Goal: Task Accomplishment & Management: Use online tool/utility

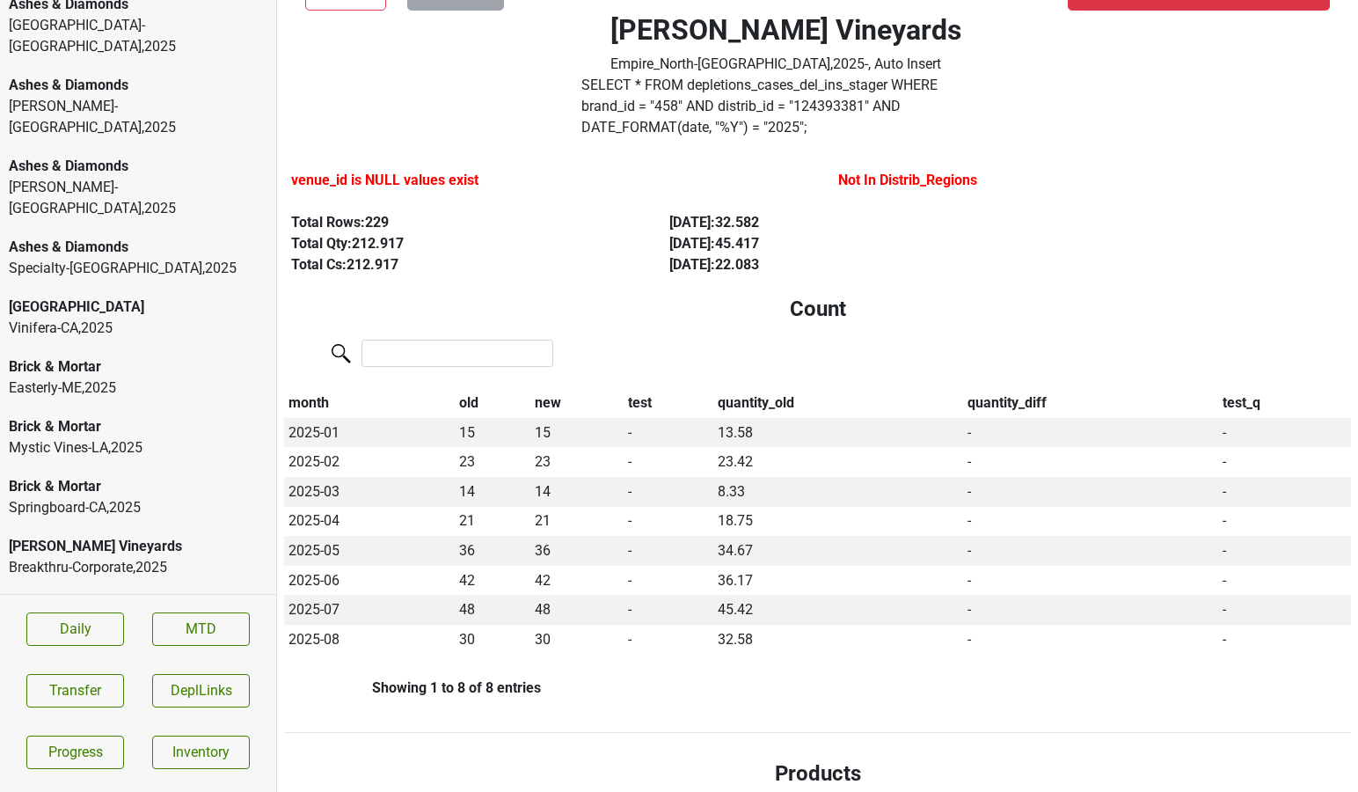
scroll to position [17, 0]
click at [143, 414] on div "Brick & Mortar" at bounding box center [138, 424] width 259 height 21
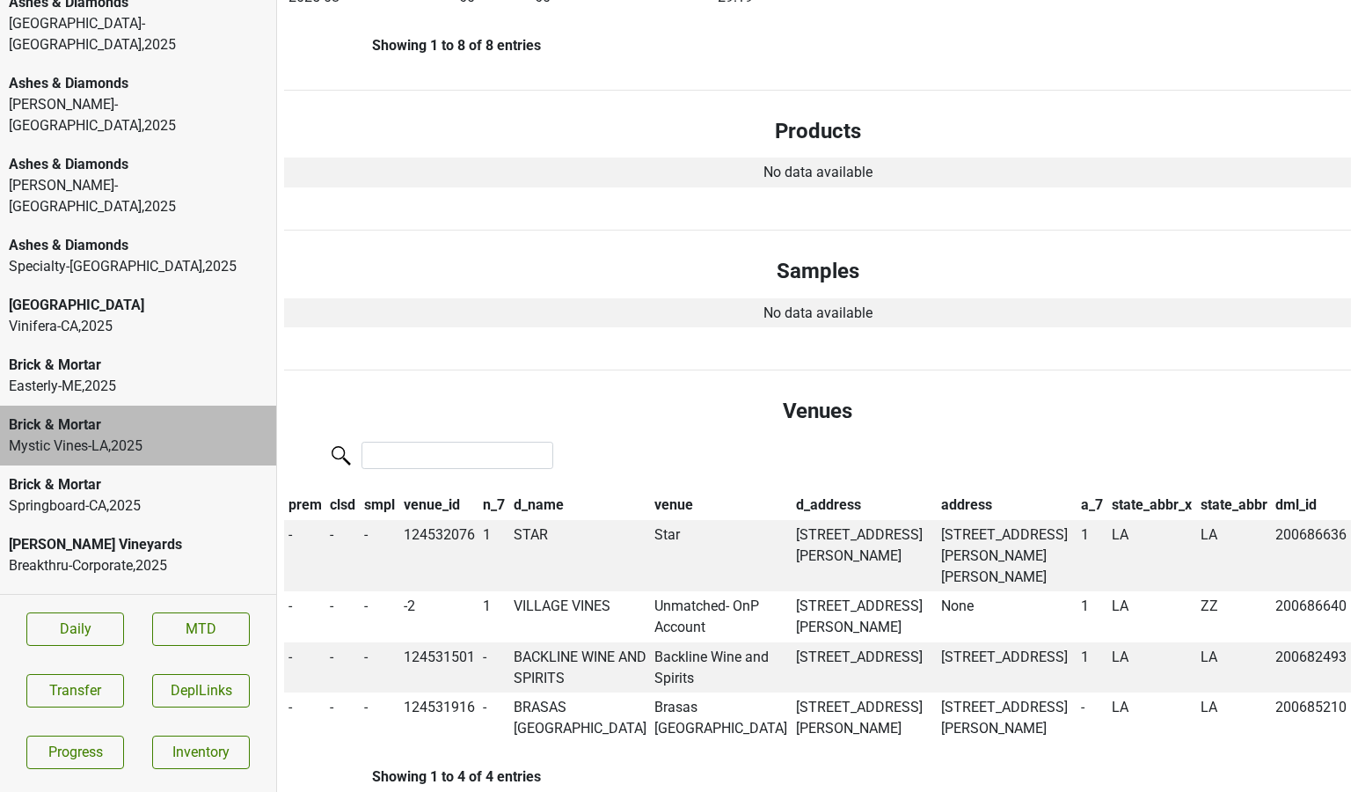
scroll to position [729, 0]
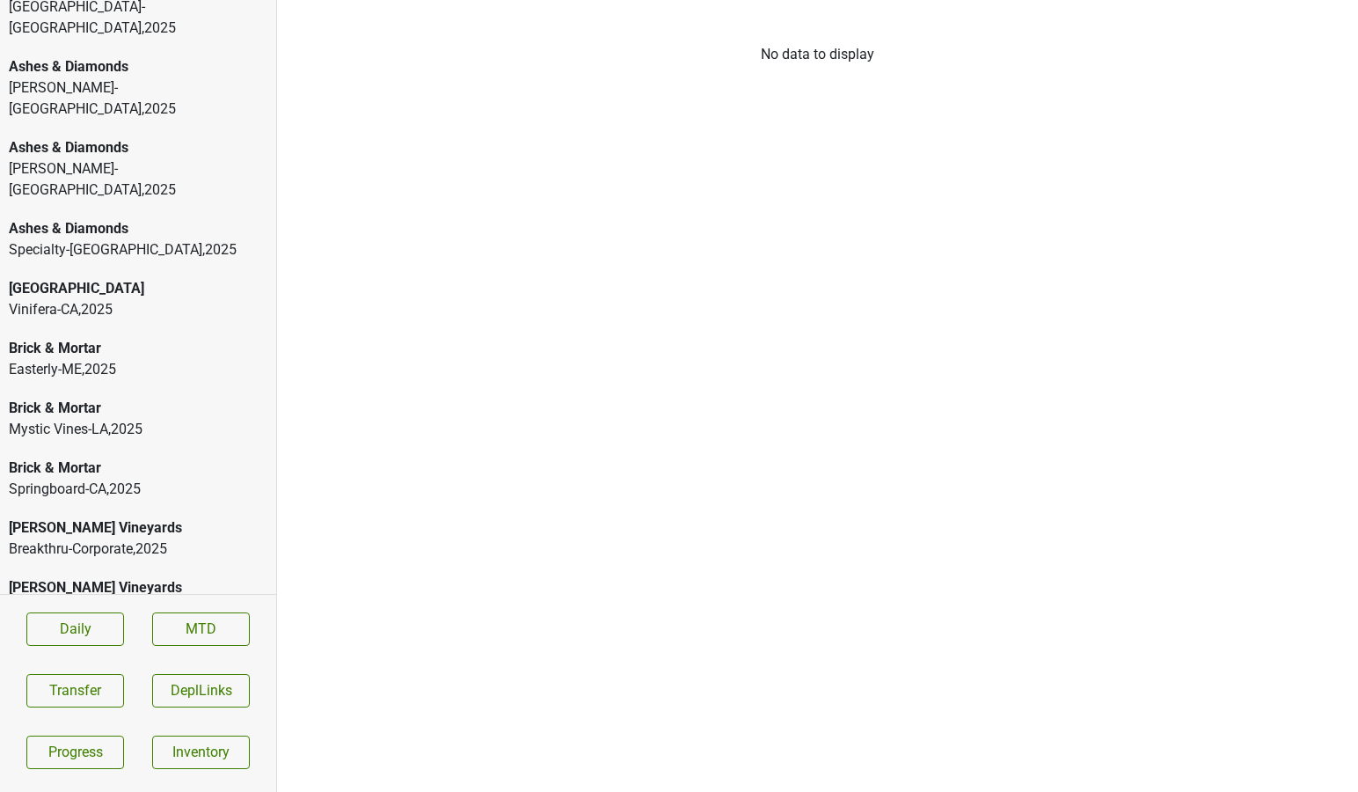
scroll to position [34, 0]
click at [121, 397] on div "Brick & Mortar" at bounding box center [138, 407] width 259 height 21
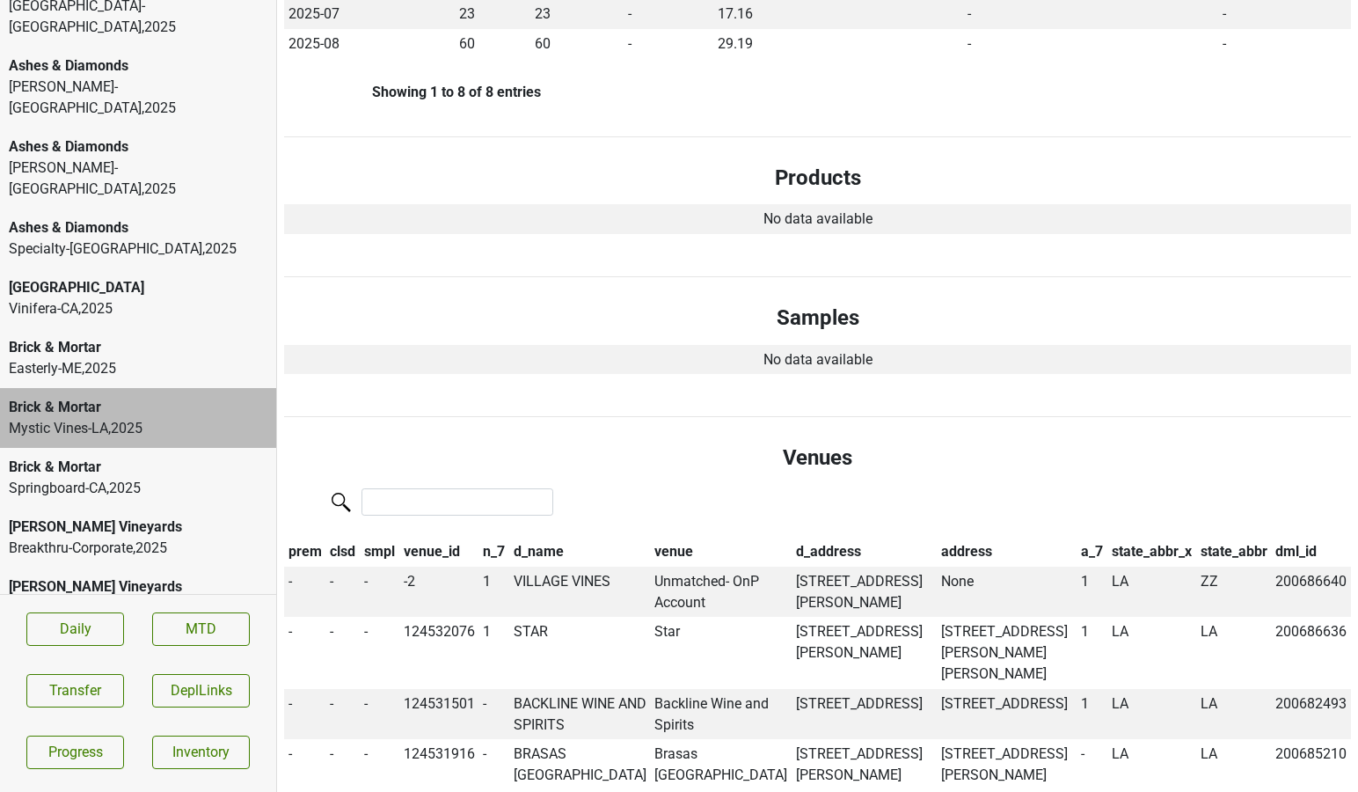
scroll to position [687, 0]
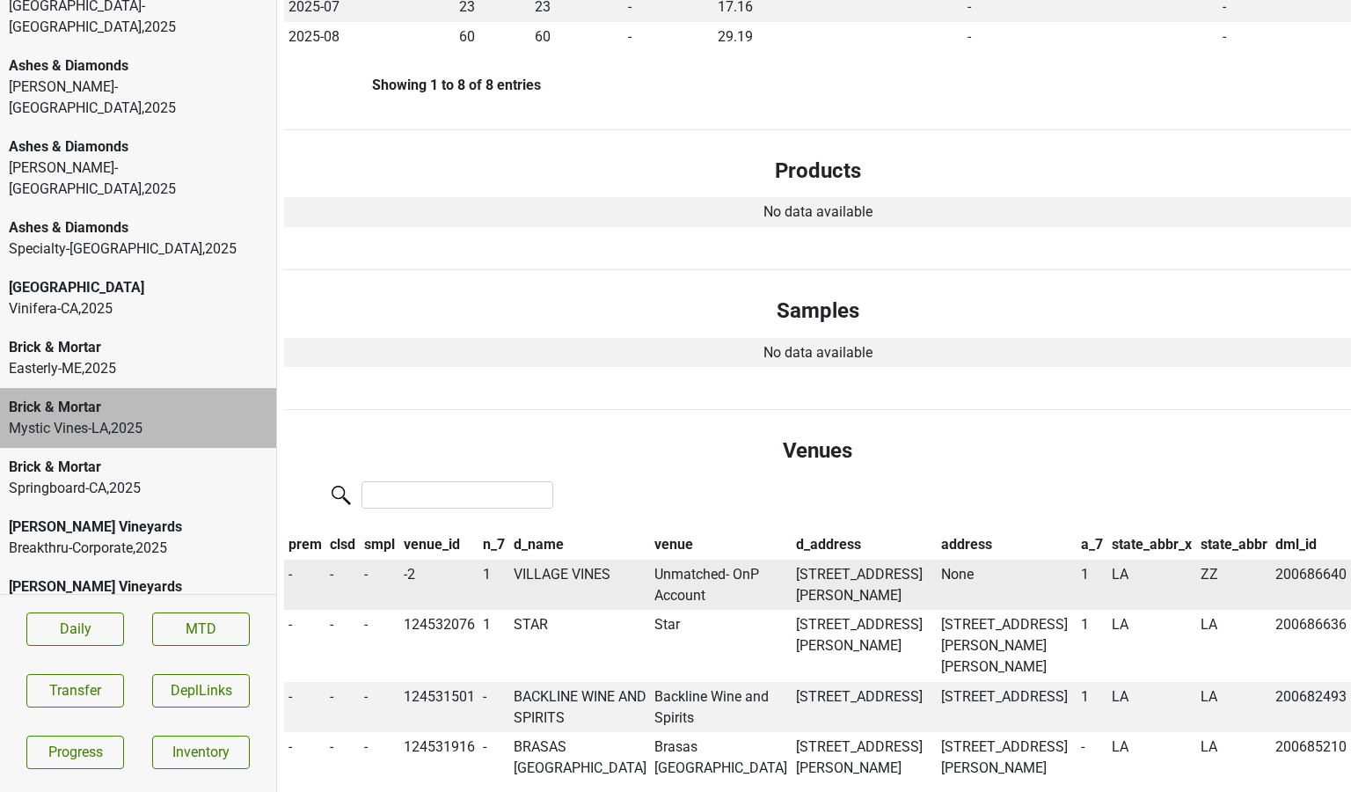
click at [566, 559] on td "VILLAGE VINES" at bounding box center [580, 584] width 142 height 51
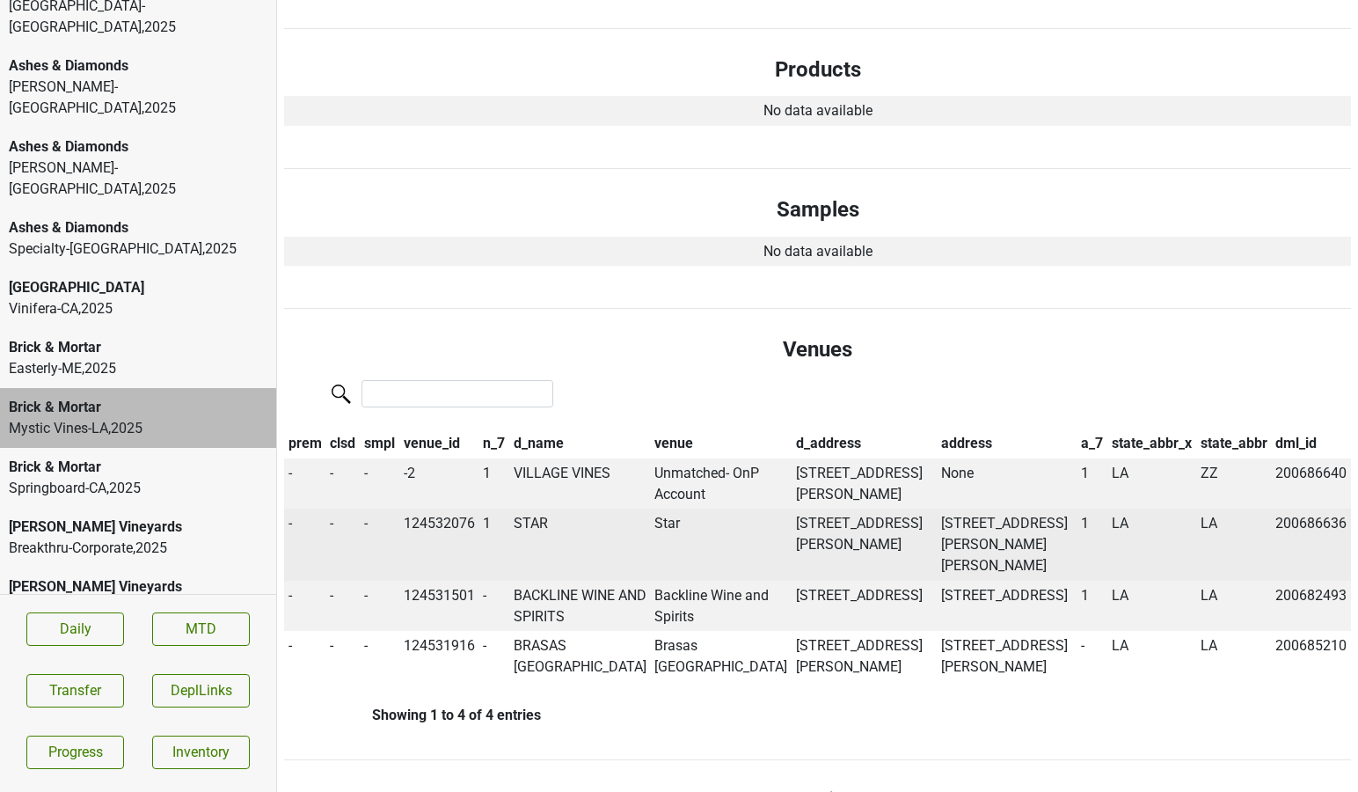
scroll to position [790, 0]
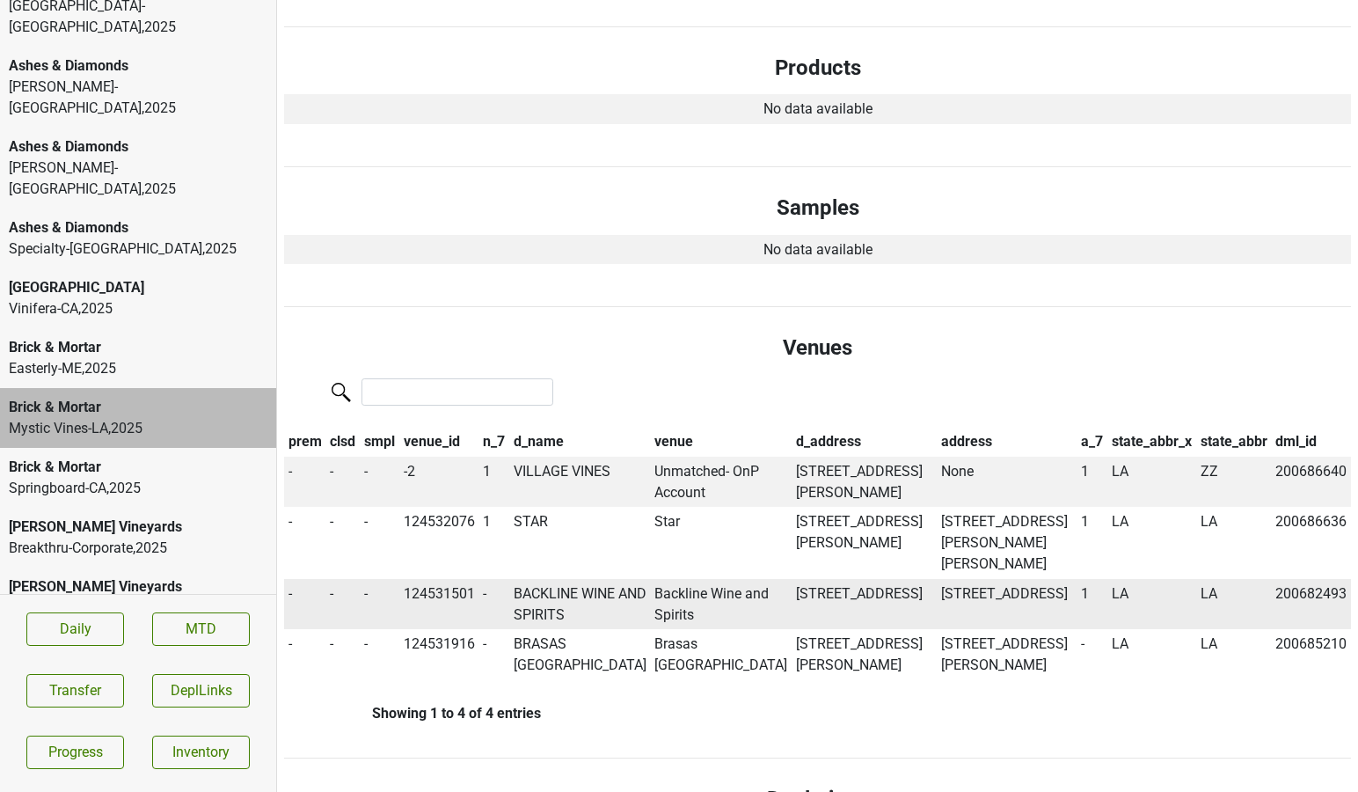
click at [555, 617] on td "BACKLINE WINE AND SPIRITS" at bounding box center [580, 604] width 142 height 51
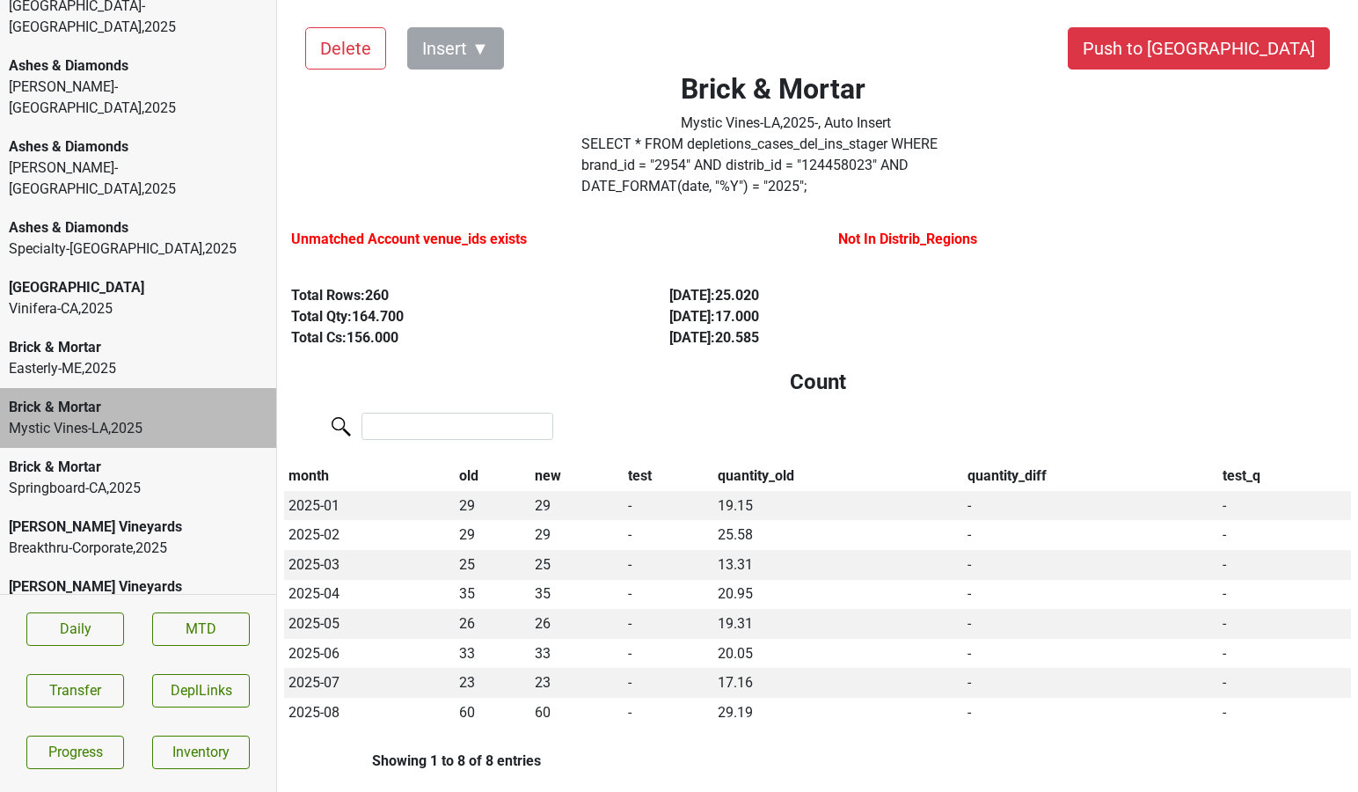
scroll to position [0, 0]
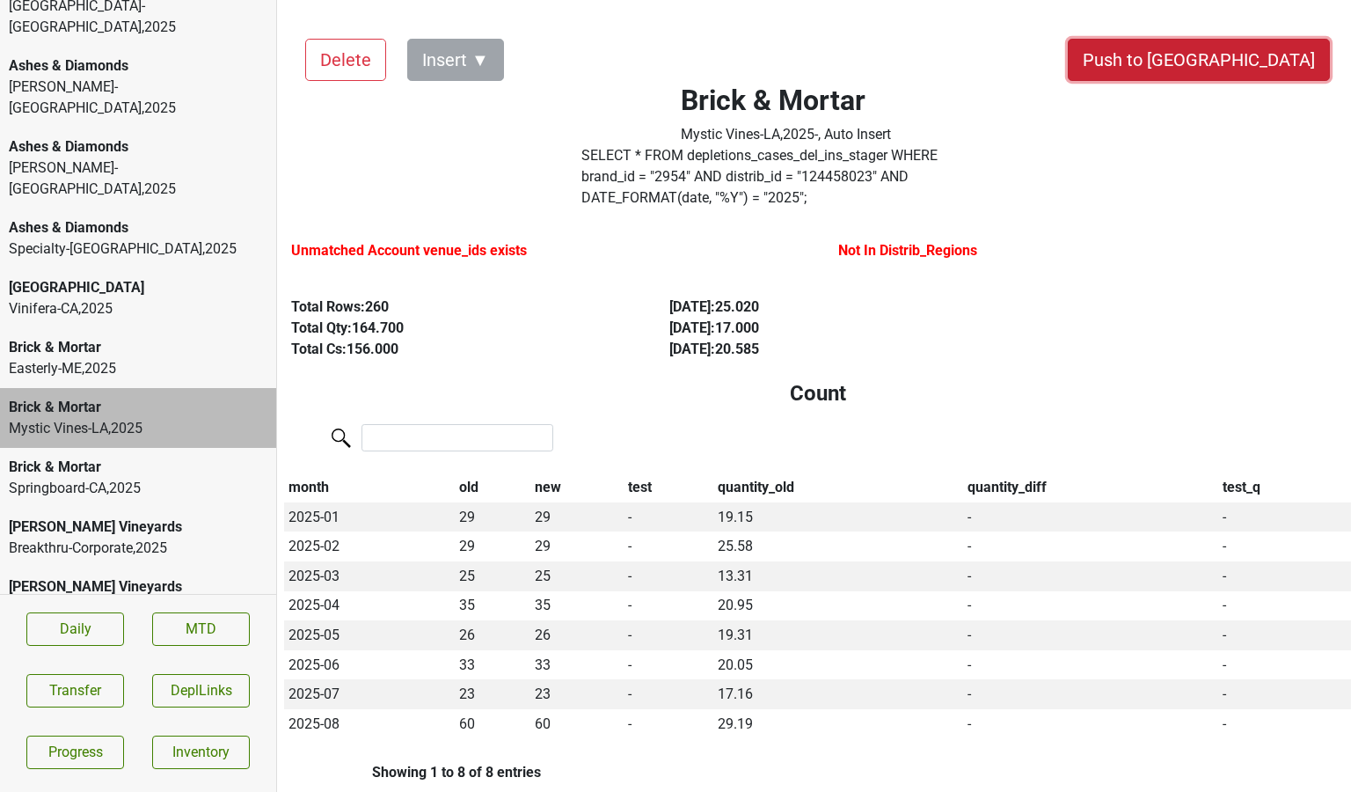
click at [1251, 67] on button "Push to [GEOGRAPHIC_DATA]" at bounding box center [1199, 60] width 262 height 42
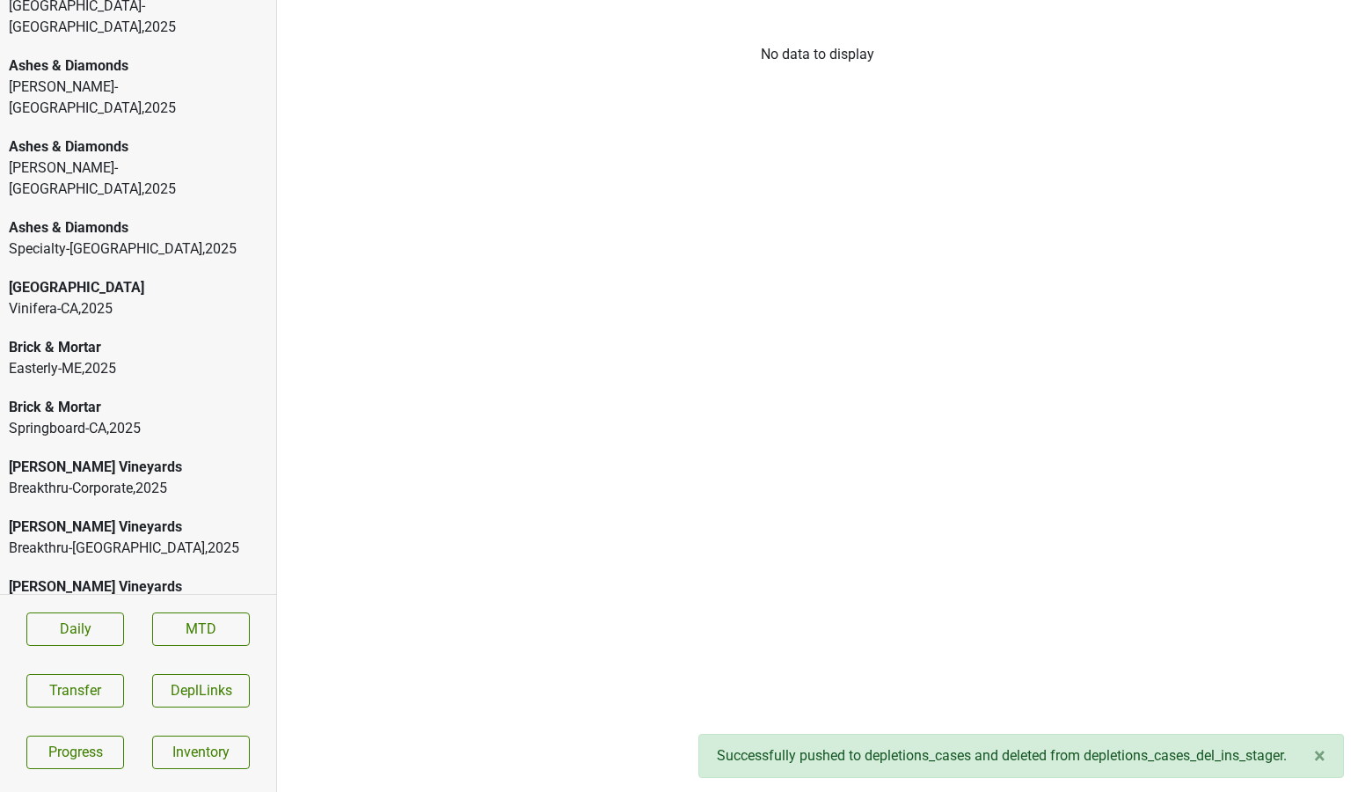
click at [164, 418] on div "Springboard-[GEOGRAPHIC_DATA] , 2025" at bounding box center [138, 428] width 259 height 21
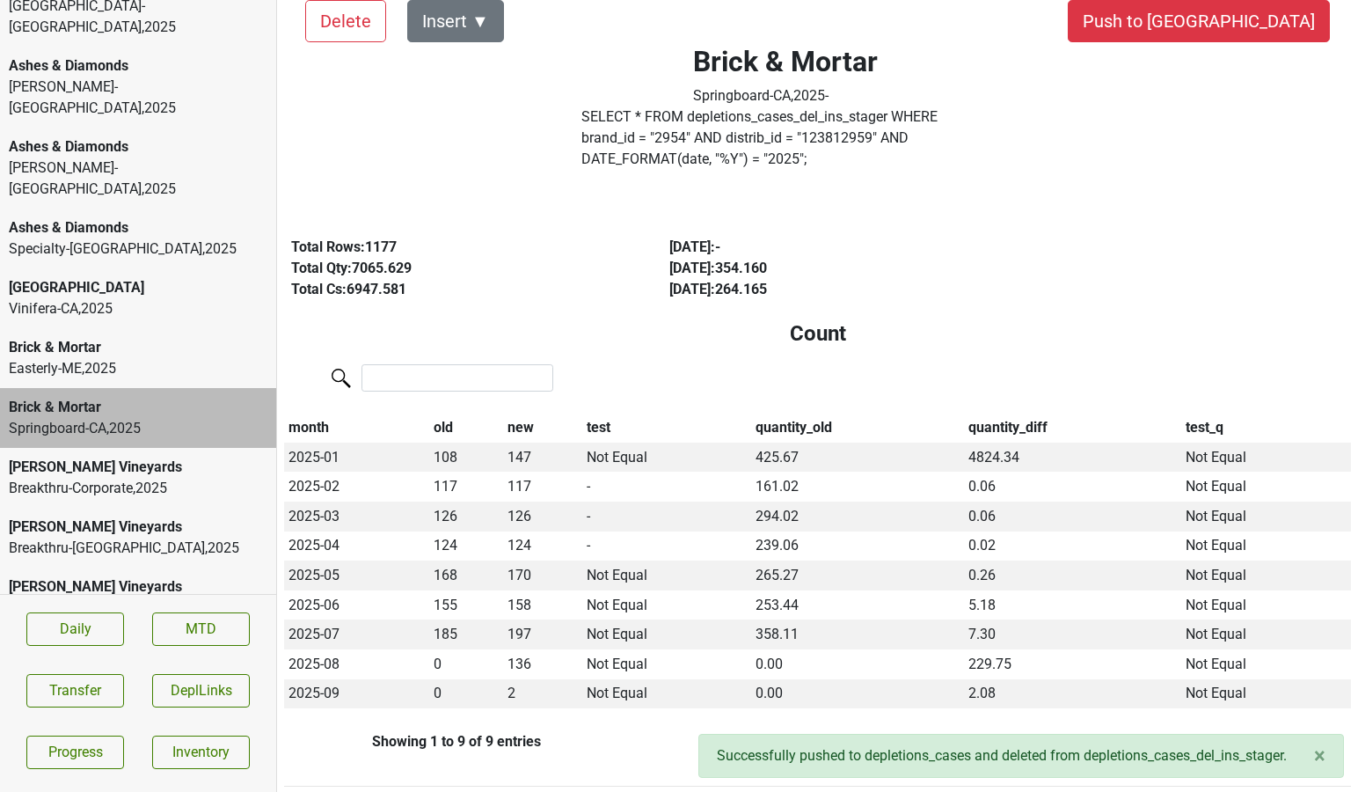
scroll to position [45, 0]
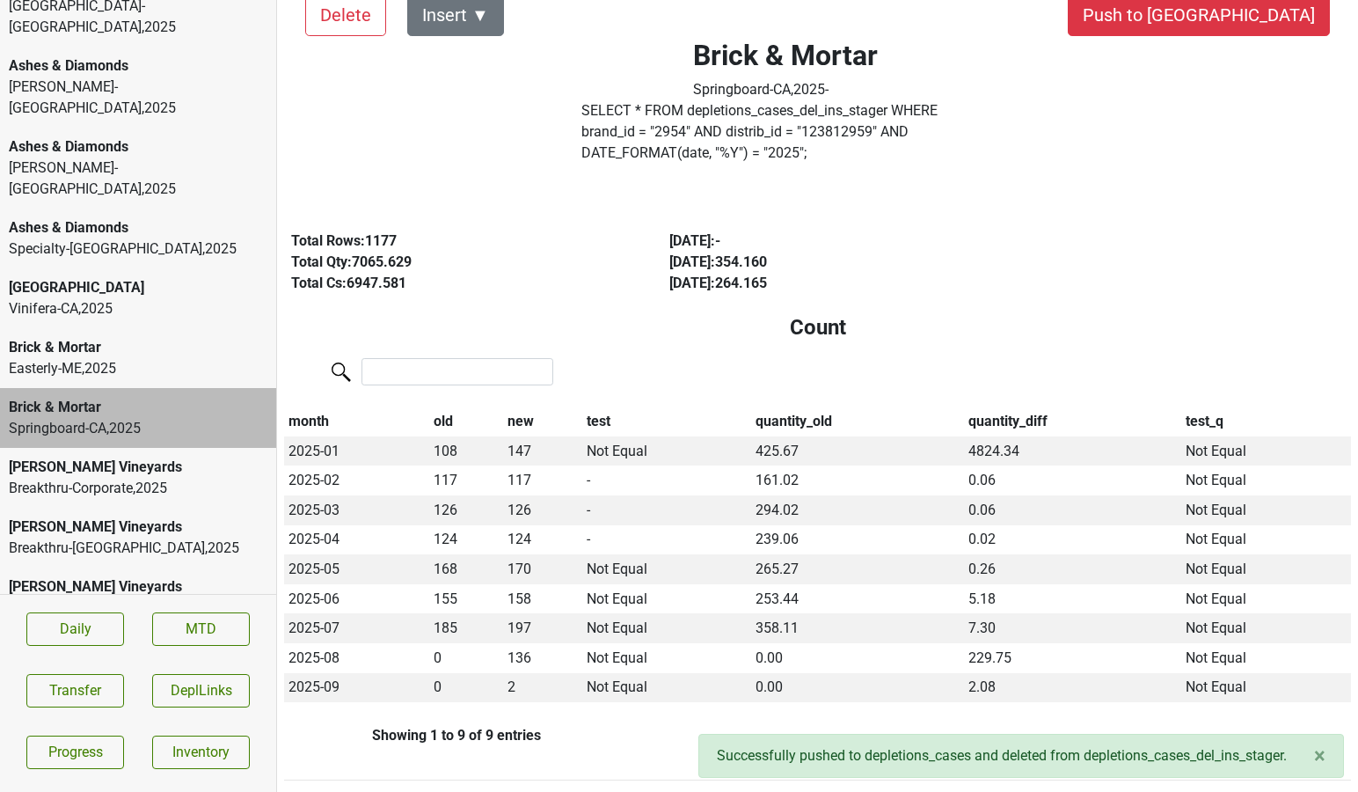
click at [71, 537] on div "Breakthru-[GEOGRAPHIC_DATA] , 2025" at bounding box center [138, 547] width 259 height 21
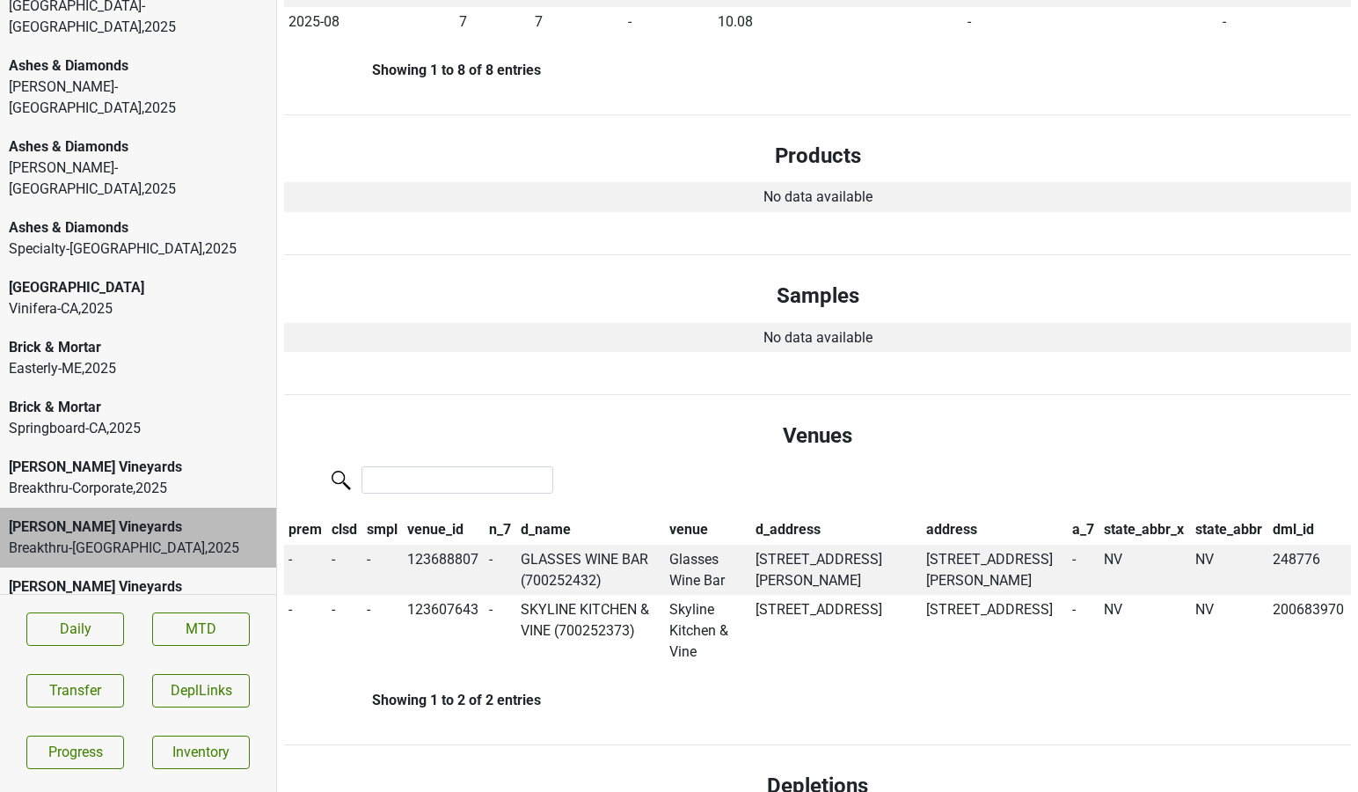
scroll to position [0, 0]
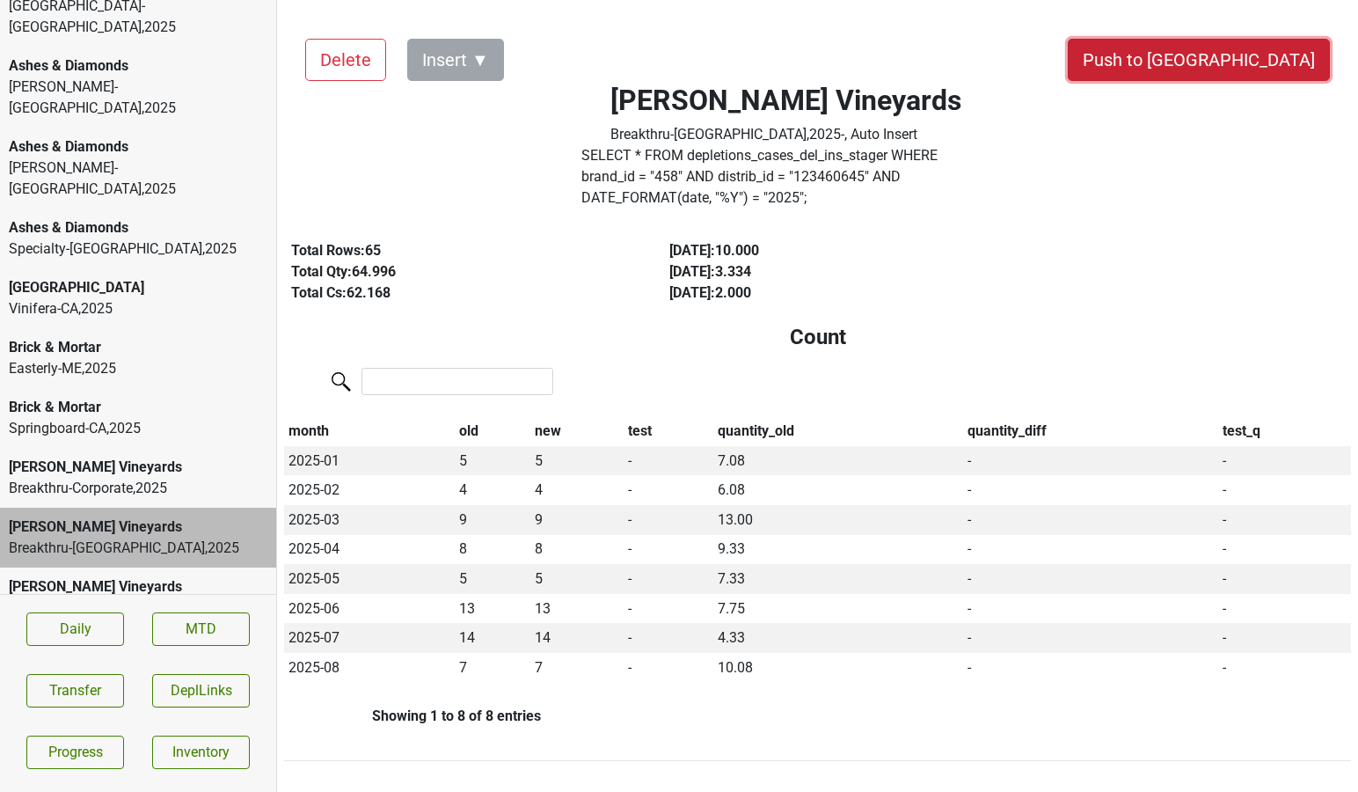
click at [1252, 70] on button "Push to [GEOGRAPHIC_DATA]" at bounding box center [1199, 60] width 262 height 42
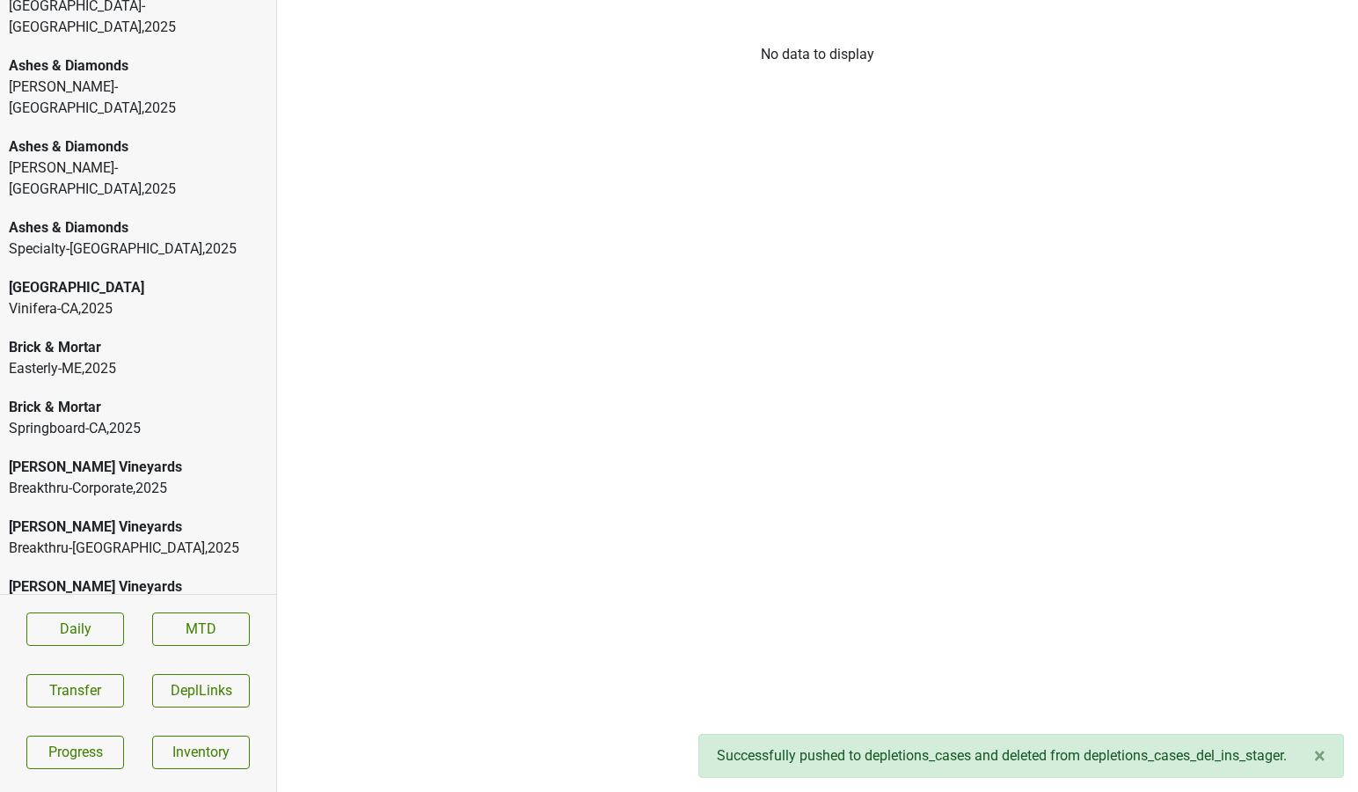
click at [137, 157] on div "[PERSON_NAME]-[GEOGRAPHIC_DATA] , 2025" at bounding box center [138, 178] width 259 height 42
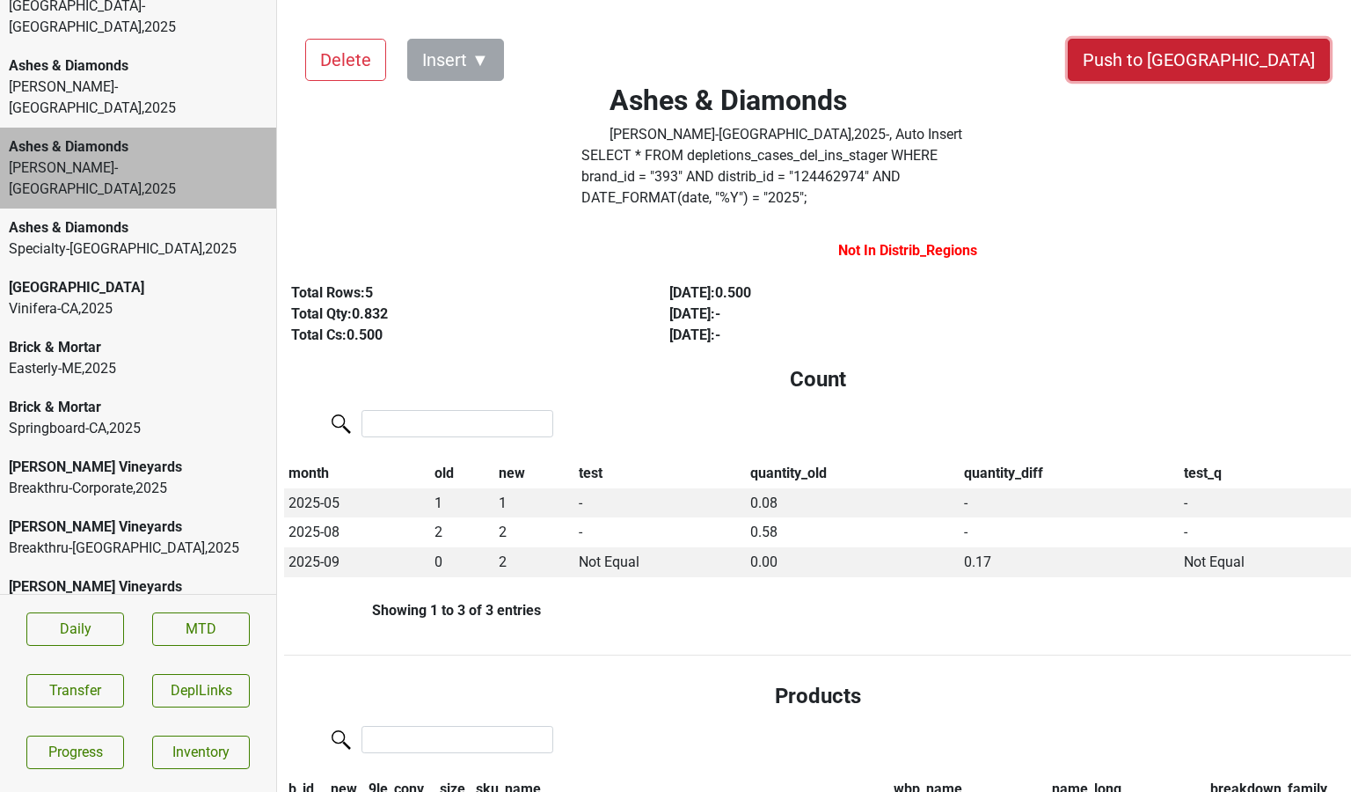
drag, startPoint x: 1269, startPoint y: 55, endPoint x: 872, endPoint y: 338, distance: 487.6
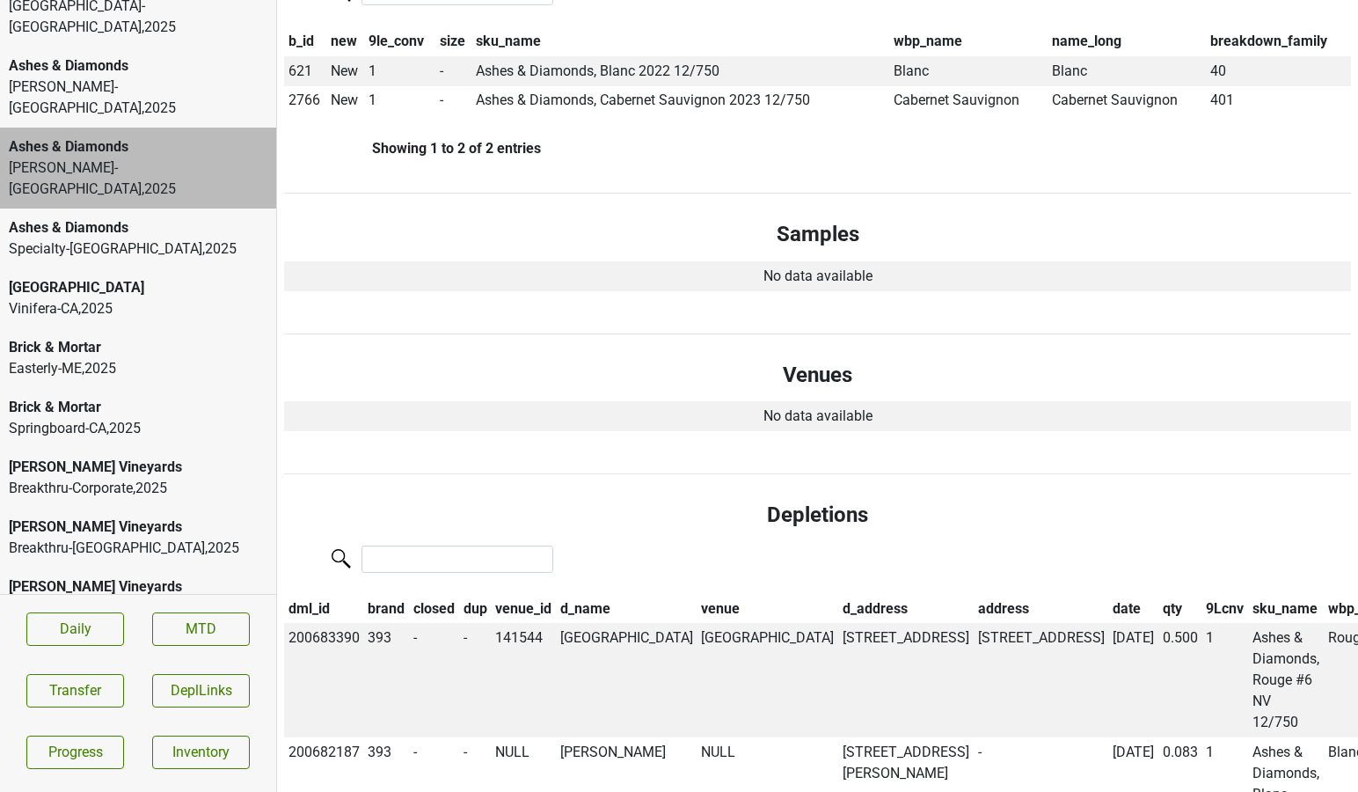
scroll to position [792, 0]
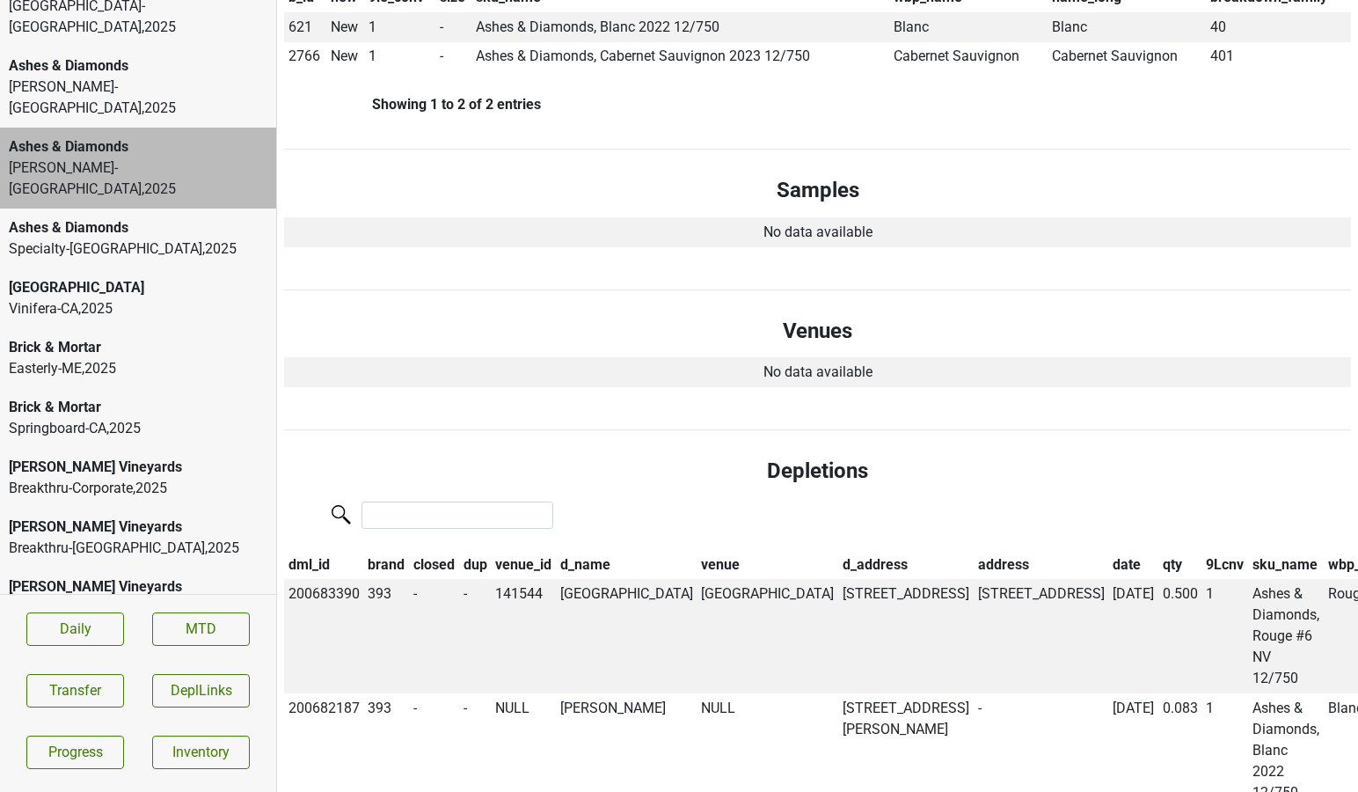
click at [1108, 550] on th "date" at bounding box center [1133, 565] width 50 height 30
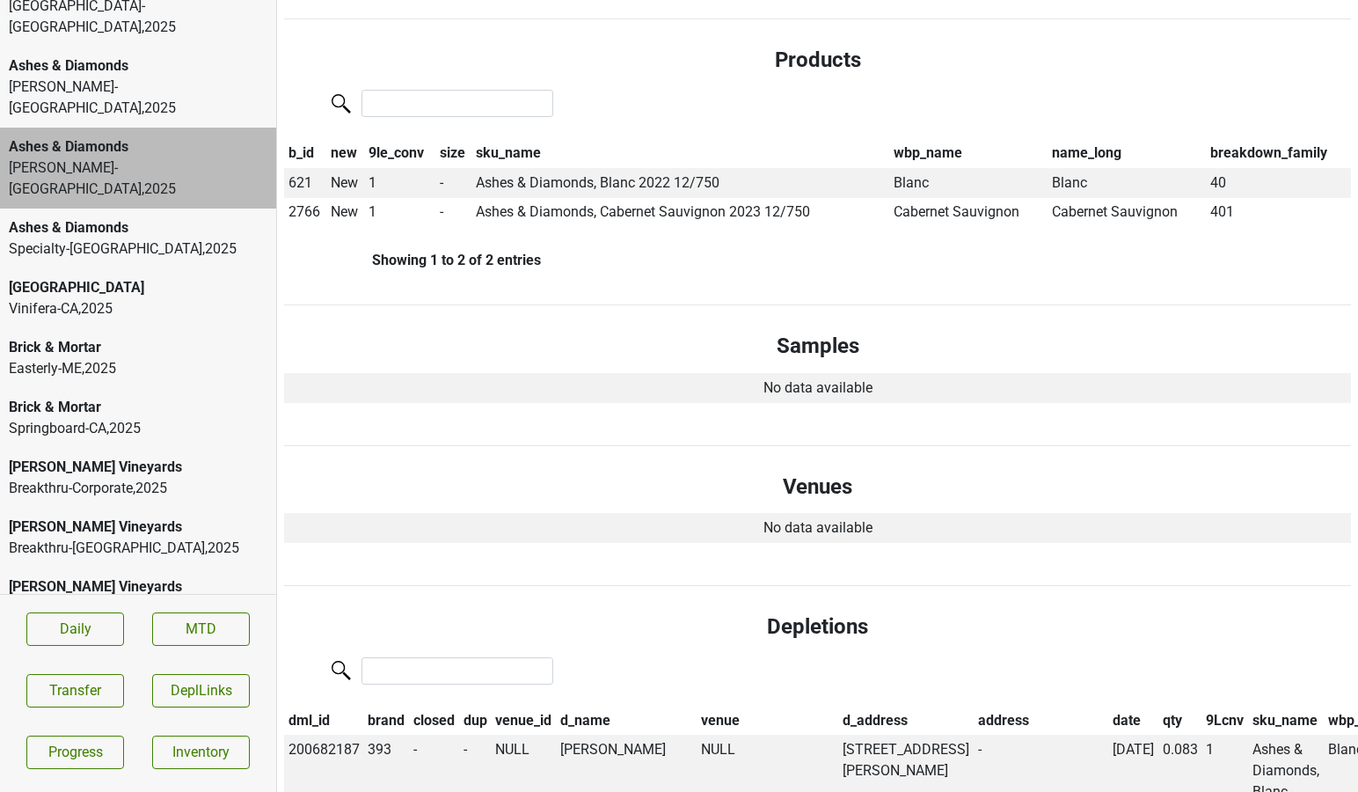
scroll to position [0, 0]
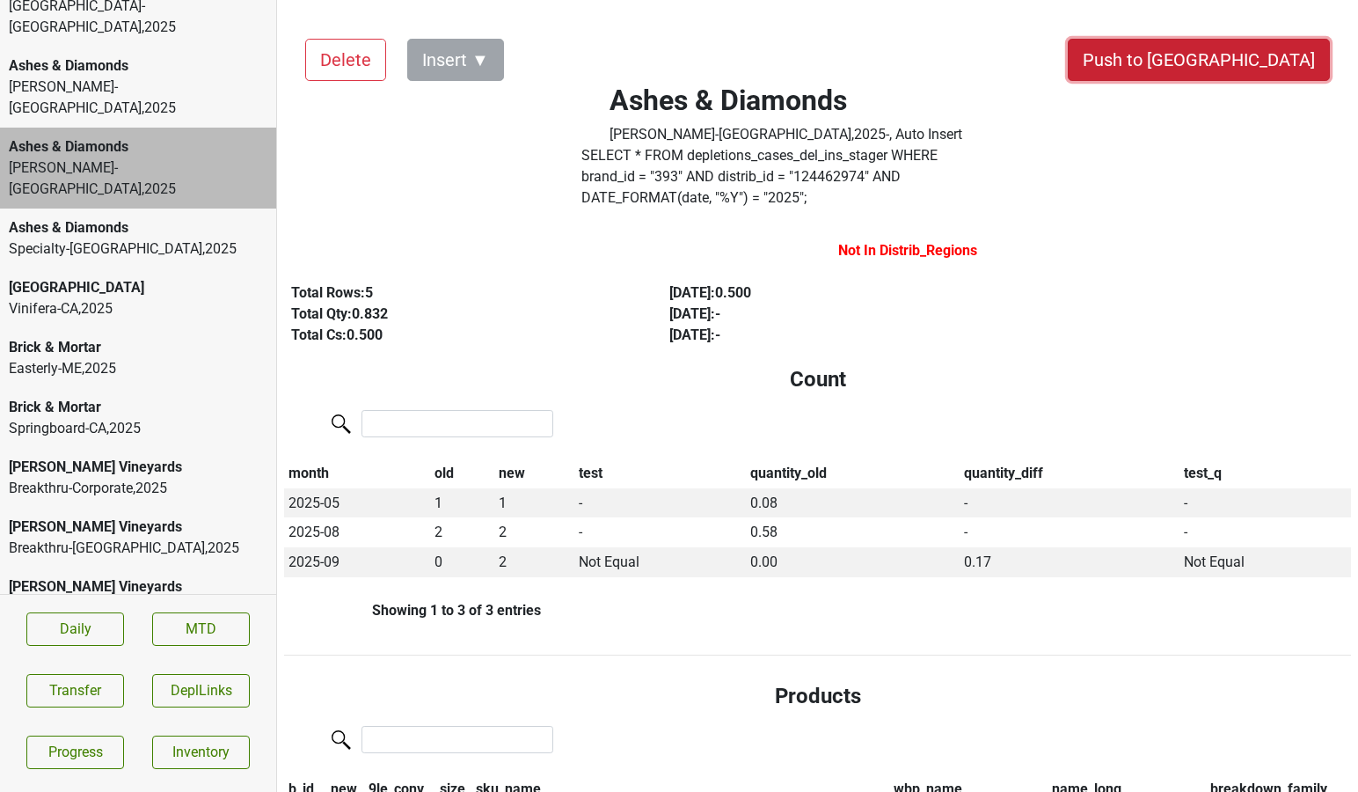
click at [1244, 62] on button "Push to [GEOGRAPHIC_DATA]" at bounding box center [1199, 60] width 262 height 42
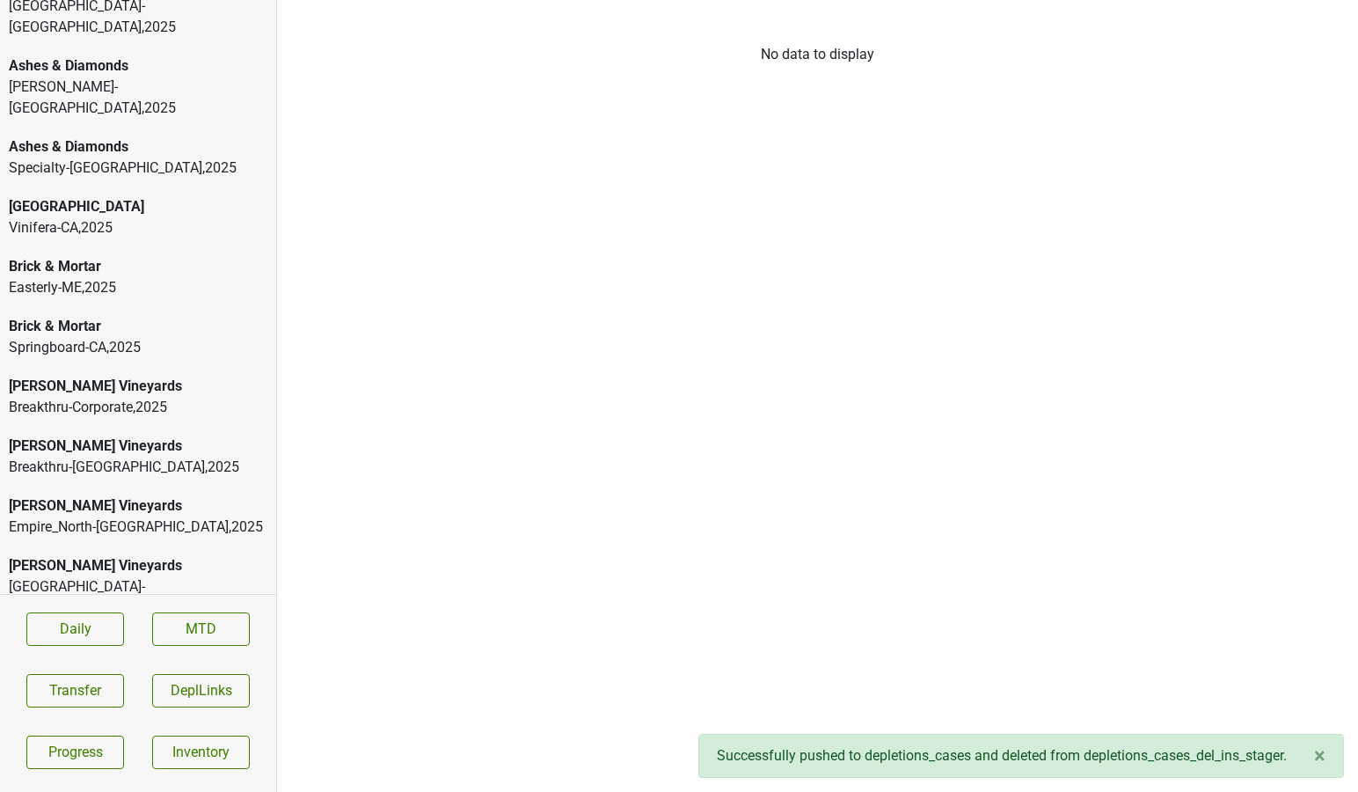
click at [157, 55] on div "Ashes & Diamonds" at bounding box center [138, 65] width 259 height 21
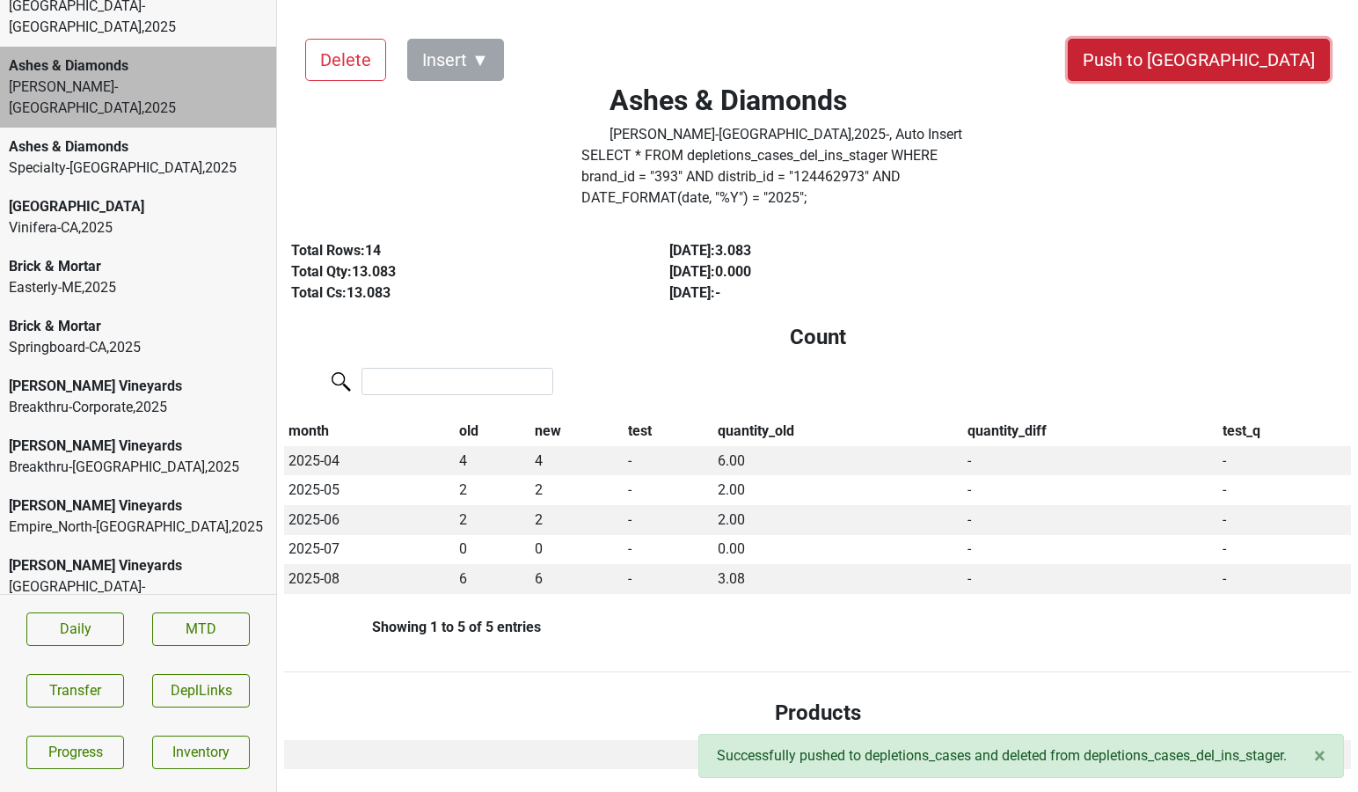
click at [1269, 67] on button "Push to [GEOGRAPHIC_DATA]" at bounding box center [1199, 60] width 262 height 42
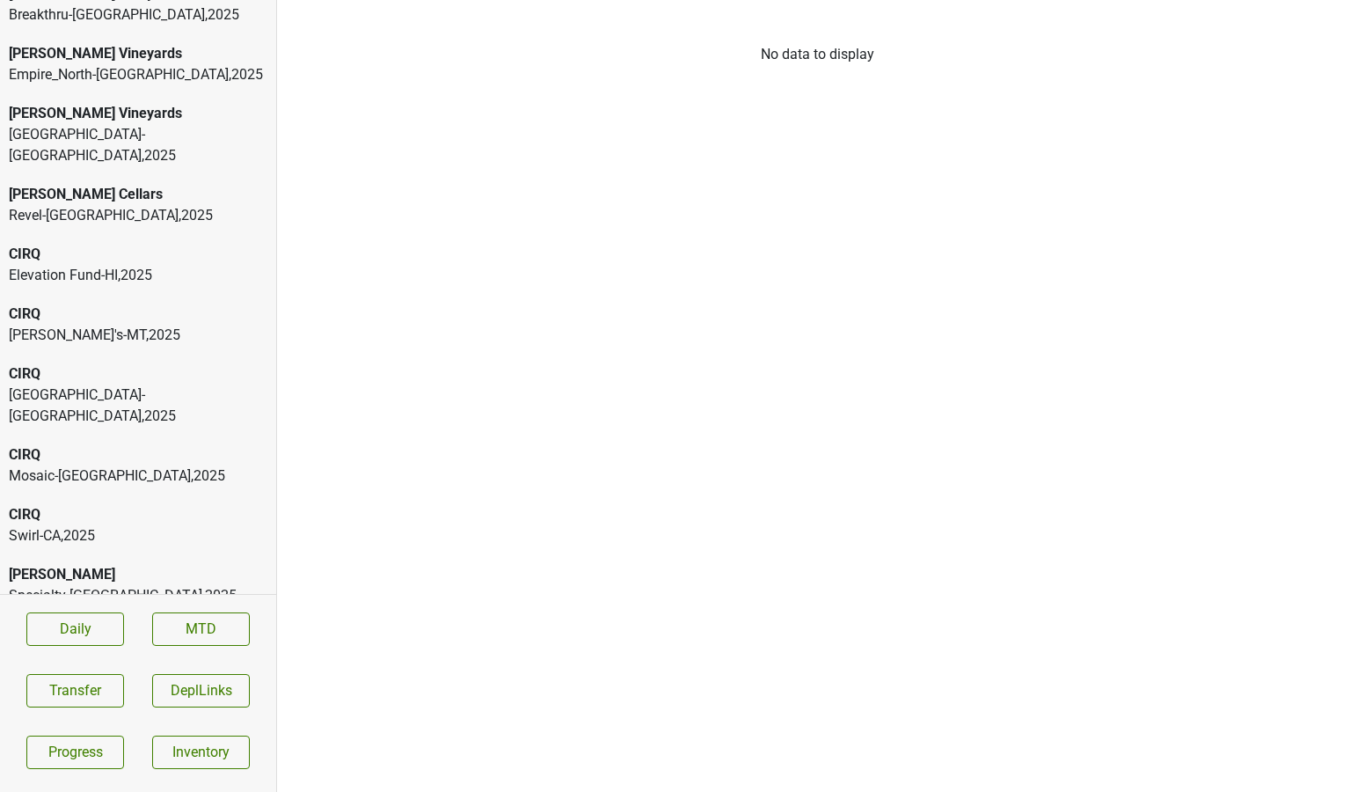
scroll to position [409, 0]
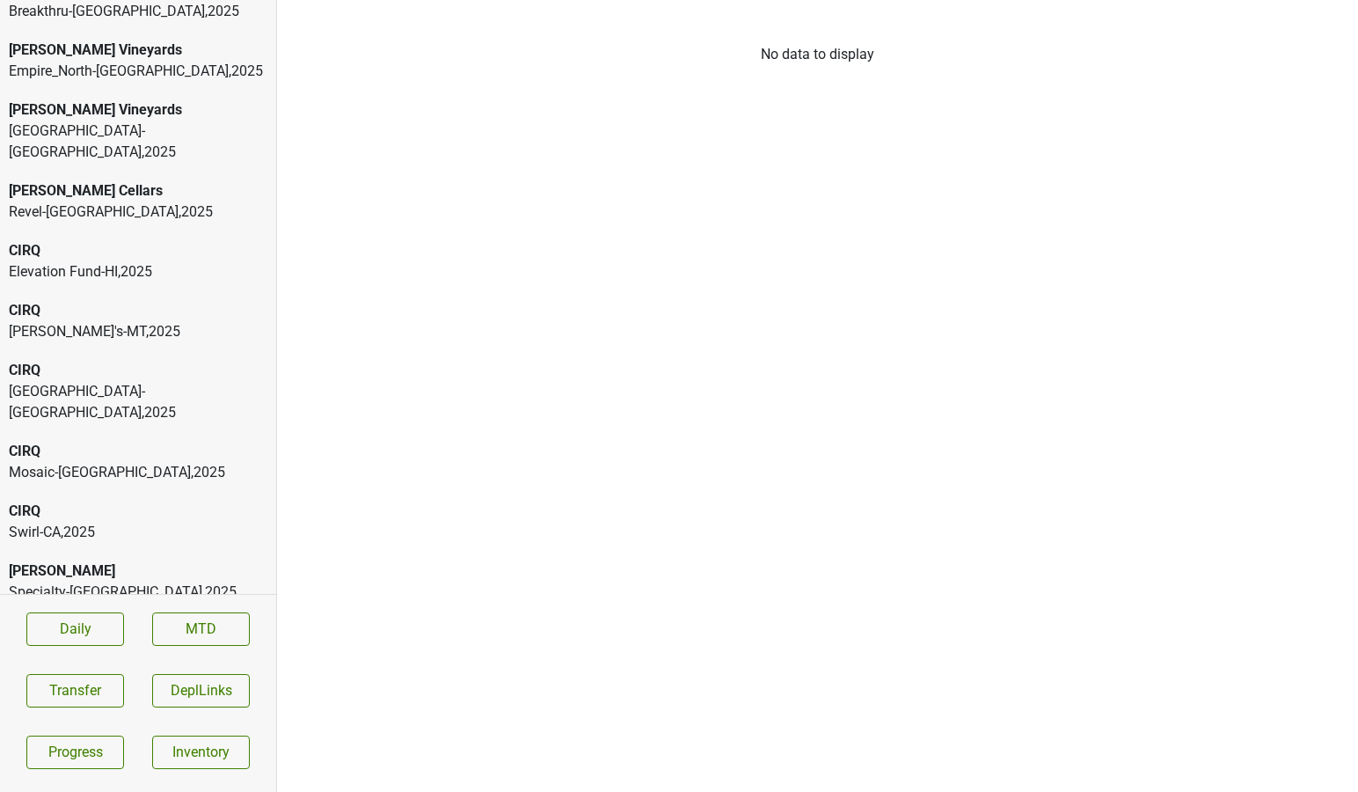
click at [160, 360] on div "CIRQ" at bounding box center [138, 370] width 259 height 21
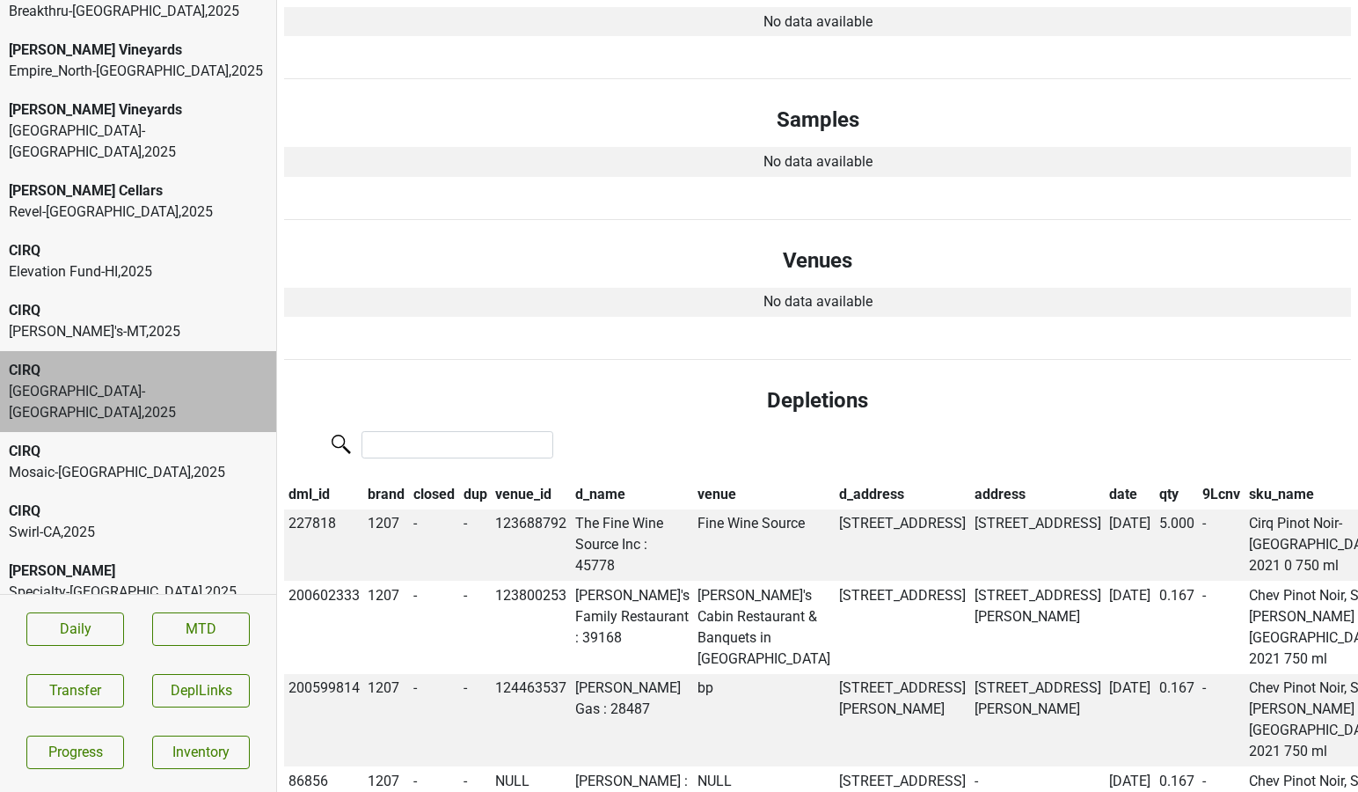
scroll to position [861, 0]
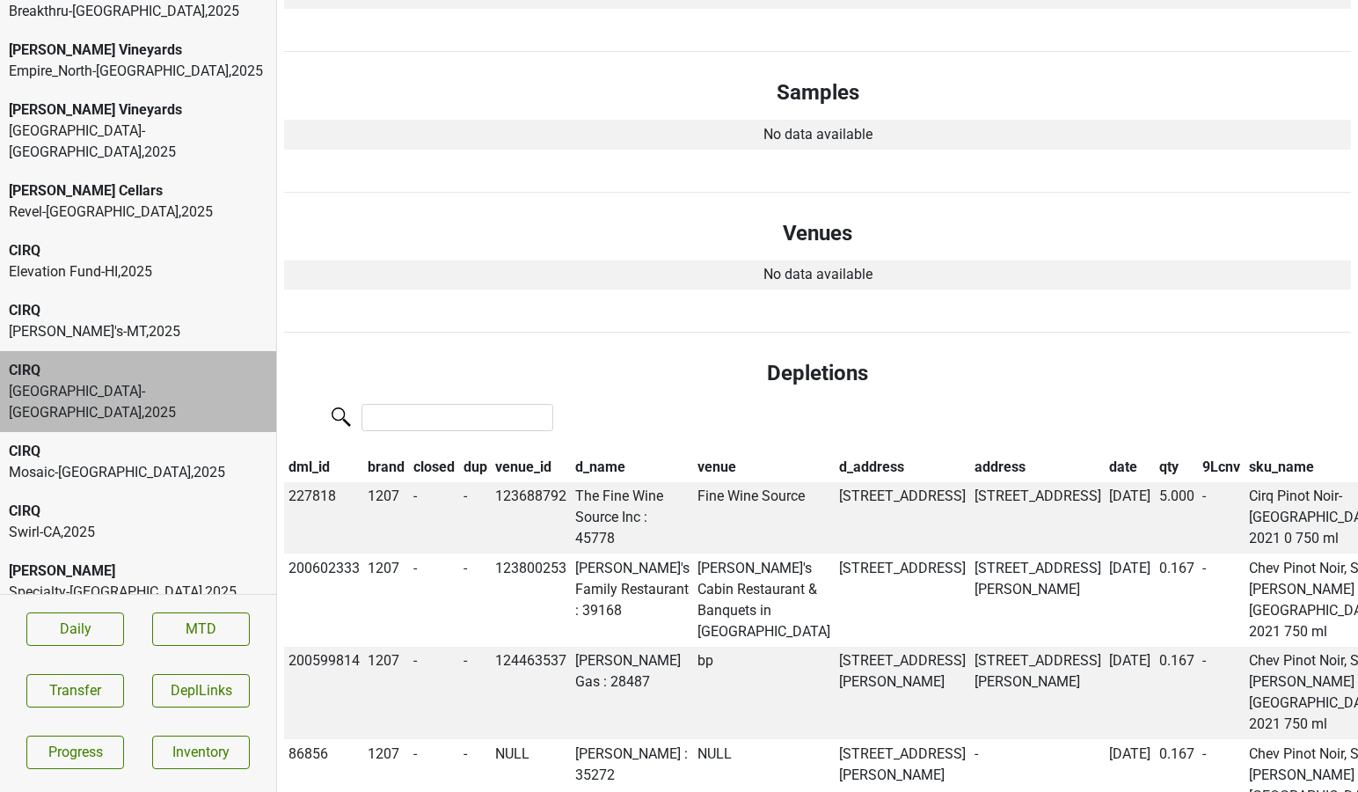
click at [1105, 452] on th "date" at bounding box center [1130, 467] width 50 height 30
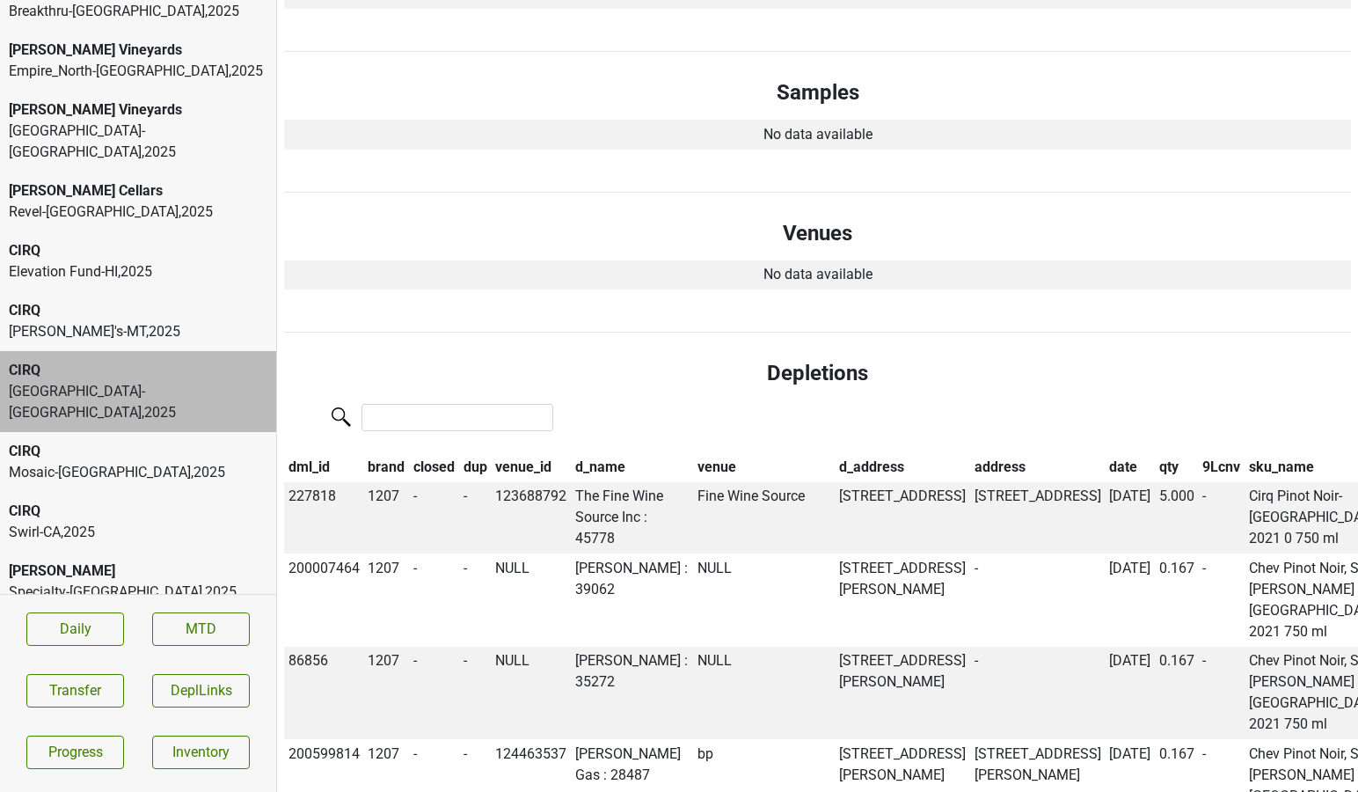
click at [1105, 452] on th "date" at bounding box center [1130, 467] width 50 height 30
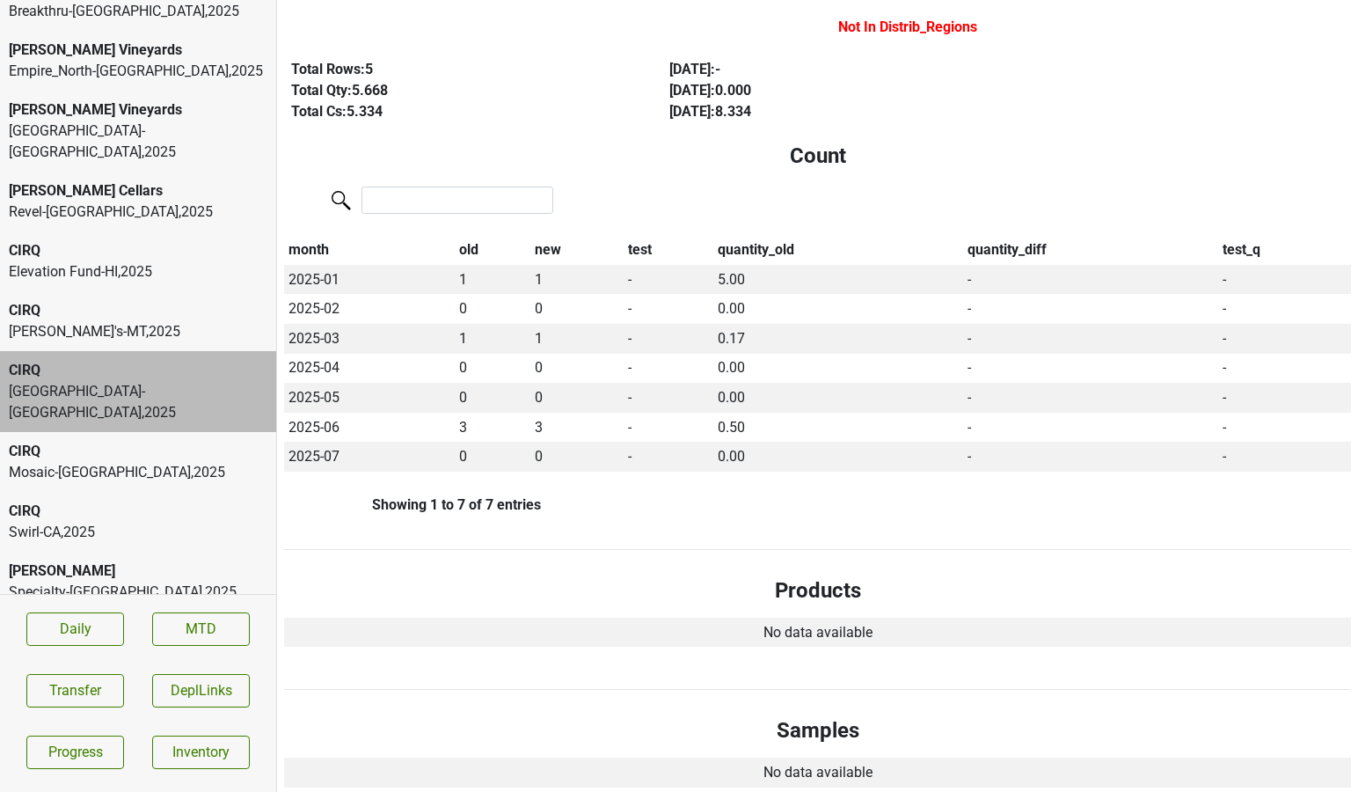
scroll to position [0, 0]
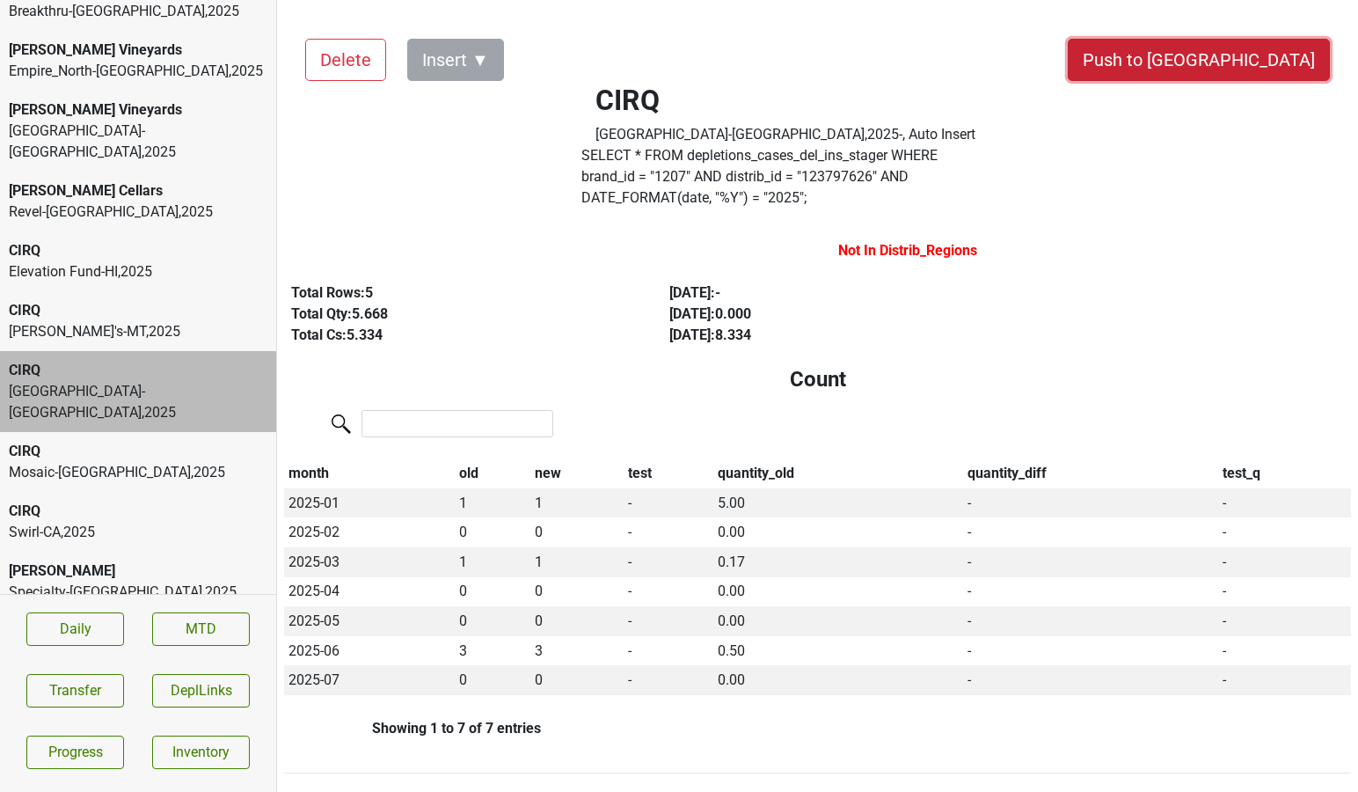
click at [1275, 63] on button "Push to [GEOGRAPHIC_DATA]" at bounding box center [1199, 60] width 262 height 42
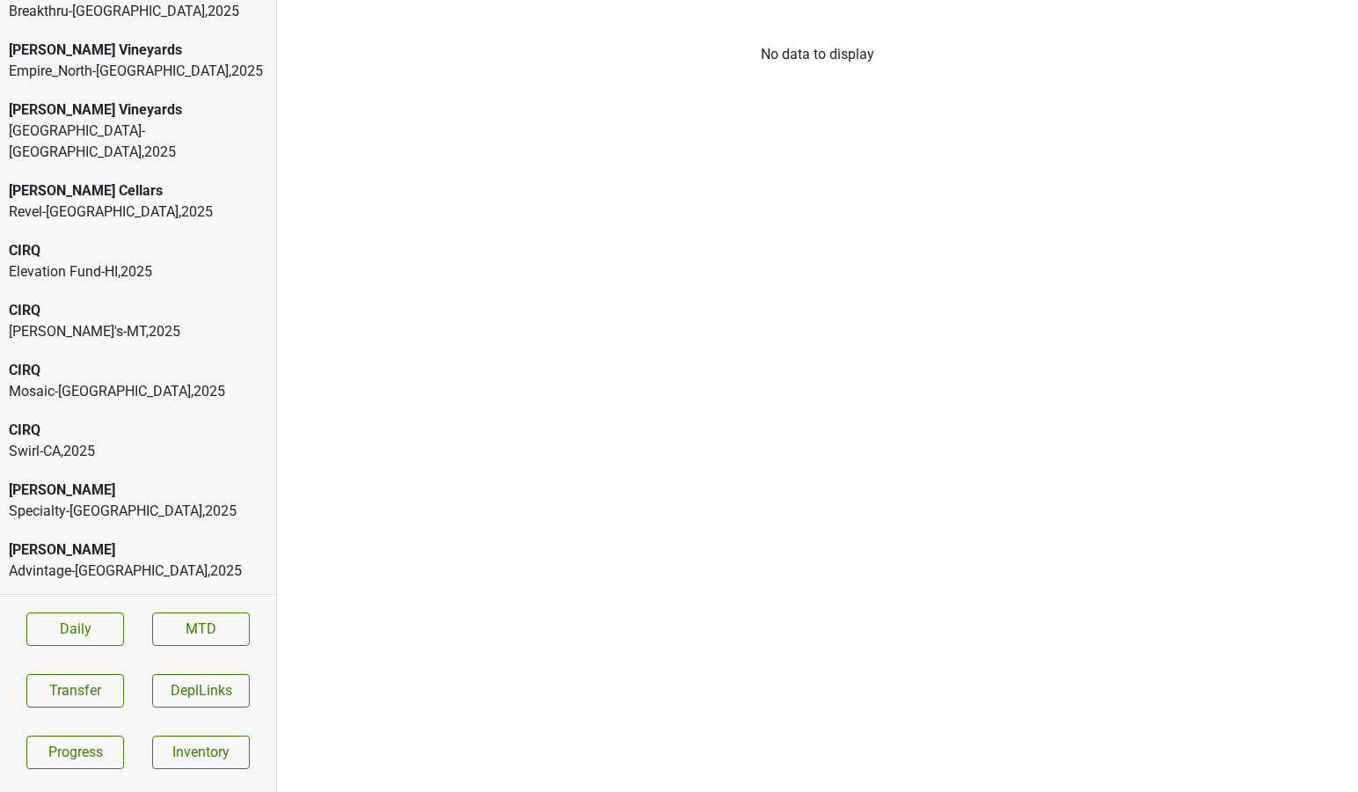
click at [159, 420] on div "CIRQ" at bounding box center [138, 430] width 259 height 21
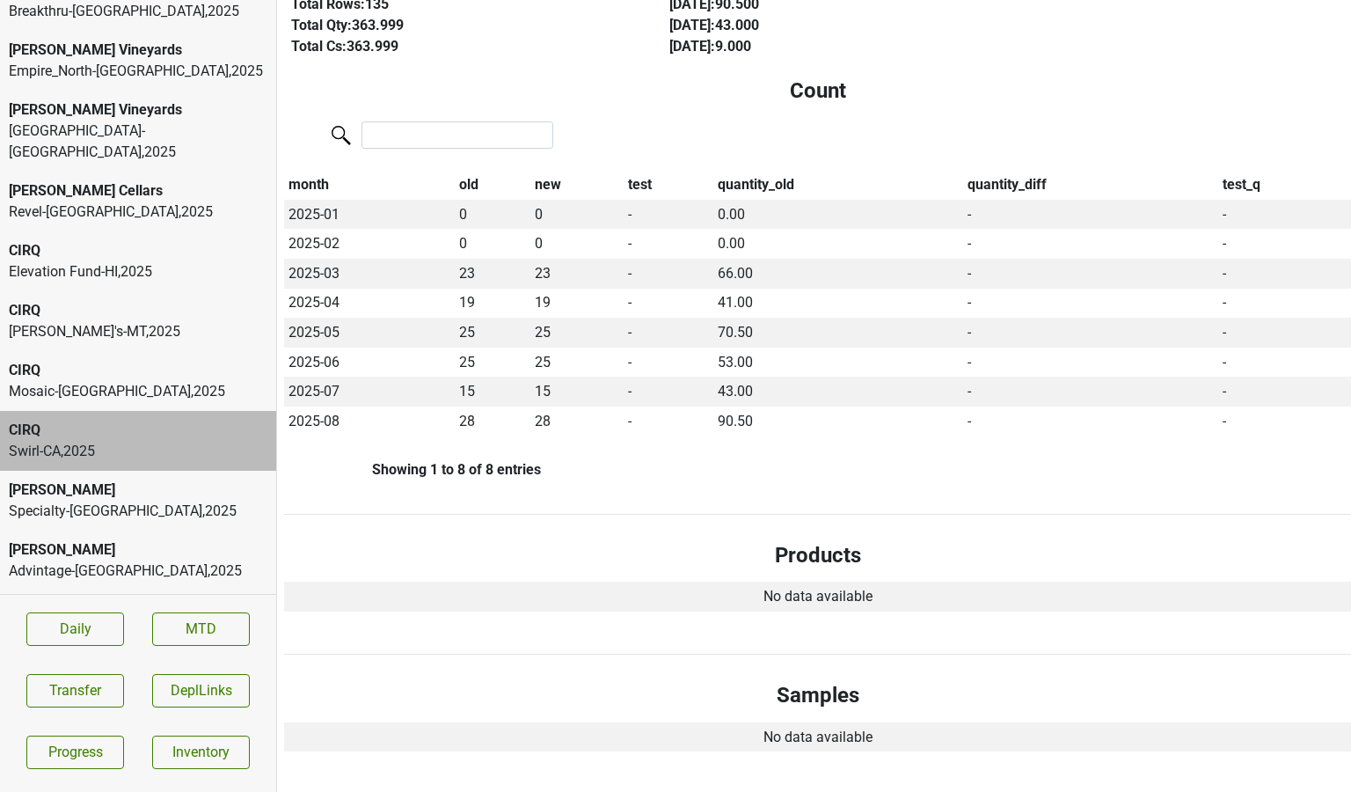
scroll to position [336, 0]
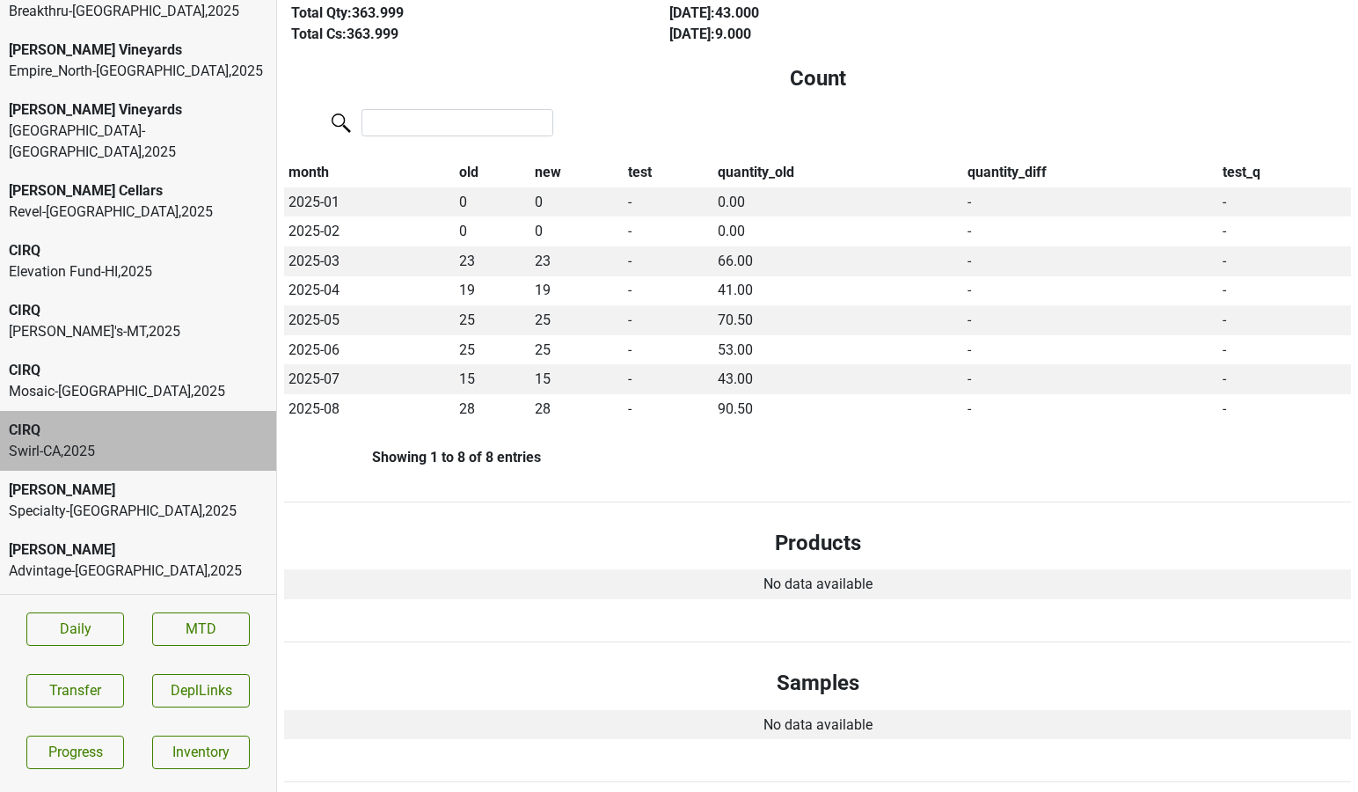
click at [109, 261] on div "Elevation Fund-HI , 2025" at bounding box center [138, 271] width 259 height 21
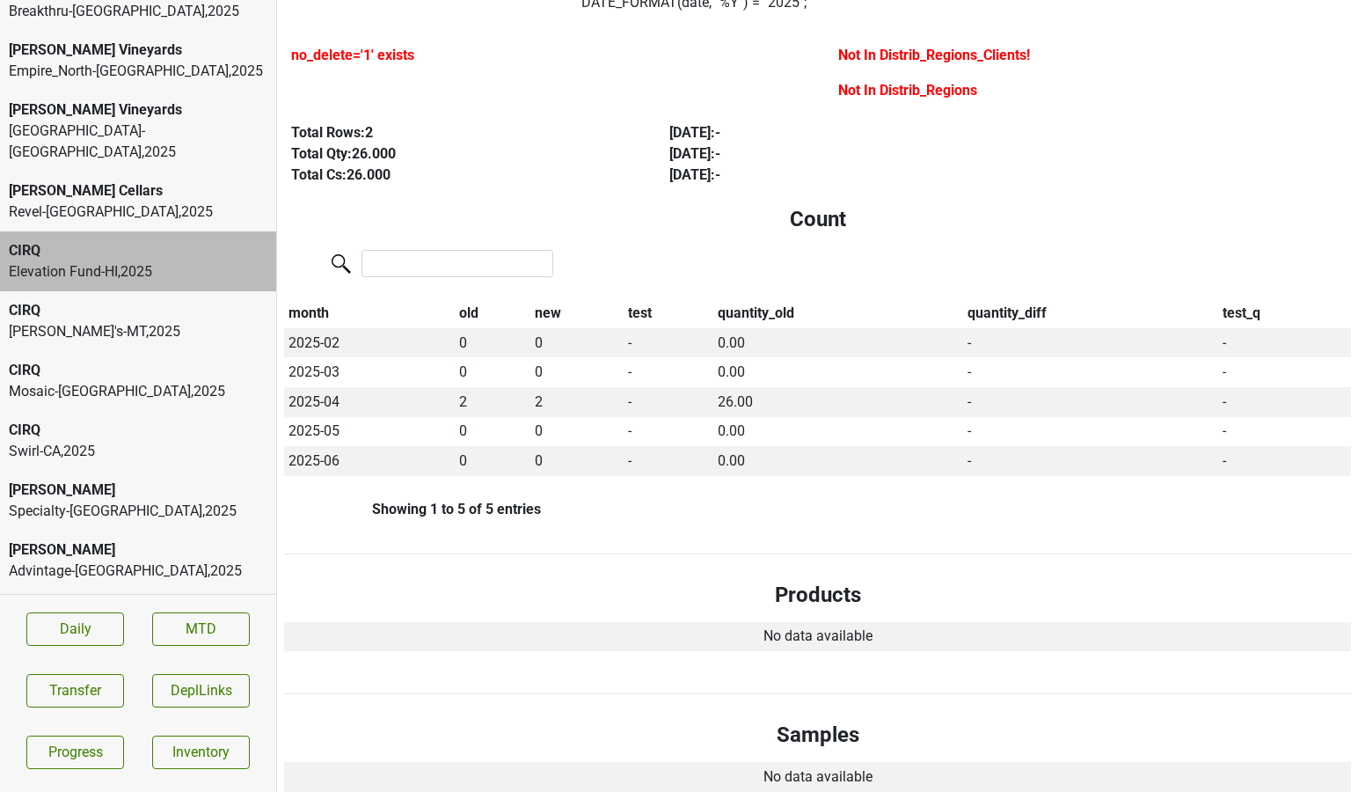
scroll to position [0, 0]
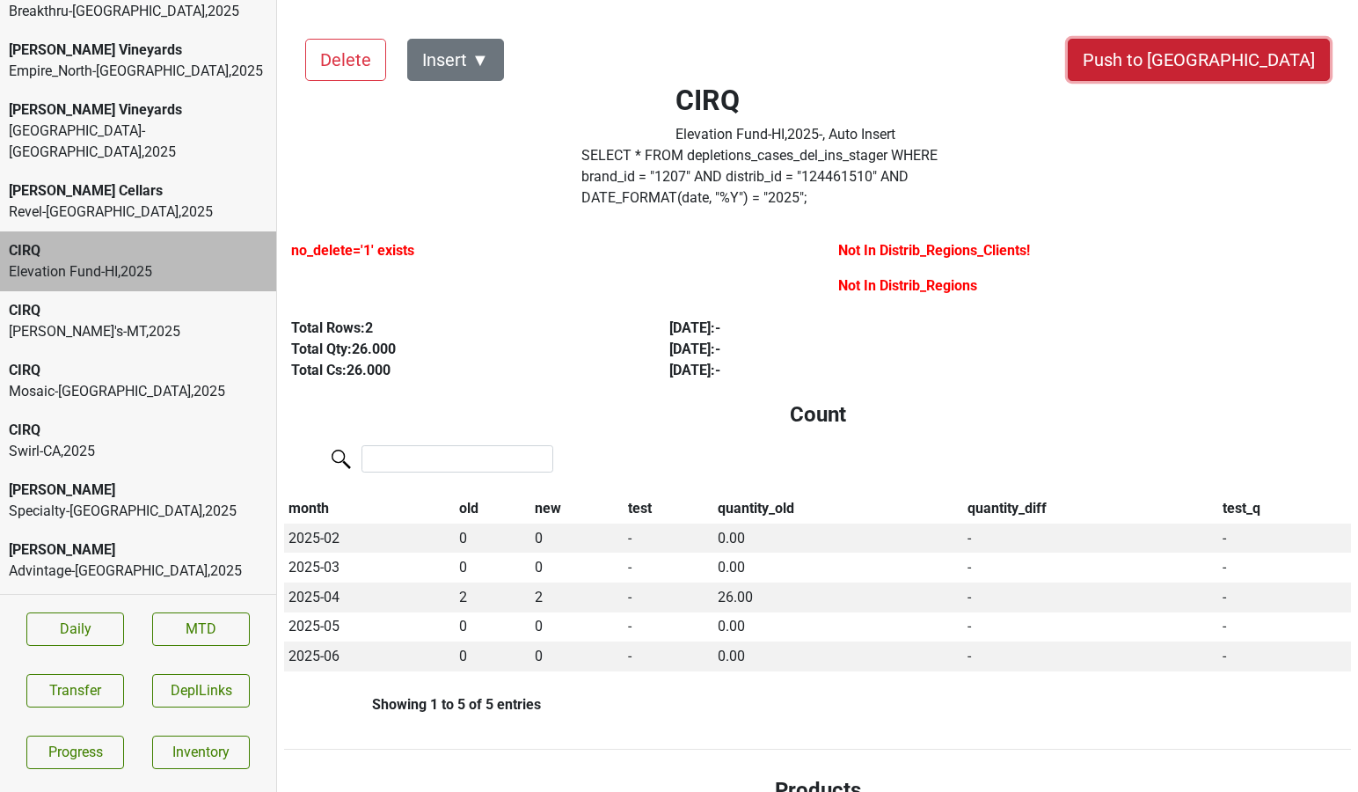
click at [1239, 57] on button "Push to [GEOGRAPHIC_DATA]" at bounding box center [1199, 60] width 262 height 42
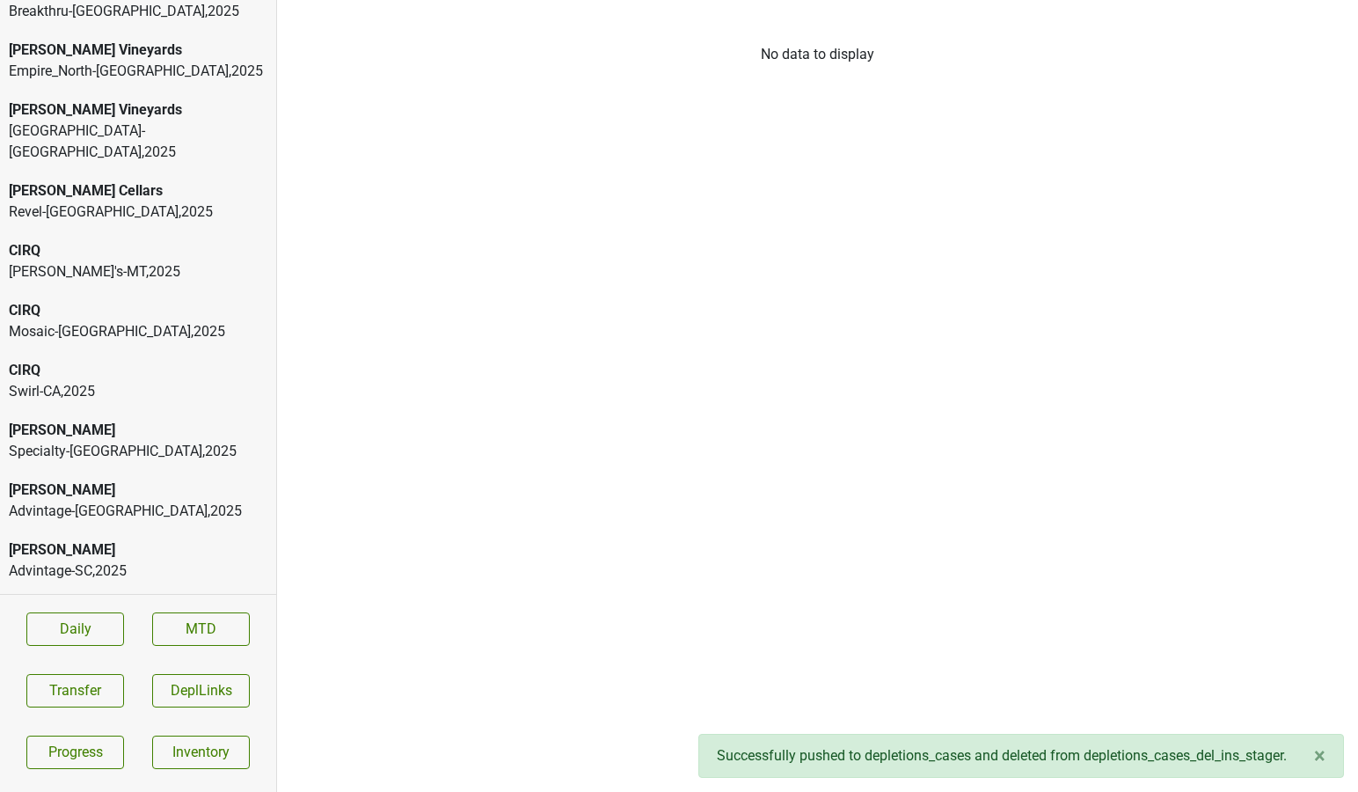
click at [188, 244] on div "CIRQ [PERSON_NAME]'s-MT , 2025" at bounding box center [138, 261] width 276 height 60
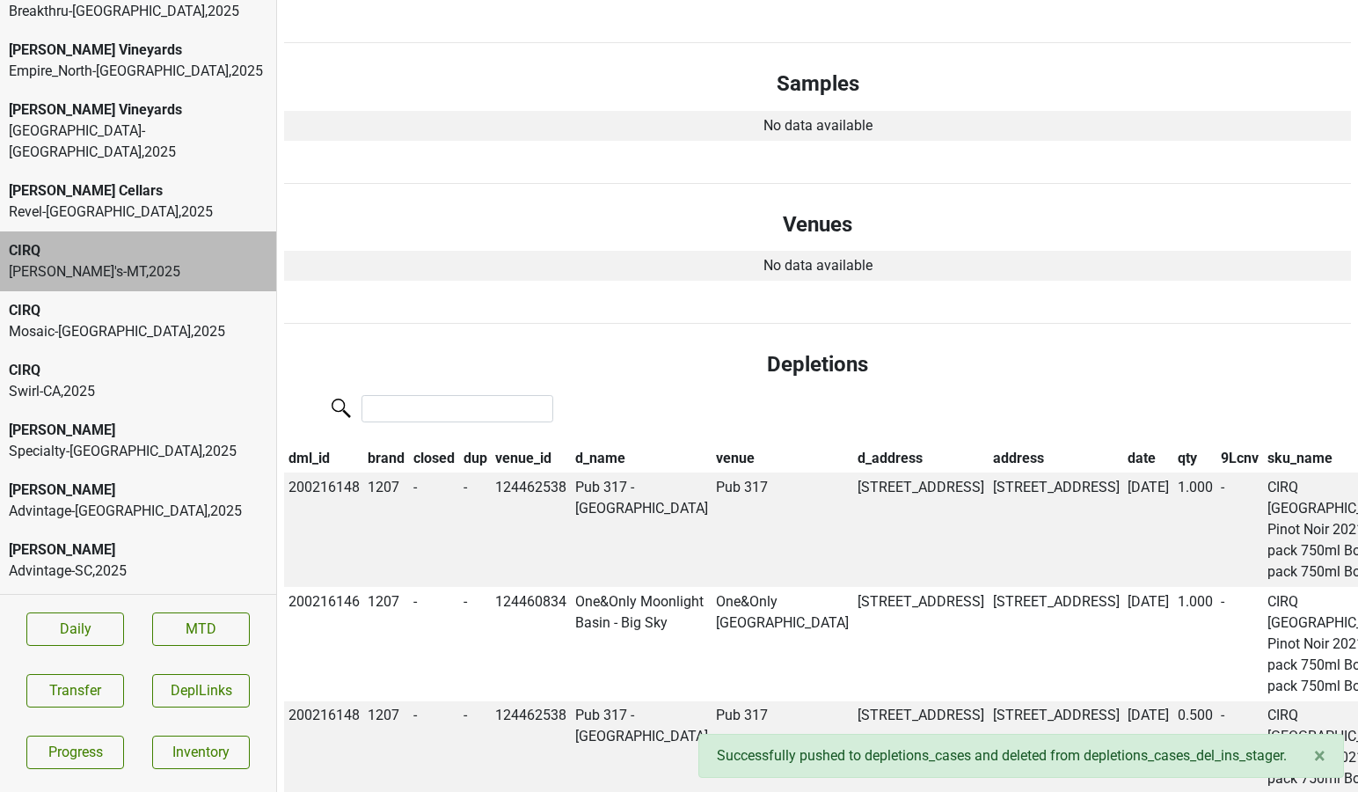
scroll to position [829, 0]
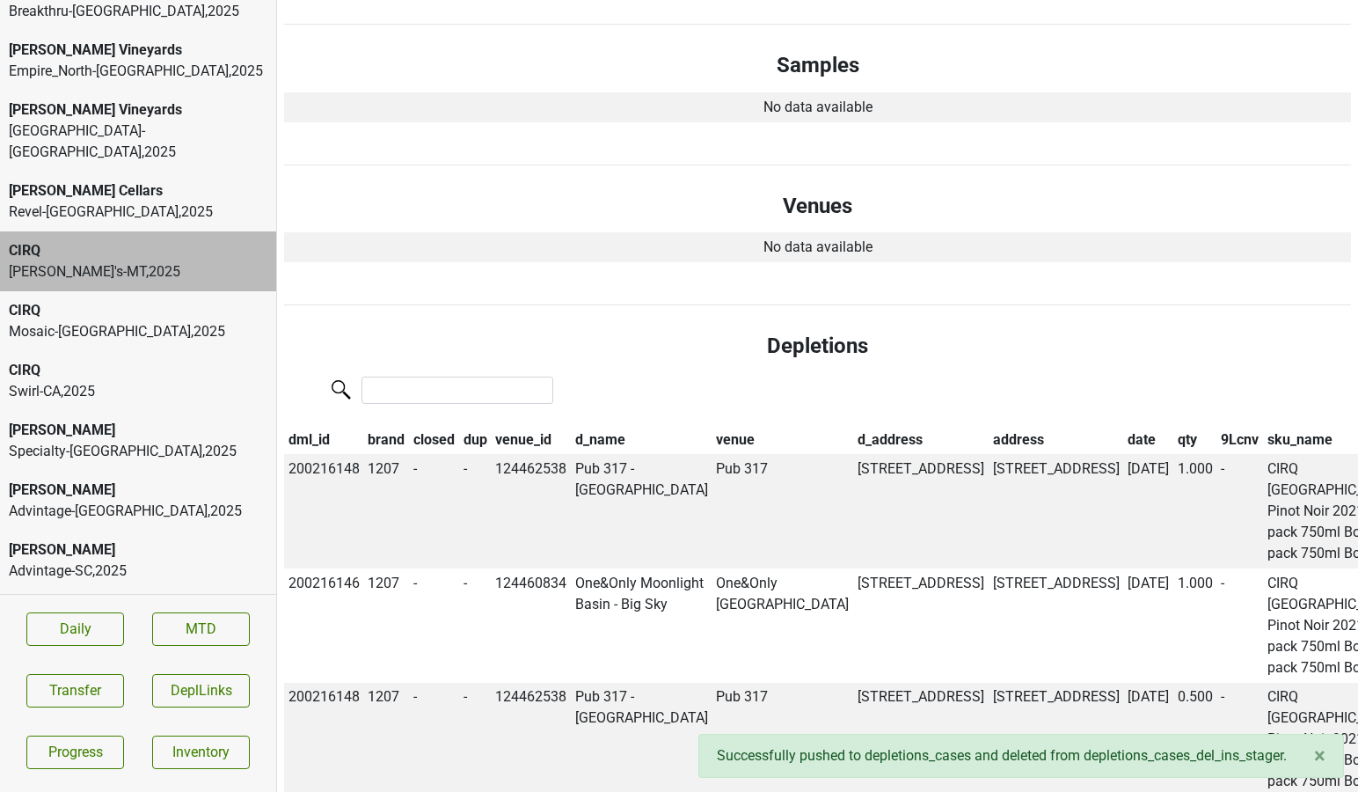
click at [1123, 425] on th "date" at bounding box center [1148, 440] width 50 height 30
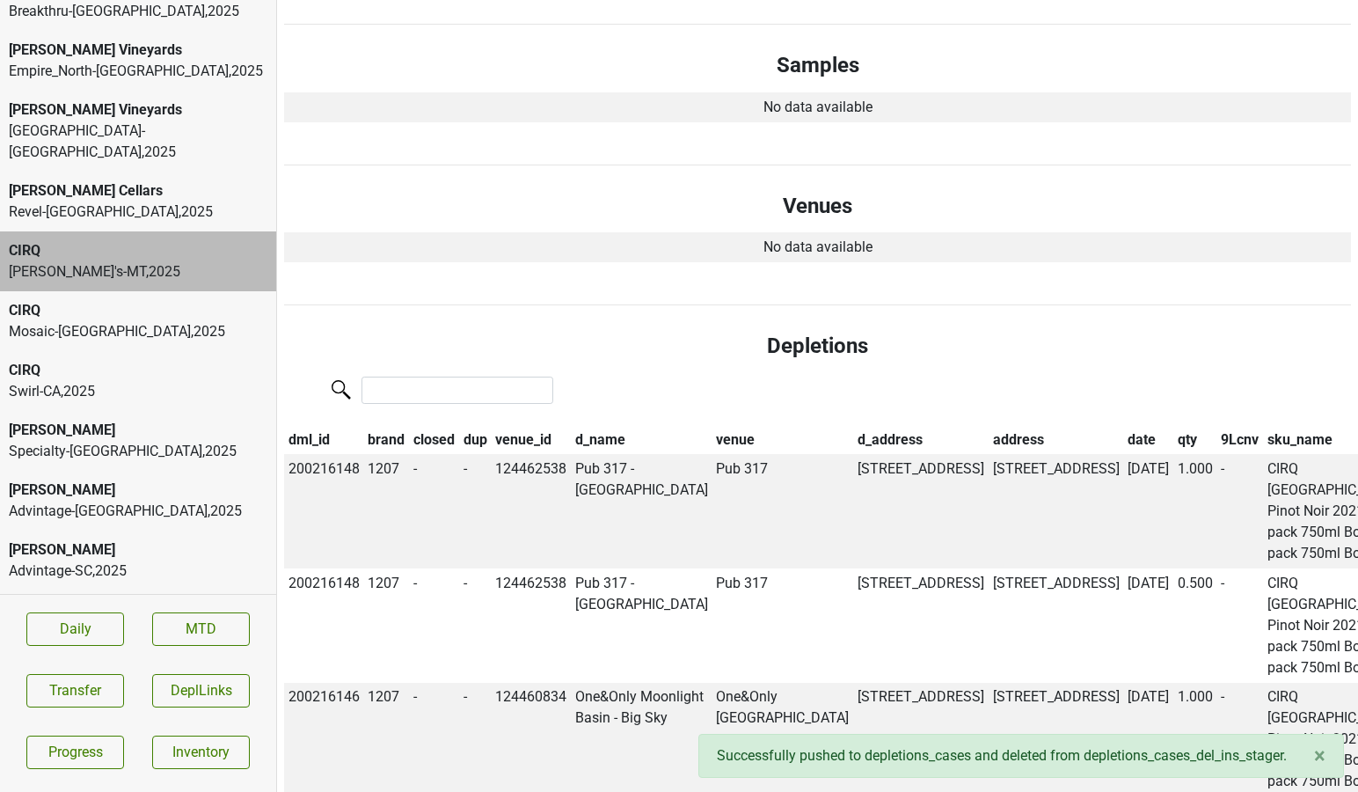
scroll to position [0, 0]
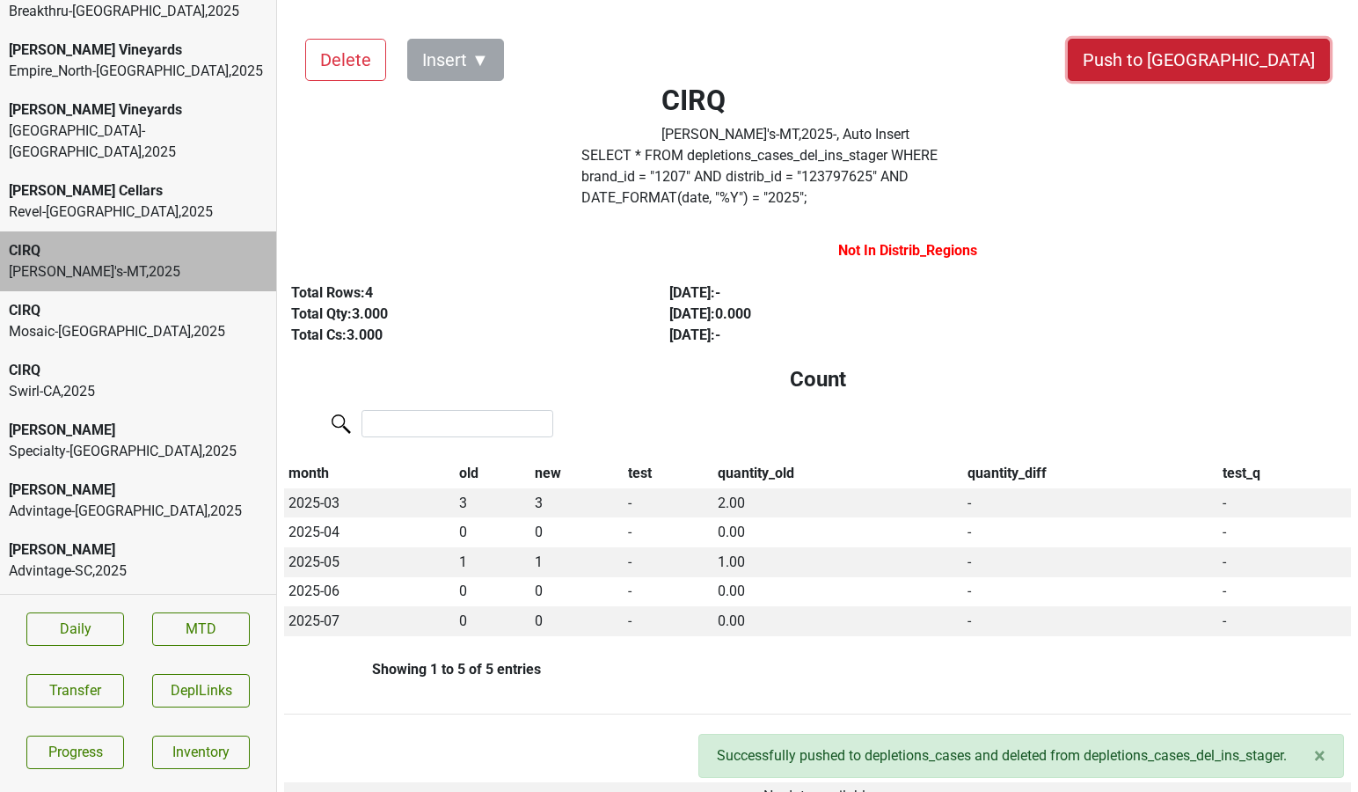
click at [1256, 51] on button "Push to [GEOGRAPHIC_DATA]" at bounding box center [1199, 60] width 262 height 42
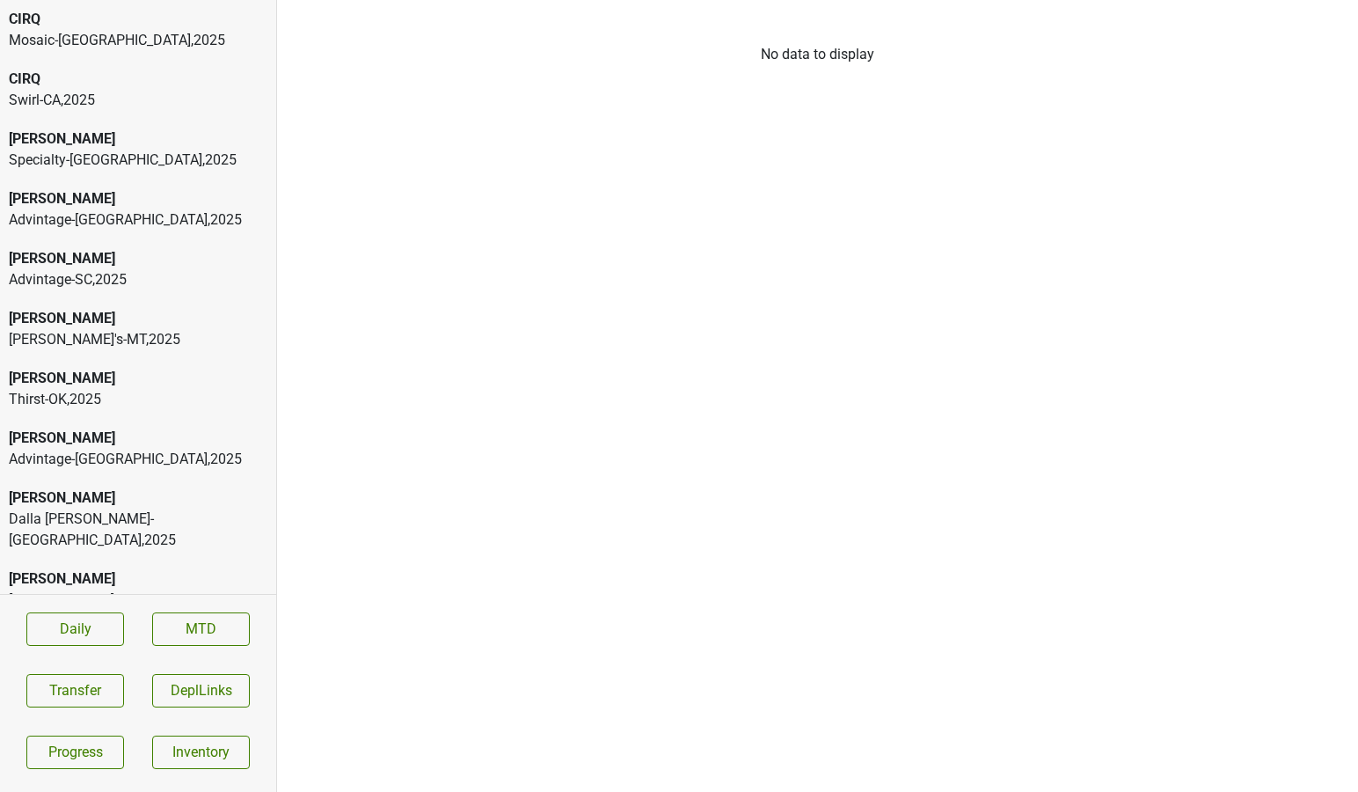
scroll to position [1178, 0]
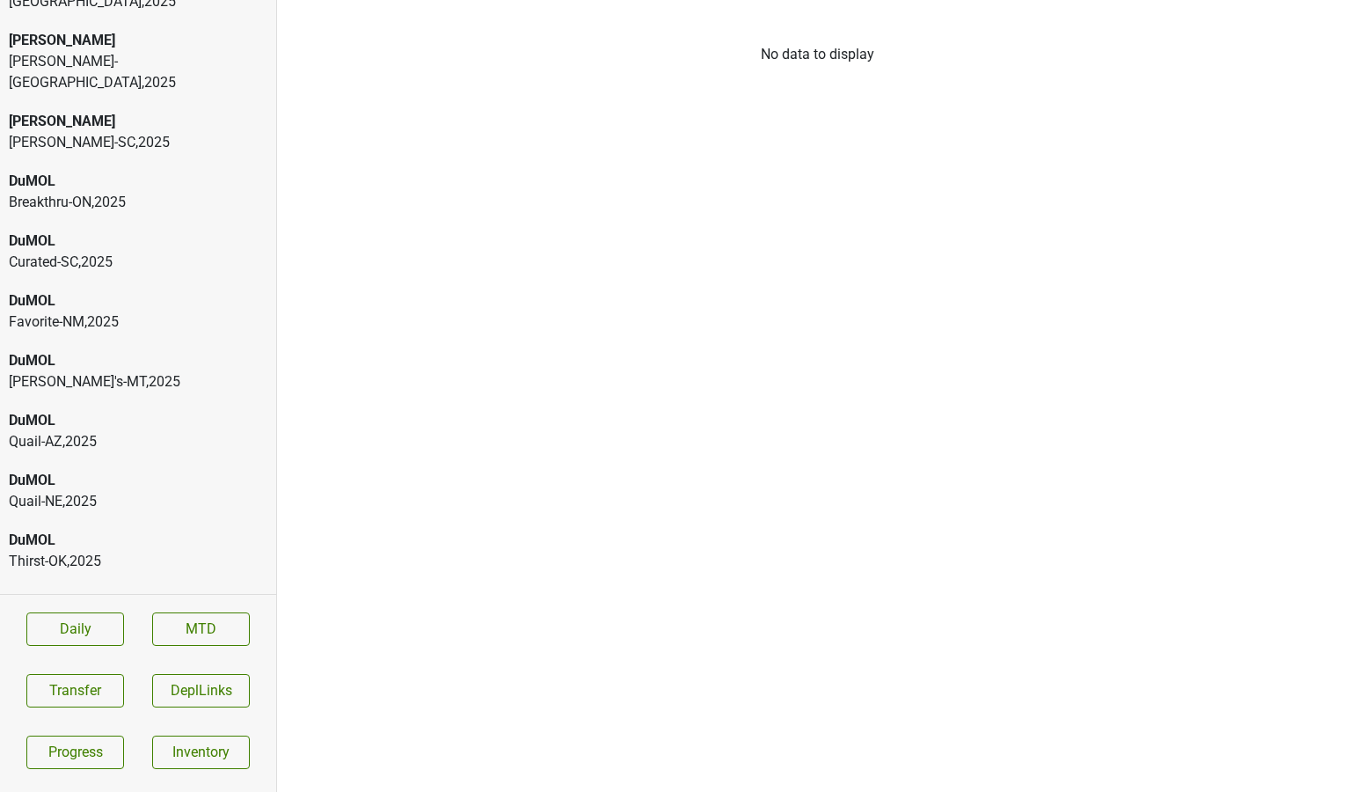
click at [55, 371] on div "[PERSON_NAME]'s-MT , 2025" at bounding box center [138, 381] width 259 height 21
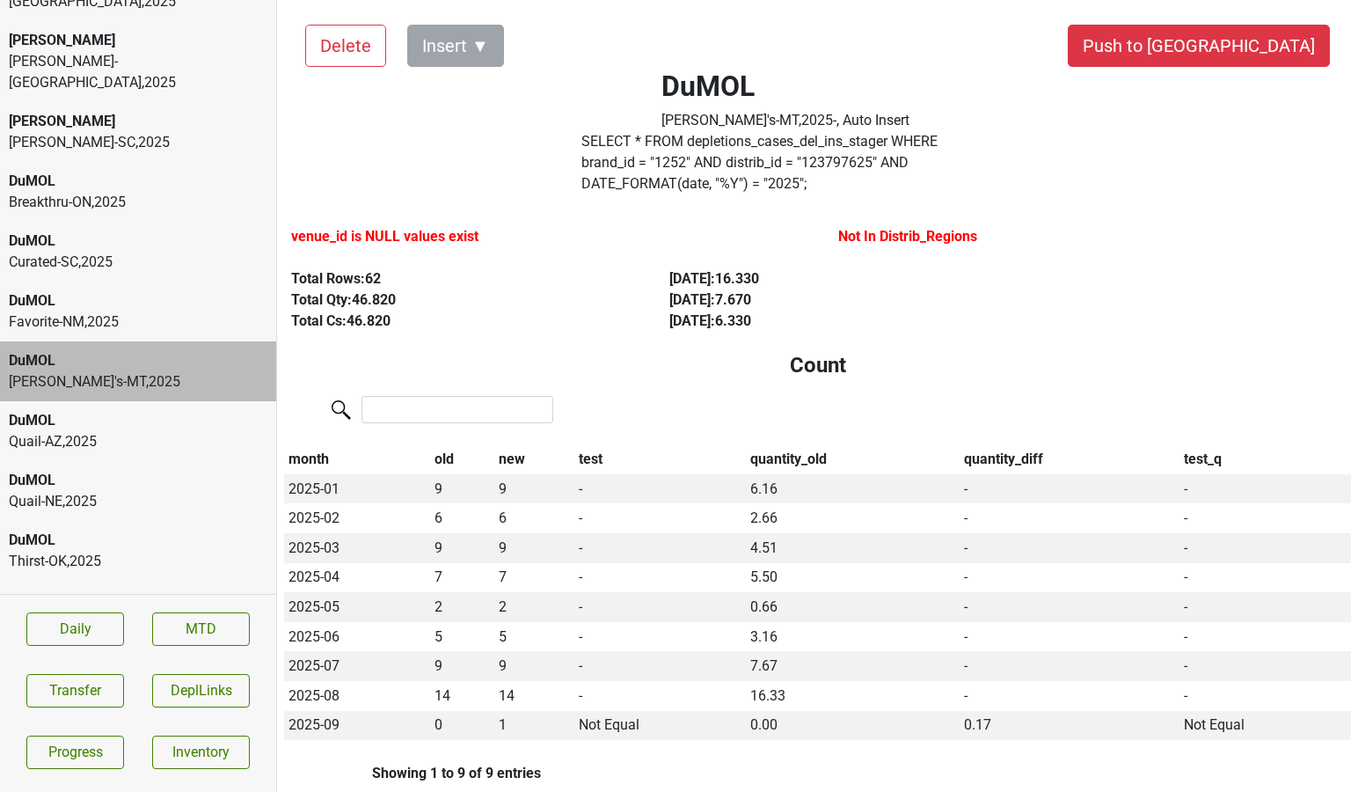
scroll to position [6142, 0]
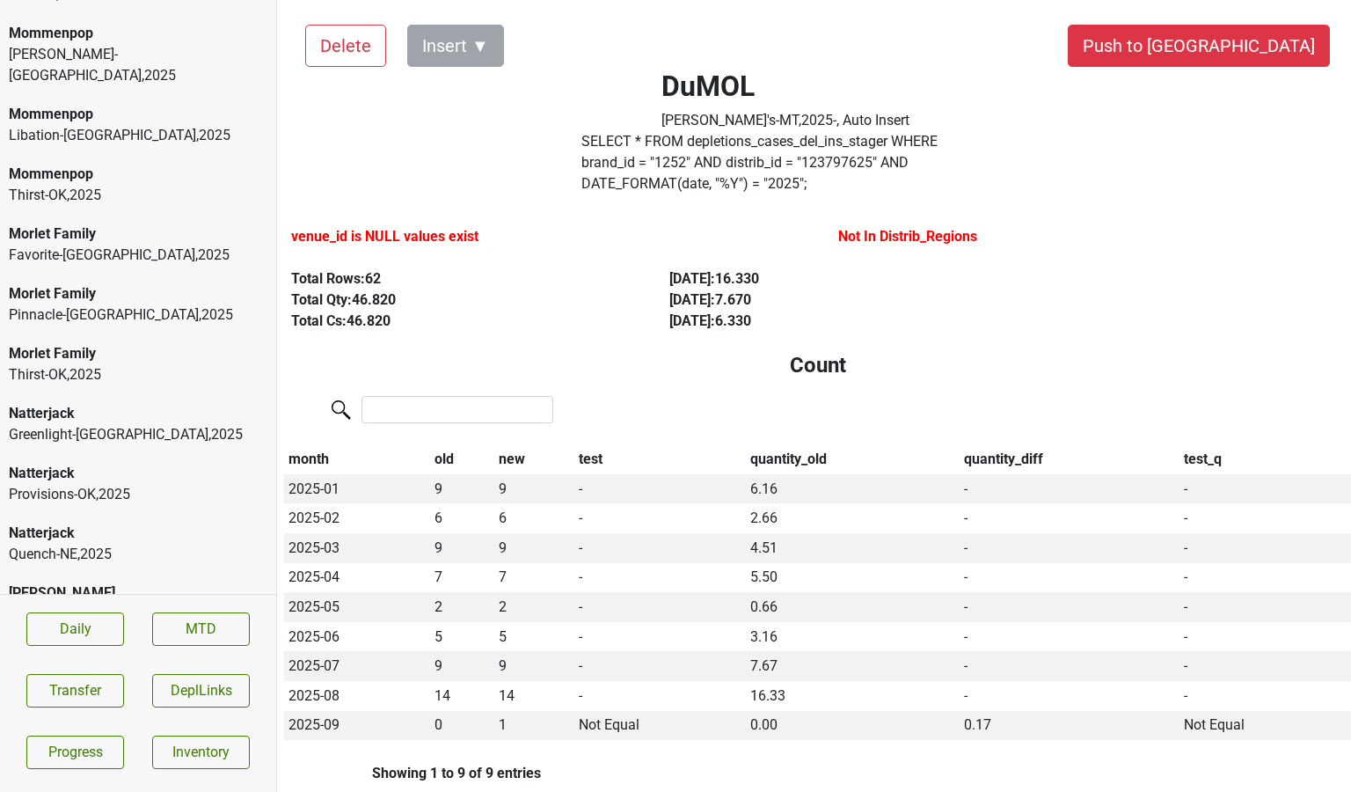
click at [198, 603] on div "[PERSON_NAME]'s-MT , 2025" at bounding box center [138, 613] width 259 height 21
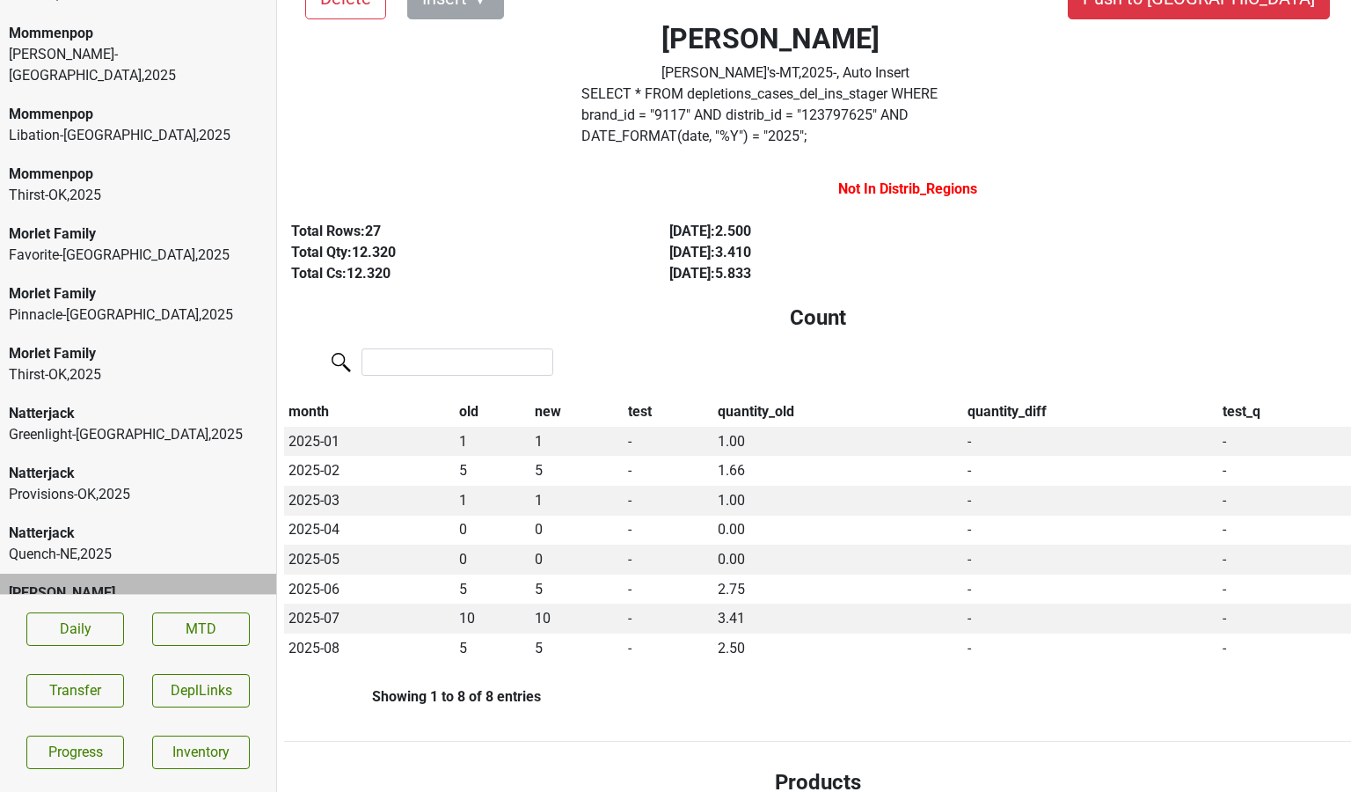
scroll to position [0, 0]
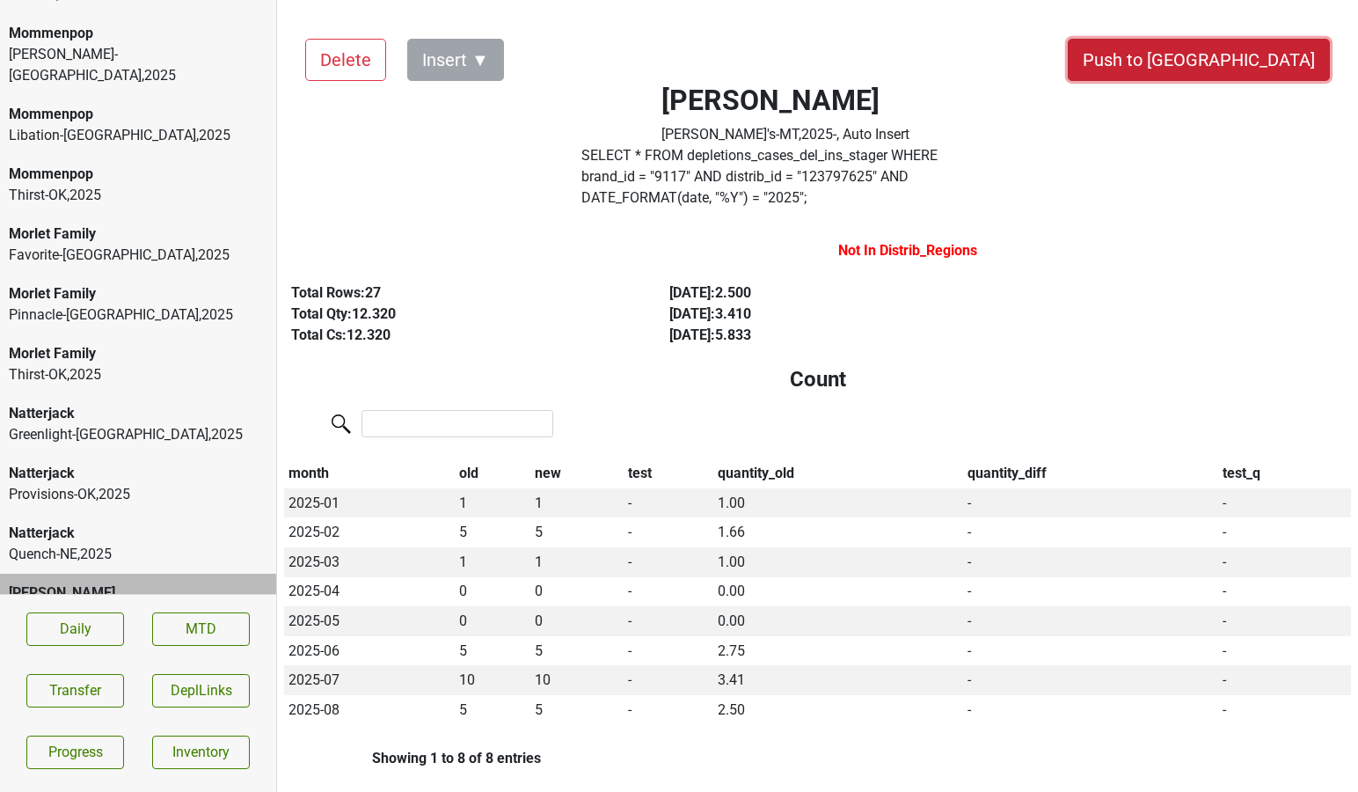
click at [1248, 55] on button "Push to [GEOGRAPHIC_DATA]" at bounding box center [1199, 60] width 262 height 42
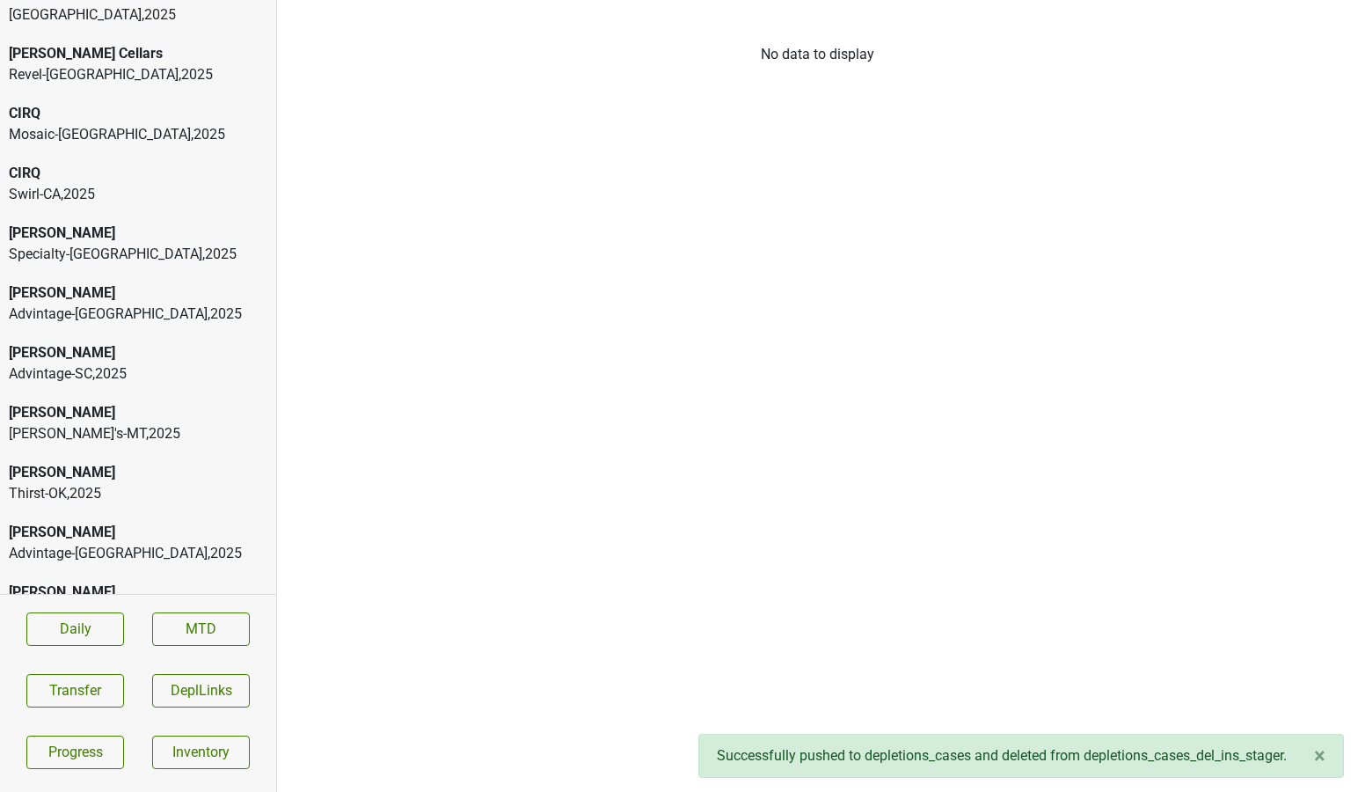
scroll to position [551, 0]
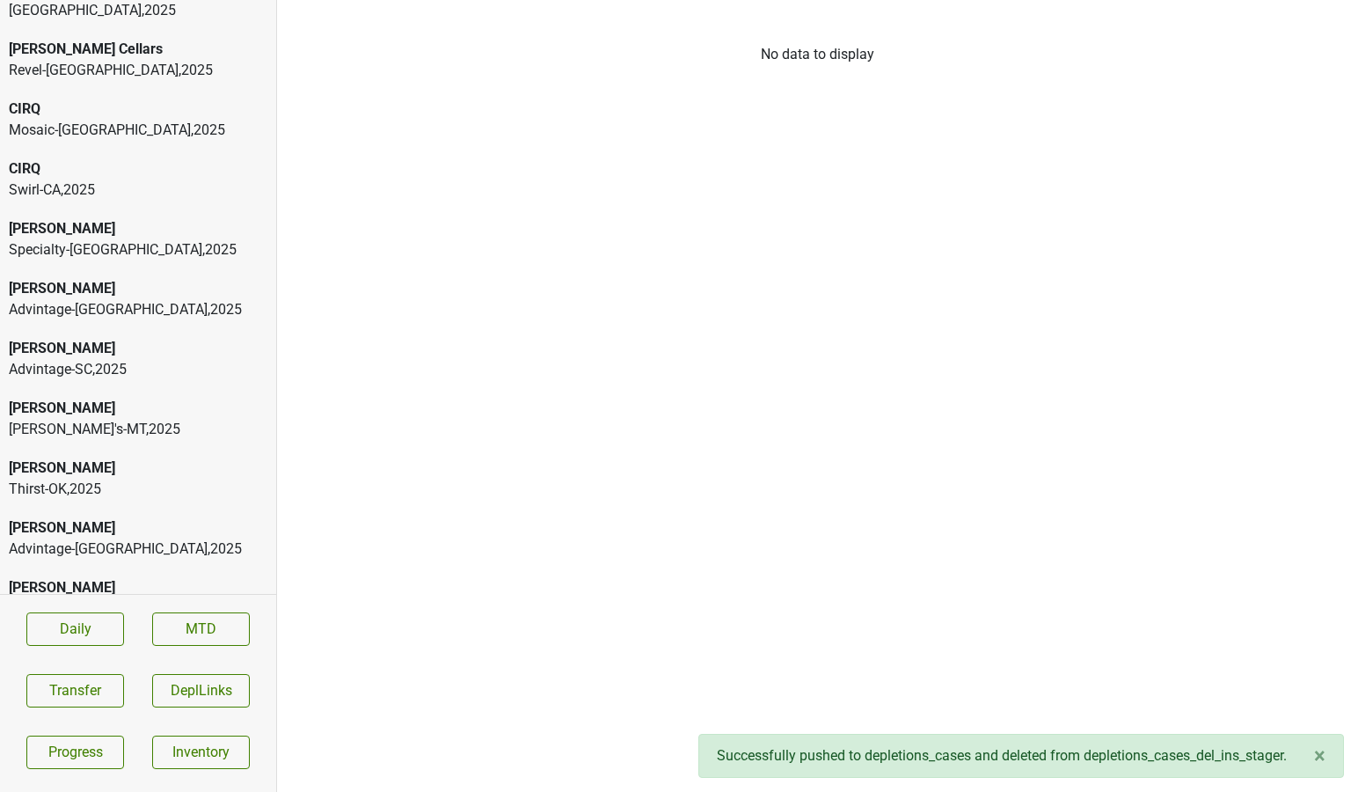
click at [106, 218] on div "[PERSON_NAME]" at bounding box center [138, 228] width 259 height 21
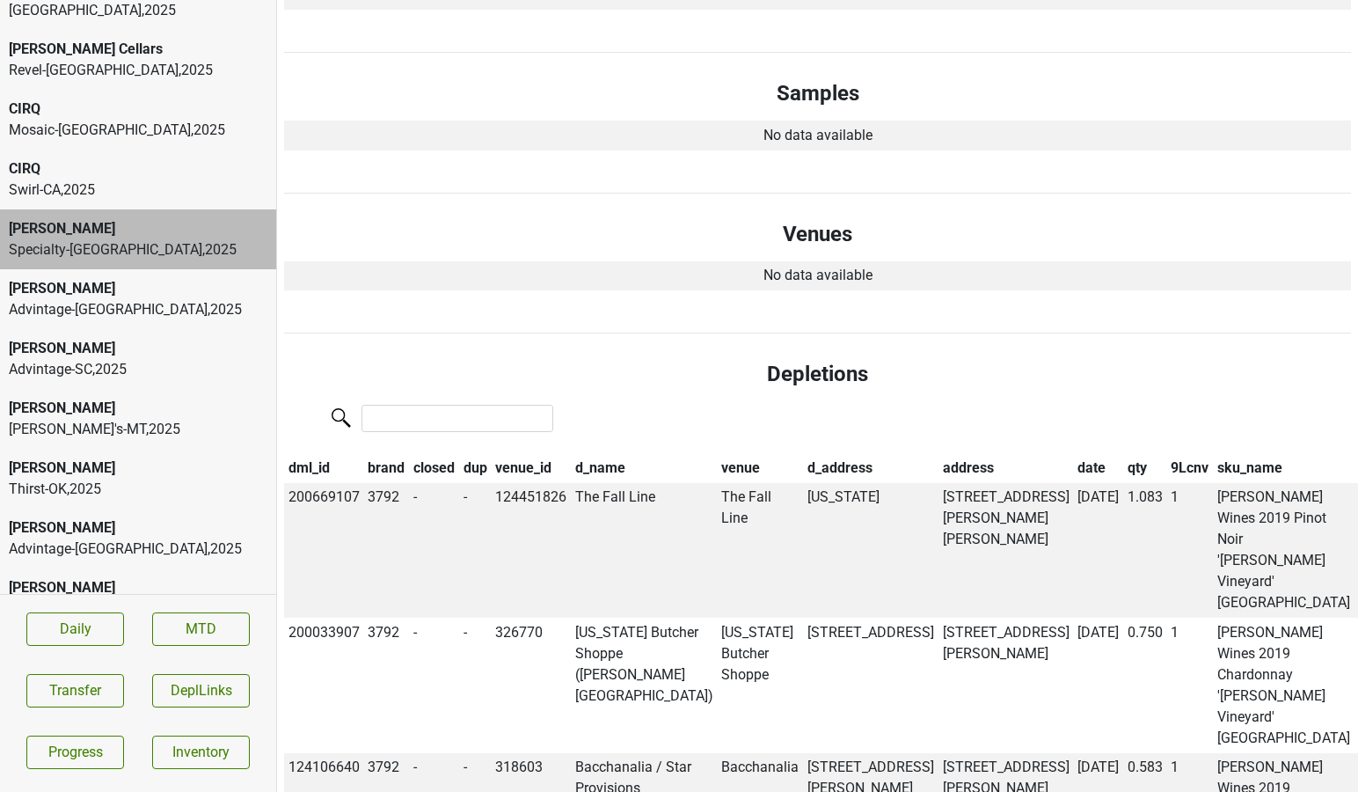
scroll to position [824, 0]
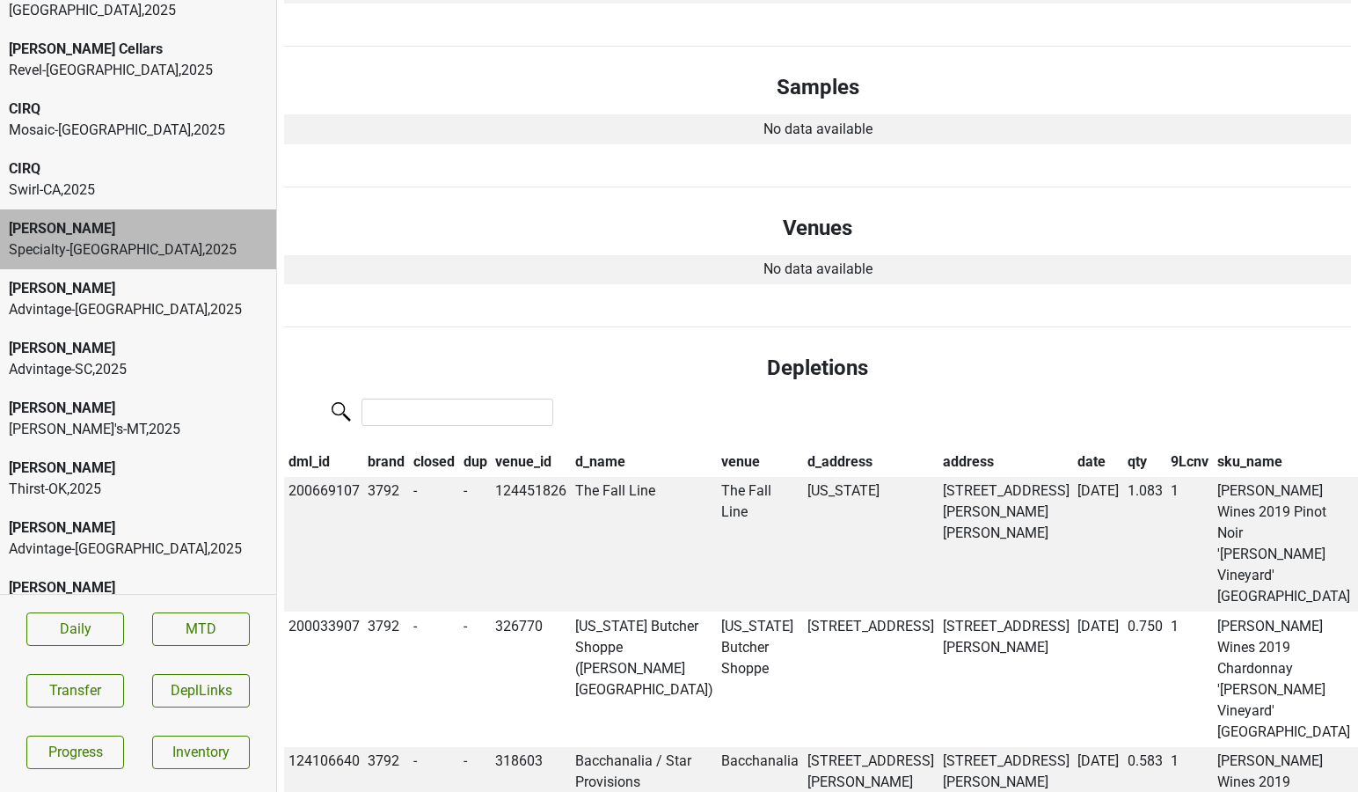
click at [1073, 447] on th "date" at bounding box center [1098, 462] width 50 height 30
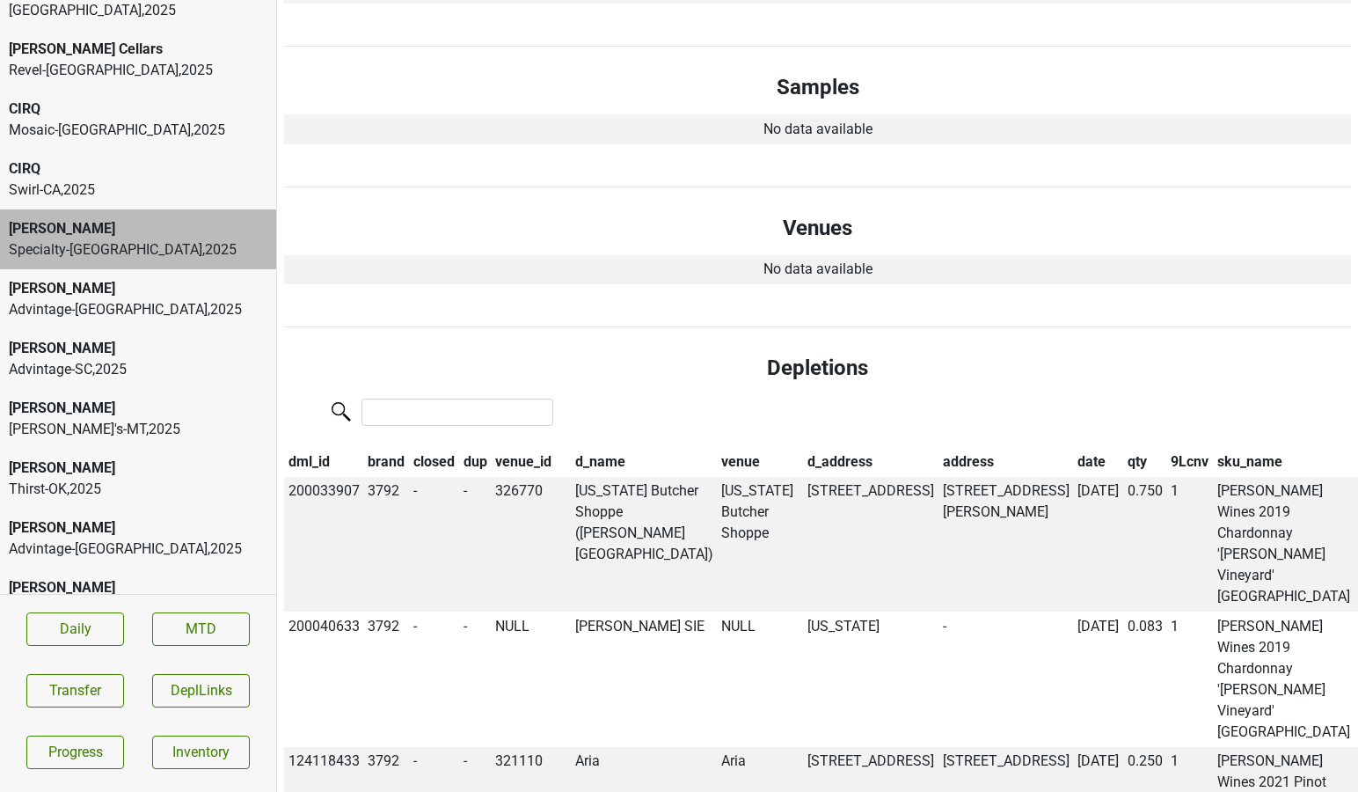
click at [1073, 447] on th "date" at bounding box center [1098, 462] width 50 height 30
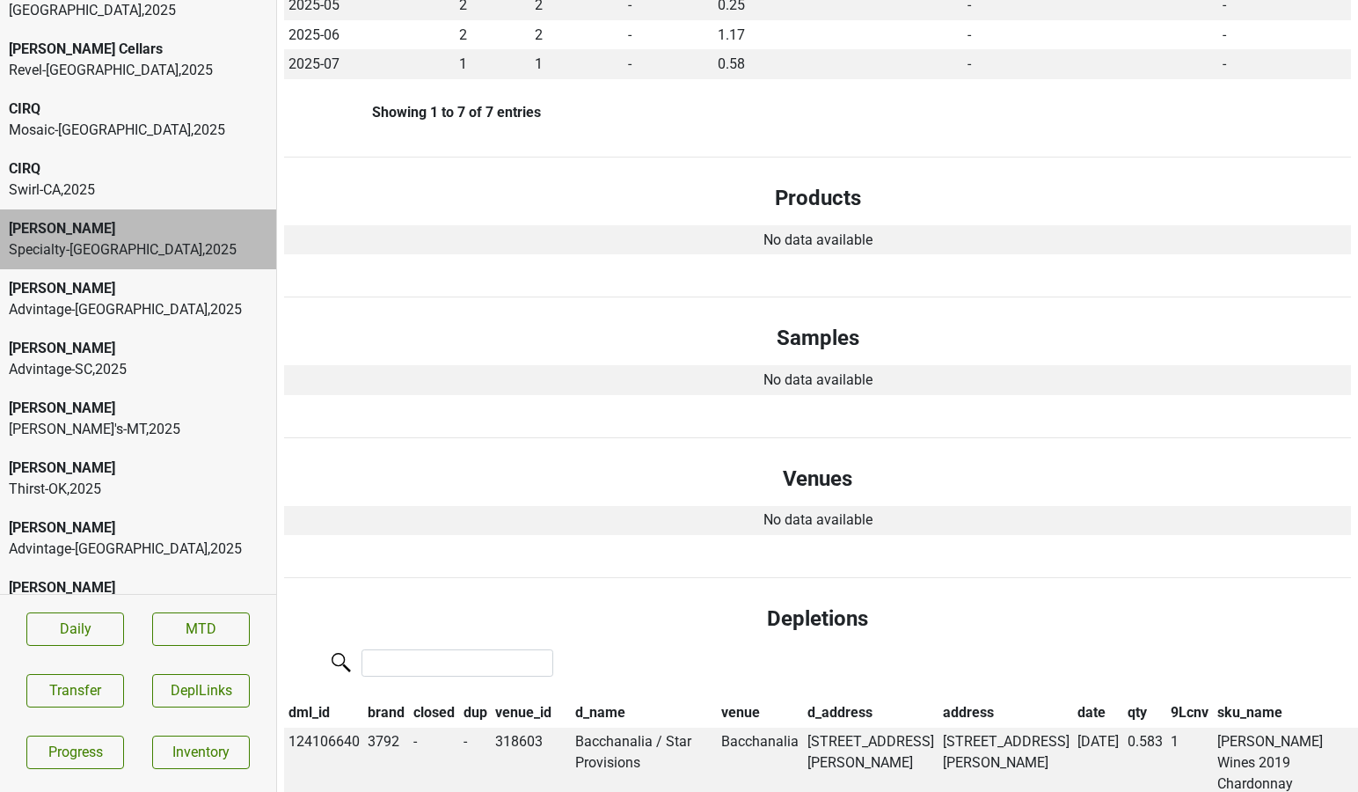
scroll to position [0, 0]
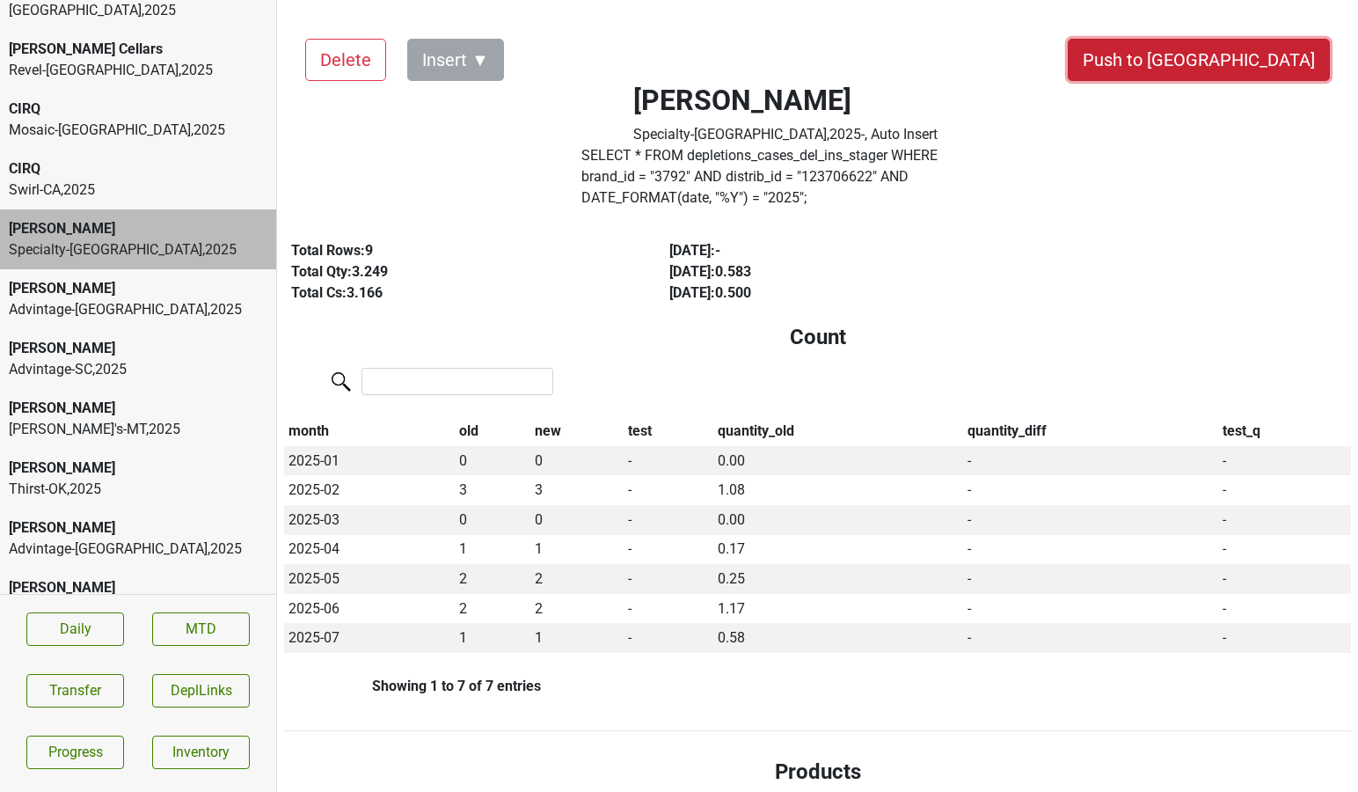
click at [1273, 54] on button "Push to [GEOGRAPHIC_DATA]" at bounding box center [1199, 60] width 262 height 42
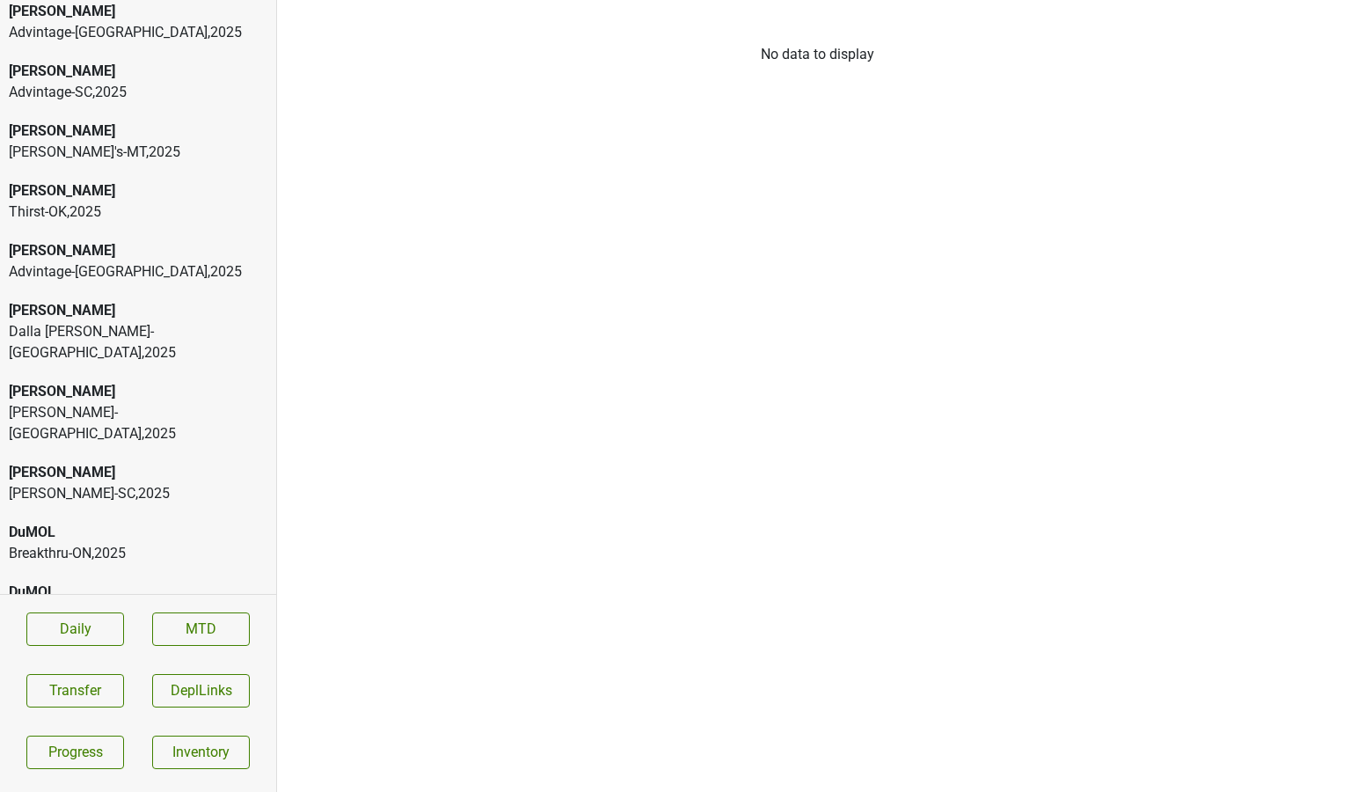
scroll to position [777, 0]
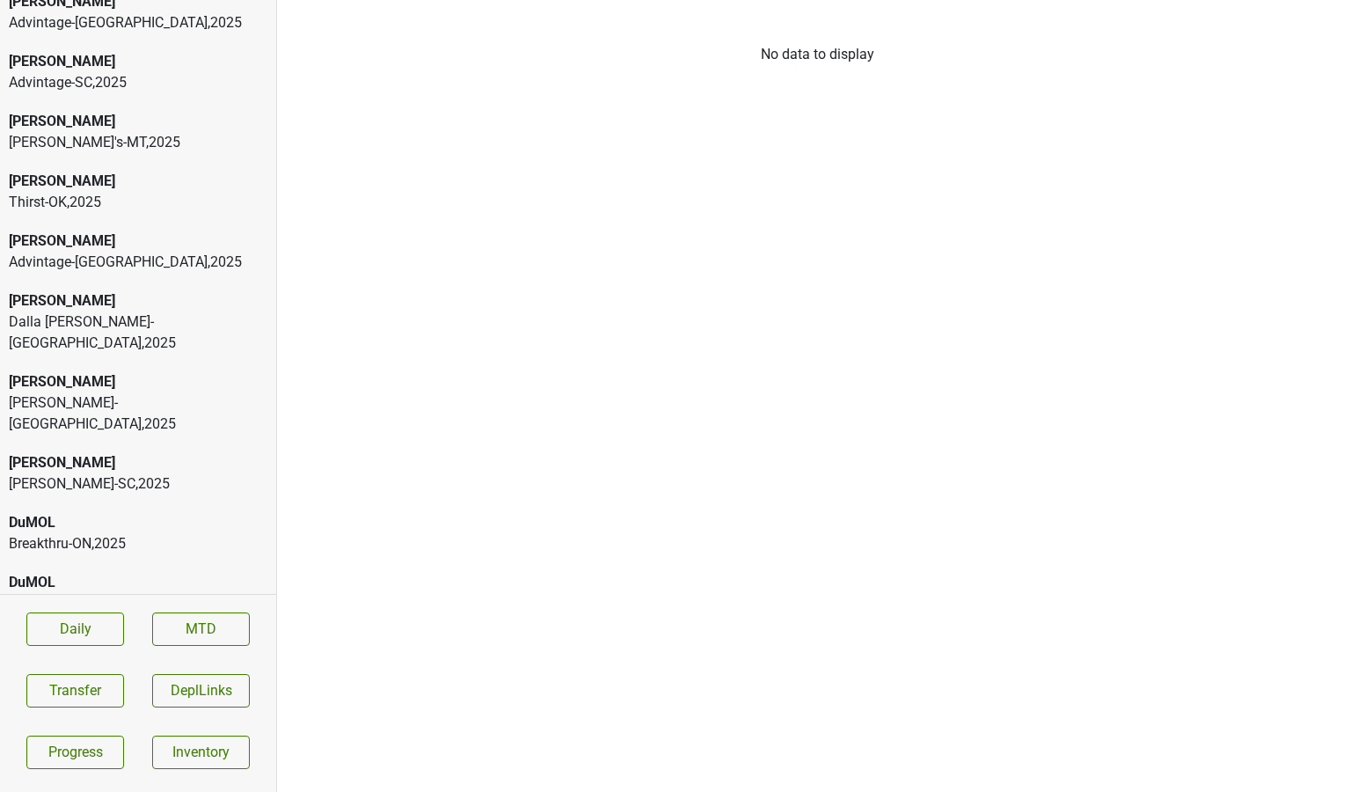
click at [90, 252] on div "Advintage-[GEOGRAPHIC_DATA] , 2025" at bounding box center [138, 262] width 259 height 21
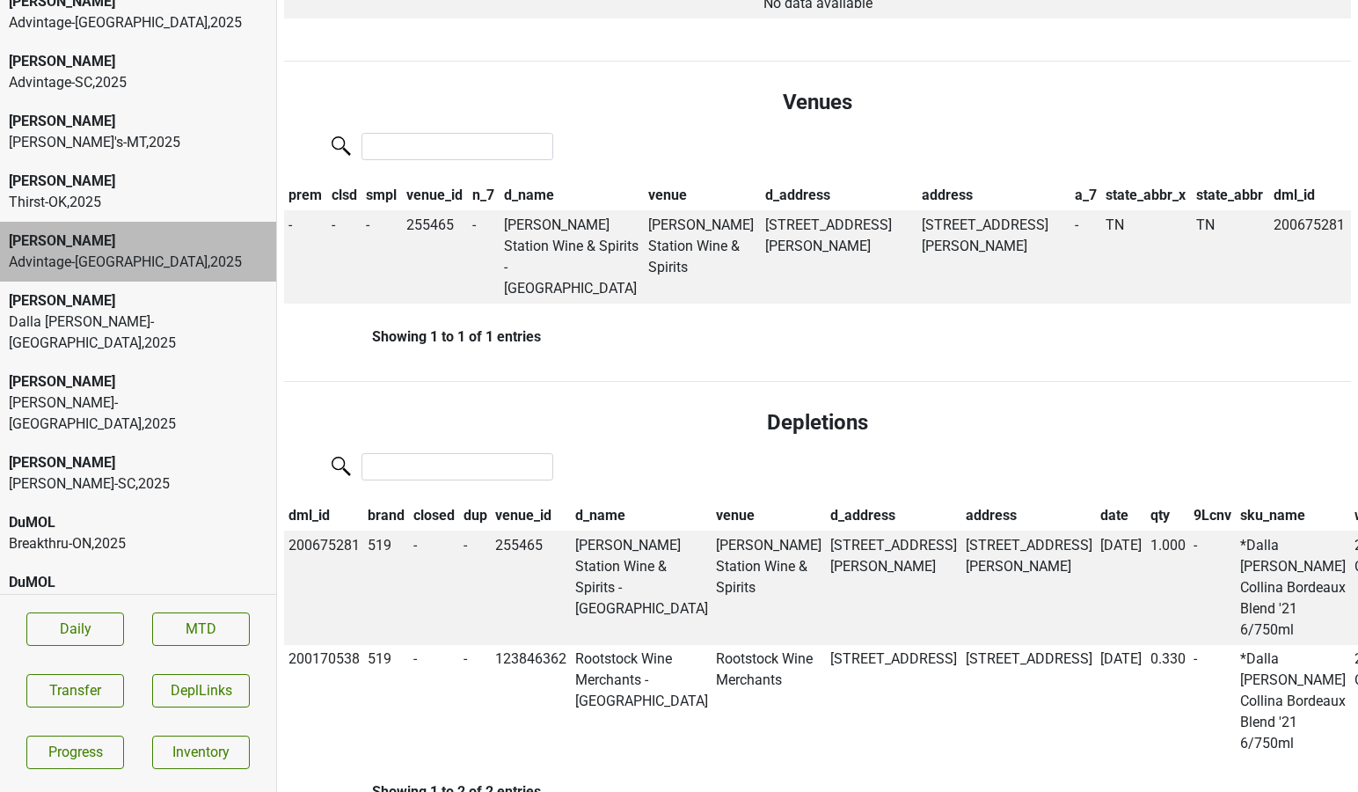
scroll to position [1052, 0]
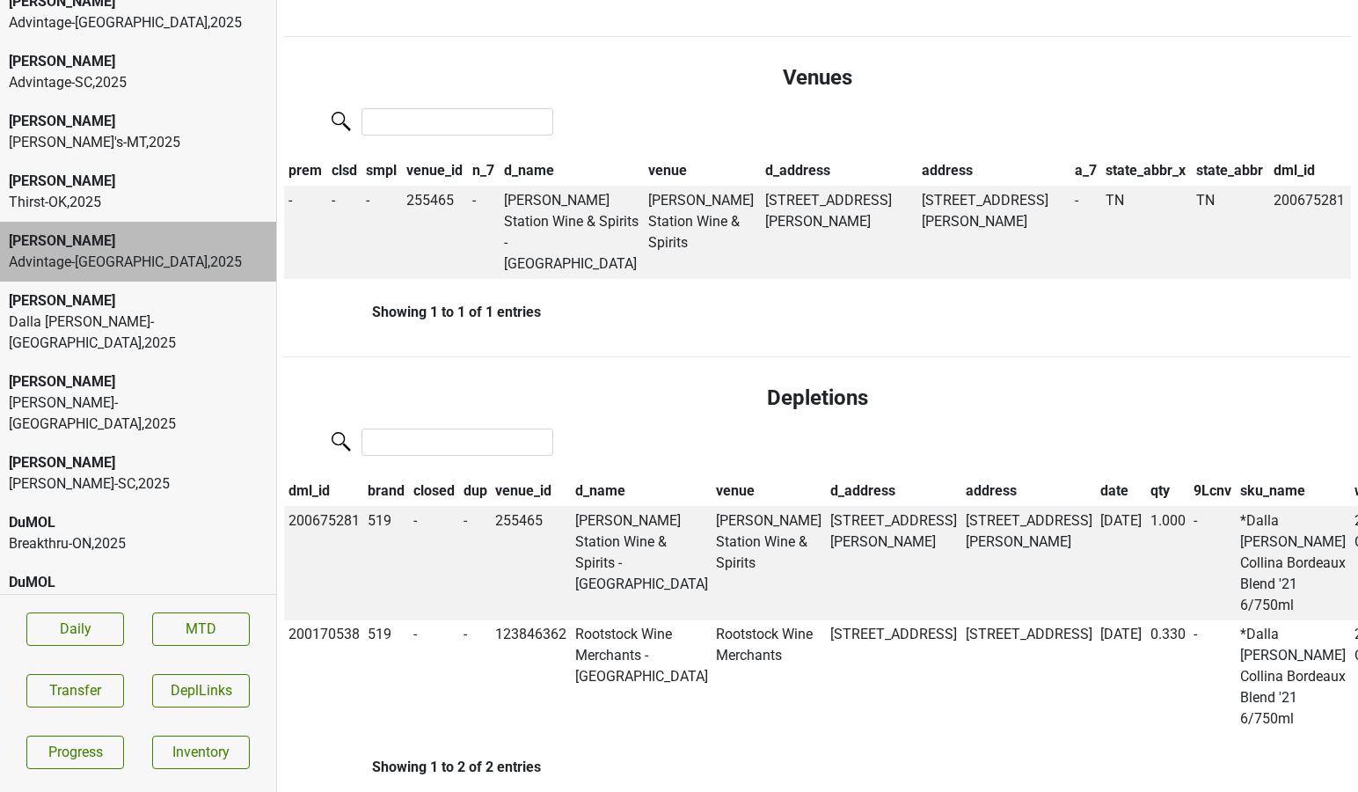
click at [1096, 477] on th "date" at bounding box center [1121, 492] width 50 height 30
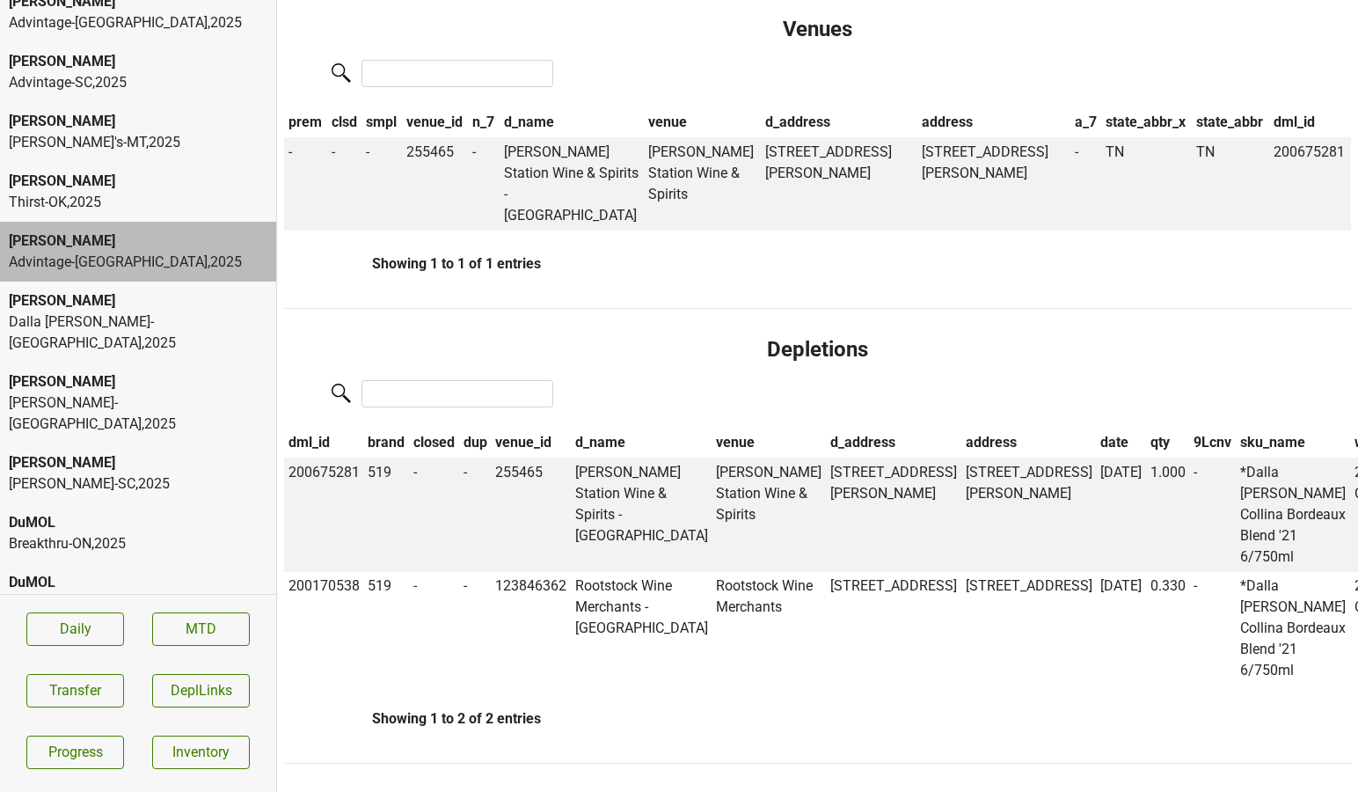
scroll to position [1113, 0]
click at [200, 371] on div "[PERSON_NAME]" at bounding box center [138, 381] width 259 height 21
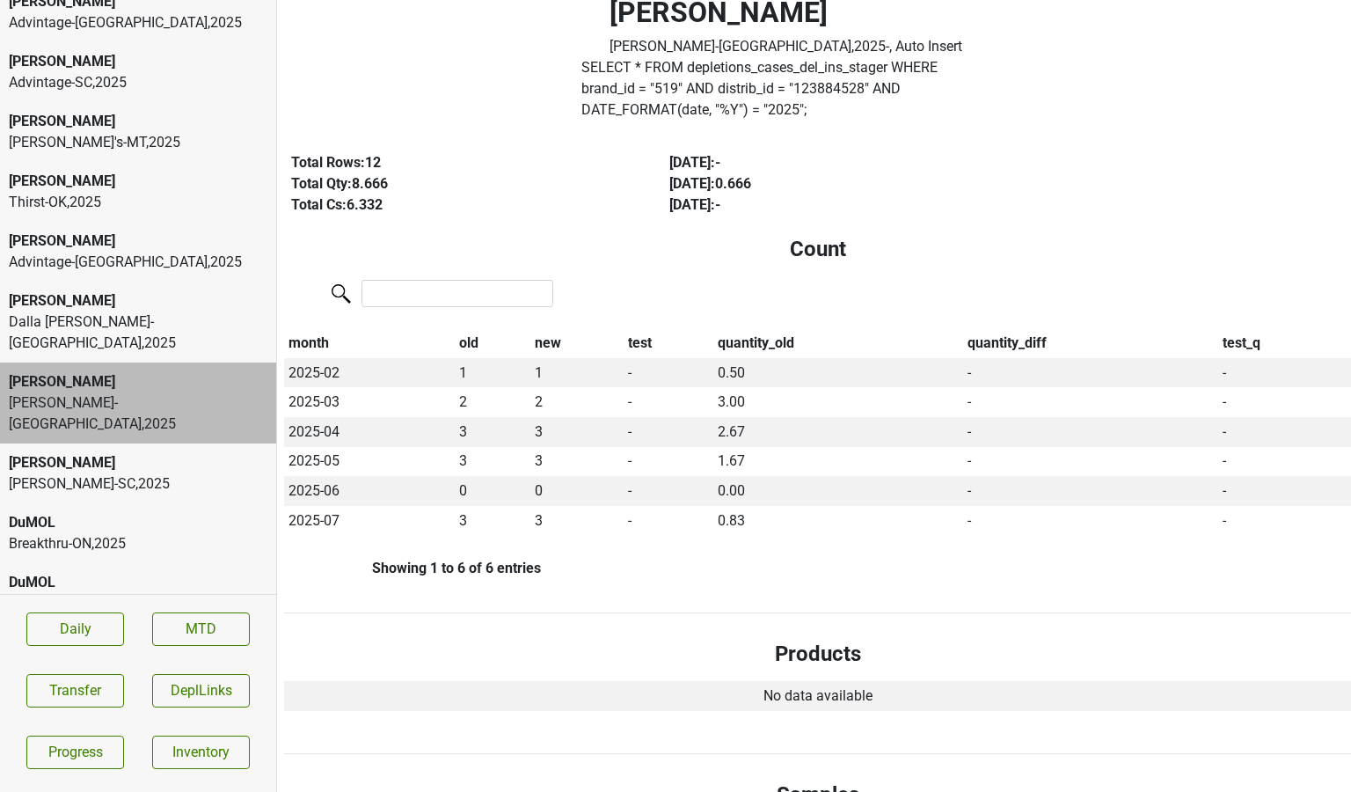
scroll to position [105, 0]
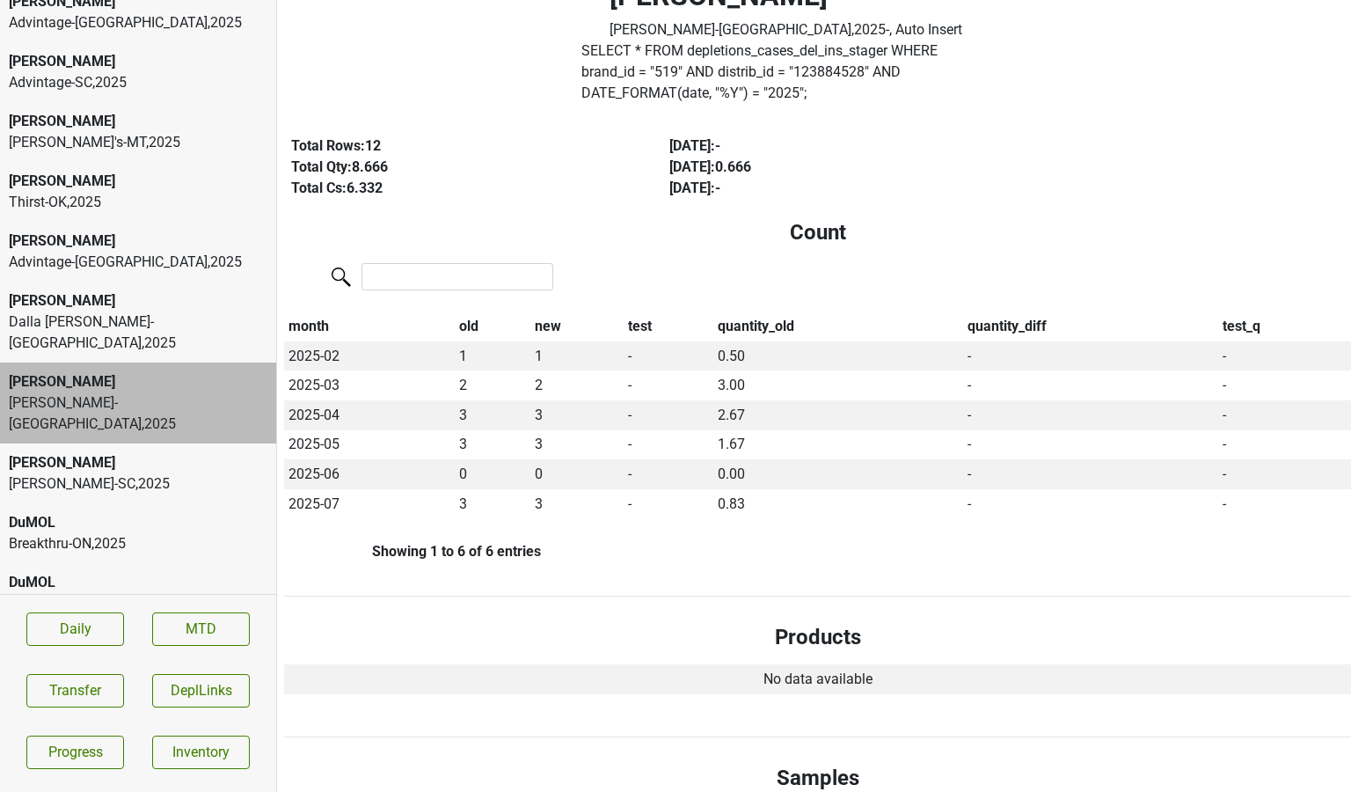
click at [193, 452] on div "[PERSON_NAME]" at bounding box center [138, 462] width 259 height 21
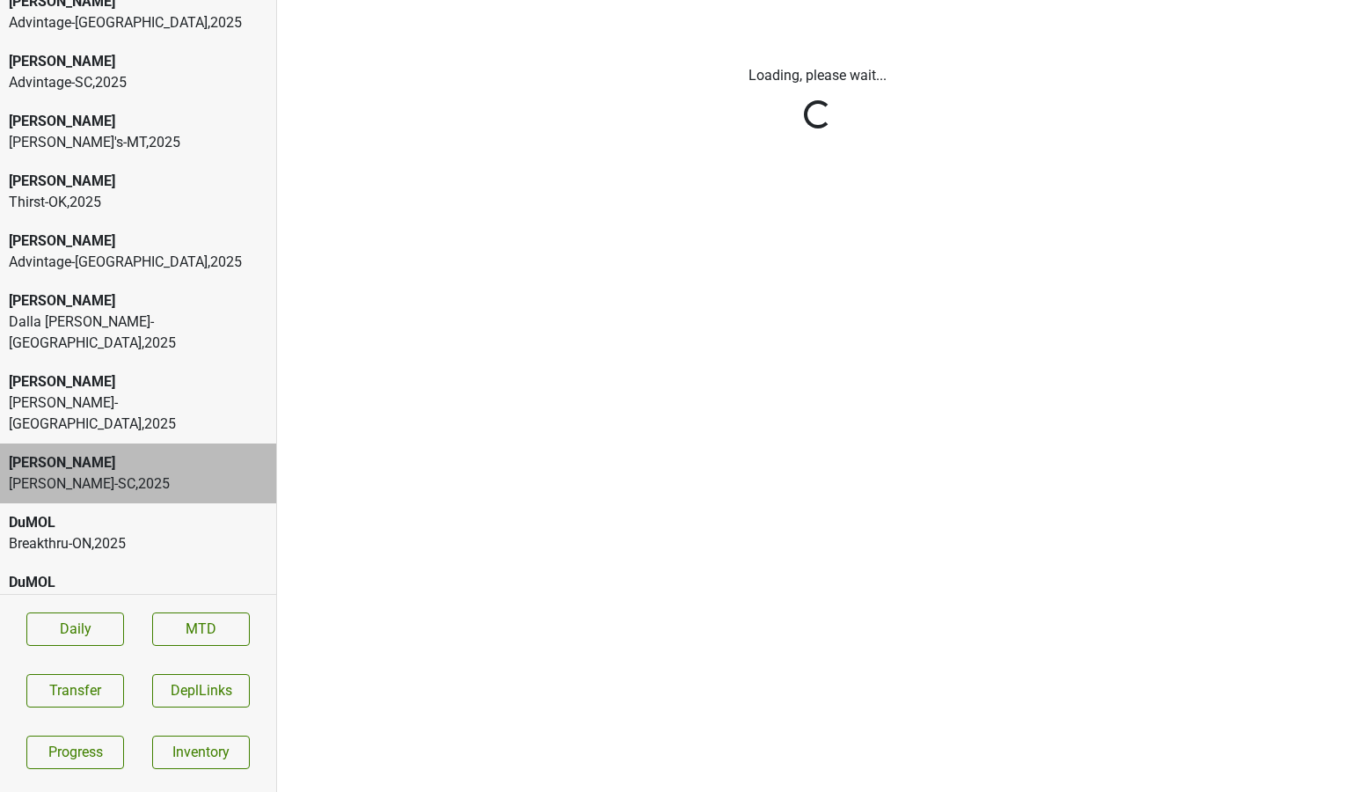
scroll to position [0, 0]
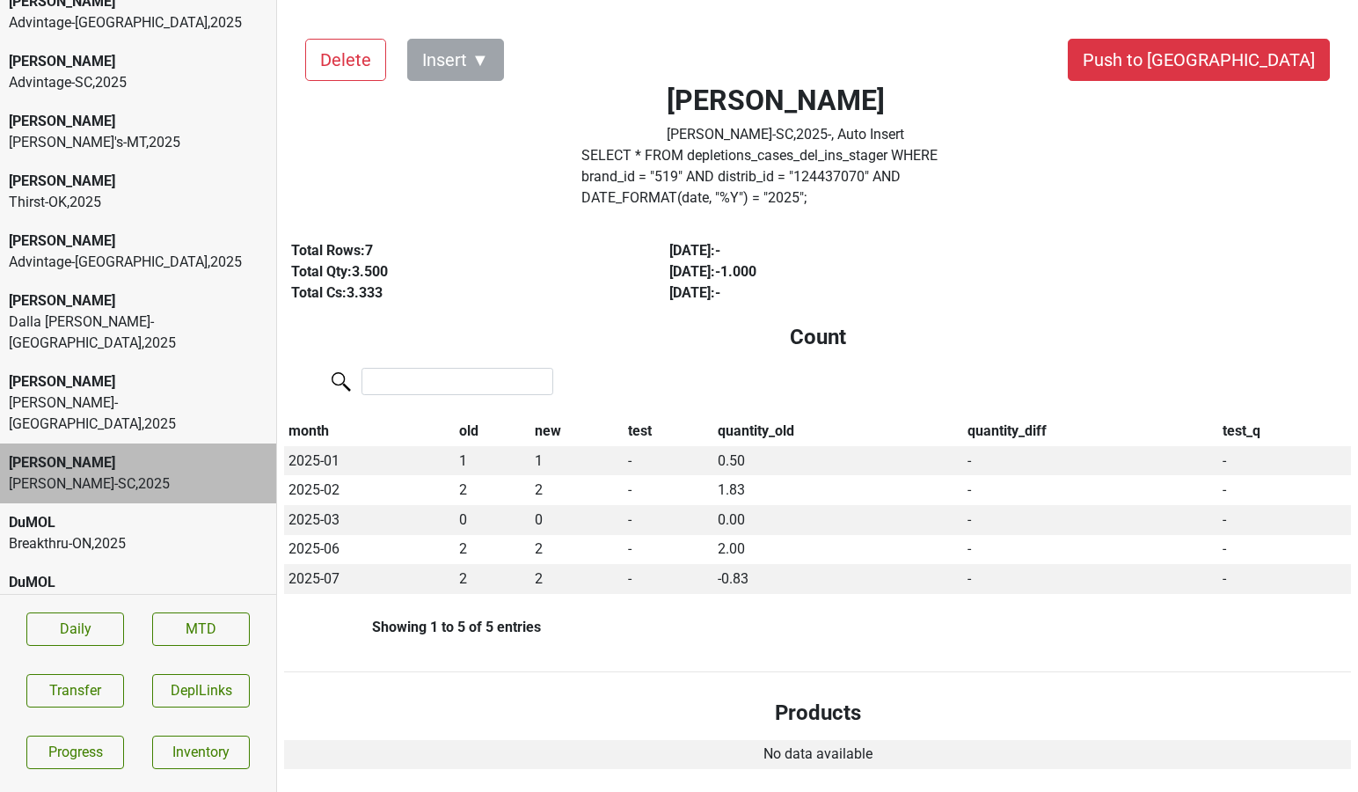
click at [140, 512] on div "DuMOL" at bounding box center [138, 522] width 259 height 21
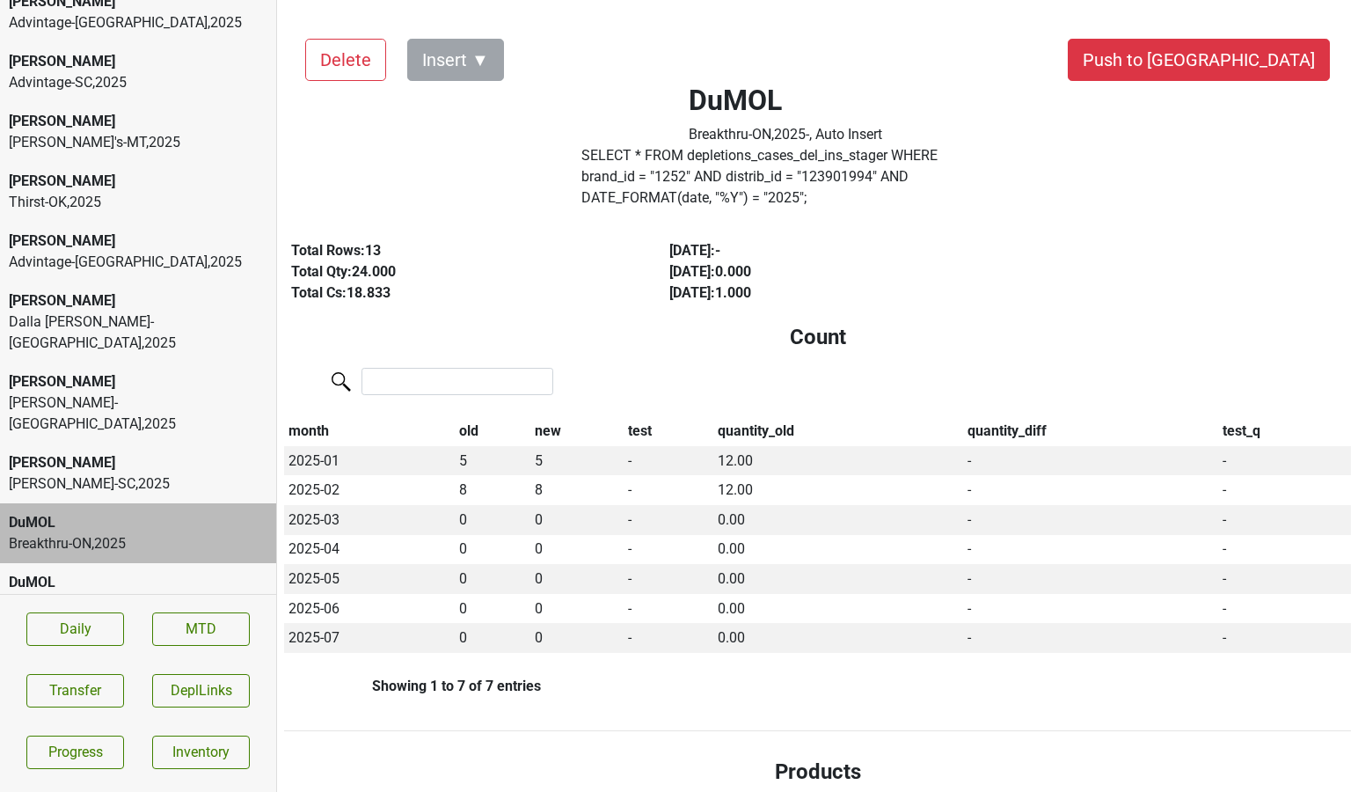
click at [141, 572] on div "DuMOL" at bounding box center [138, 582] width 259 height 21
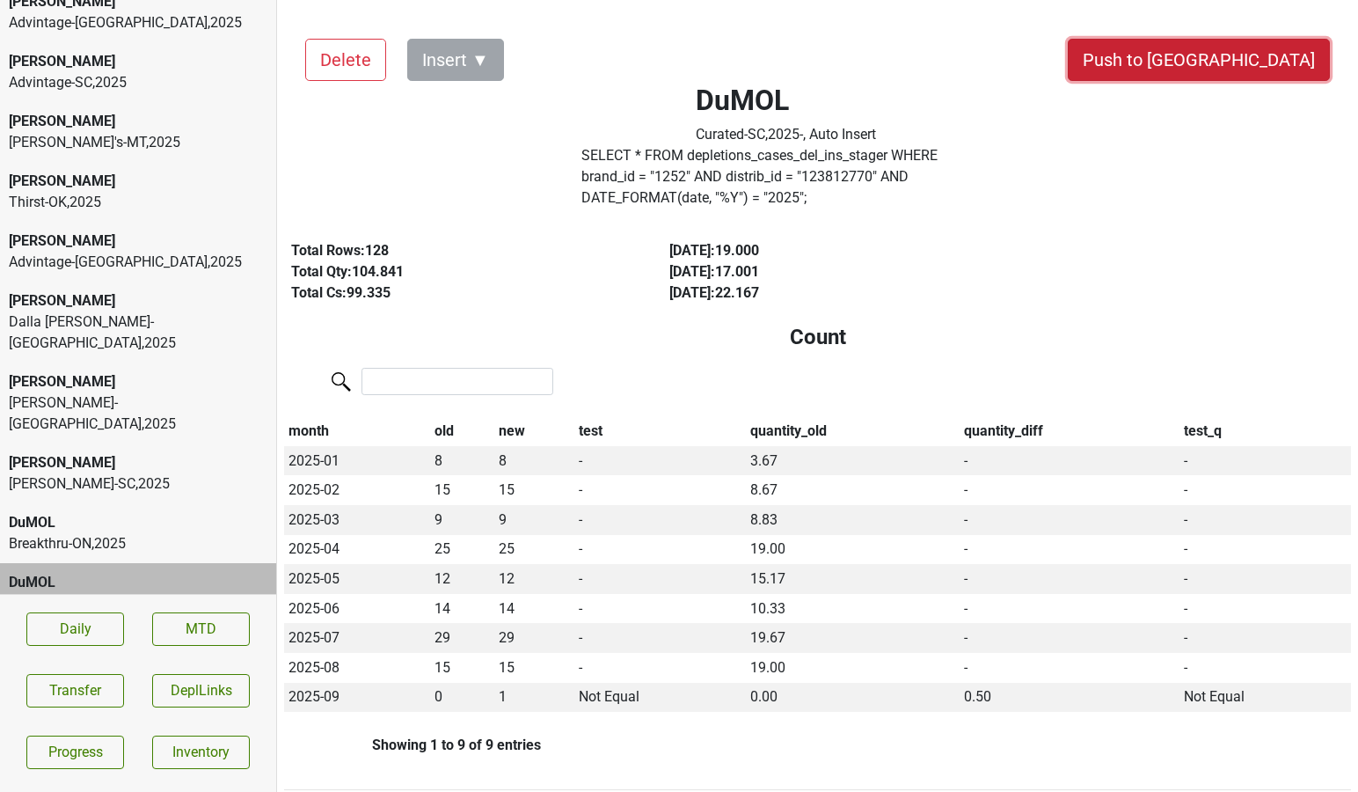
click at [1283, 68] on button "Push to [GEOGRAPHIC_DATA]" at bounding box center [1199, 60] width 262 height 42
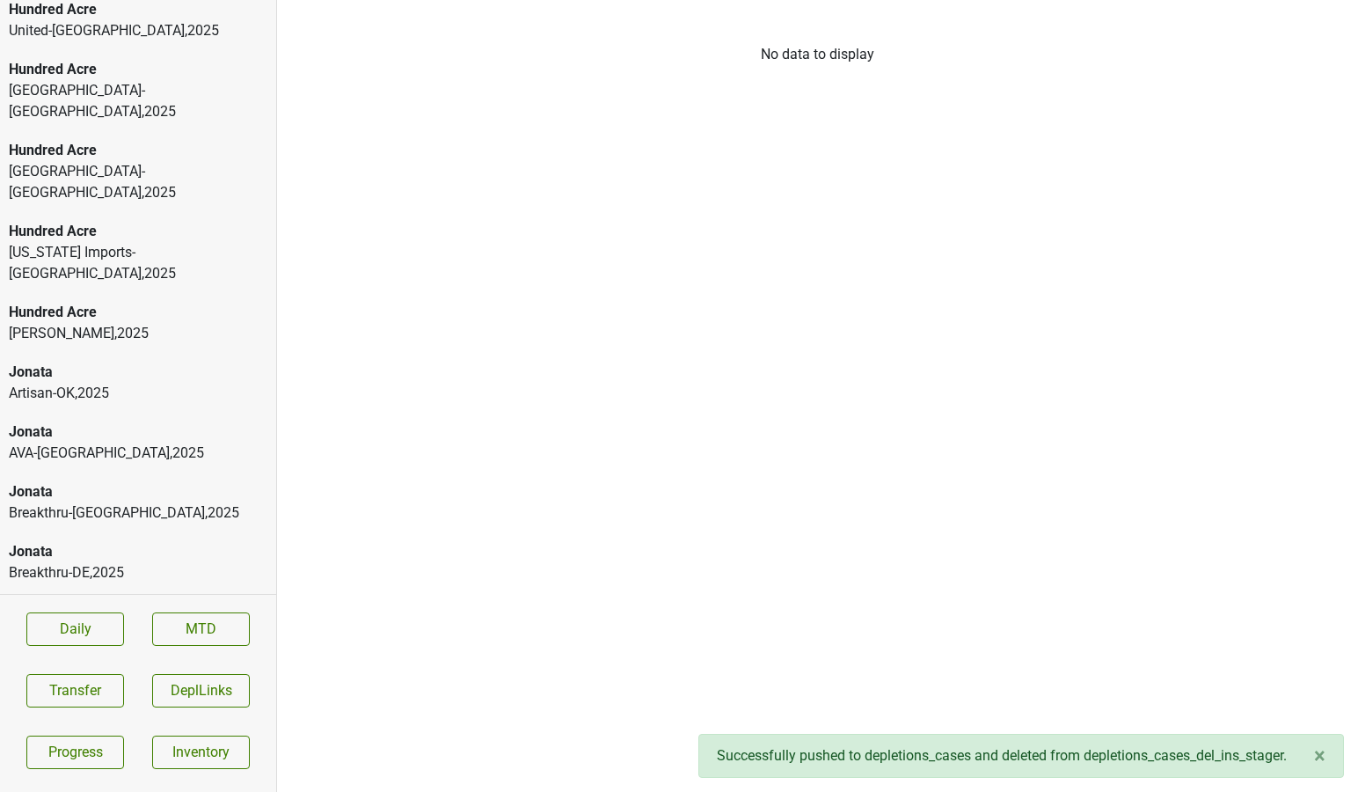
scroll to position [3648, 0]
click at [91, 382] on div "Artisan-[GEOGRAPHIC_DATA] , 2025" at bounding box center [138, 392] width 259 height 21
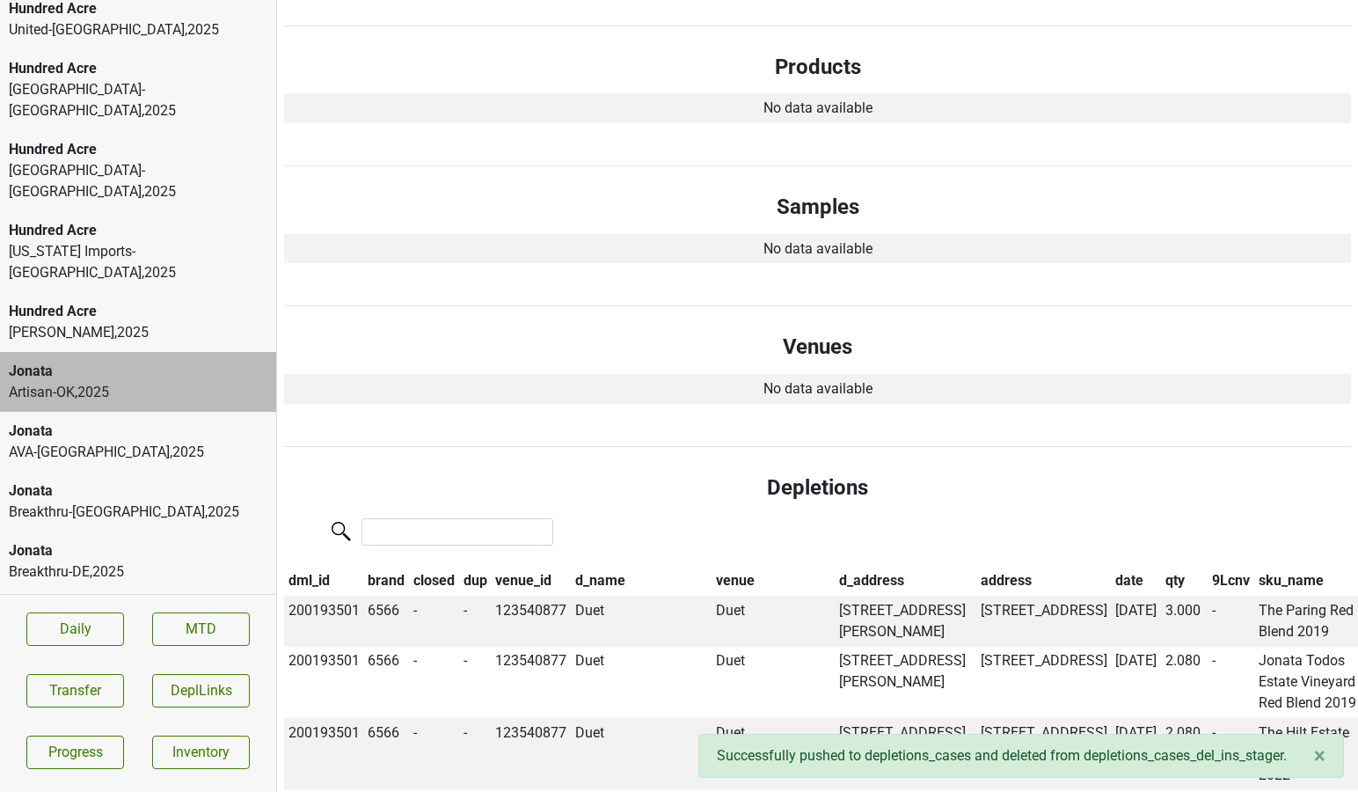
scroll to position [0, 0]
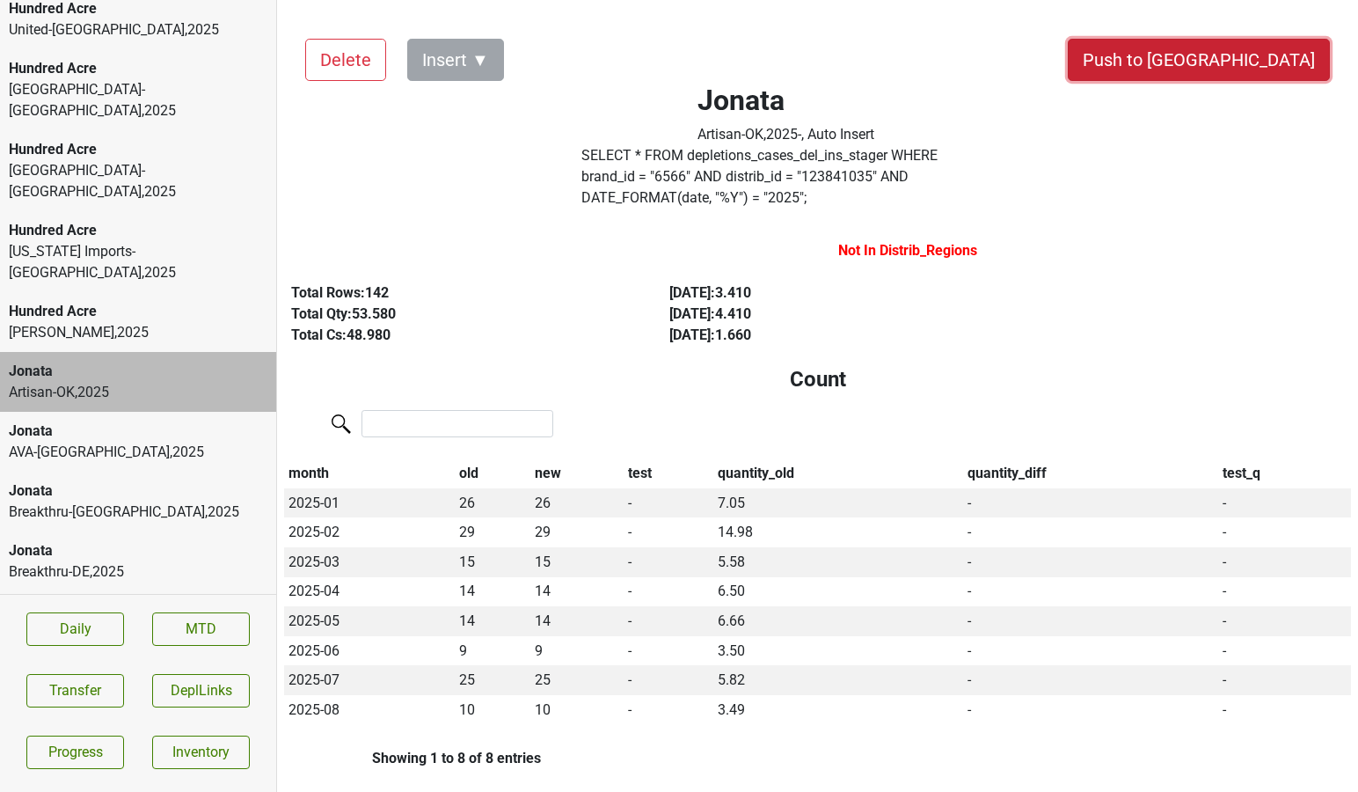
click at [1225, 72] on button "Push to [GEOGRAPHIC_DATA]" at bounding box center [1199, 60] width 262 height 42
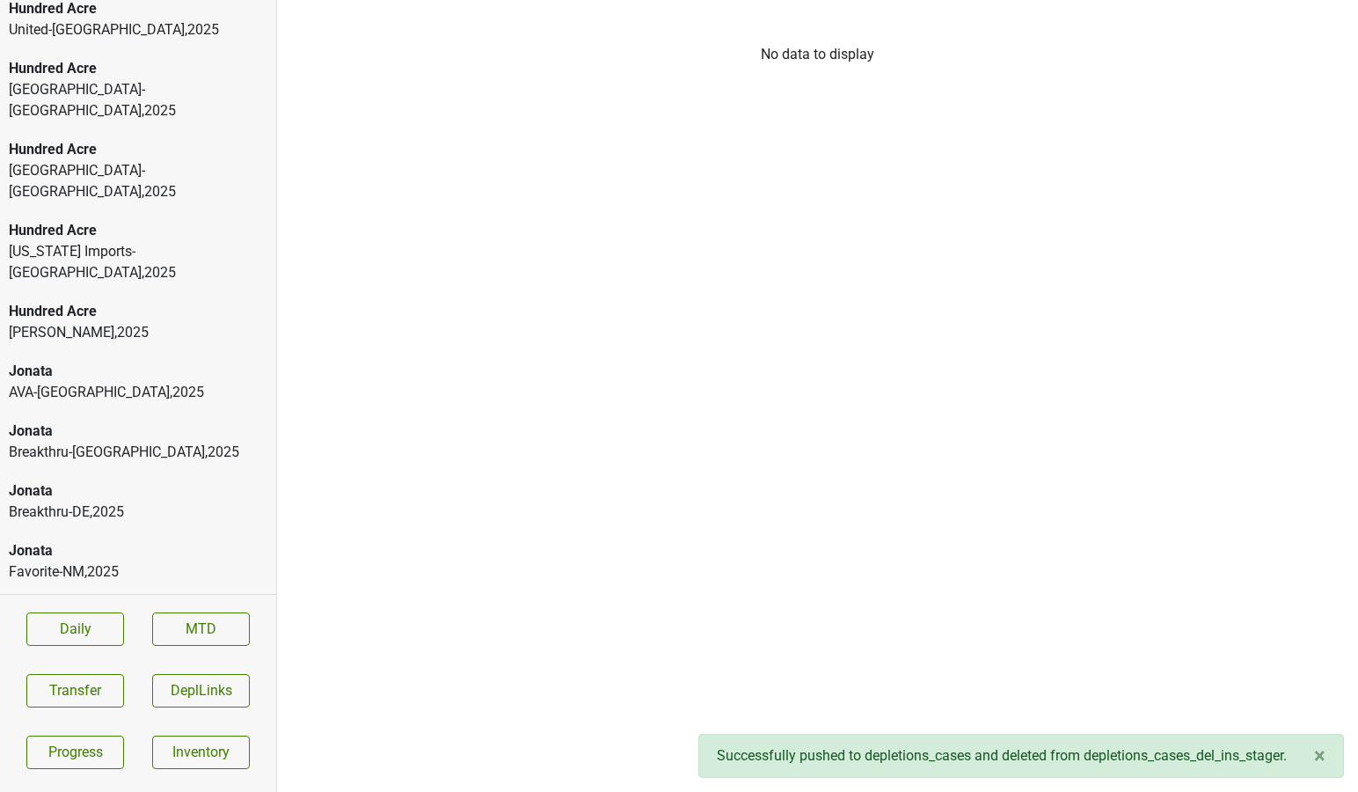
click at [110, 382] on div "AVA-[GEOGRAPHIC_DATA] , 2025" at bounding box center [138, 392] width 259 height 21
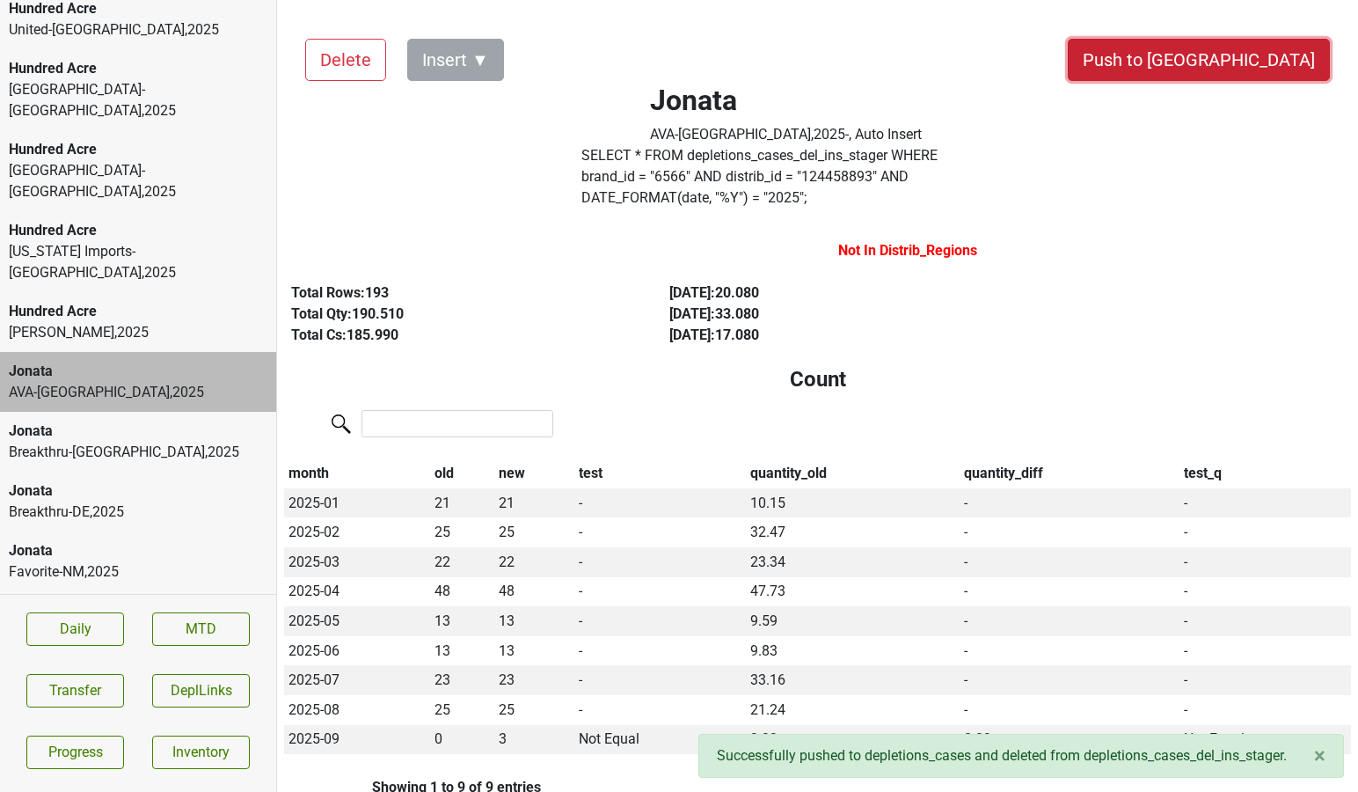
click at [1251, 62] on button "Push to [GEOGRAPHIC_DATA]" at bounding box center [1199, 60] width 262 height 42
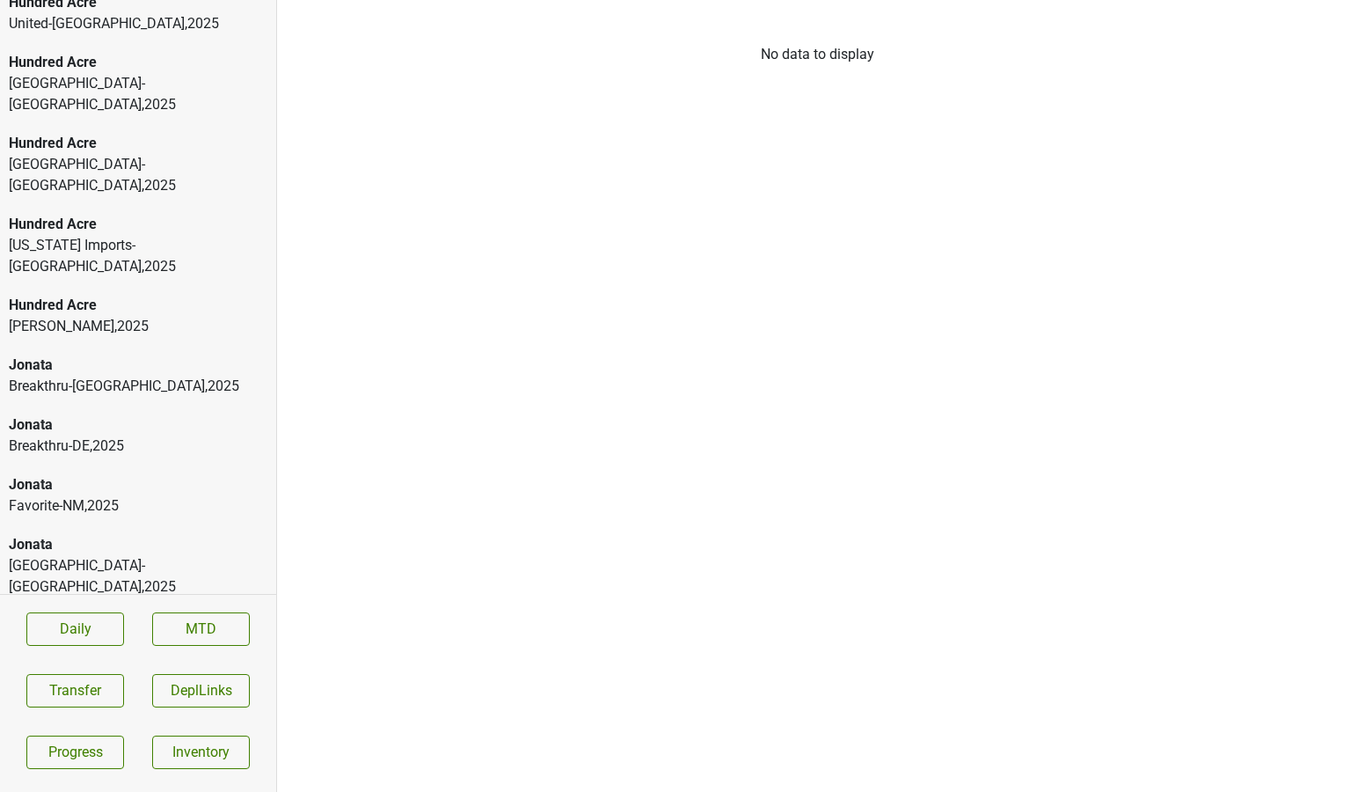
scroll to position [3655, 0]
click at [217, 614] on div "Jonata" at bounding box center [138, 624] width 259 height 21
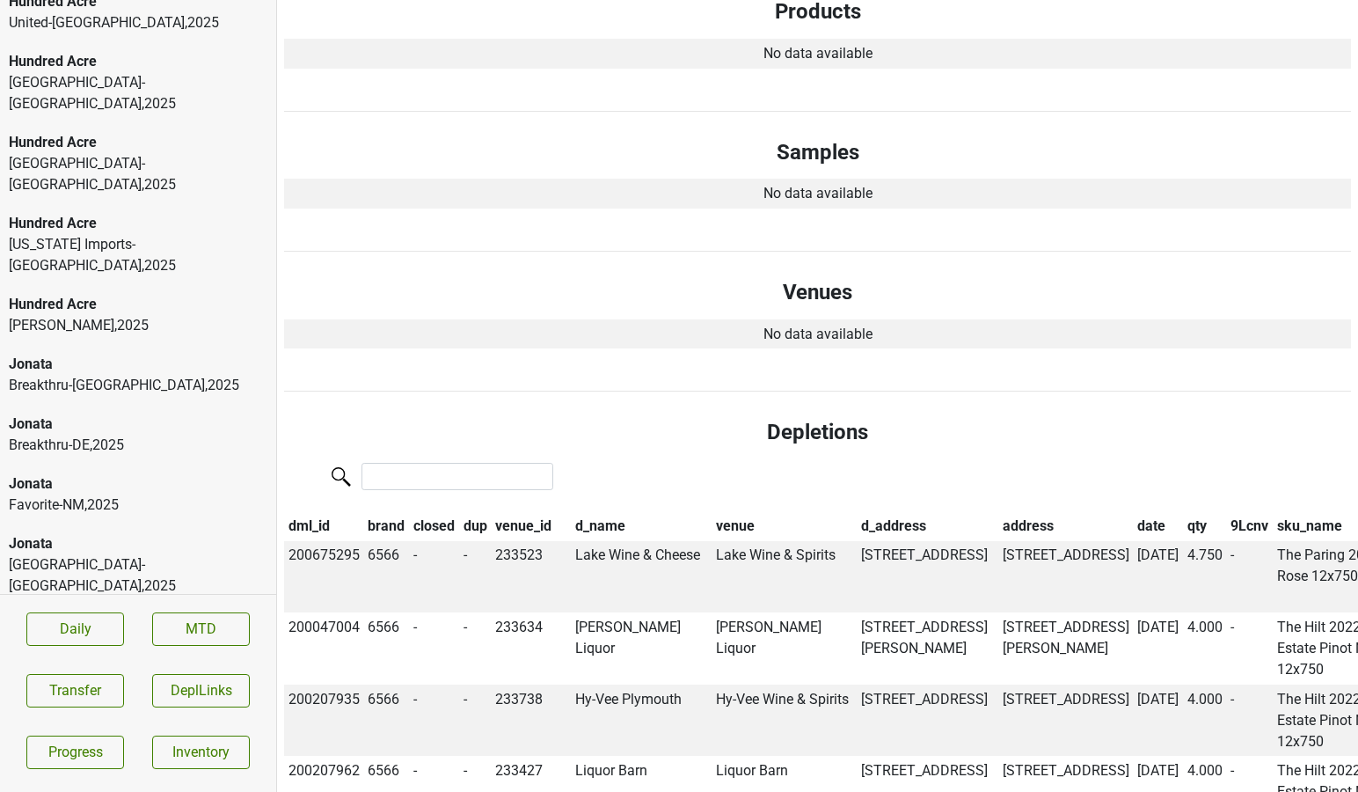
scroll to position [0, 0]
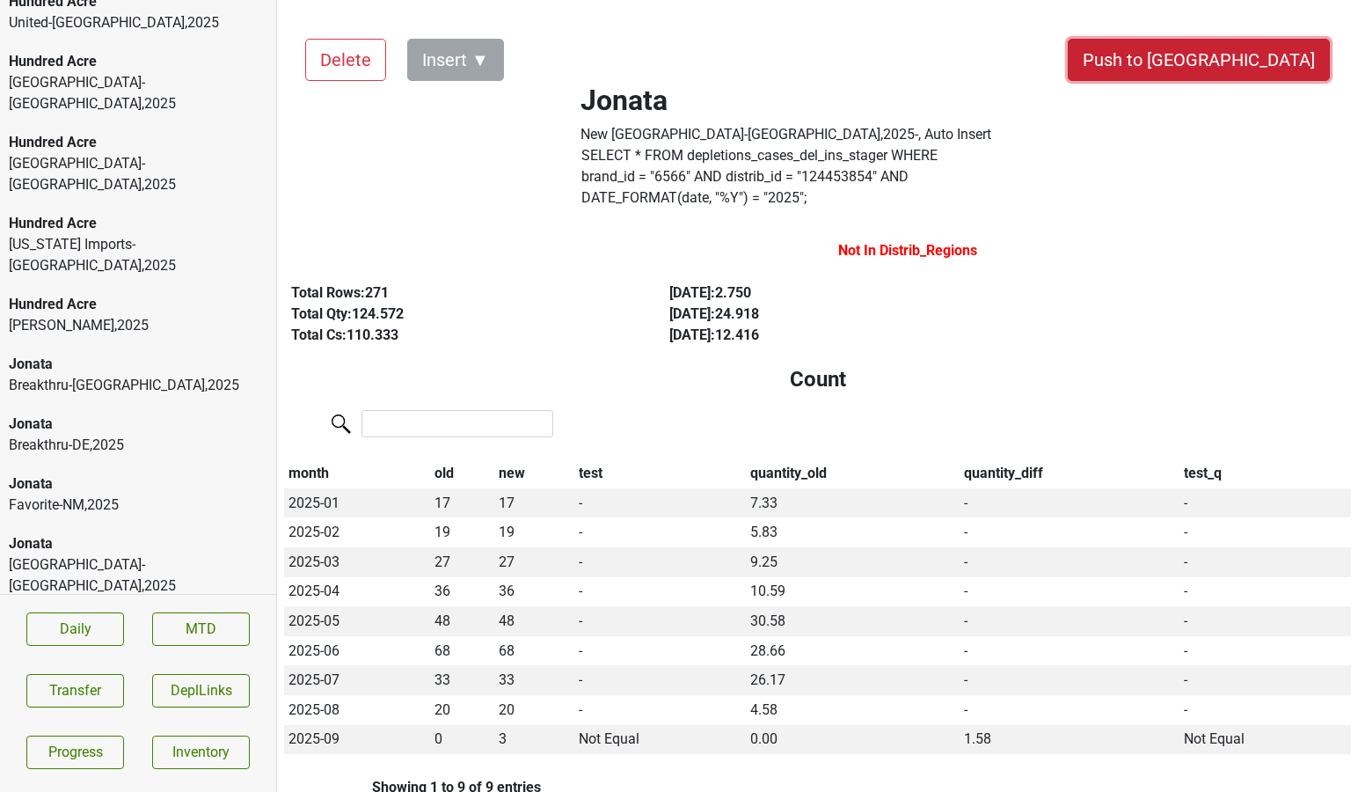
click at [1251, 69] on button "Push to [GEOGRAPHIC_DATA]" at bounding box center [1199, 60] width 262 height 42
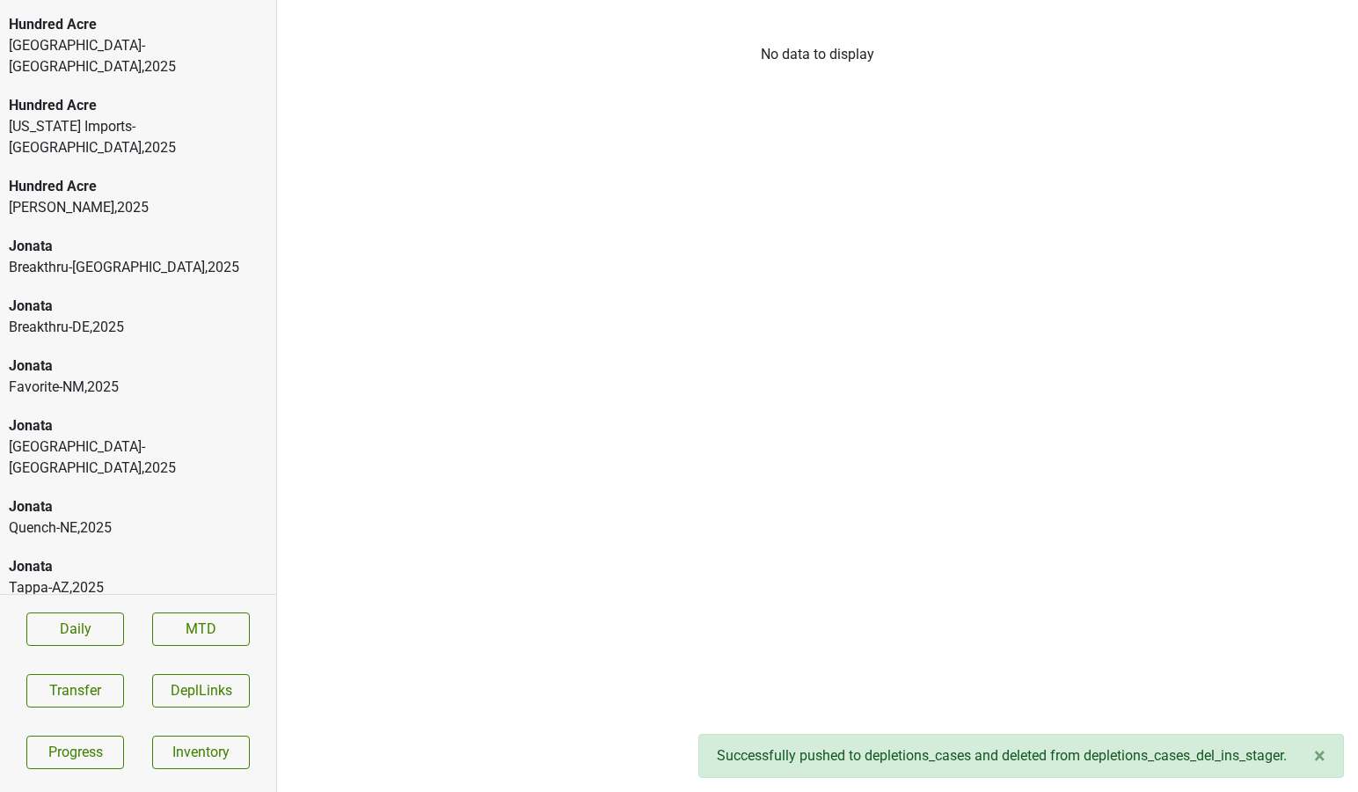
scroll to position [3776, 0]
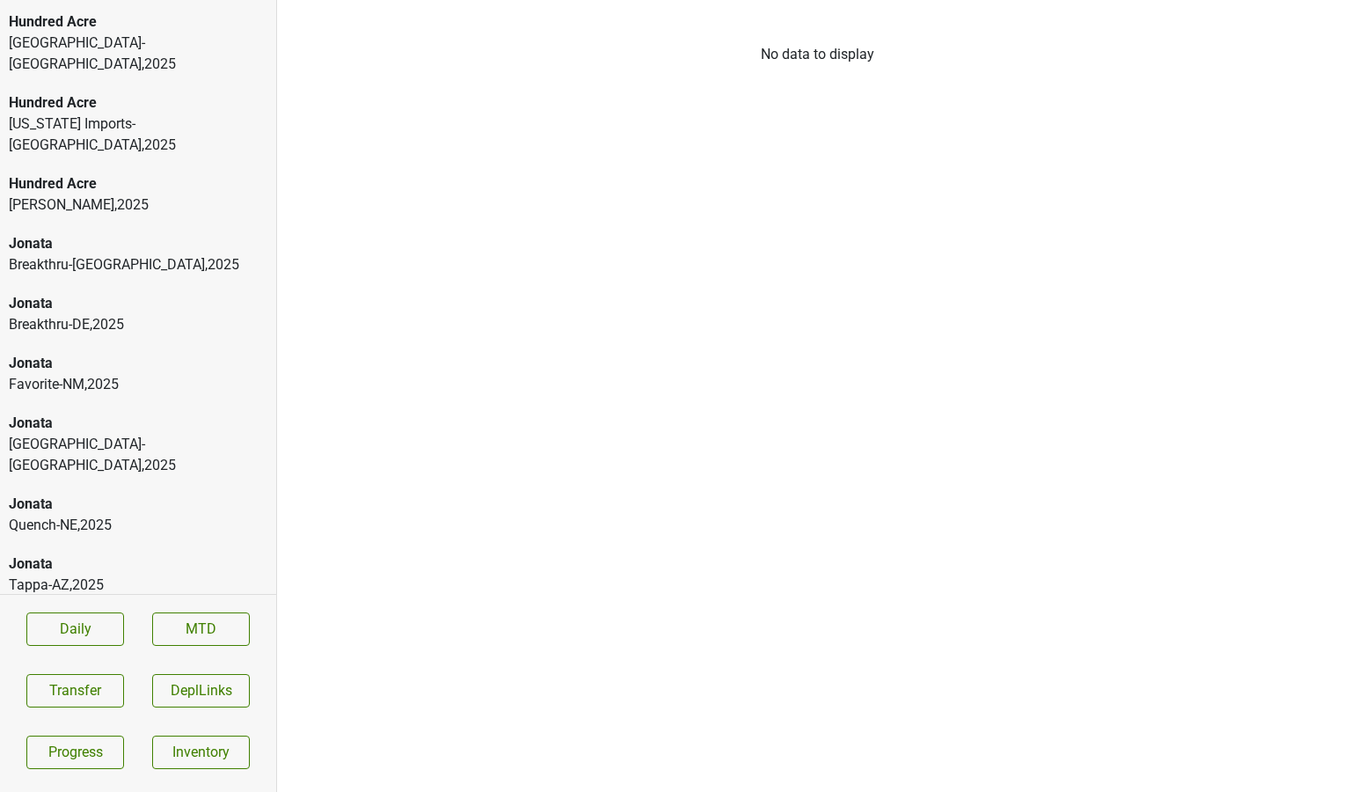
click at [161, 694] on div "Kivelstadt Cellars" at bounding box center [138, 704] width 259 height 21
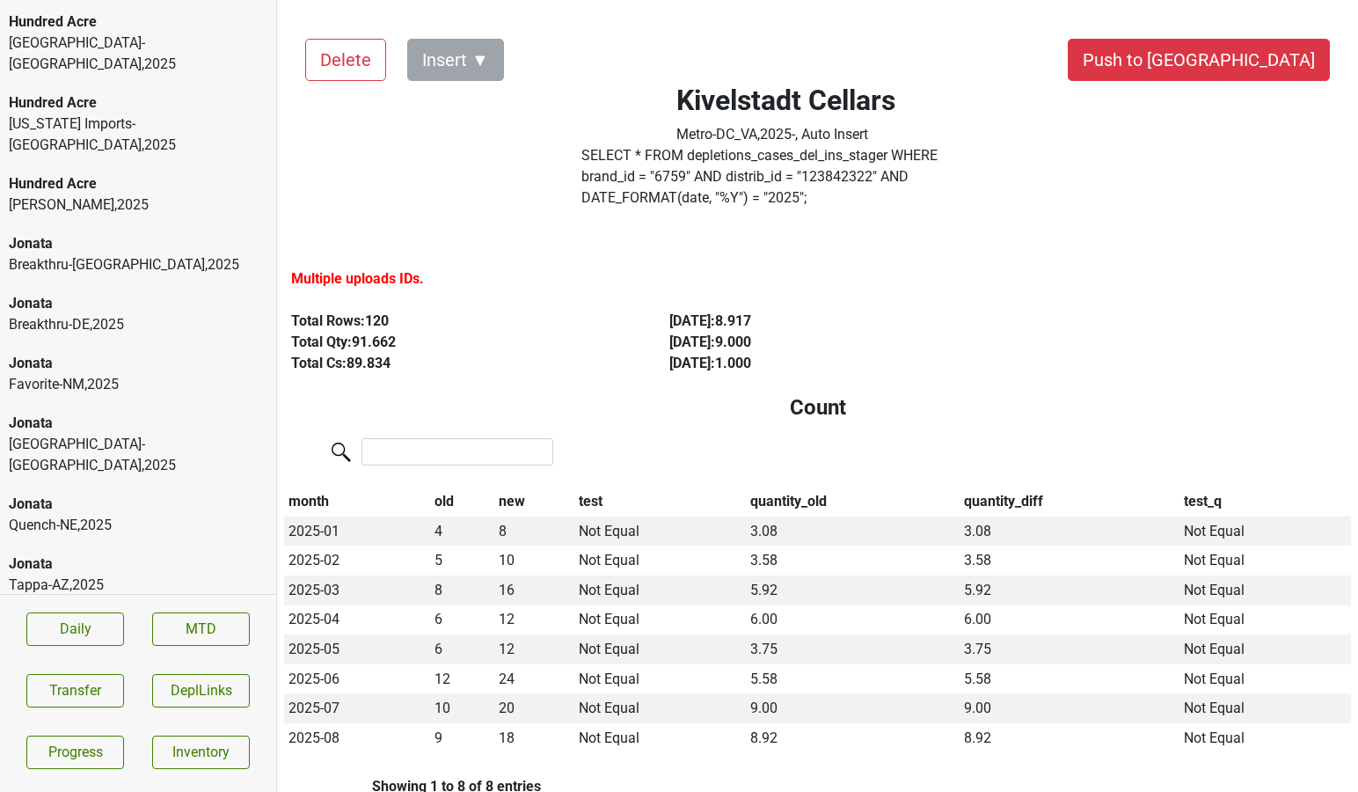
click at [221, 754] on div "Kivelstadt Cellars" at bounding box center [138, 764] width 259 height 21
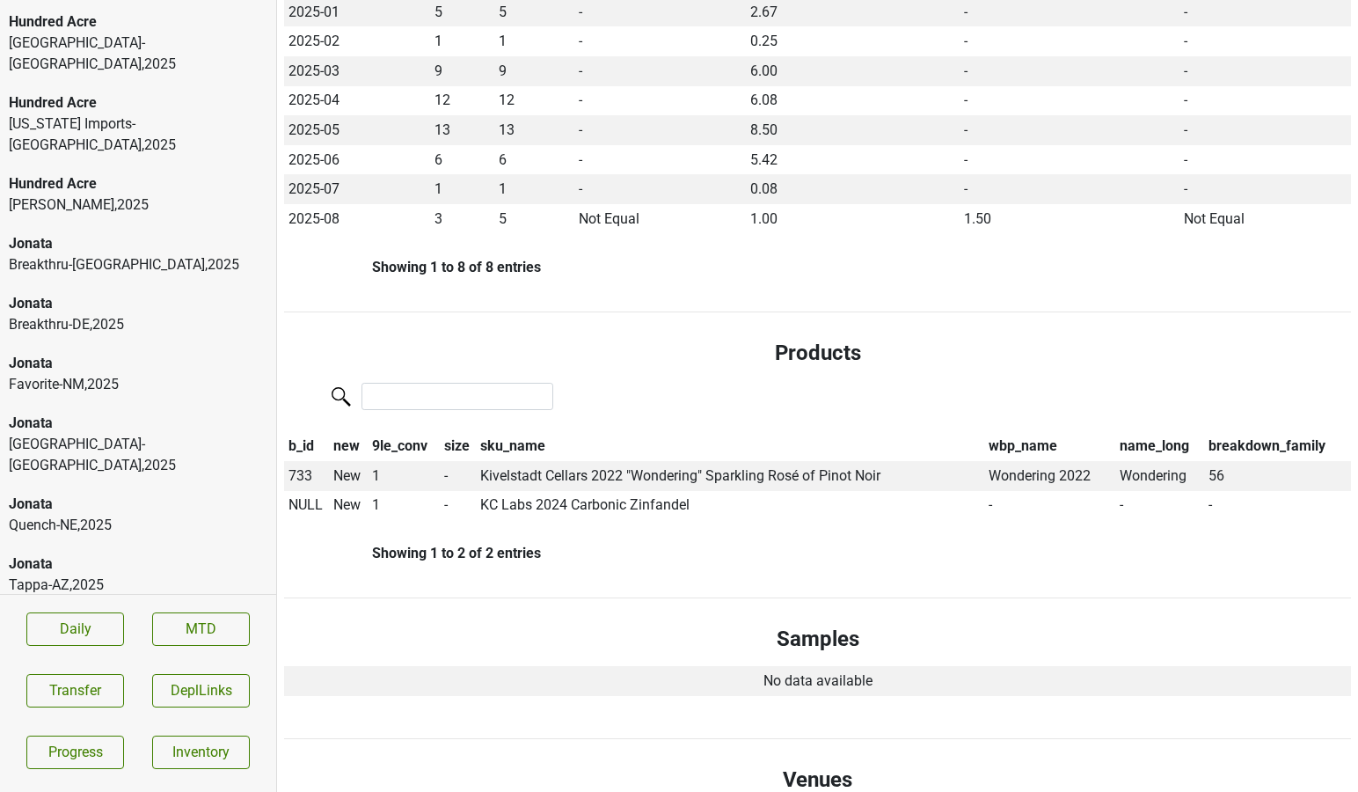
scroll to position [500, 0]
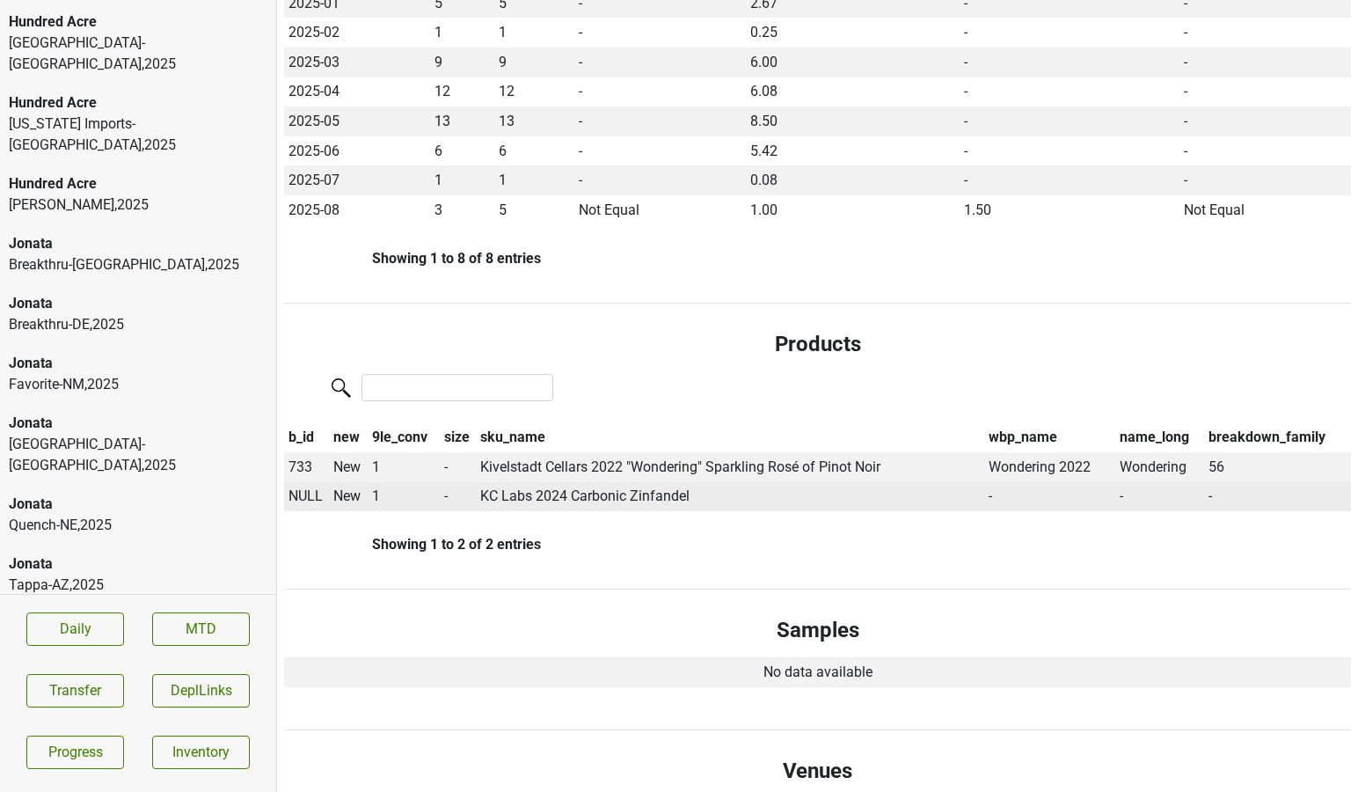
click at [307, 487] on span "NULL" at bounding box center [305, 495] width 34 height 17
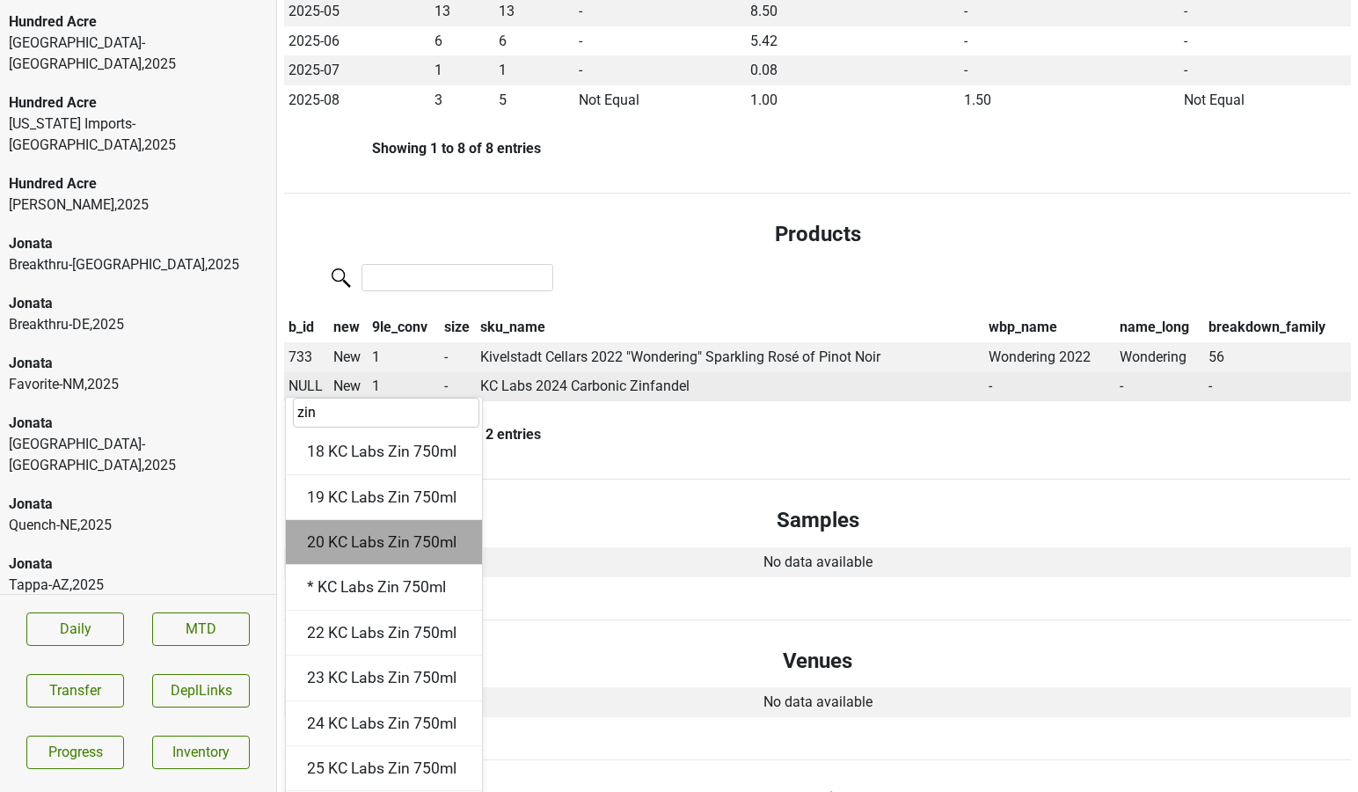
scroll to position [610, 0]
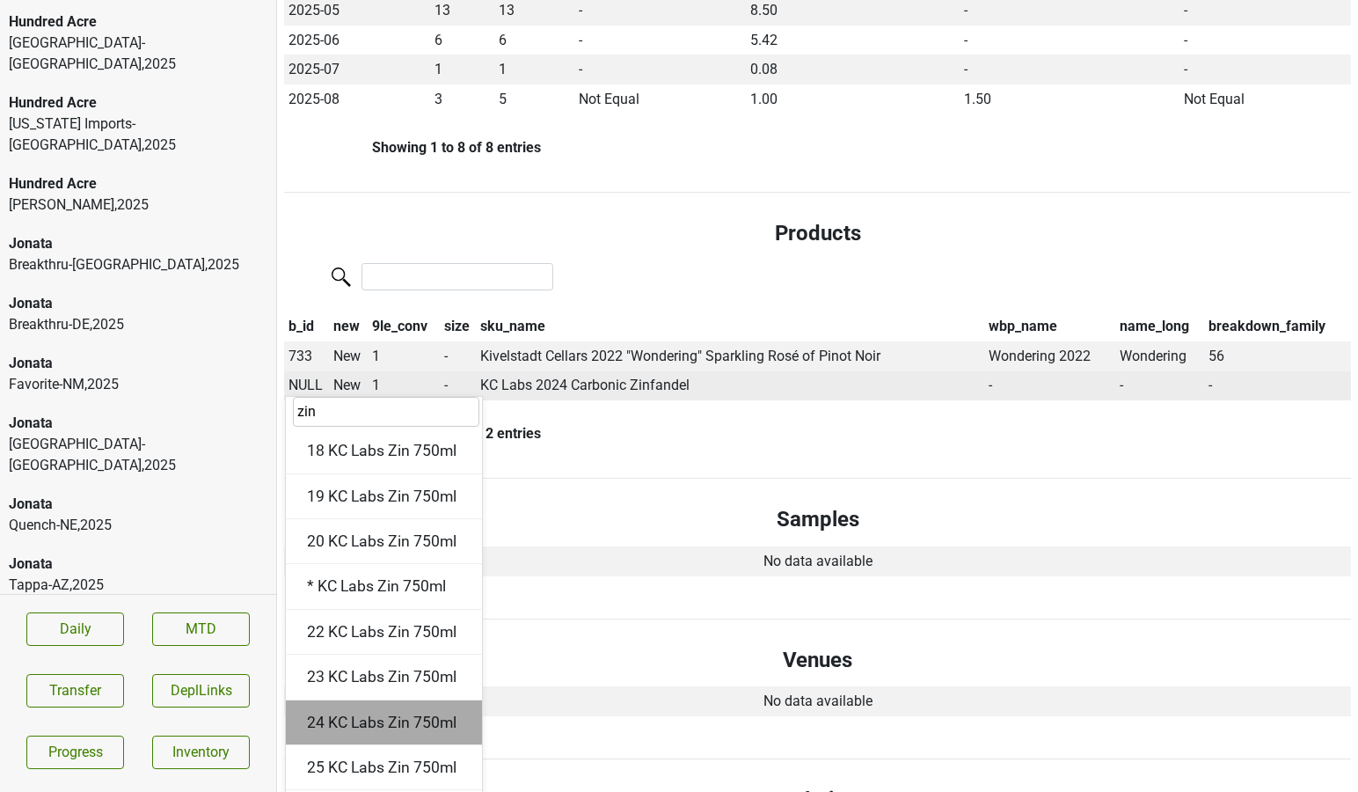
type input "zin"
click at [350, 700] on div "24 KC Labs Zin 750ml" at bounding box center [384, 722] width 196 height 45
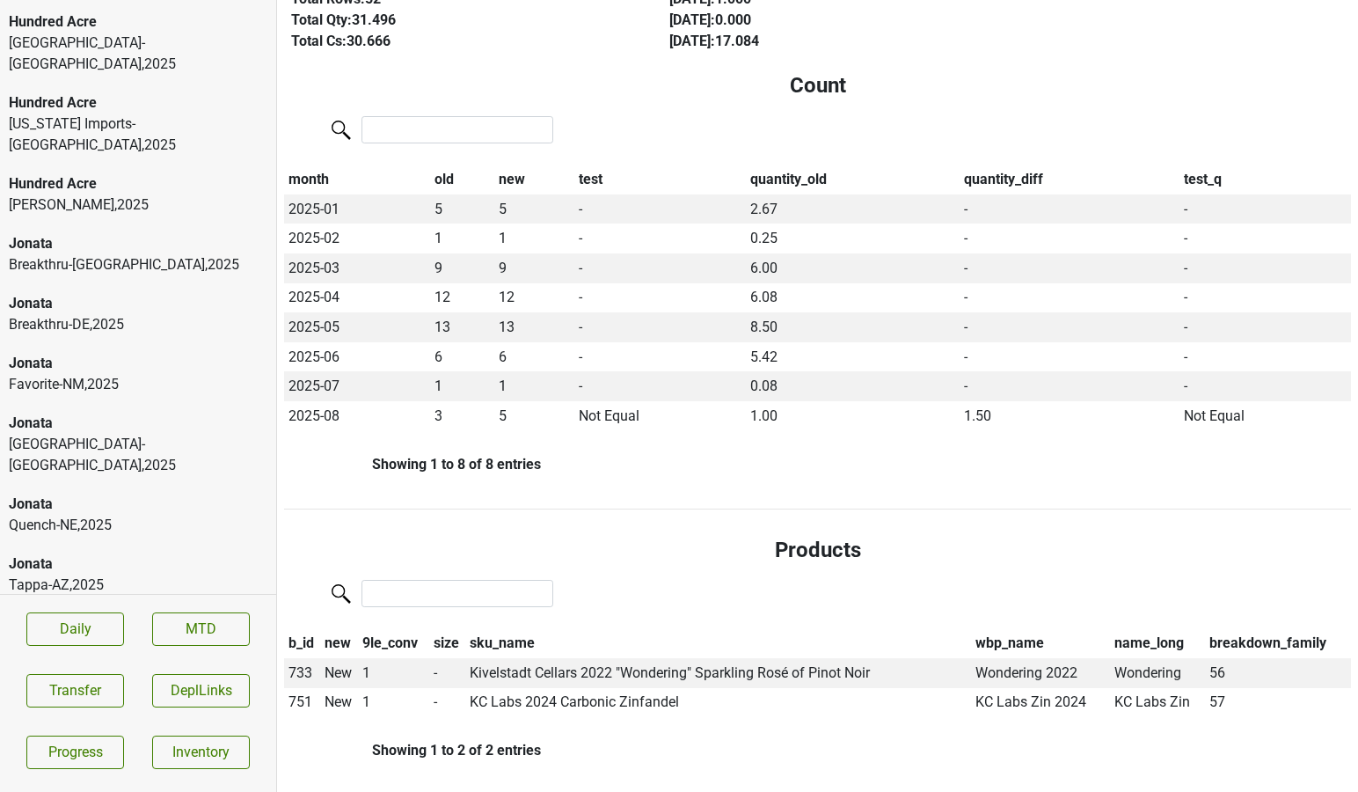
scroll to position [0, 0]
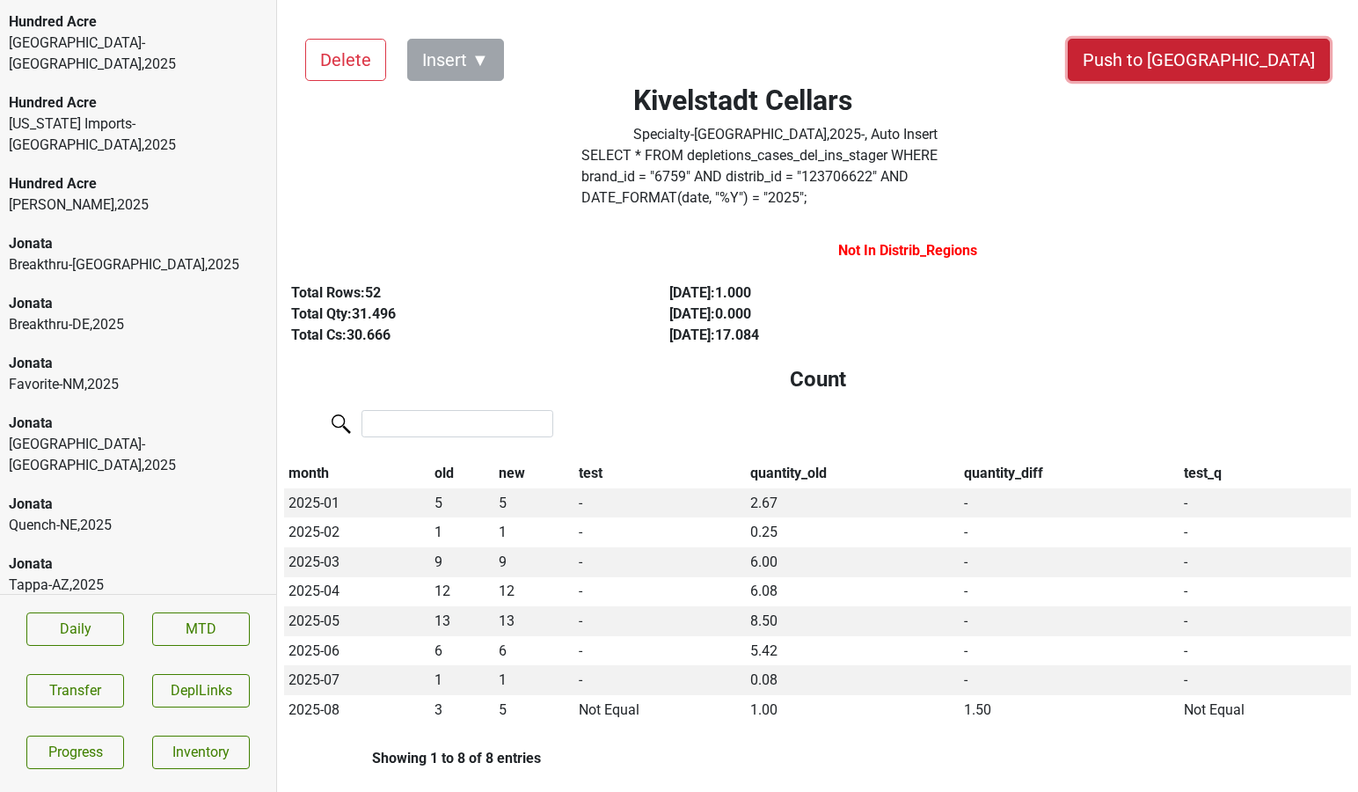
click at [1248, 73] on button "Push to [GEOGRAPHIC_DATA]" at bounding box center [1199, 60] width 262 height 42
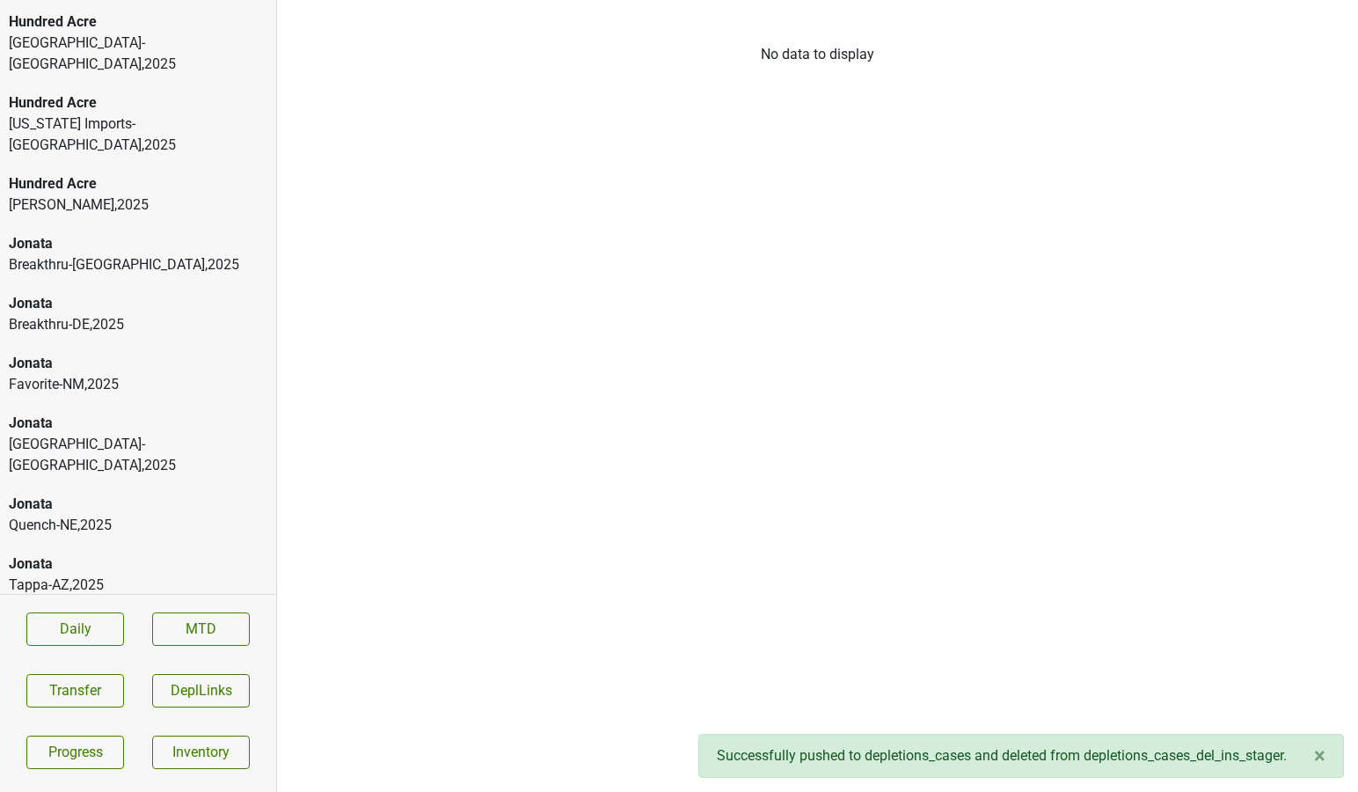
click at [113, 754] on div "Larkmead" at bounding box center [138, 764] width 259 height 21
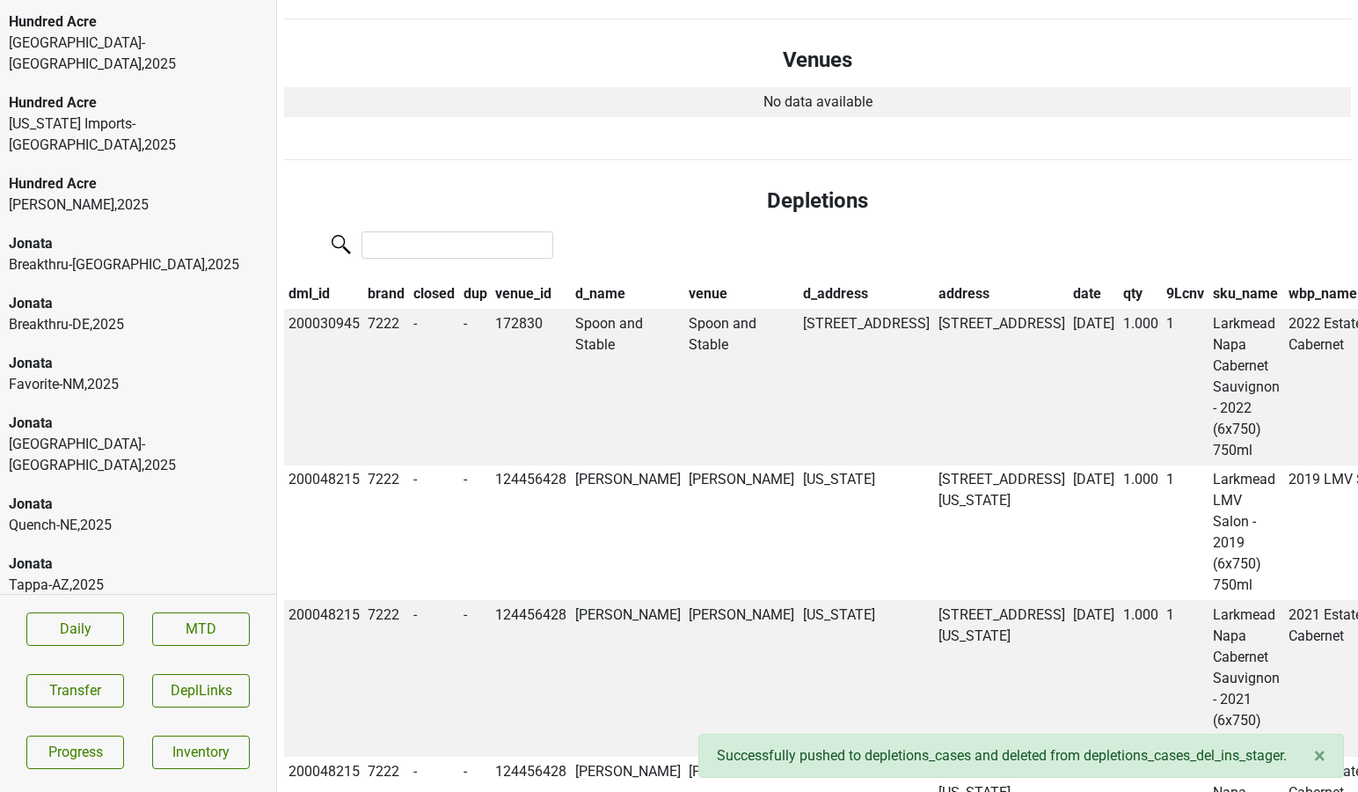
scroll to position [1024, 0]
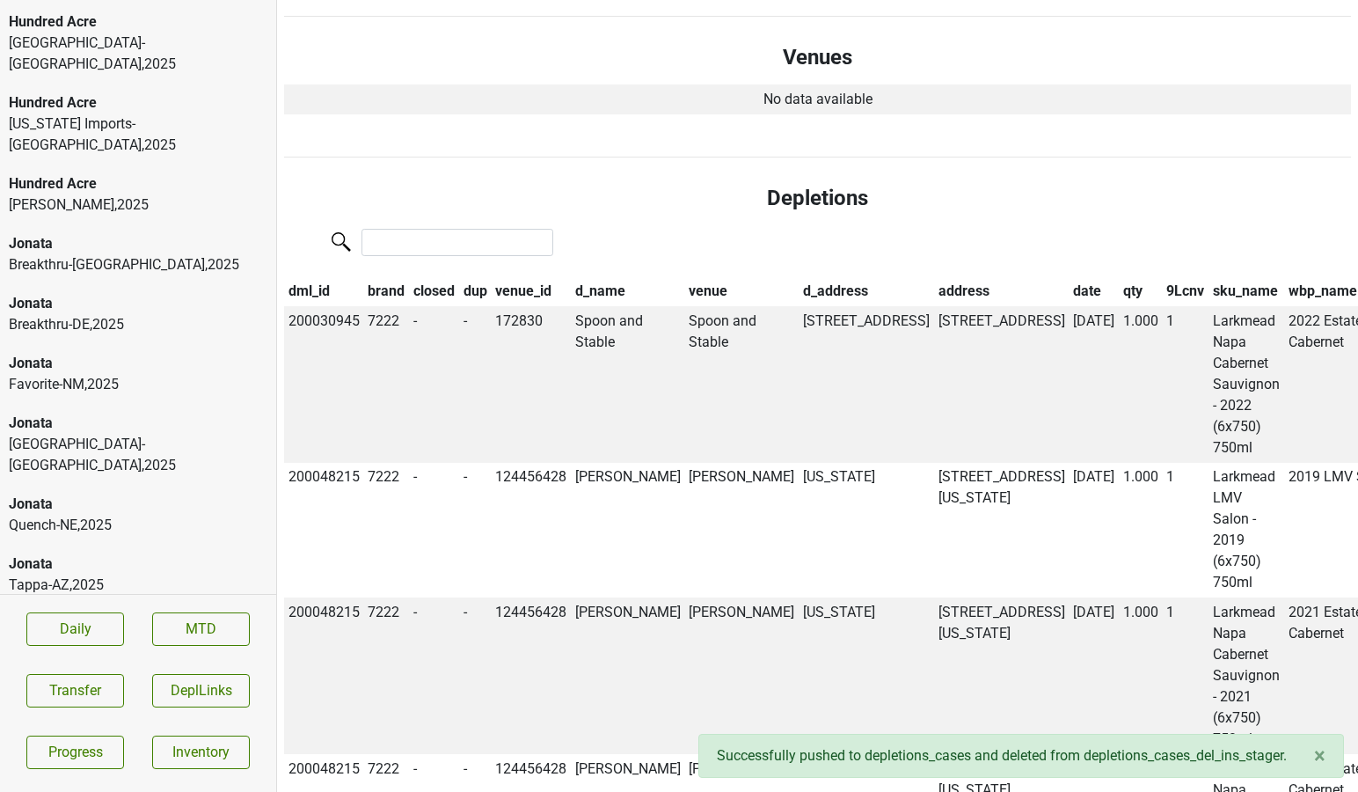
click at [1069, 277] on th "date" at bounding box center [1094, 292] width 50 height 30
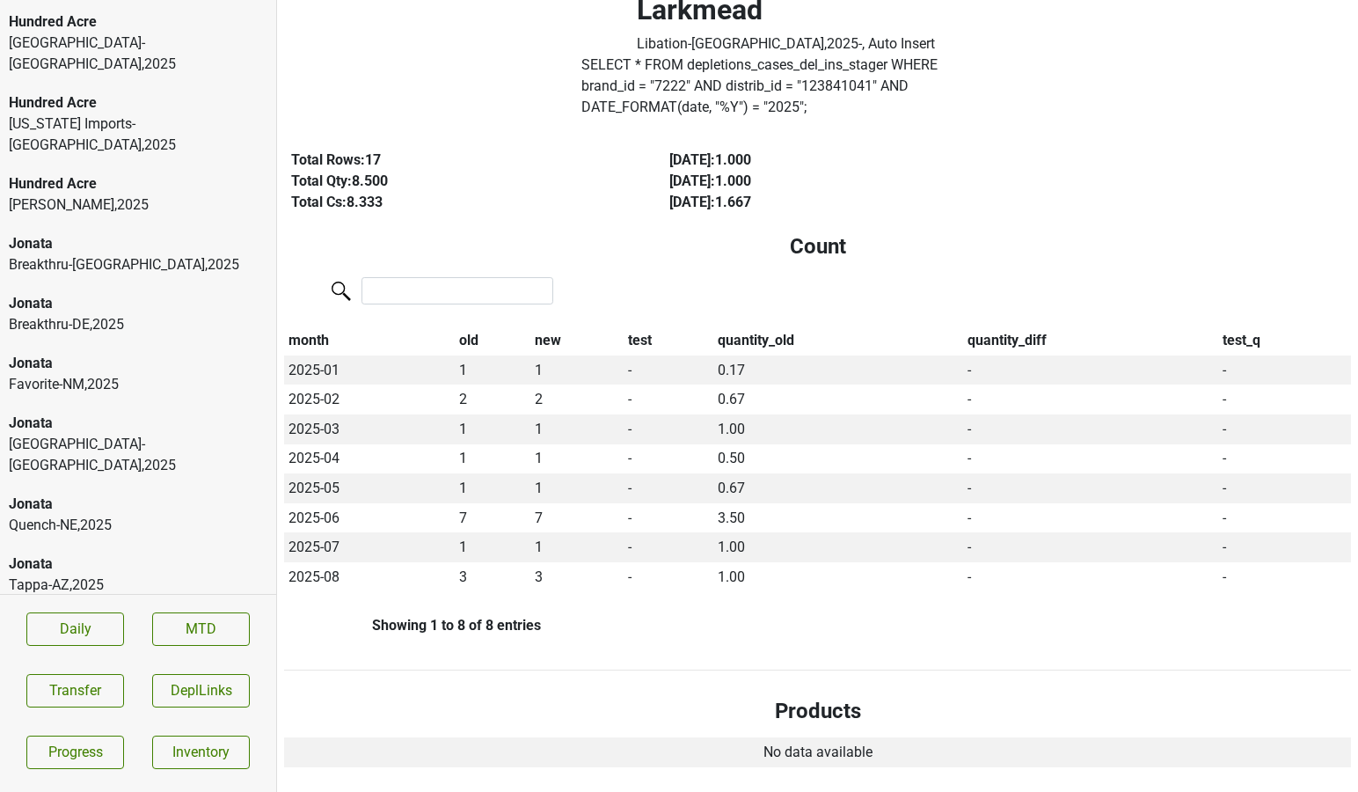
scroll to position [0, 0]
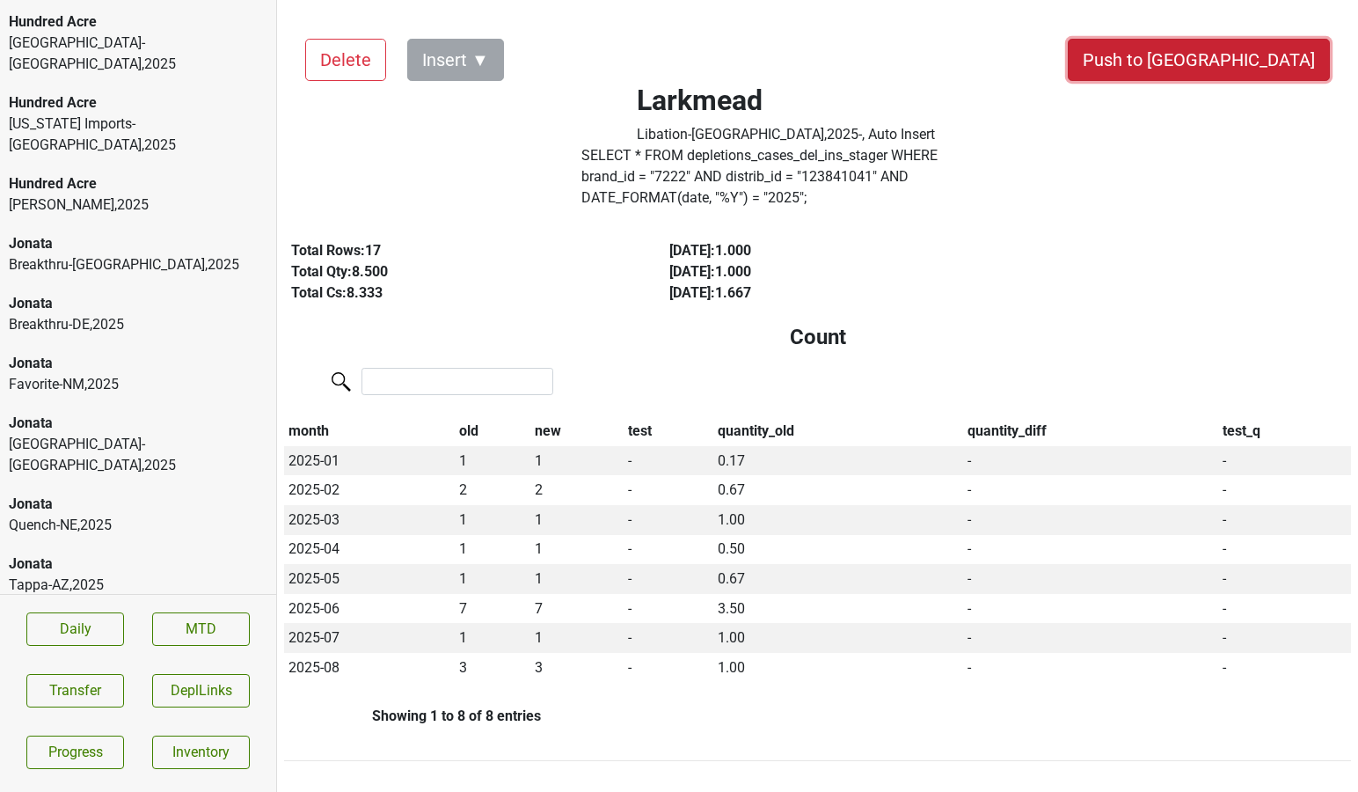
click at [1230, 77] on button "Push to [GEOGRAPHIC_DATA]" at bounding box center [1199, 60] width 262 height 42
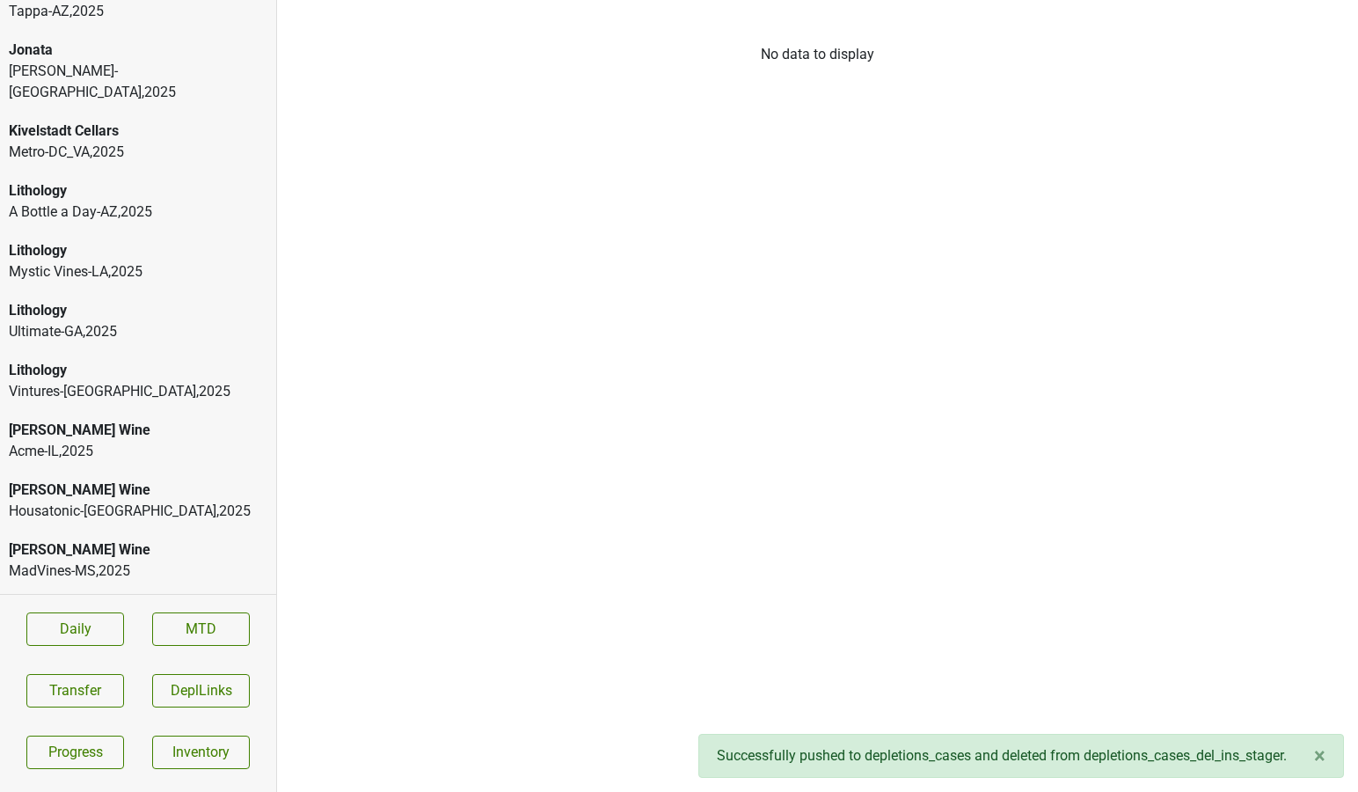
scroll to position [4353, 0]
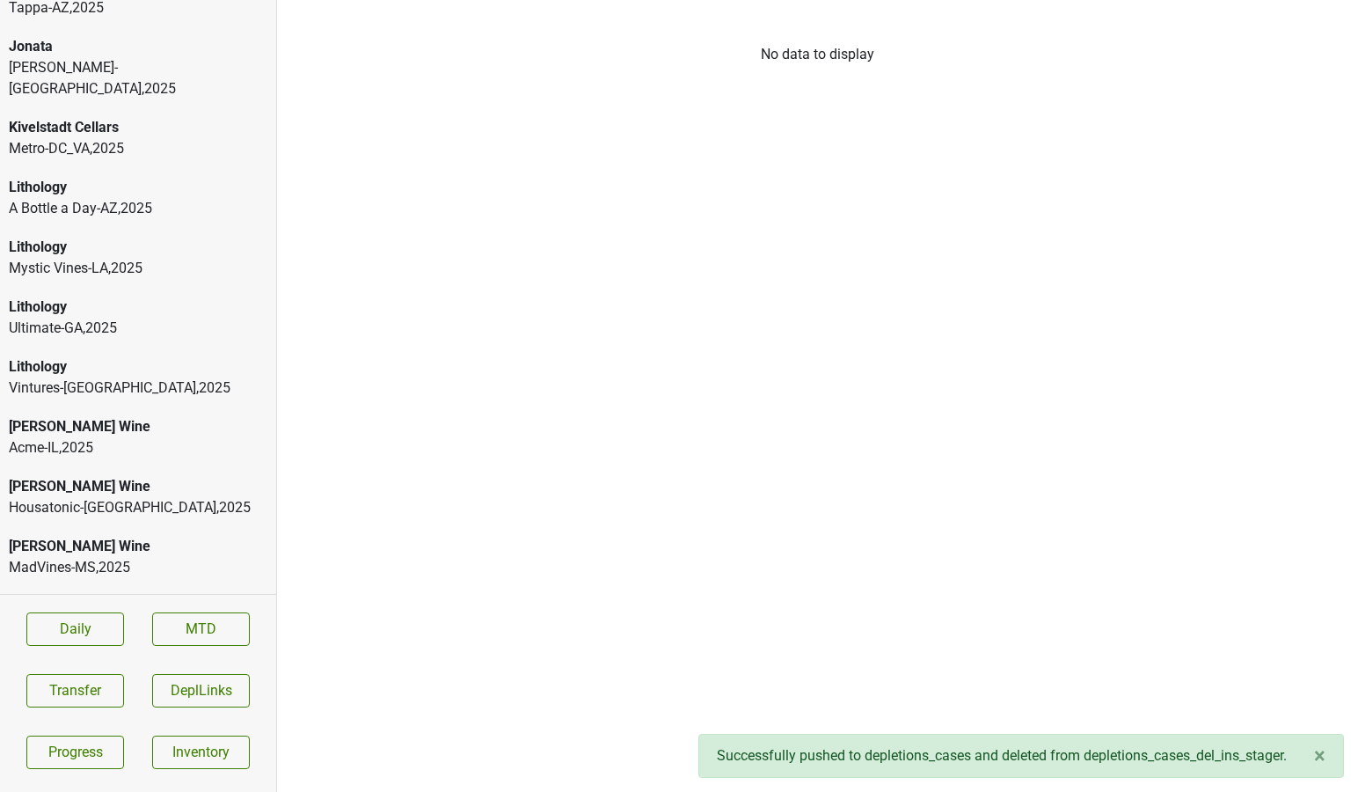
click at [67, 676] on div "Provisions-OK , 2025" at bounding box center [138, 686] width 259 height 21
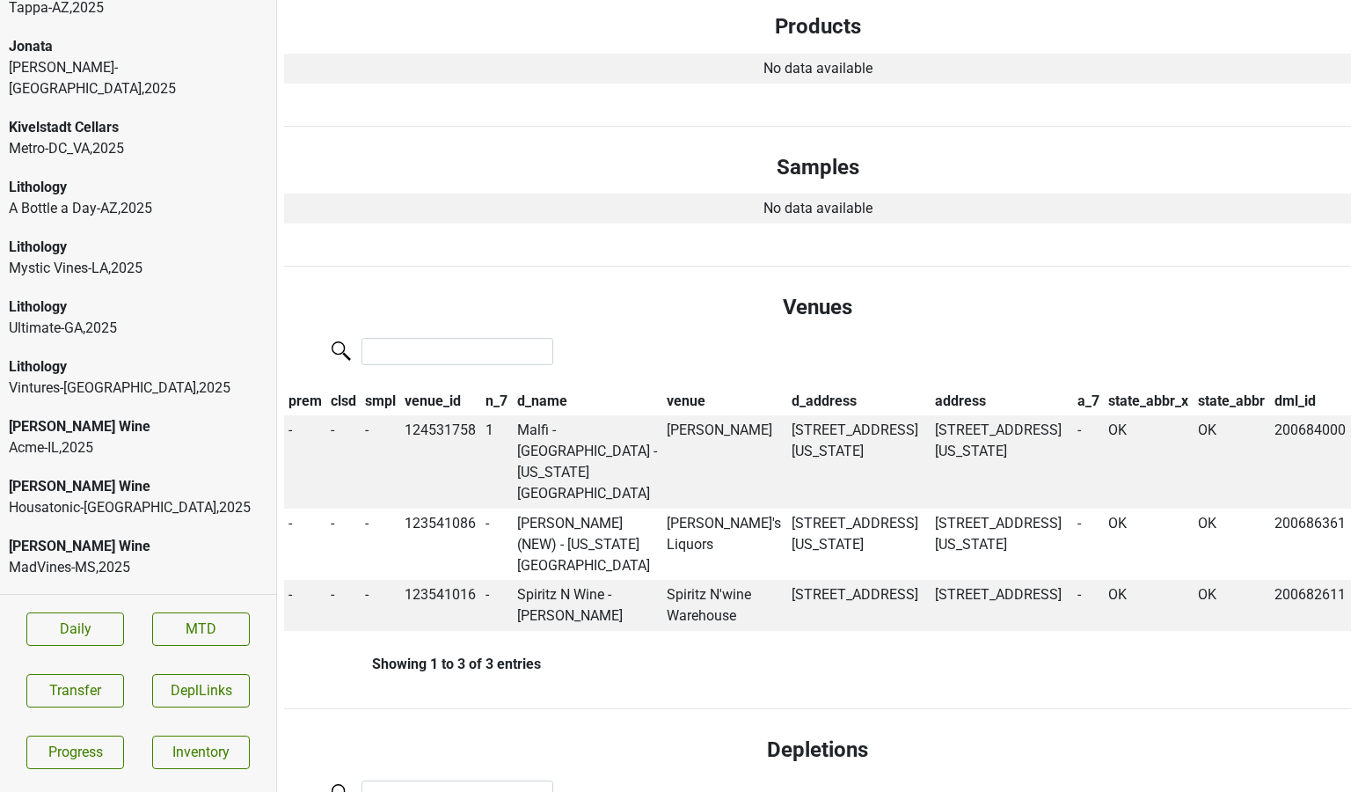
scroll to position [0, 0]
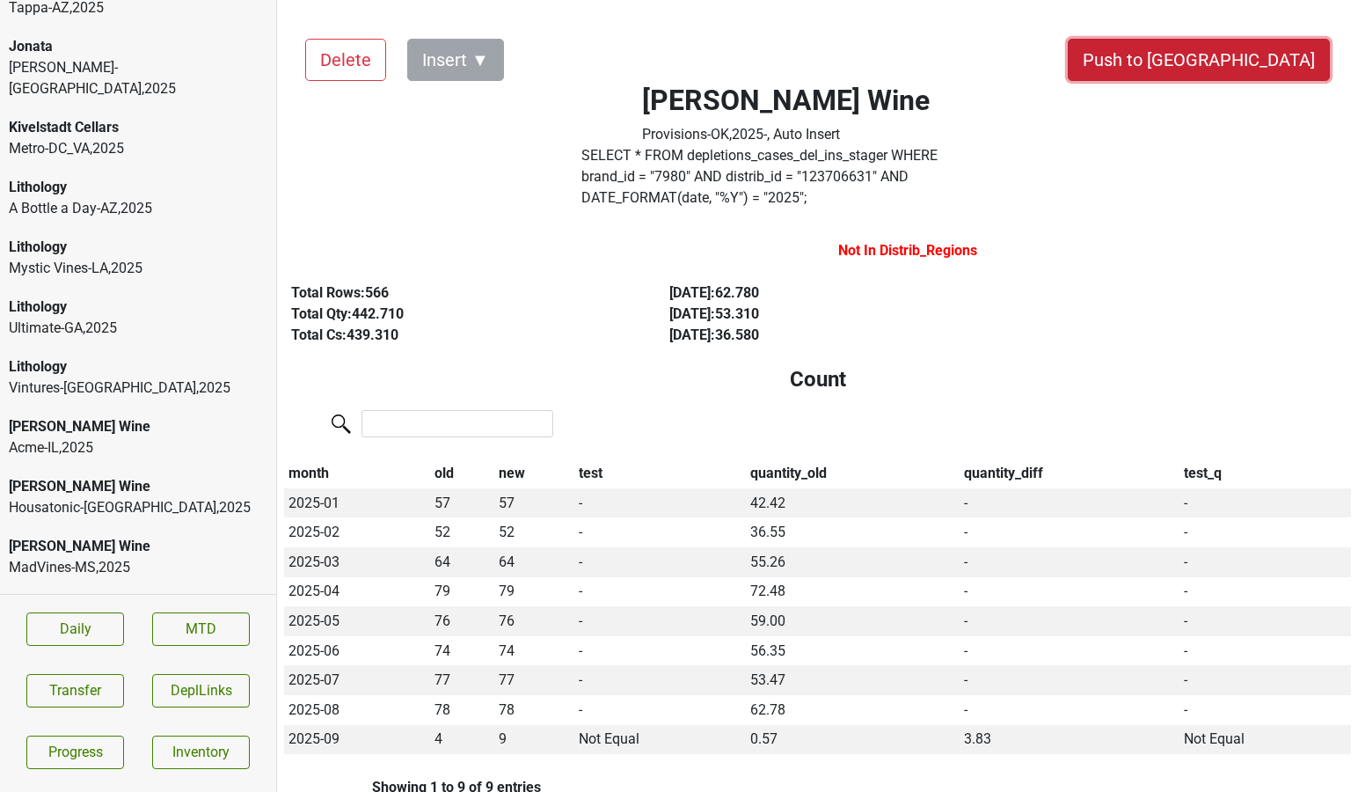
click at [1235, 57] on button "Push to [GEOGRAPHIC_DATA]" at bounding box center [1199, 60] width 262 height 42
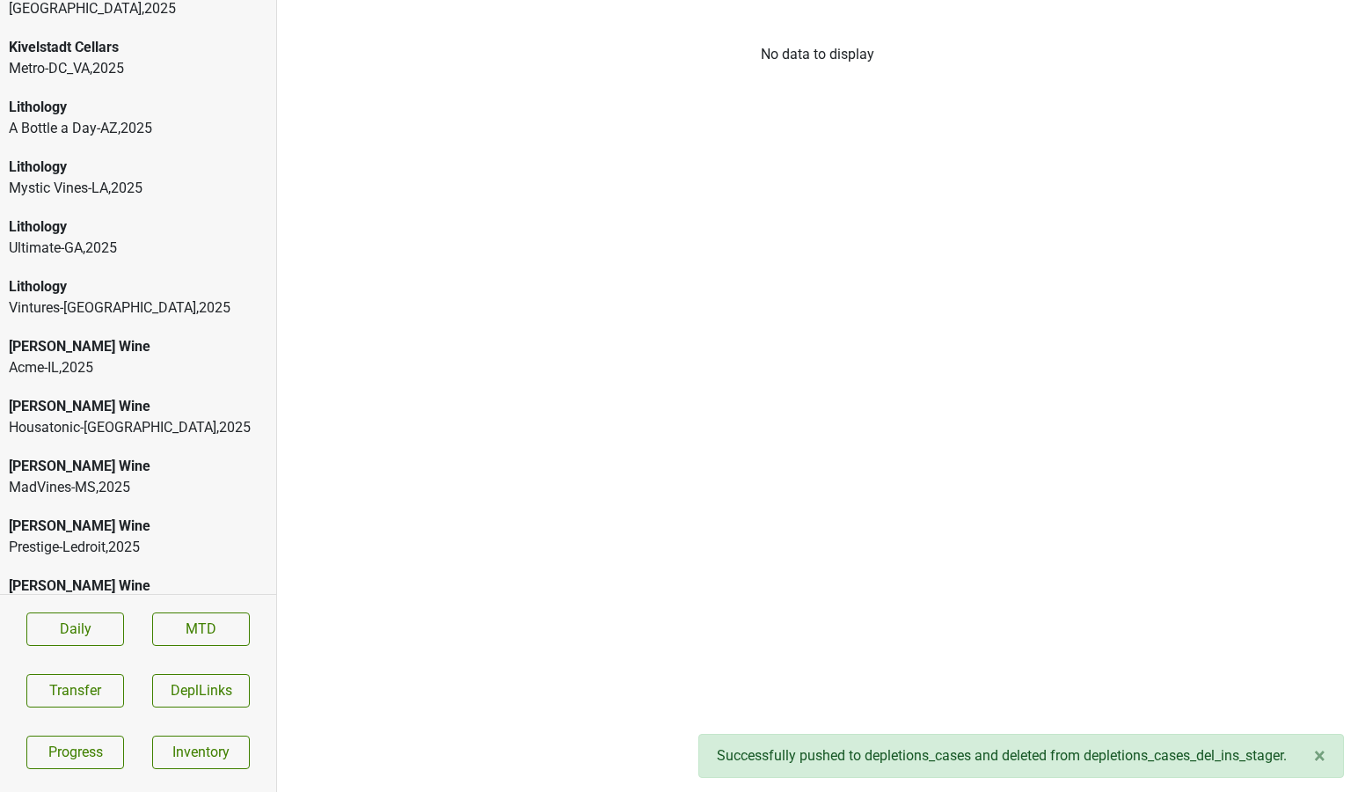
scroll to position [4441, 0]
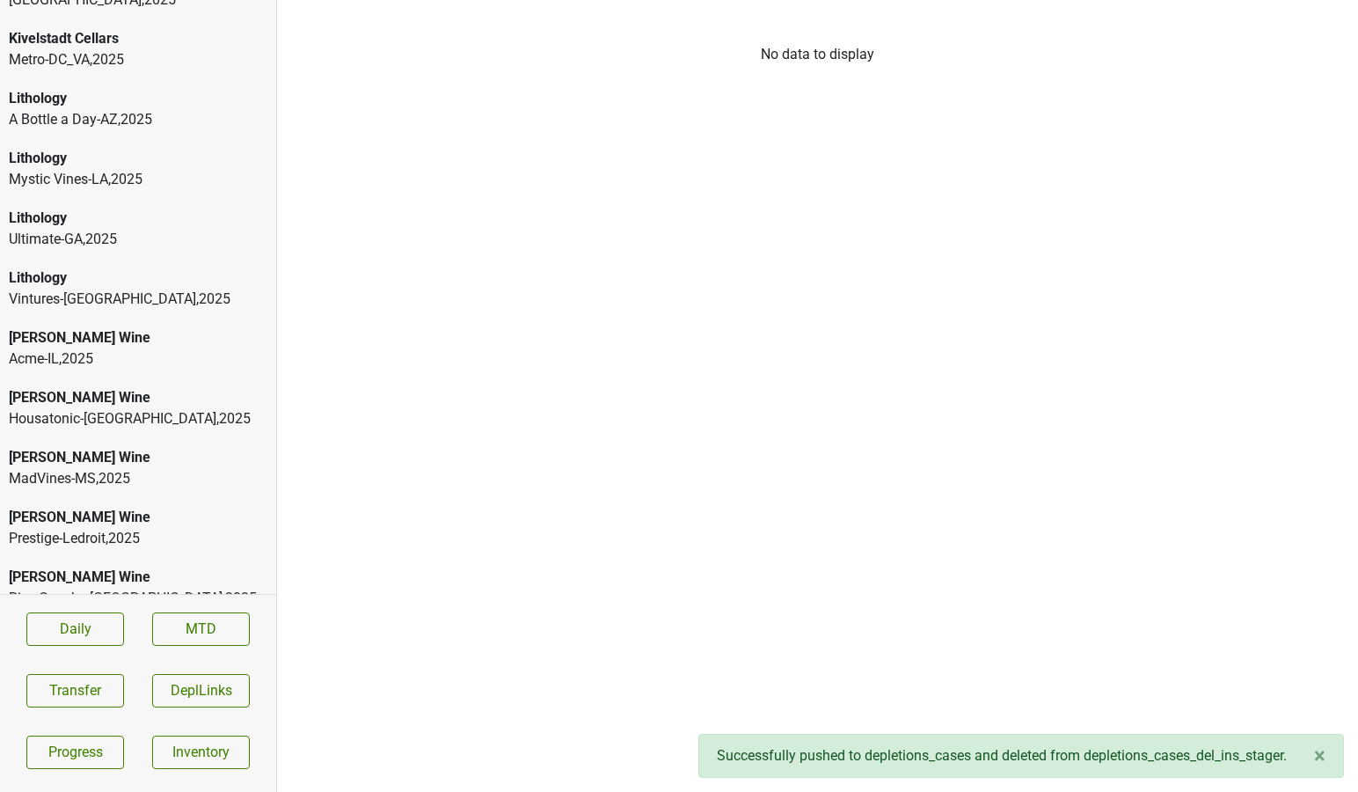
click at [101, 707] on div "Craft-CO , 2025" at bounding box center [138, 717] width 259 height 21
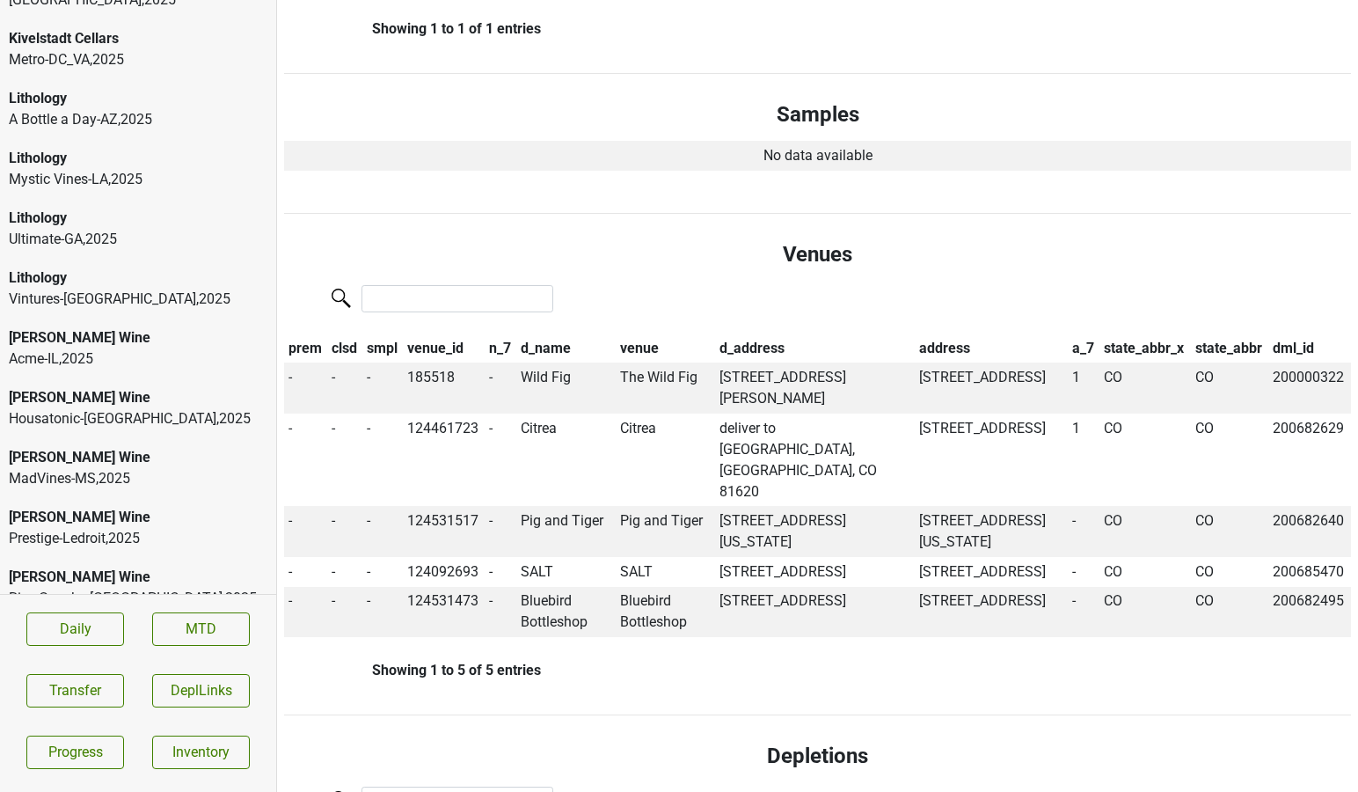
scroll to position [1019, 0]
click at [544, 364] on td "Wild Fig" at bounding box center [565, 389] width 99 height 51
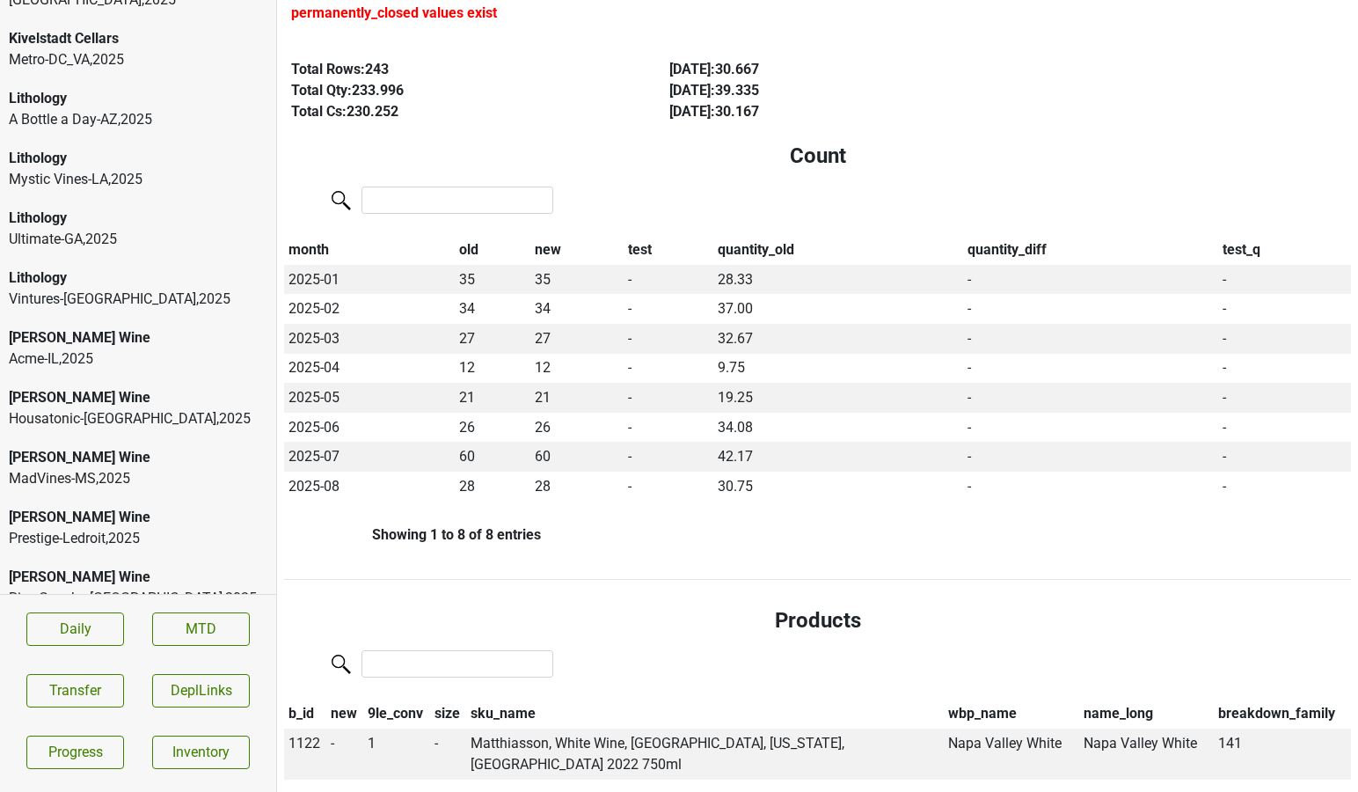
scroll to position [0, 0]
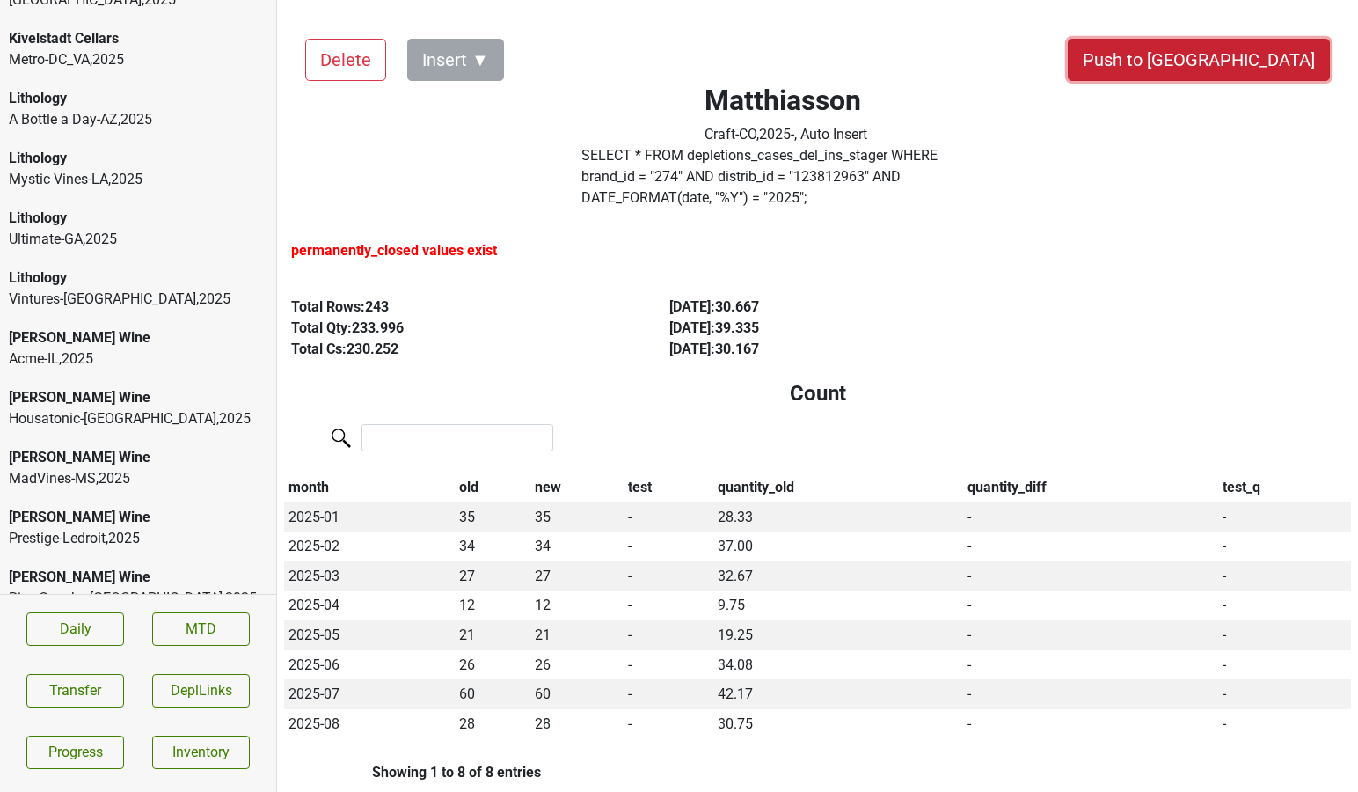
click at [1271, 63] on button "Push to [GEOGRAPHIC_DATA]" at bounding box center [1199, 60] width 262 height 42
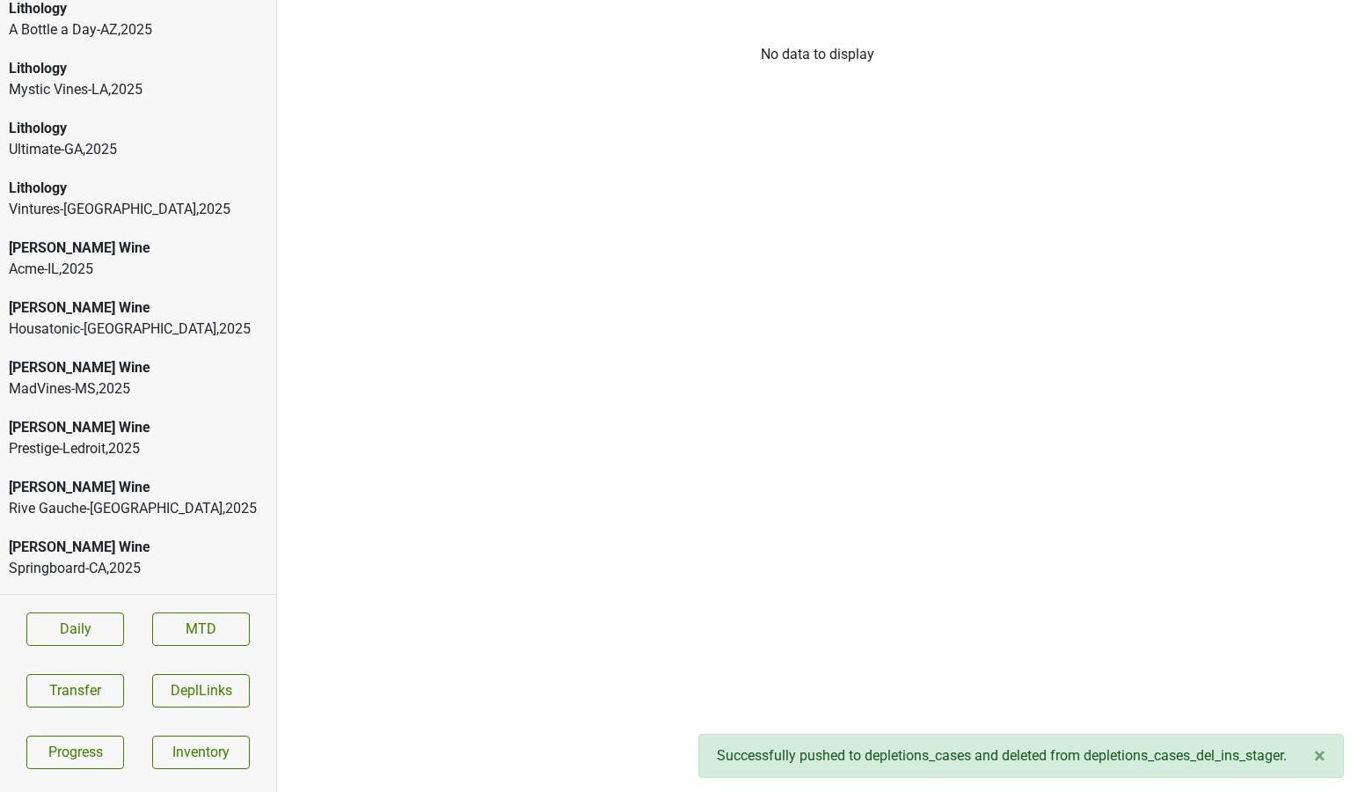
scroll to position [4535, 0]
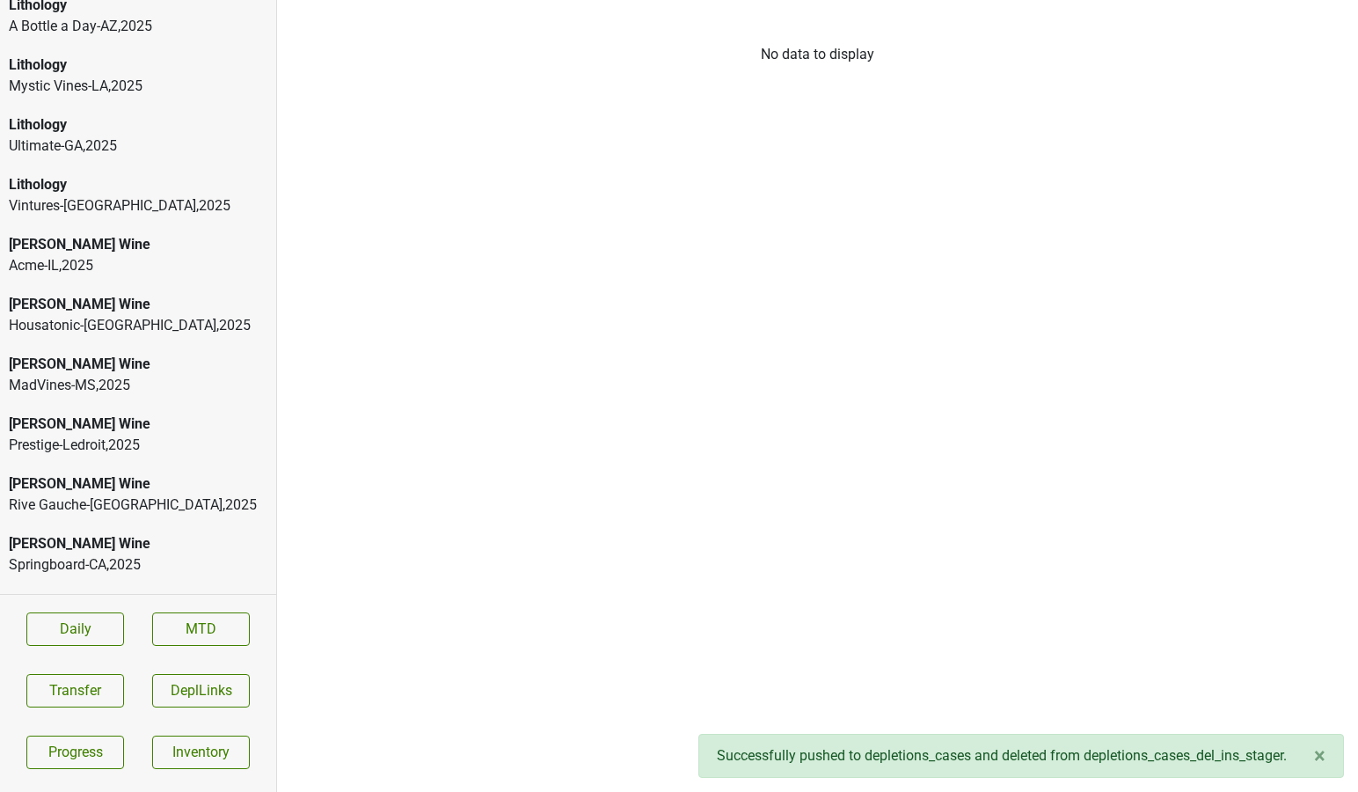
click at [128, 733] on div "Proof-[GEOGRAPHIC_DATA] , 2025" at bounding box center [138, 743] width 259 height 21
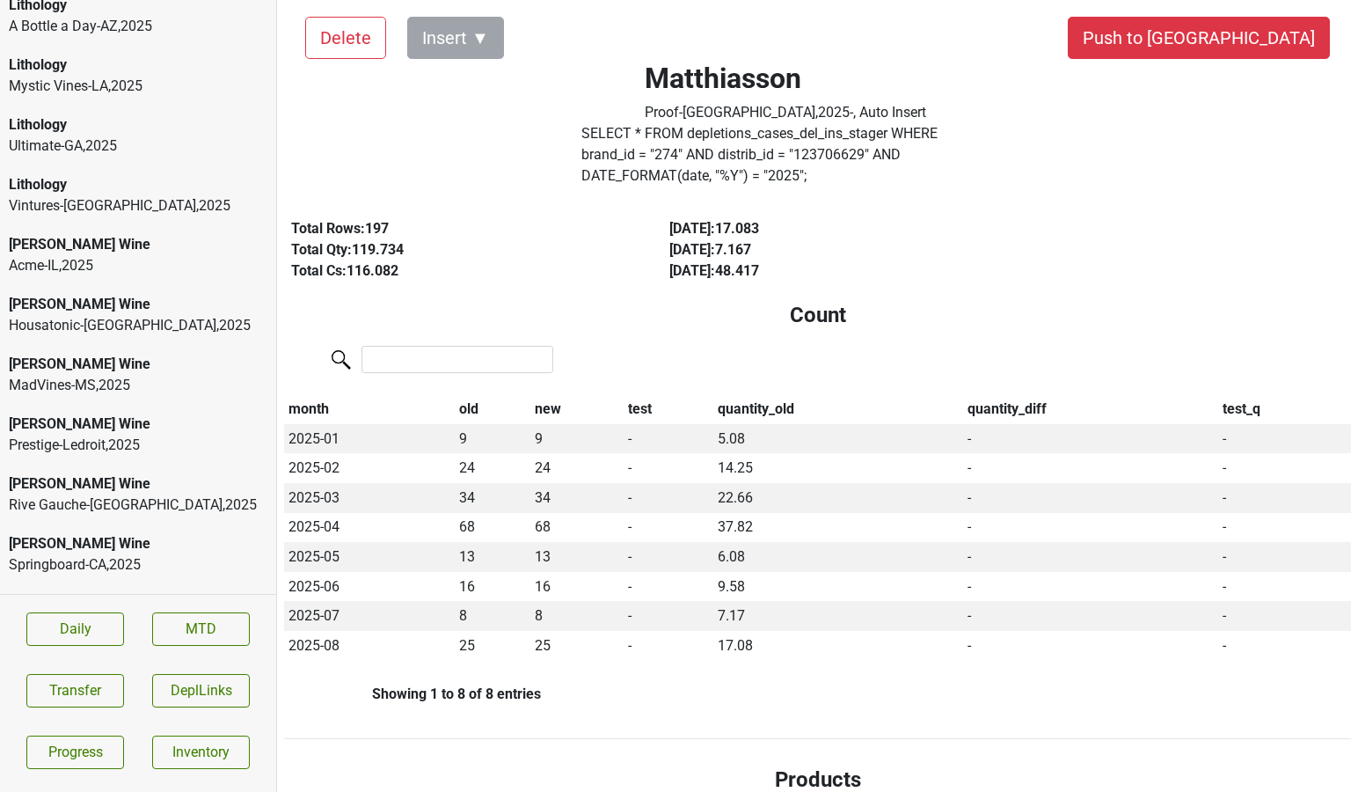
scroll to position [0, 0]
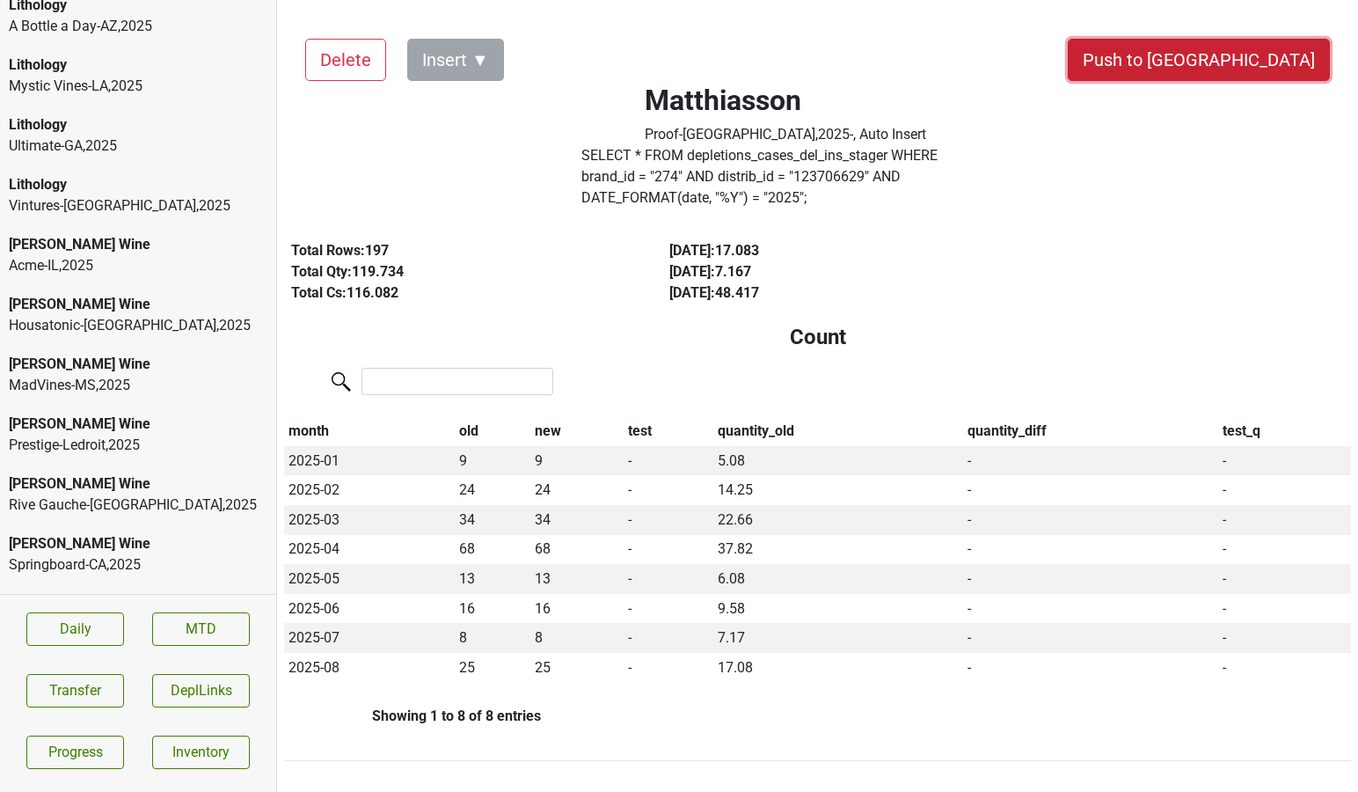
click at [1247, 57] on button "Push to [GEOGRAPHIC_DATA]" at bounding box center [1199, 60] width 262 height 42
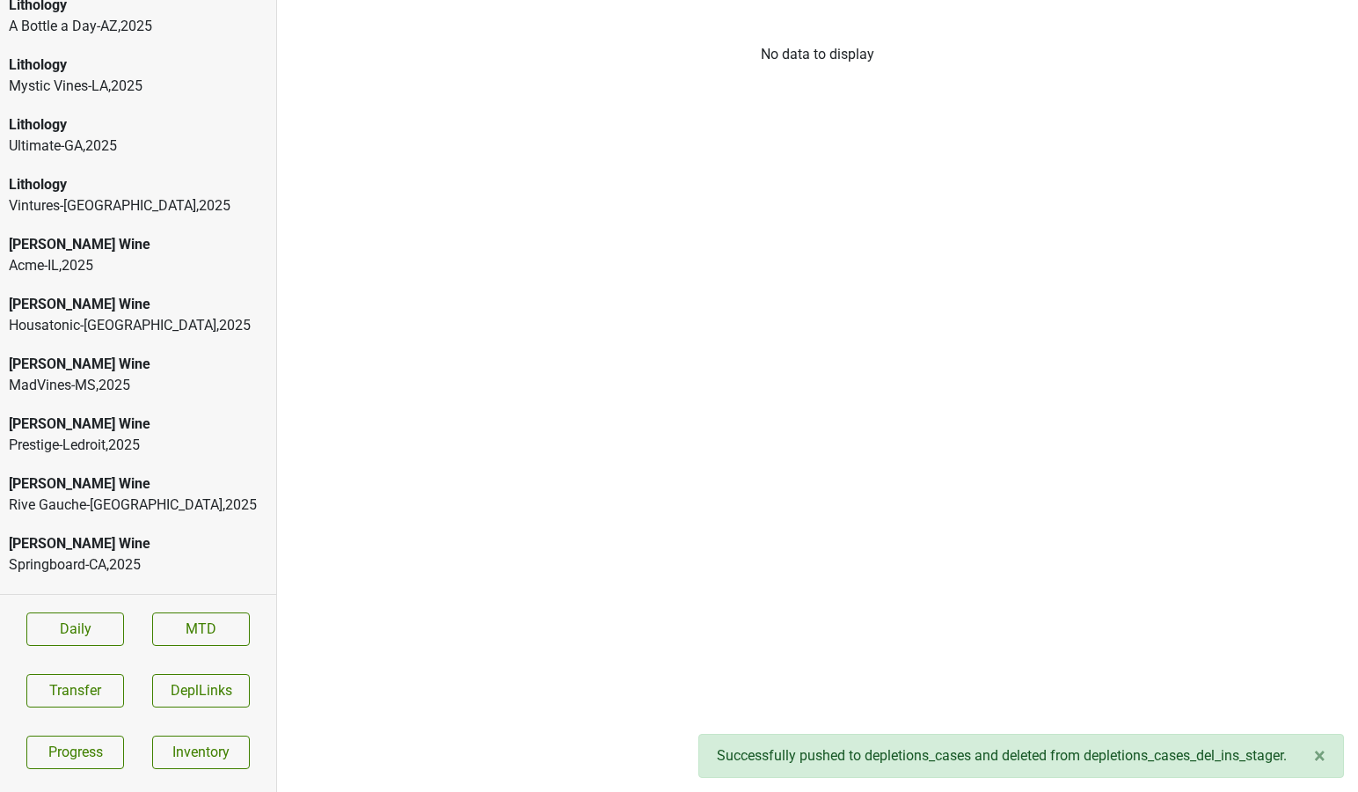
click at [138, 733] on div "Provisions-OK , 2025" at bounding box center [138, 743] width 259 height 21
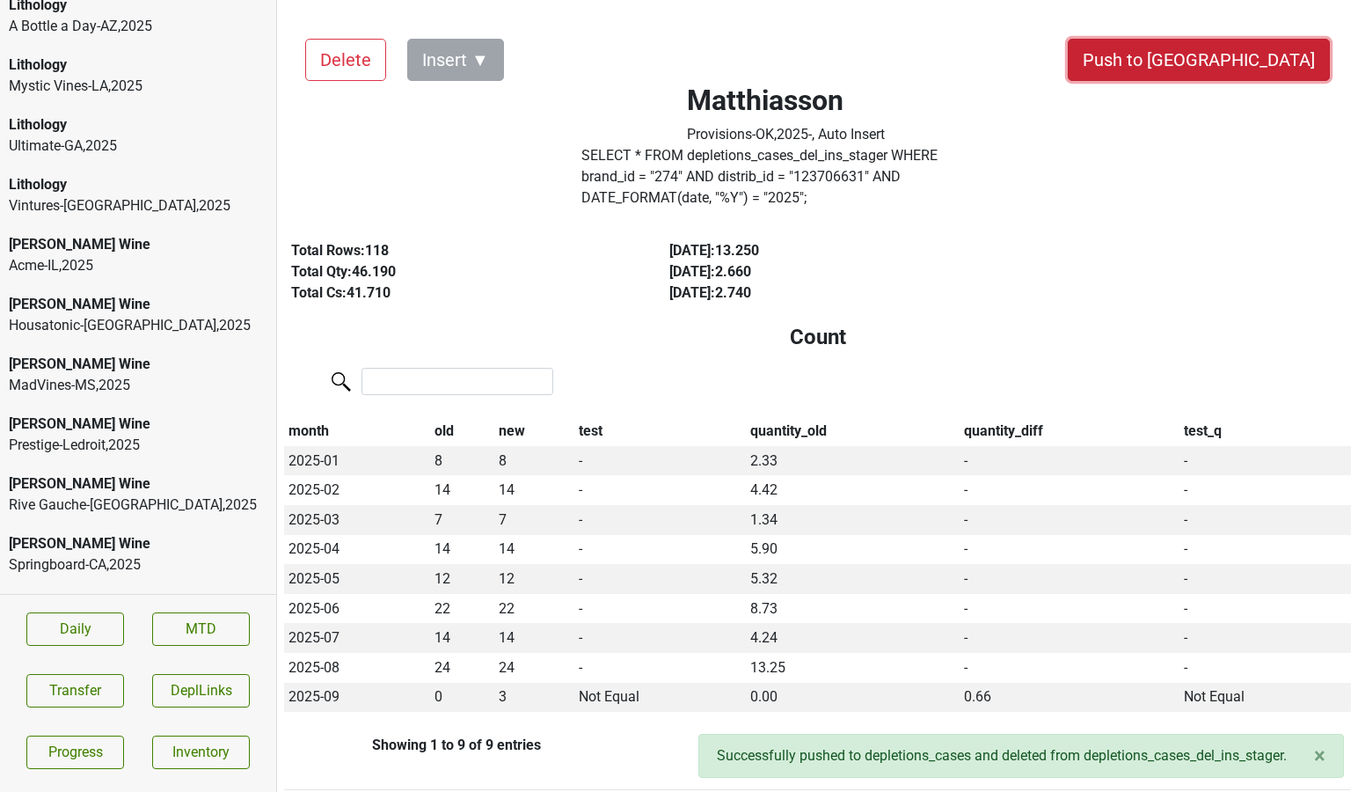
click at [1230, 59] on button "Push to [GEOGRAPHIC_DATA]" at bounding box center [1199, 60] width 262 height 42
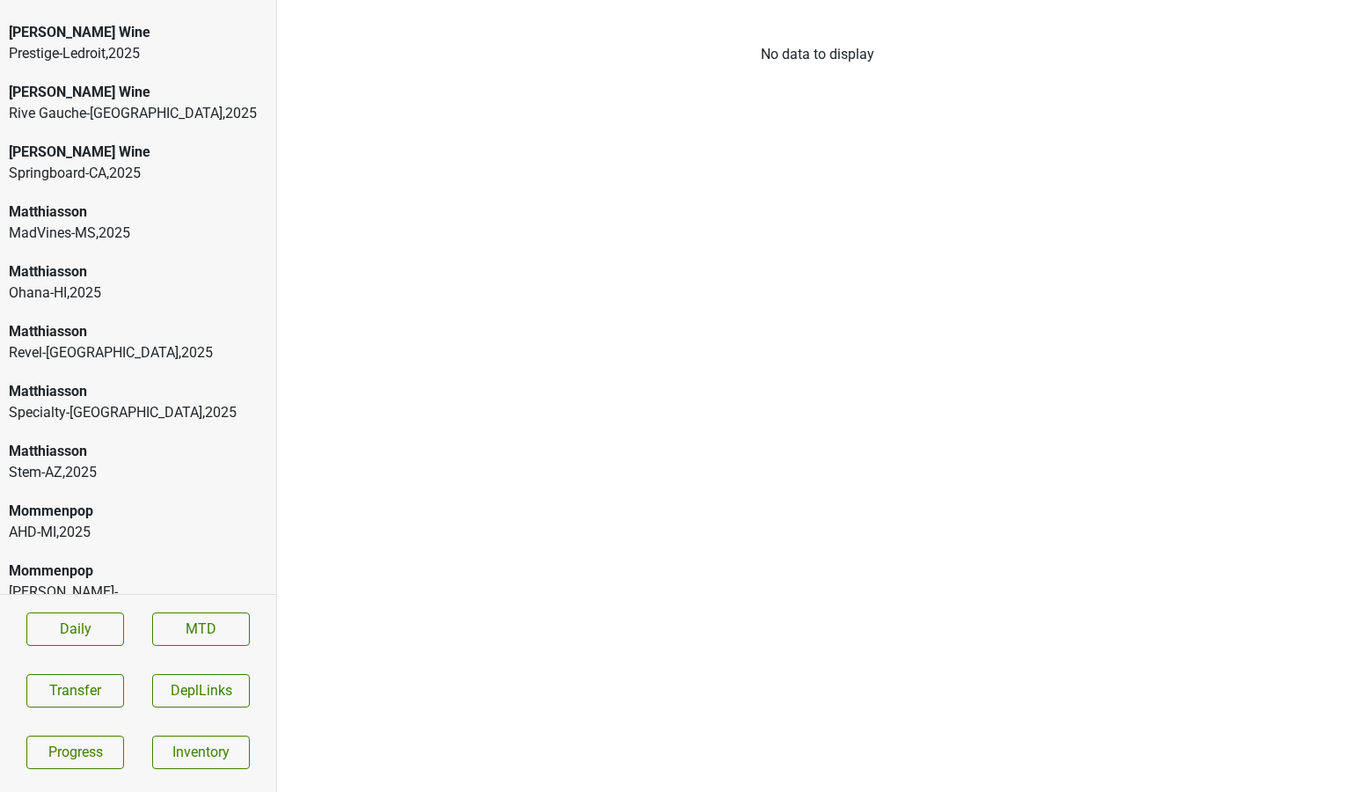
scroll to position [4929, 0]
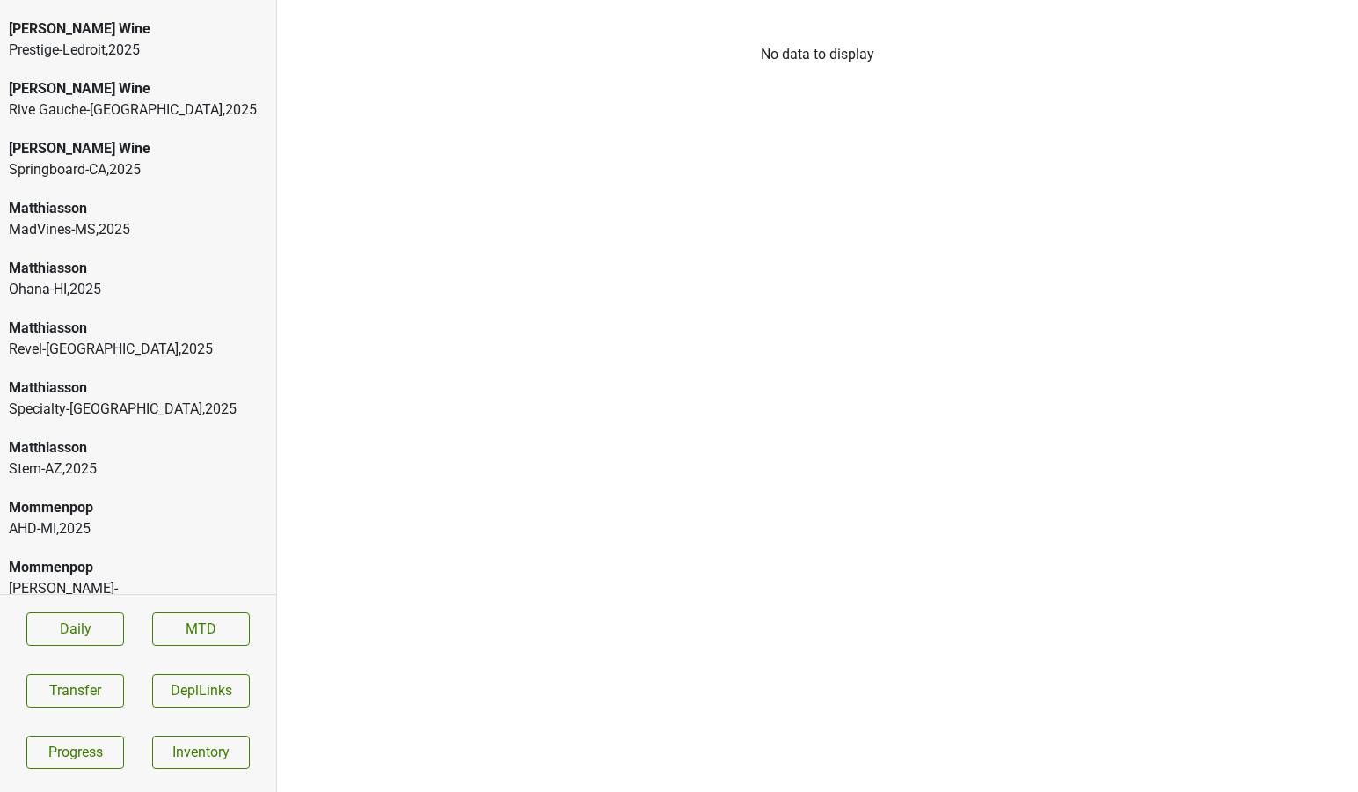
click at [44, 578] on div "[PERSON_NAME]-[GEOGRAPHIC_DATA] , 2025" at bounding box center [138, 599] width 259 height 42
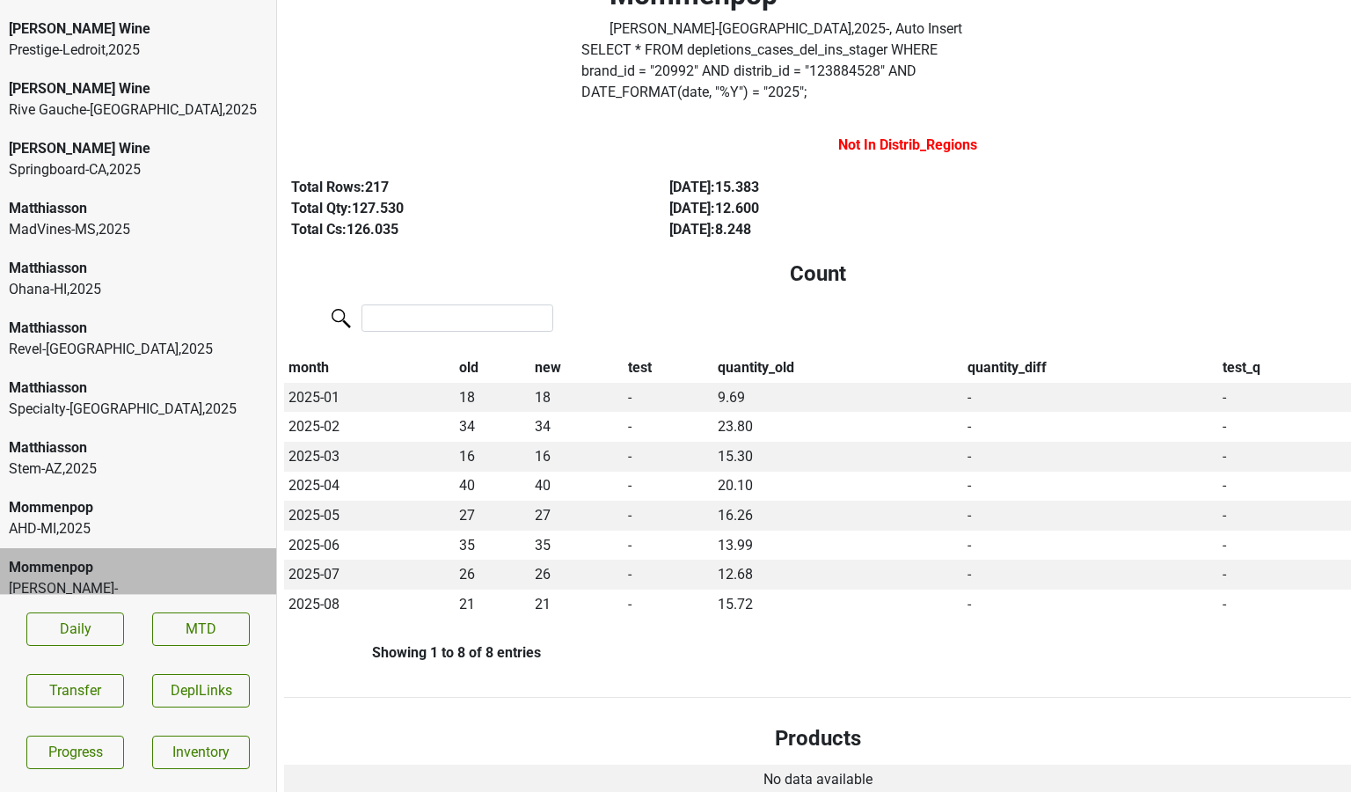
scroll to position [0, 0]
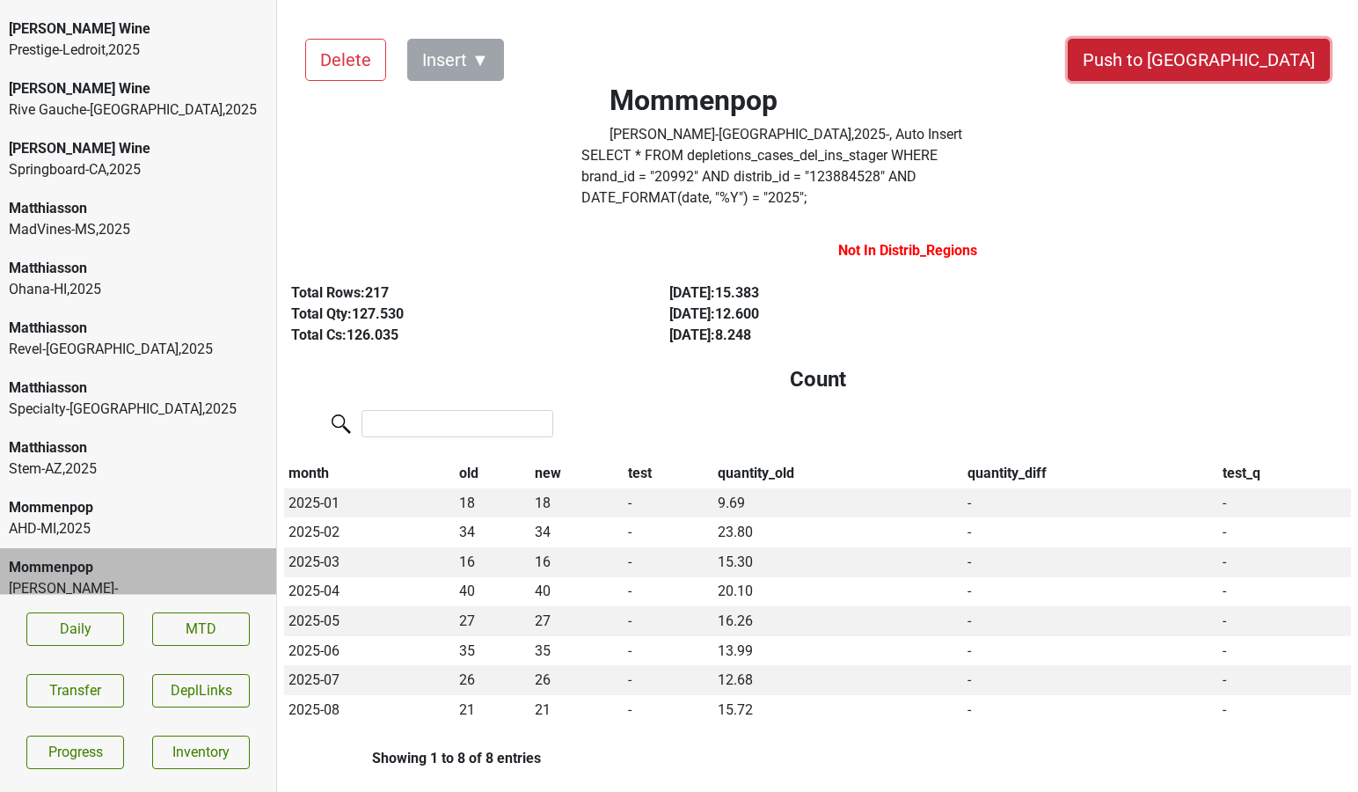
click at [1246, 49] on button "Push to [GEOGRAPHIC_DATA]" at bounding box center [1199, 60] width 262 height 42
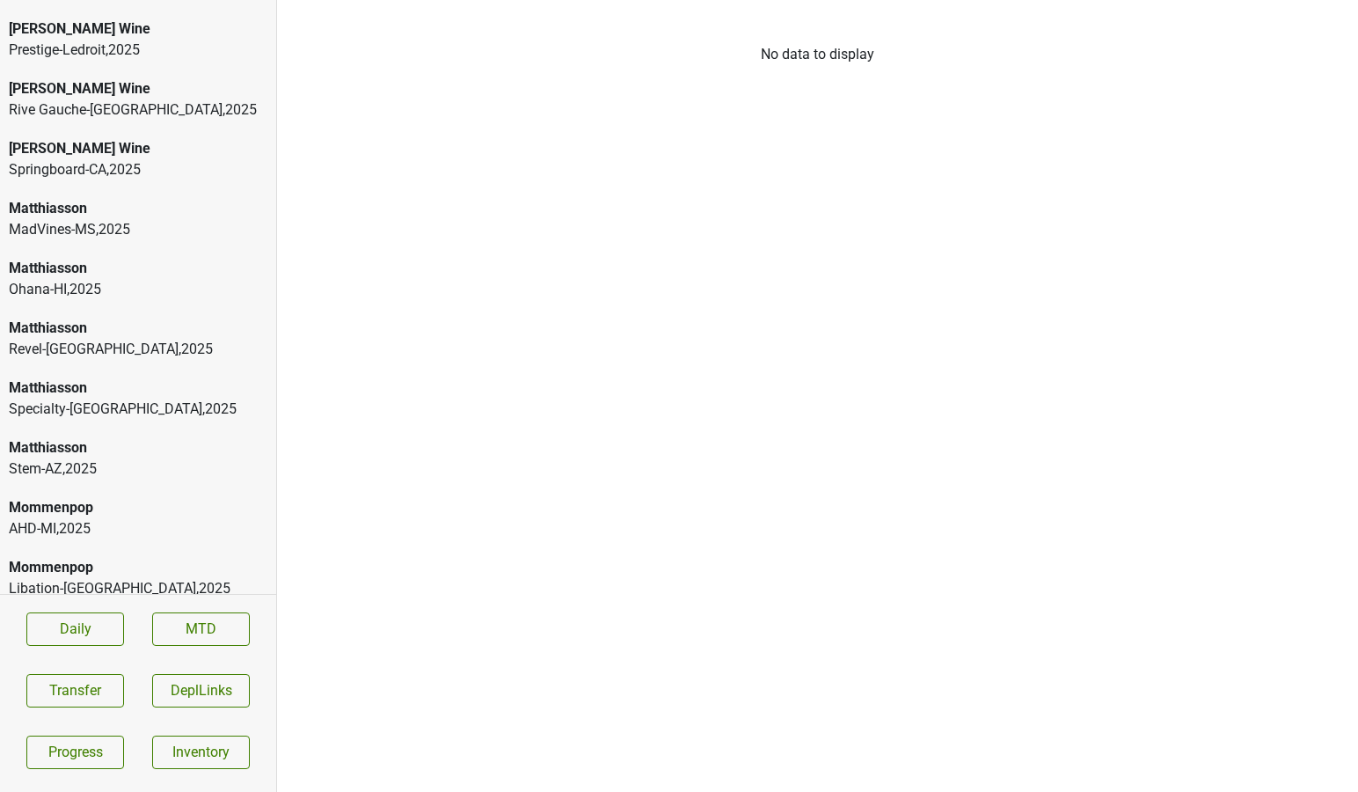
click at [159, 578] on div "Libation-MN , 2025" at bounding box center [138, 588] width 259 height 21
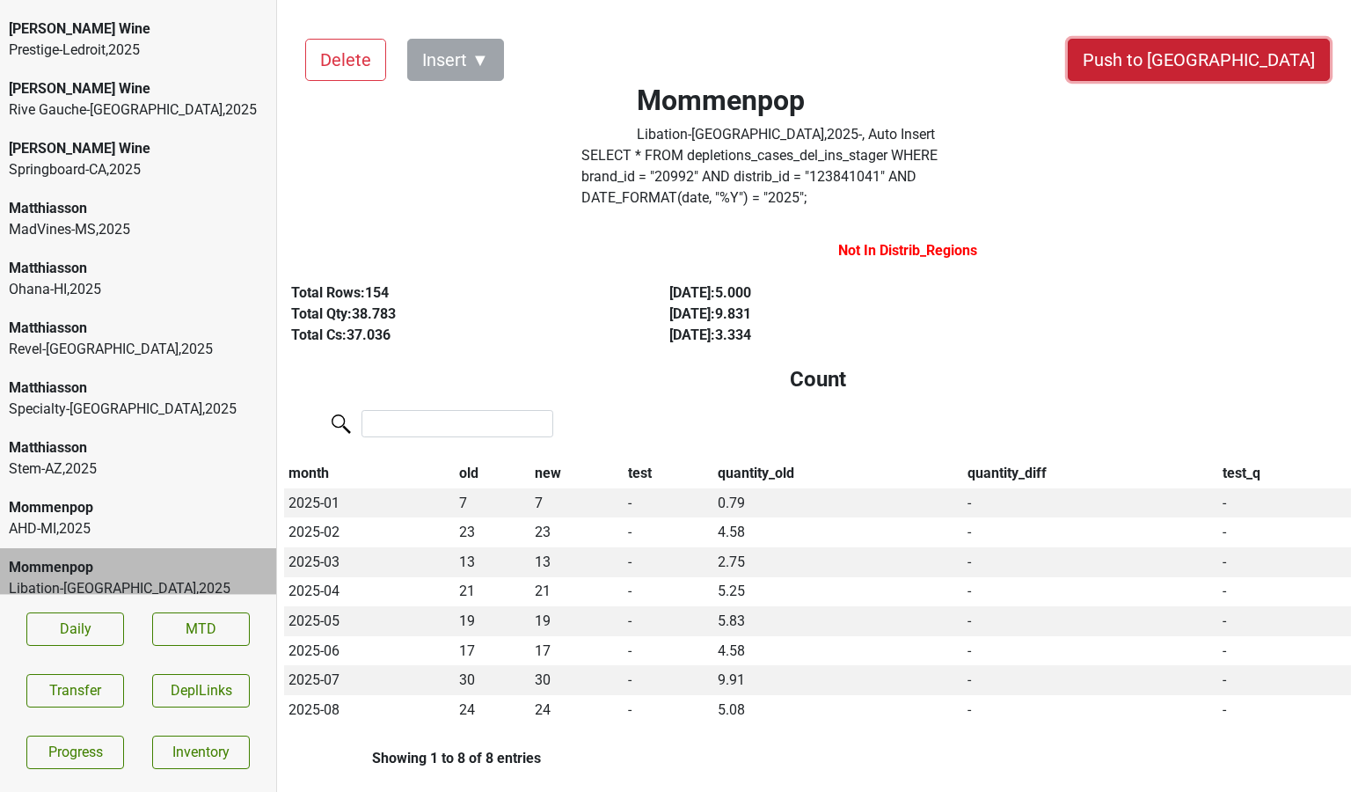
click at [1249, 47] on button "Push to [GEOGRAPHIC_DATA]" at bounding box center [1199, 60] width 262 height 42
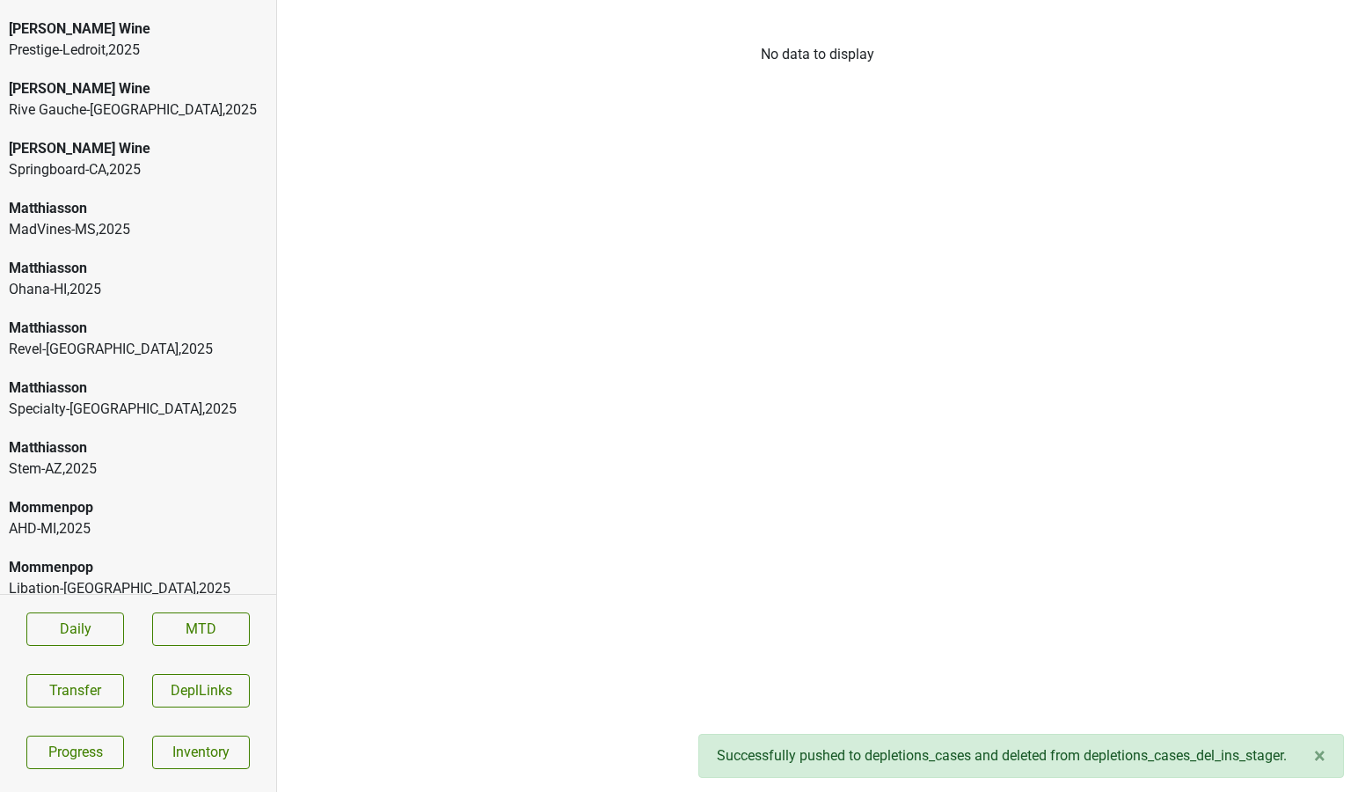
click at [86, 617] on div "Mommenpop" at bounding box center [138, 627] width 259 height 21
click at [83, 578] on div "Thirst-OK , 2025" at bounding box center [138, 588] width 259 height 21
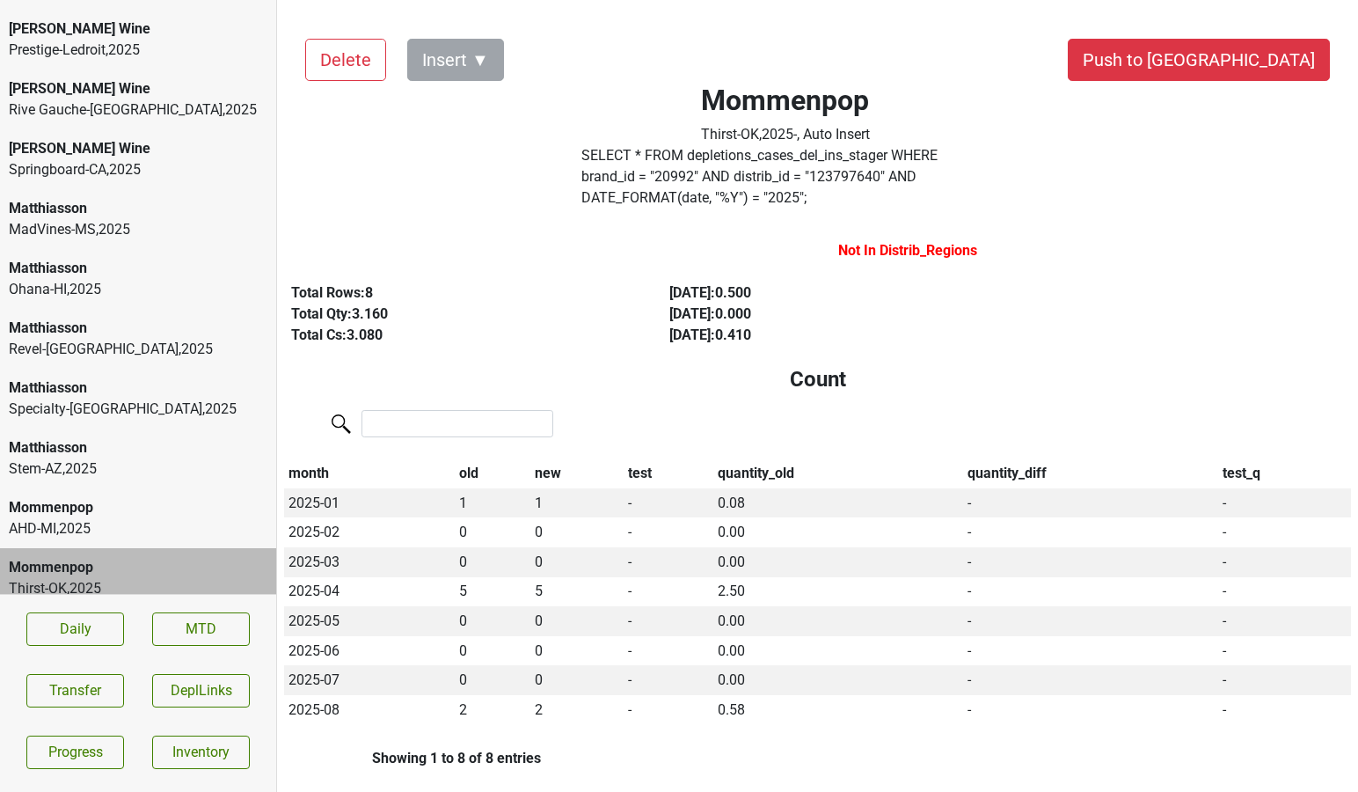
click at [228, 578] on div "Thirst-OK , 2025" at bounding box center [138, 588] width 259 height 21
click at [1280, 80] on button "Push to [GEOGRAPHIC_DATA]" at bounding box center [1199, 60] width 262 height 42
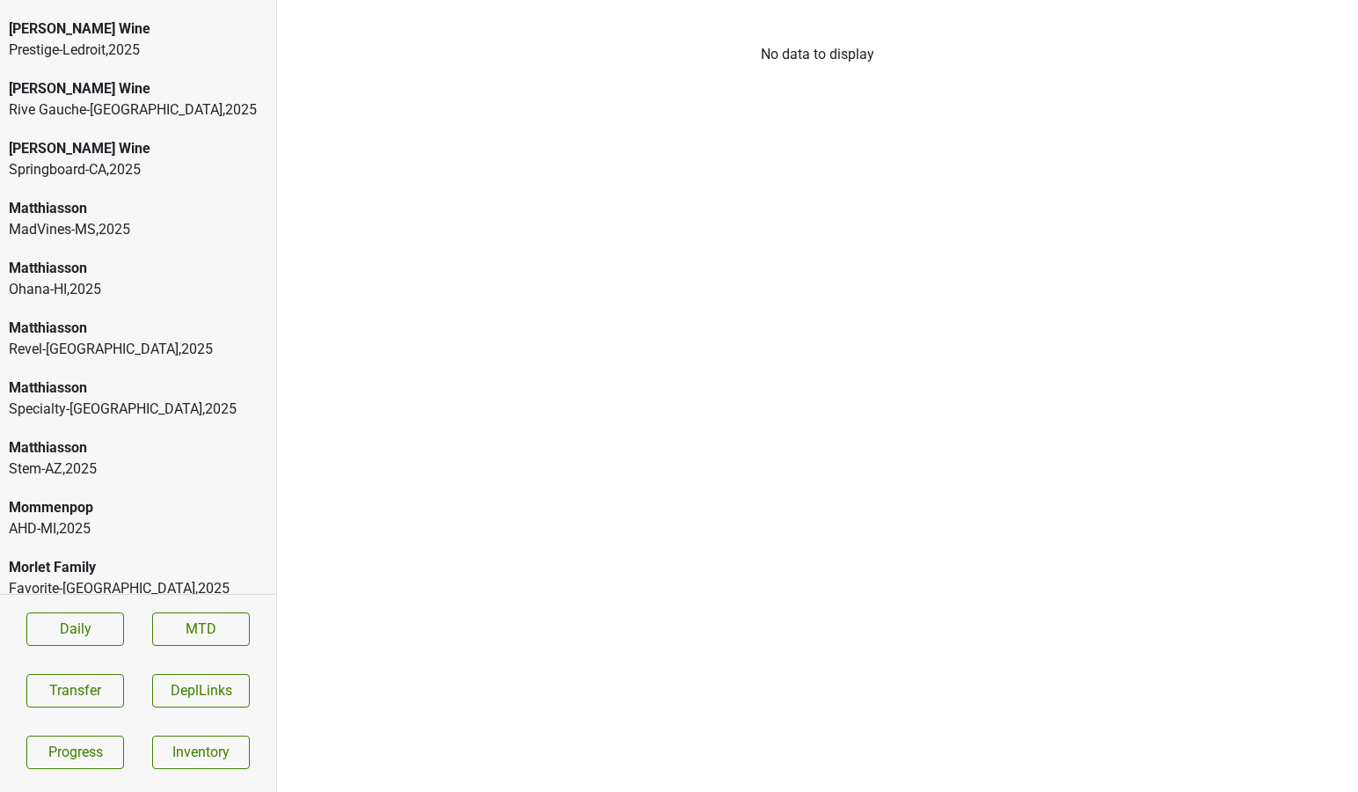
click at [63, 697] on div "Thirst-OK , 2025" at bounding box center [138, 707] width 259 height 21
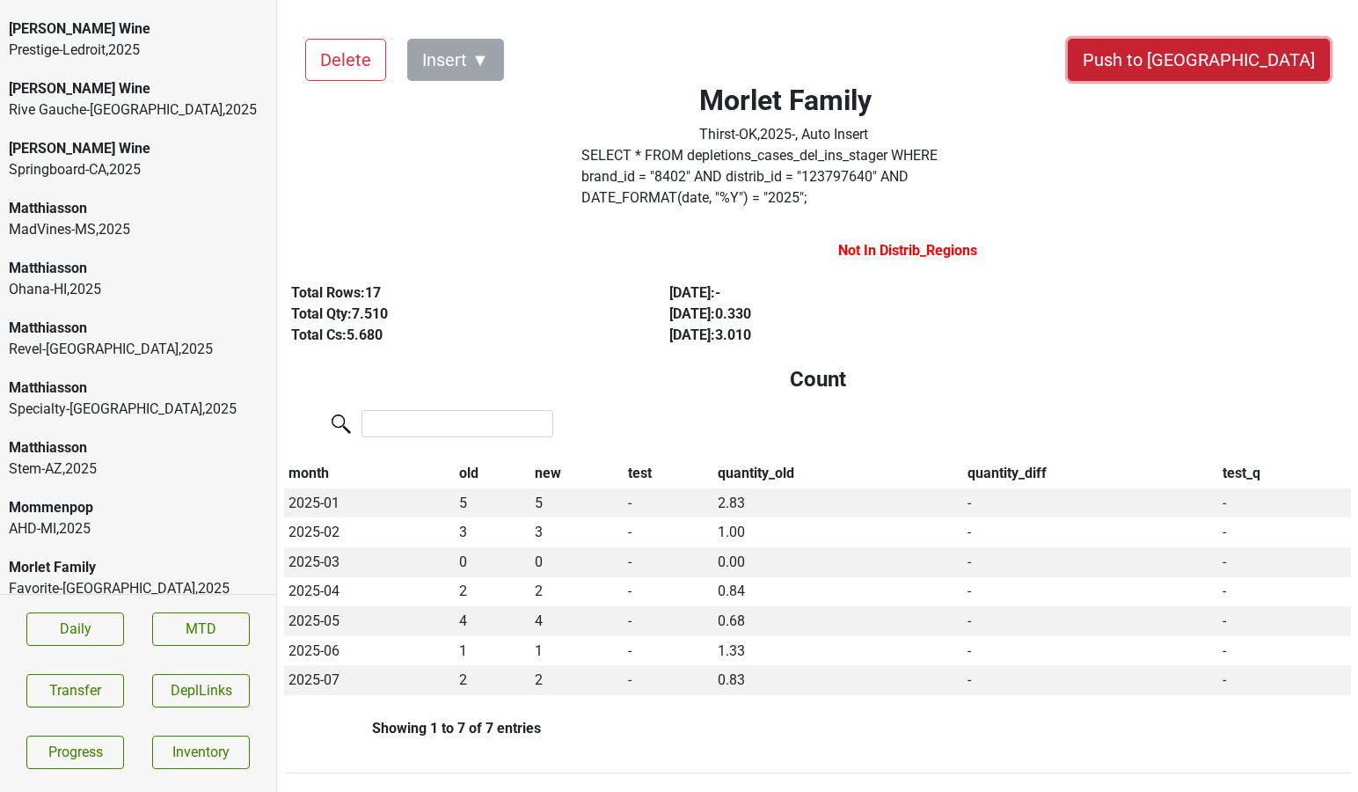
click at [1261, 43] on button "Push to [GEOGRAPHIC_DATA]" at bounding box center [1199, 60] width 262 height 42
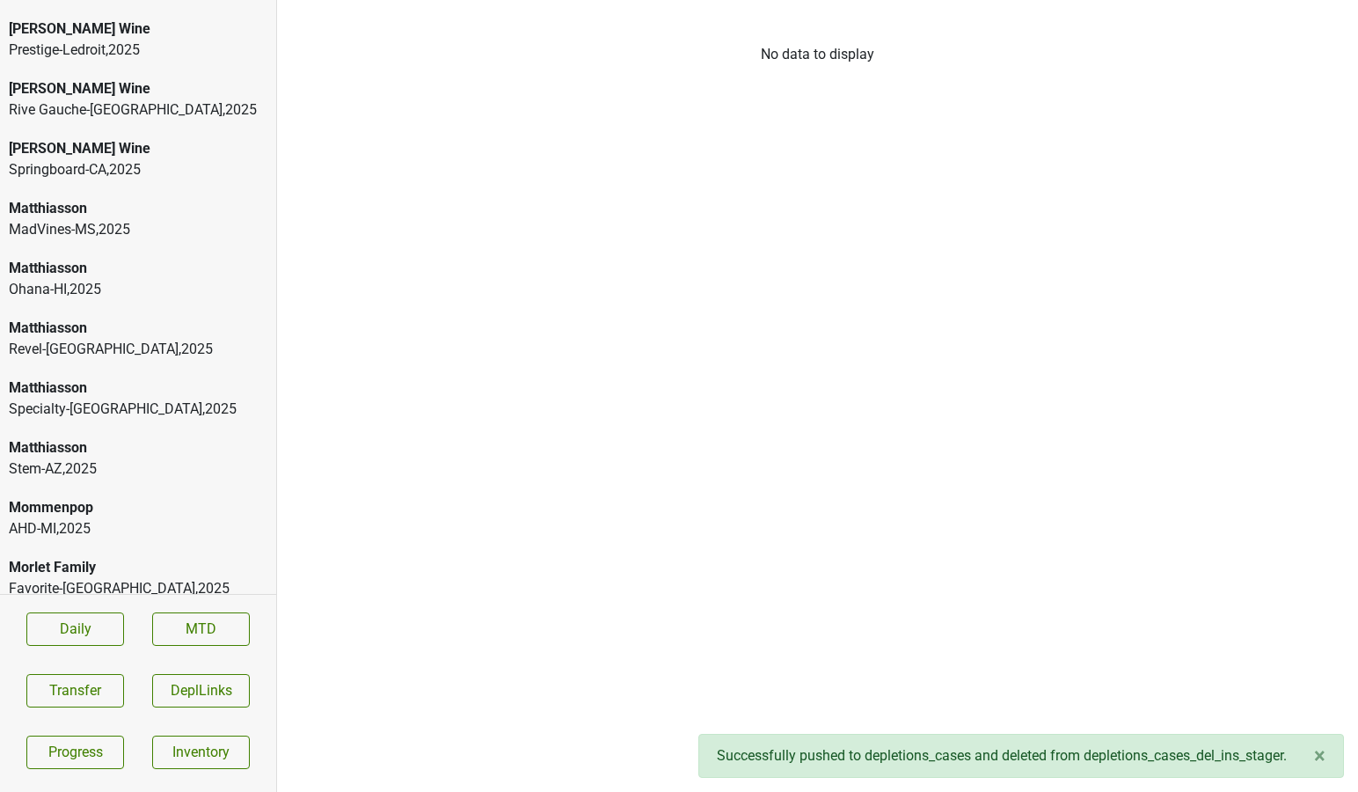
click at [203, 638] on div "Pinnacle-[GEOGRAPHIC_DATA] , 2025" at bounding box center [138, 648] width 259 height 21
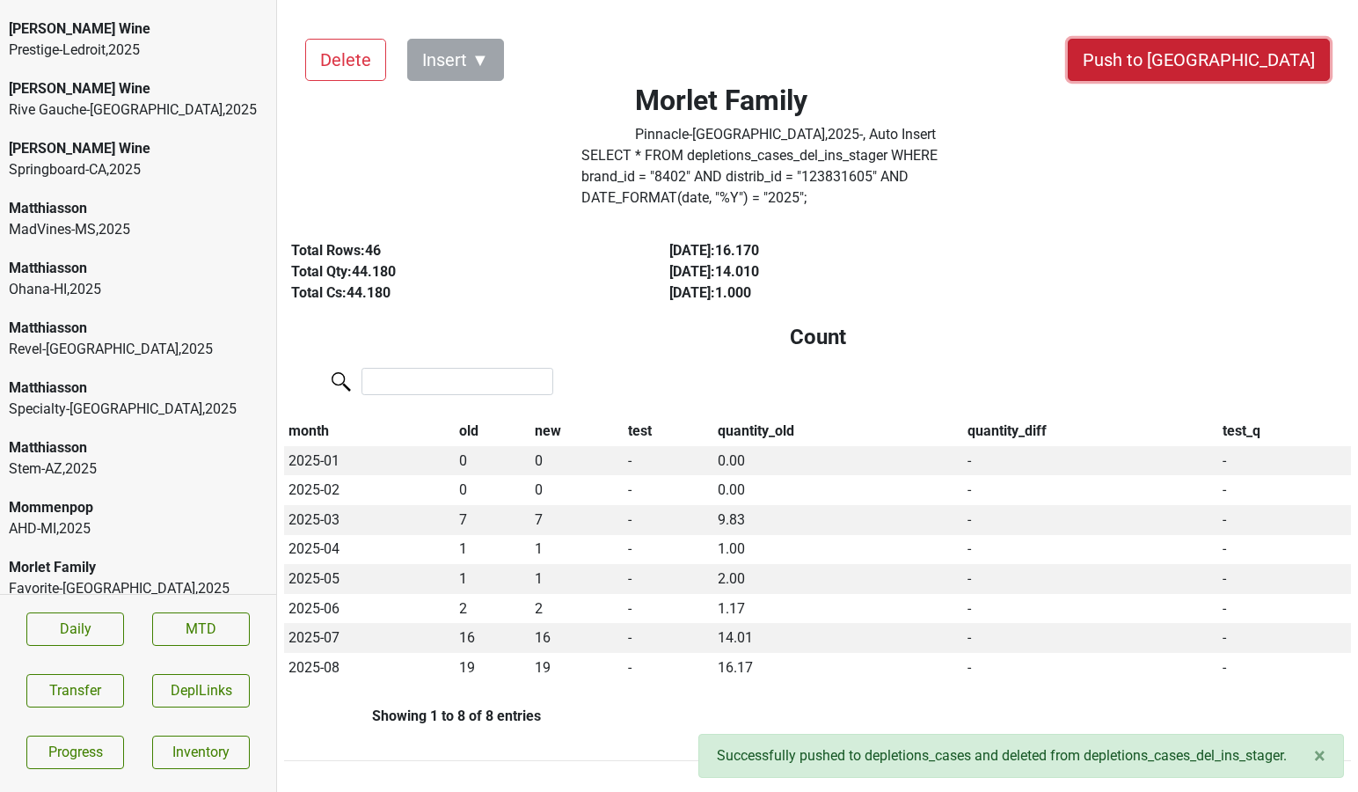
click at [1271, 77] on button "Push to [GEOGRAPHIC_DATA]" at bounding box center [1199, 60] width 262 height 42
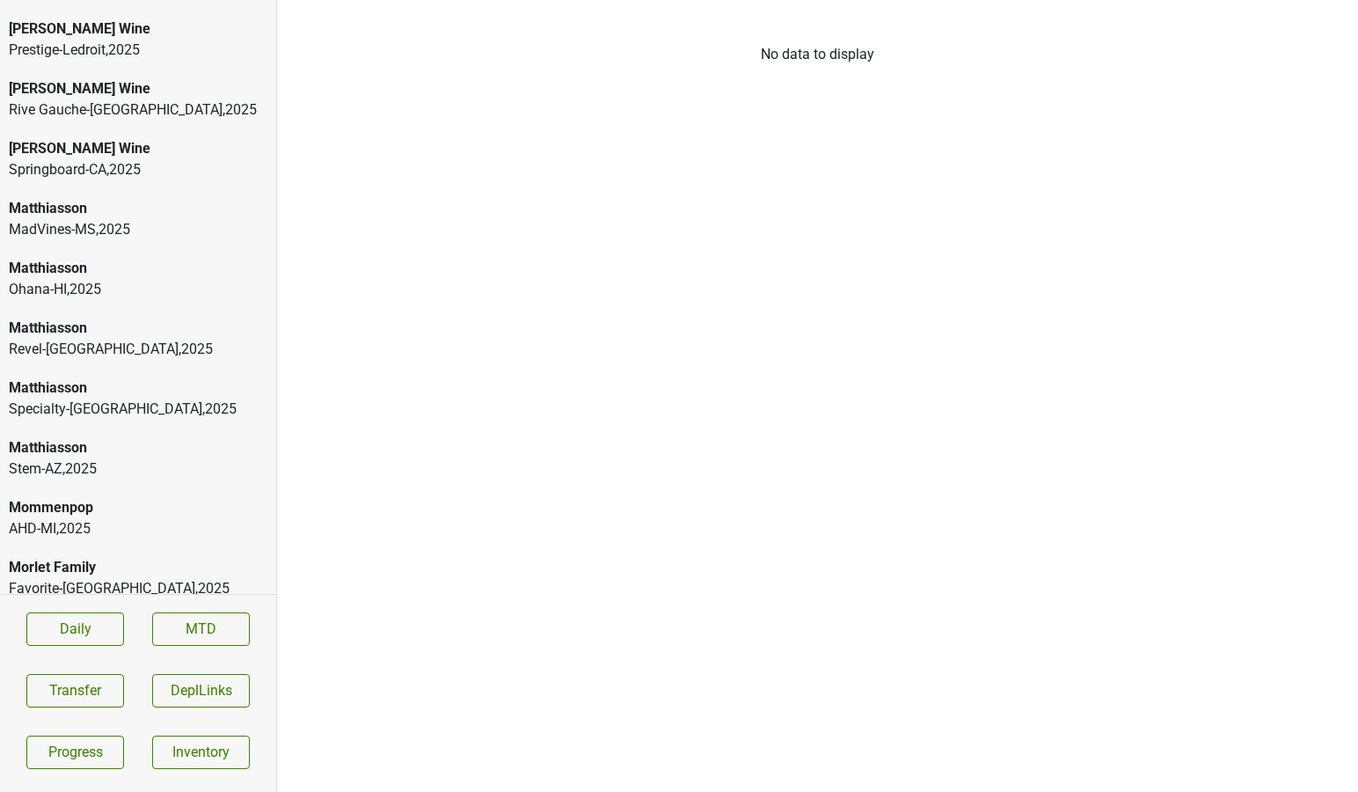
click at [113, 638] on div "Greenlight-[GEOGRAPHIC_DATA] , 2025" at bounding box center [138, 648] width 259 height 21
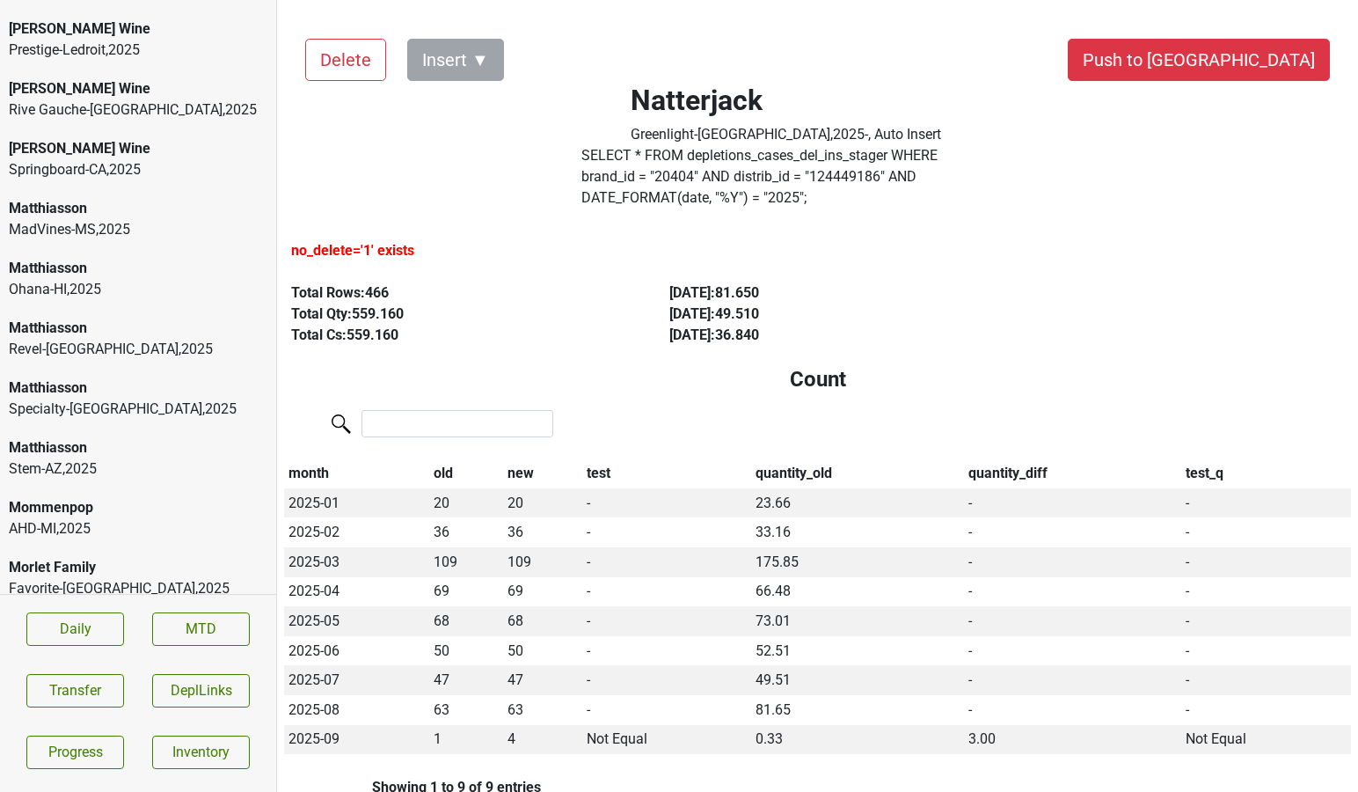
click at [78, 578] on div "Favorite-[GEOGRAPHIC_DATA] , 2025" at bounding box center [138, 588] width 259 height 21
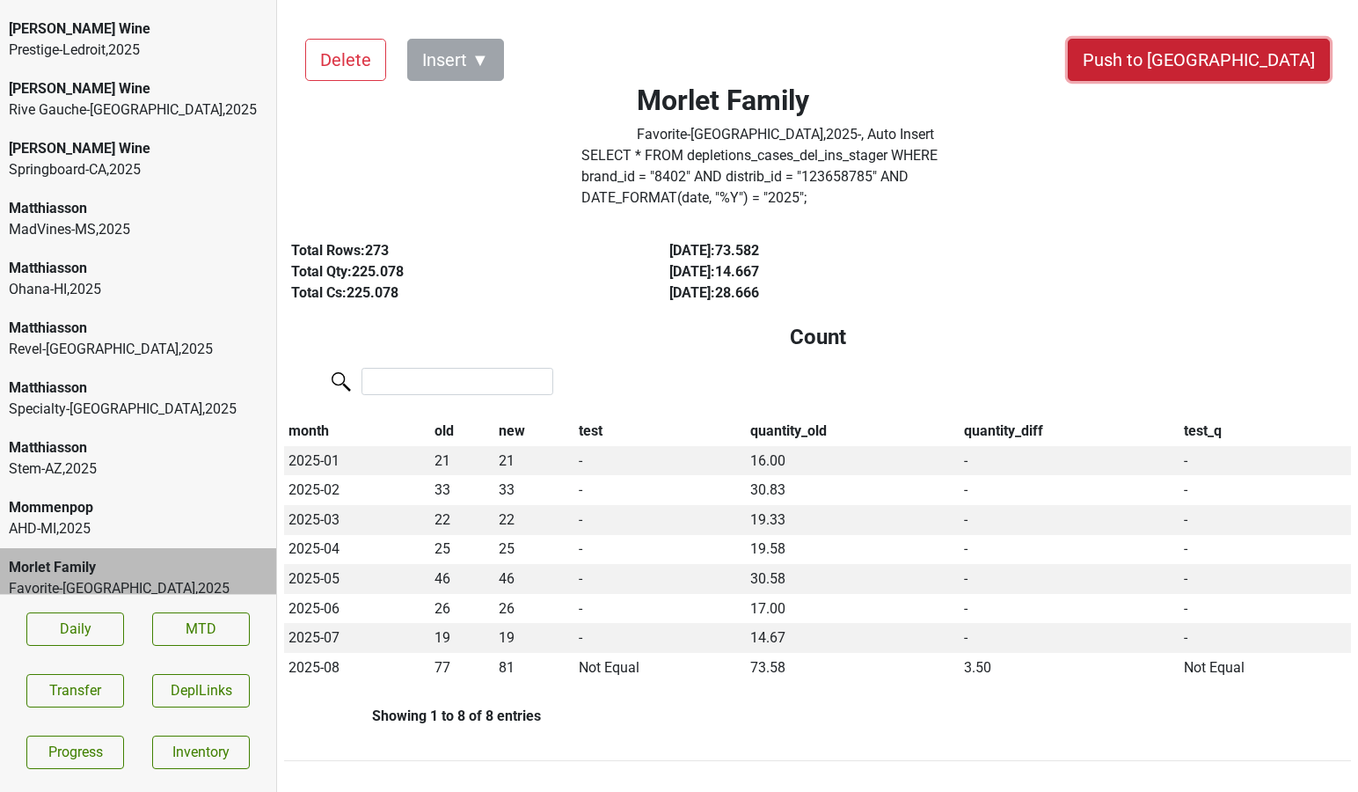
click at [1278, 53] on button "Push to [GEOGRAPHIC_DATA]" at bounding box center [1199, 60] width 262 height 42
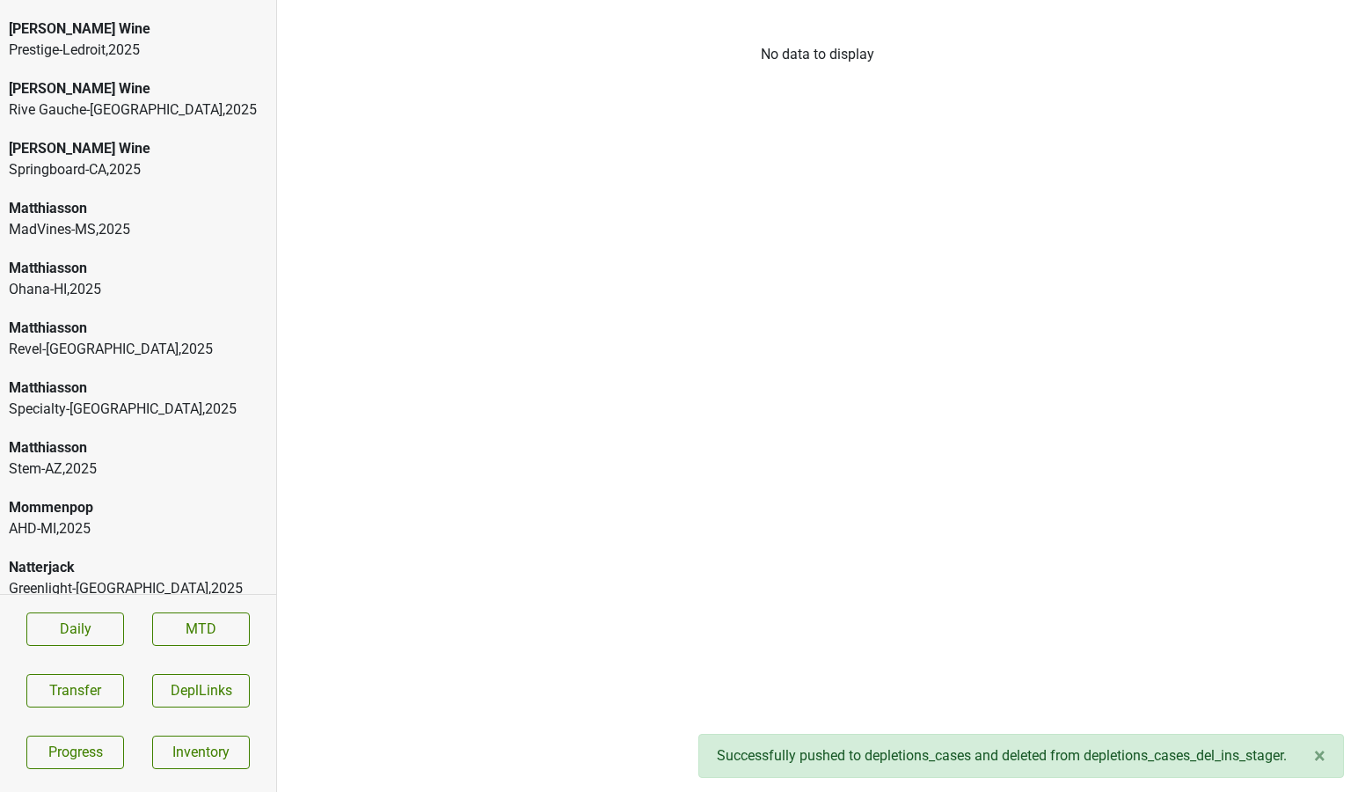
click at [139, 638] on div "Provisions-OK , 2025" at bounding box center [138, 648] width 259 height 21
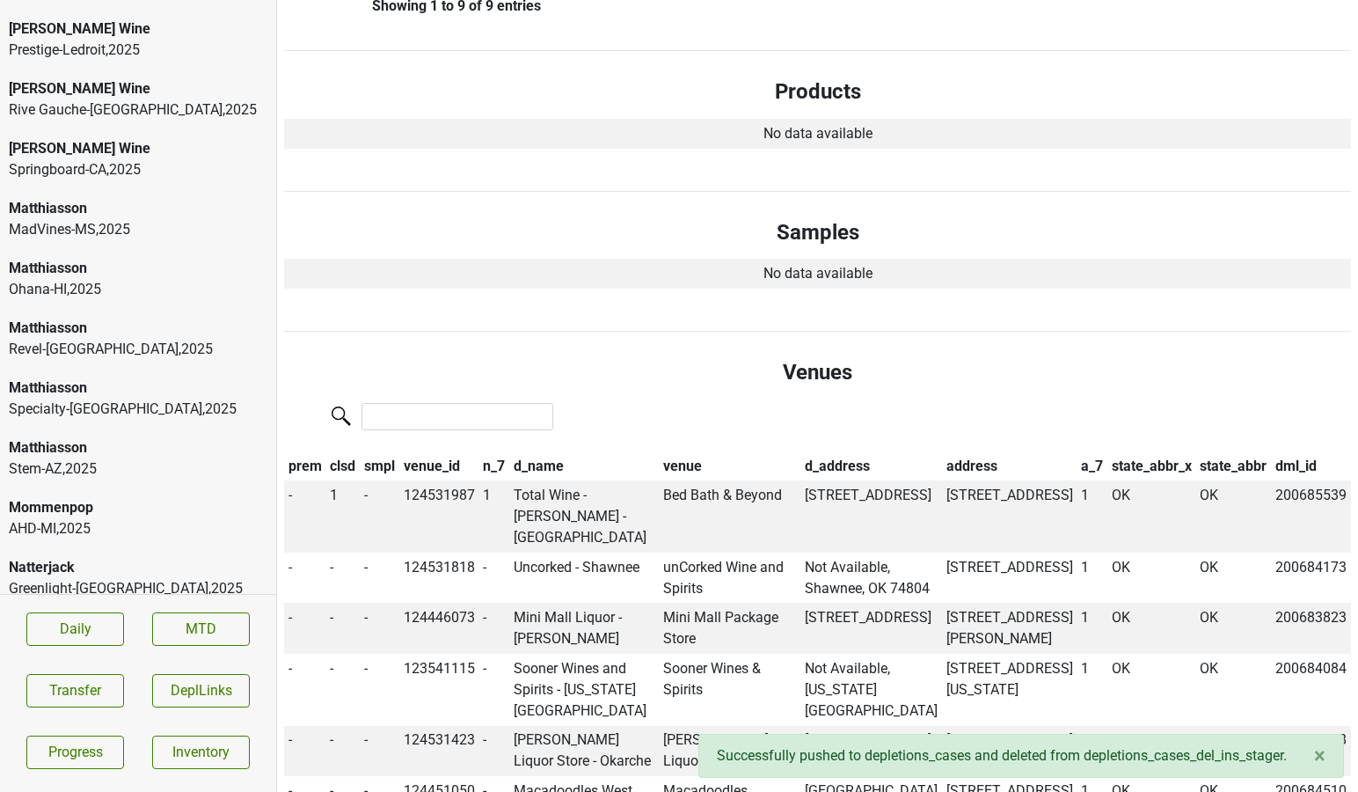
scroll to position [783, 0]
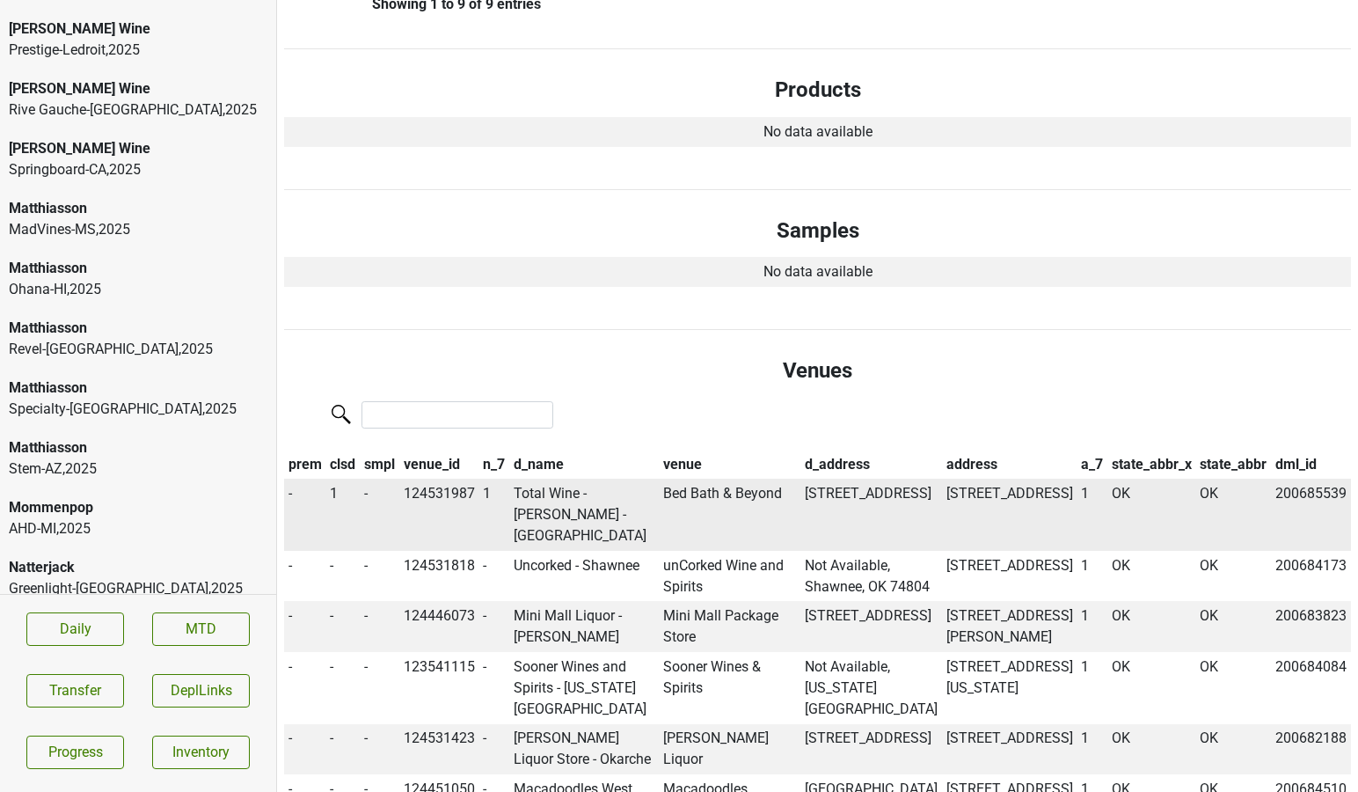
click at [438, 478] on td "124531987" at bounding box center [439, 514] width 80 height 72
copy td "124531987"
click at [116, 697] on div "Quench-NE , 2025" at bounding box center [138, 707] width 259 height 21
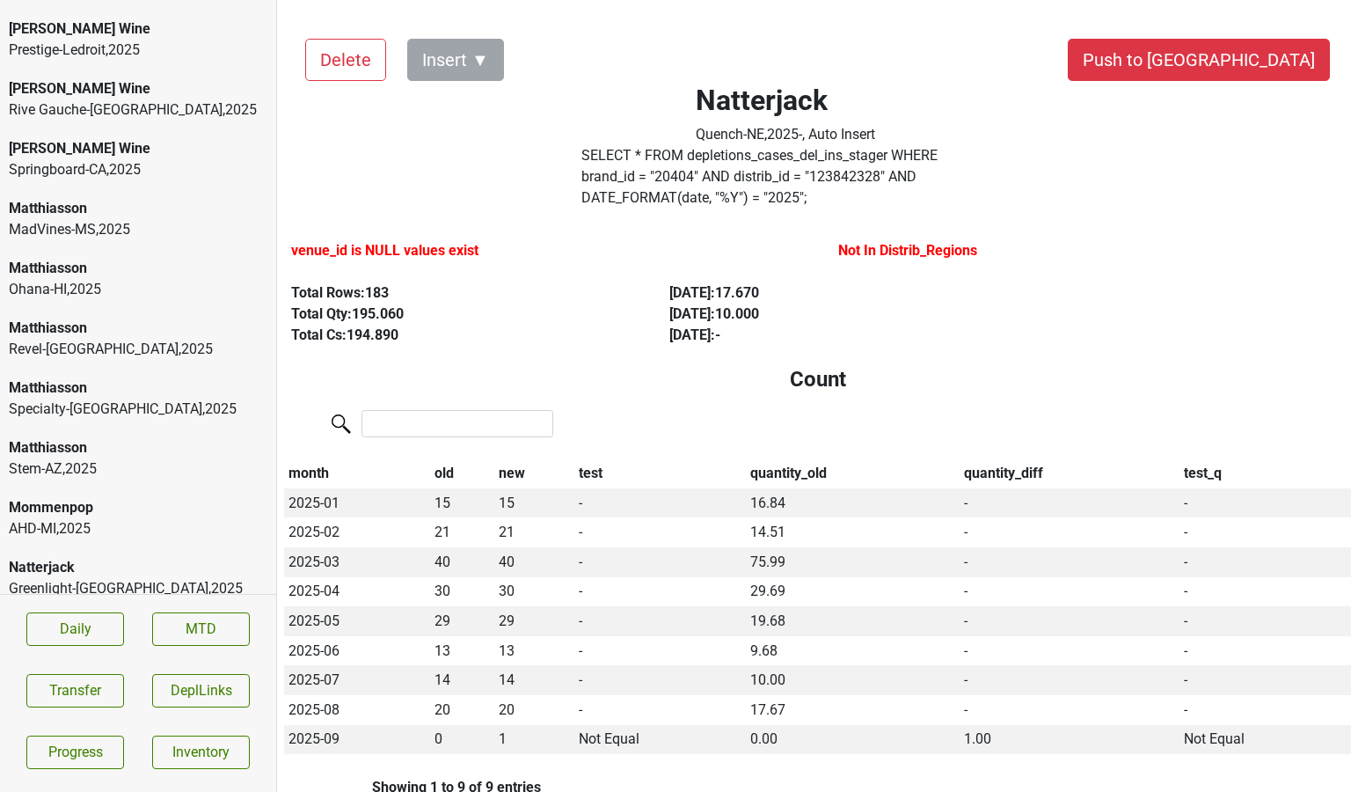
scroll to position [6, 0]
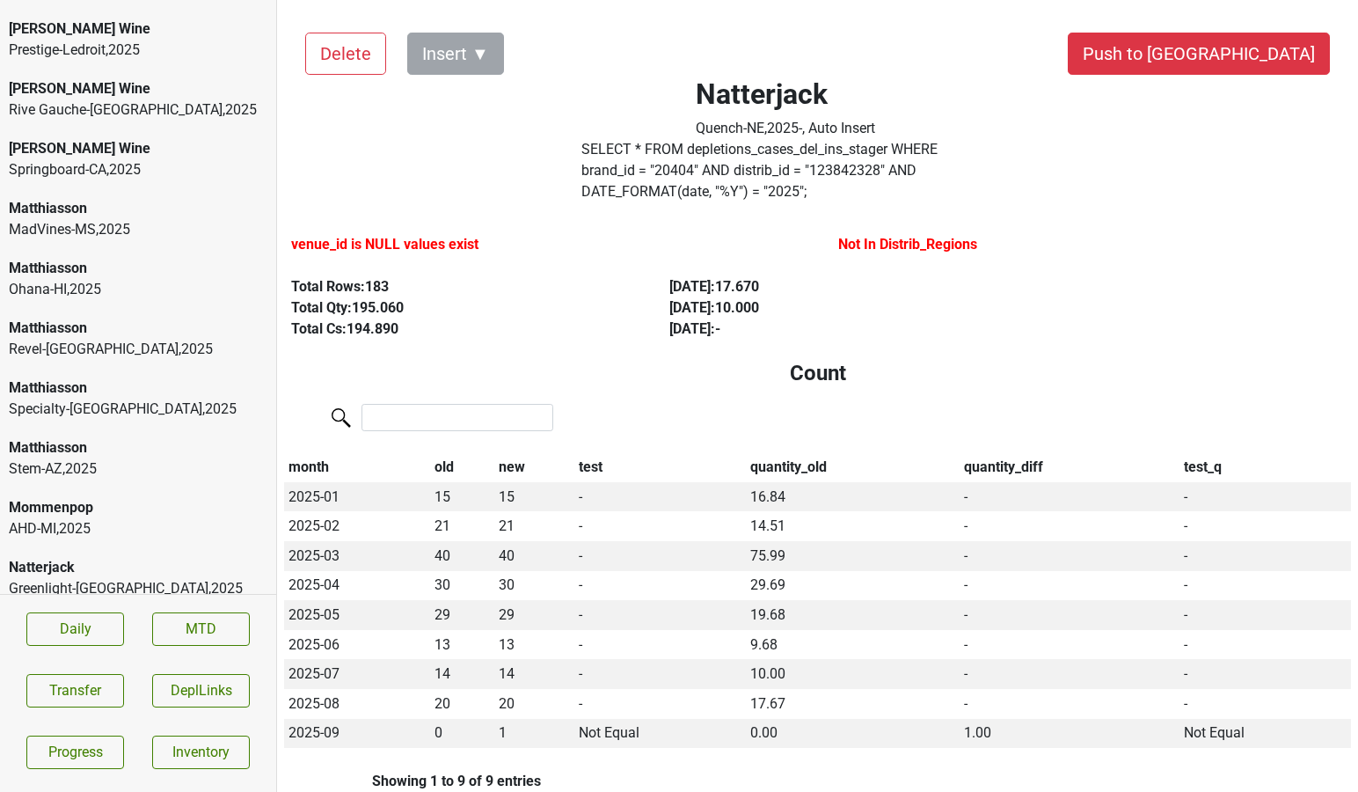
click at [223, 736] on div "Poggio Costa" at bounding box center [138, 746] width 259 height 21
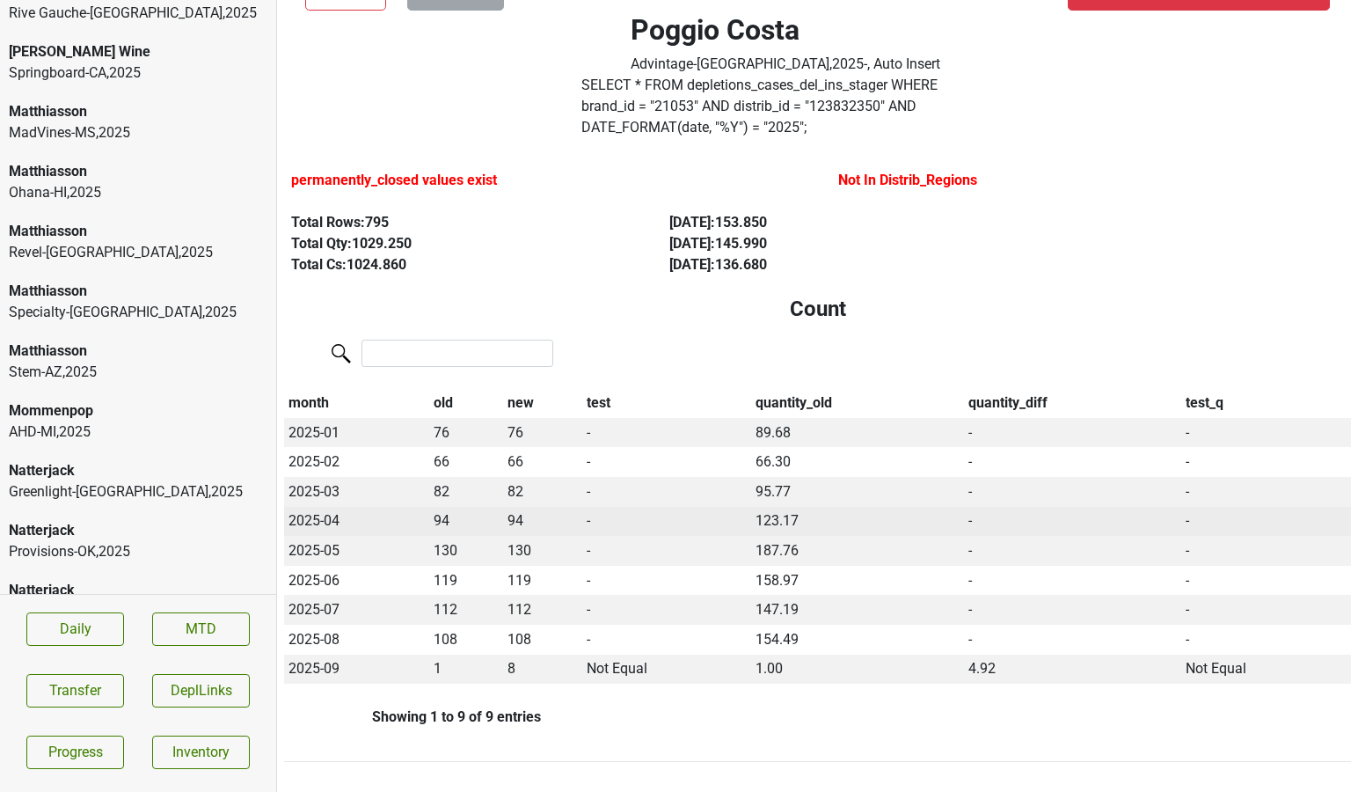
scroll to position [0, 0]
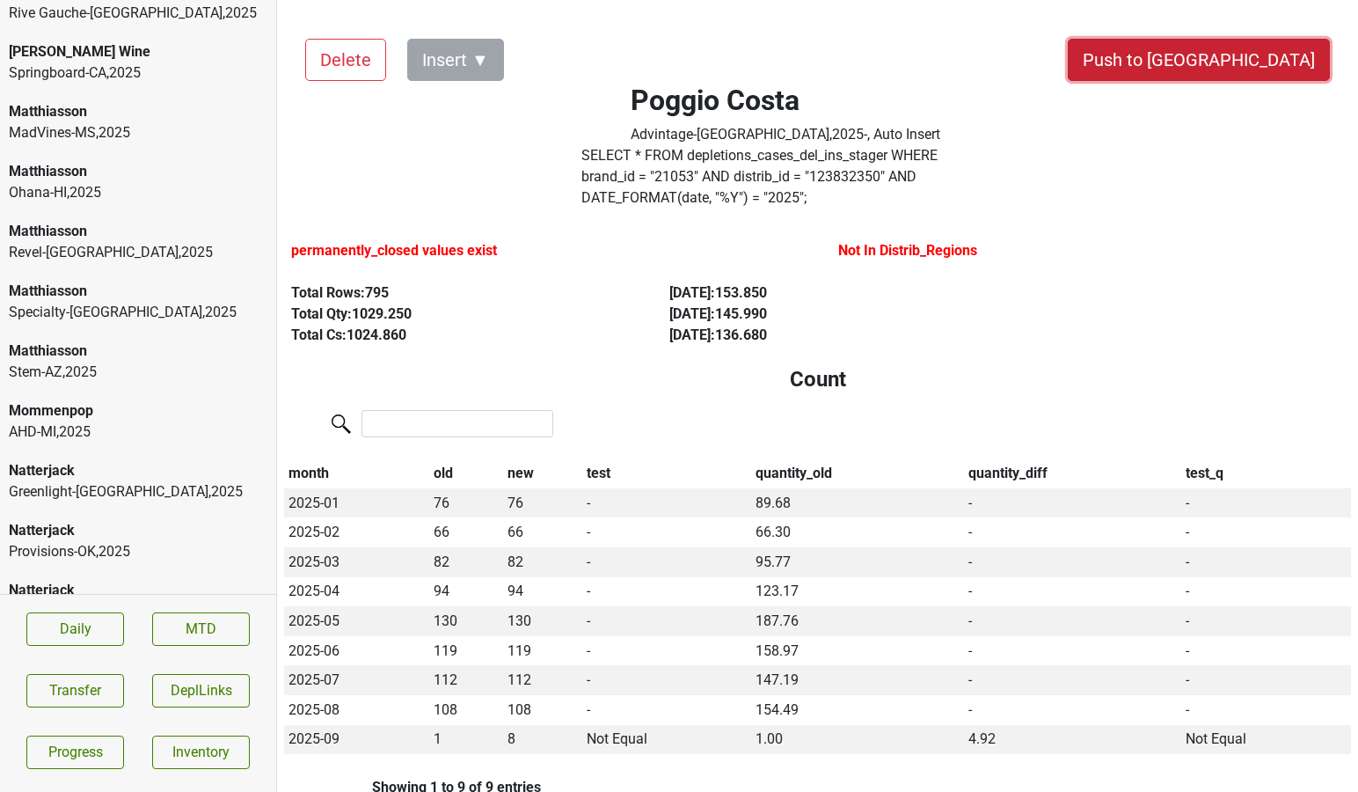
click at [1263, 49] on button "Push to [GEOGRAPHIC_DATA]" at bounding box center [1199, 60] width 262 height 42
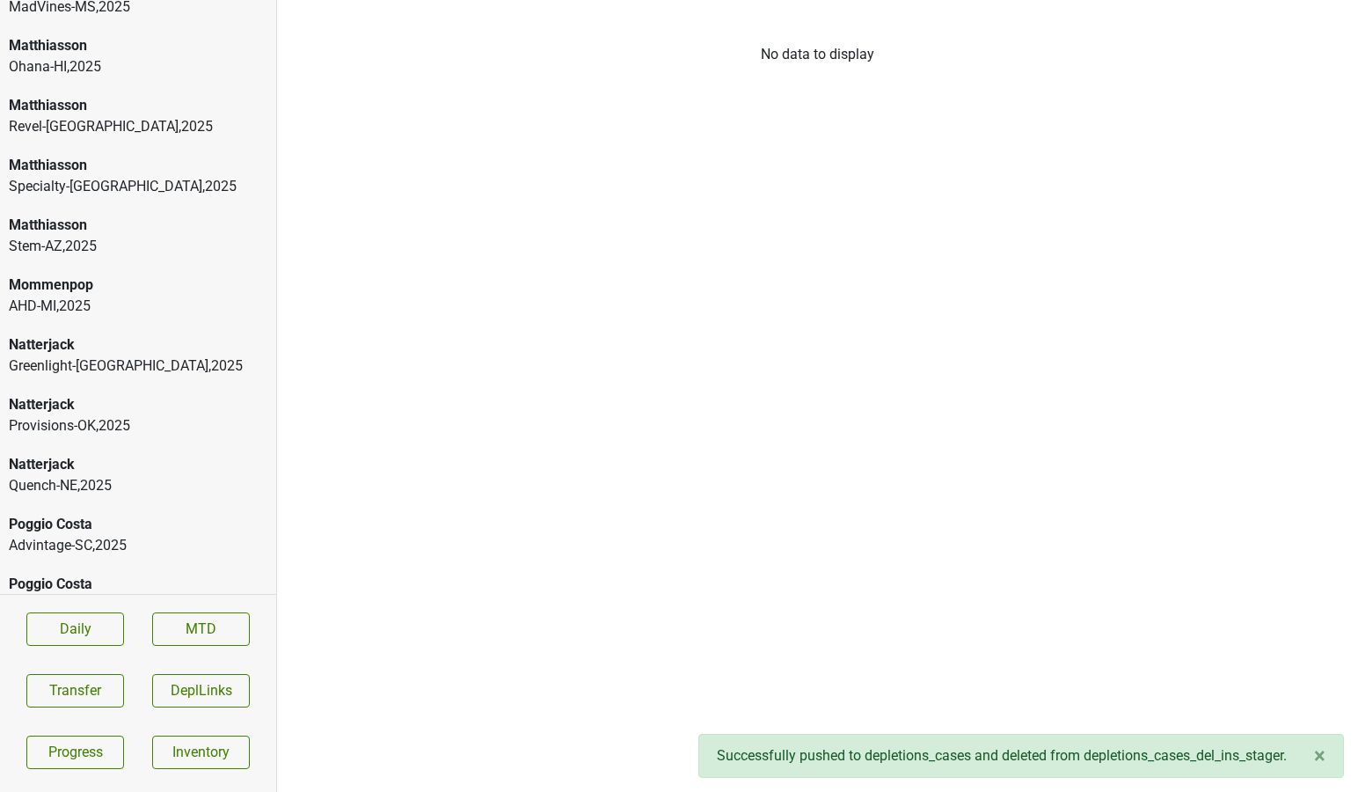
scroll to position [5202, 0]
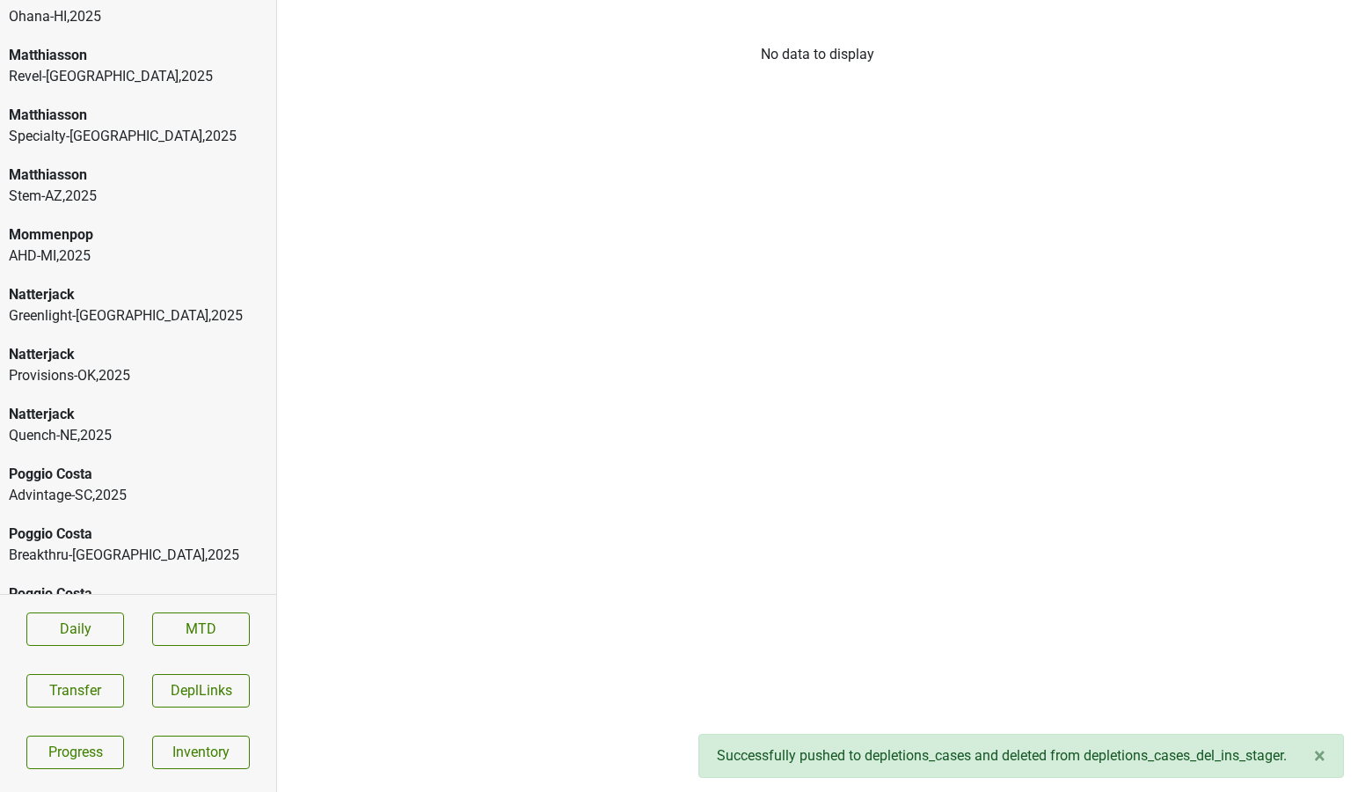
click at [151, 784] on div "[PERSON_NAME]'s-MT , 2025" at bounding box center [138, 794] width 259 height 21
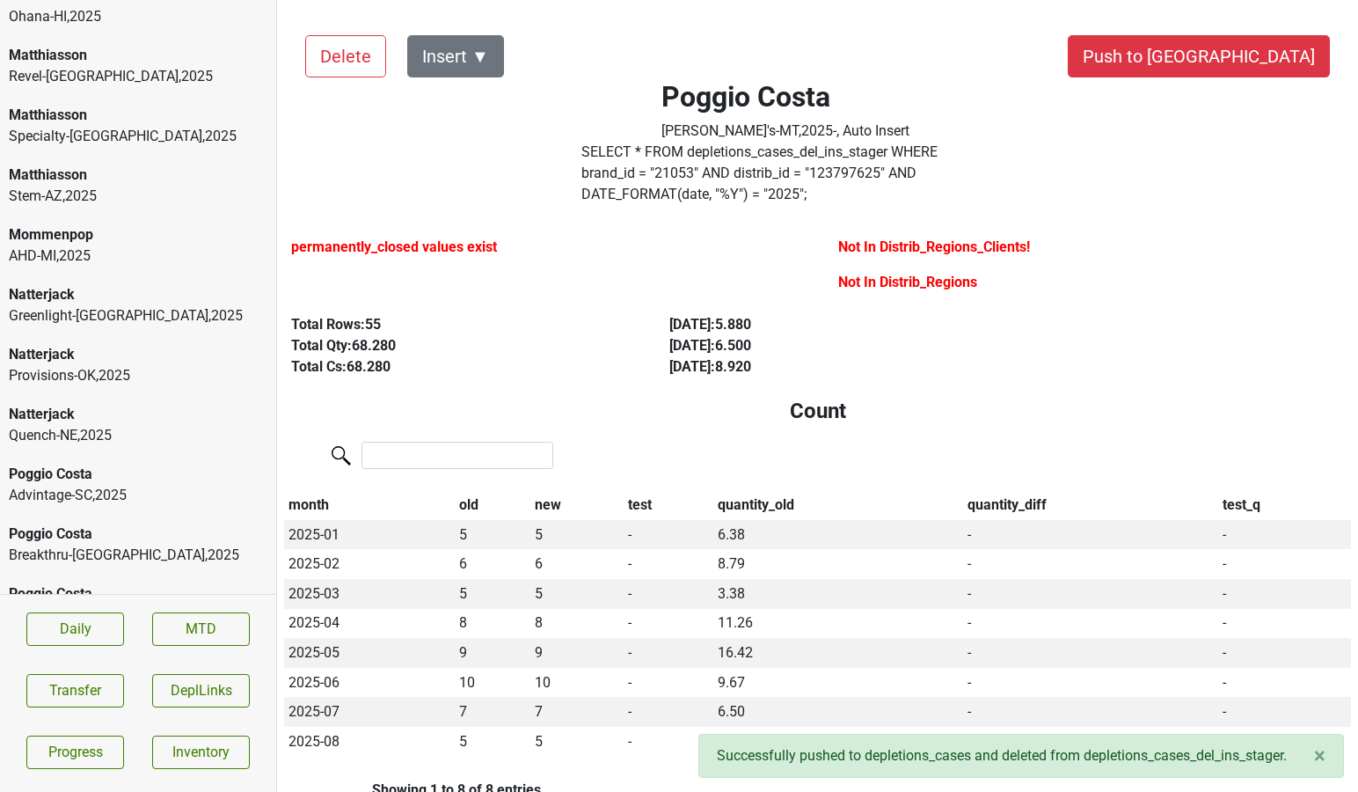
scroll to position [0, 0]
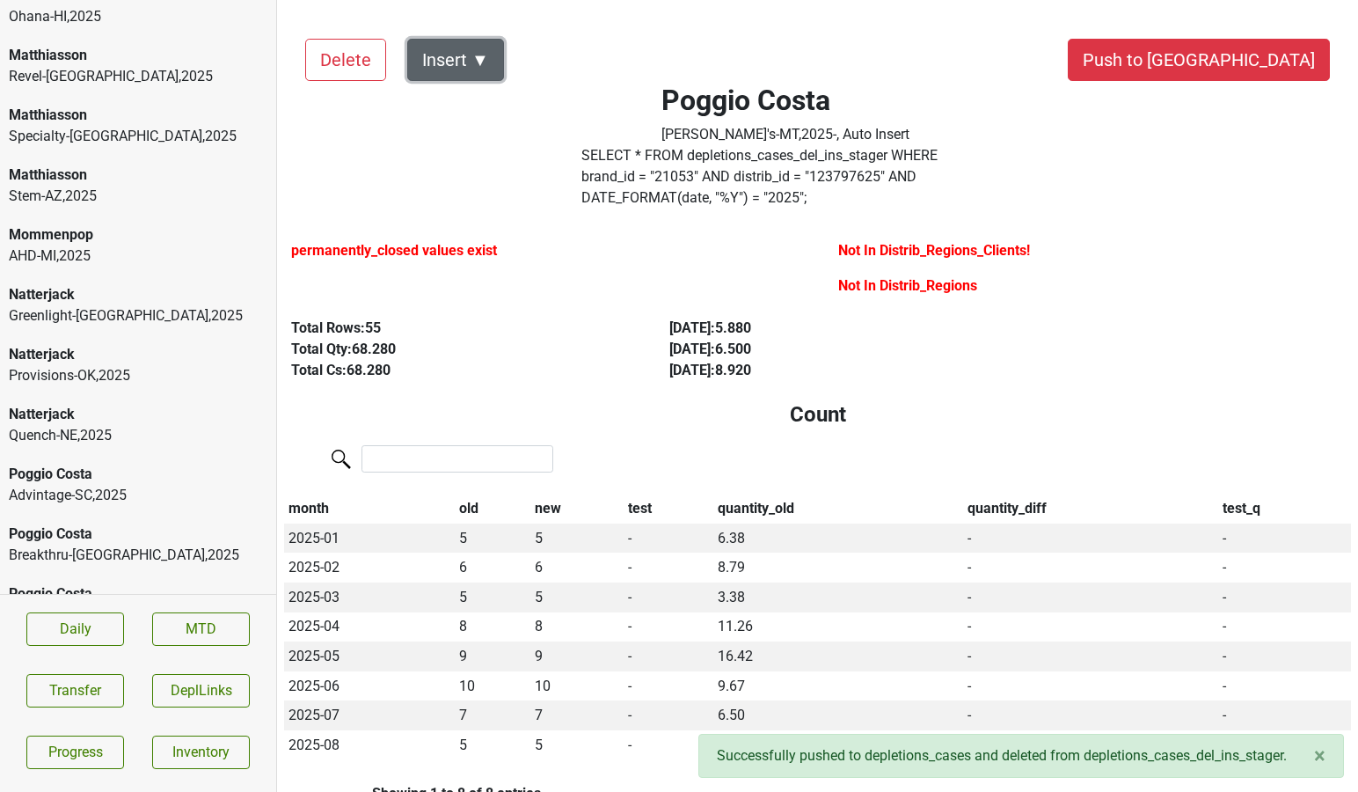
click at [475, 64] on button "Insert ▼" at bounding box center [455, 60] width 97 height 42
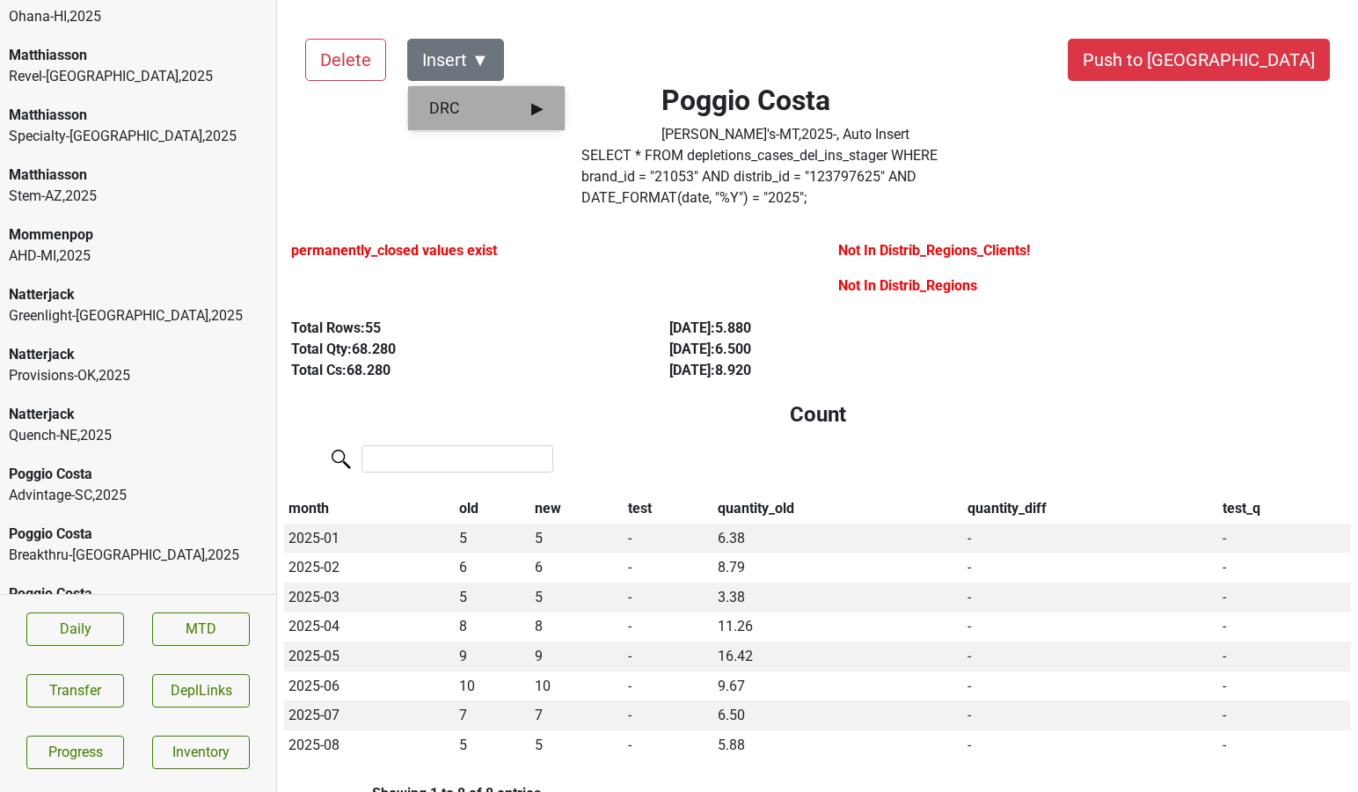
click at [487, 105] on span "DRC ▶" at bounding box center [486, 108] width 114 height 23
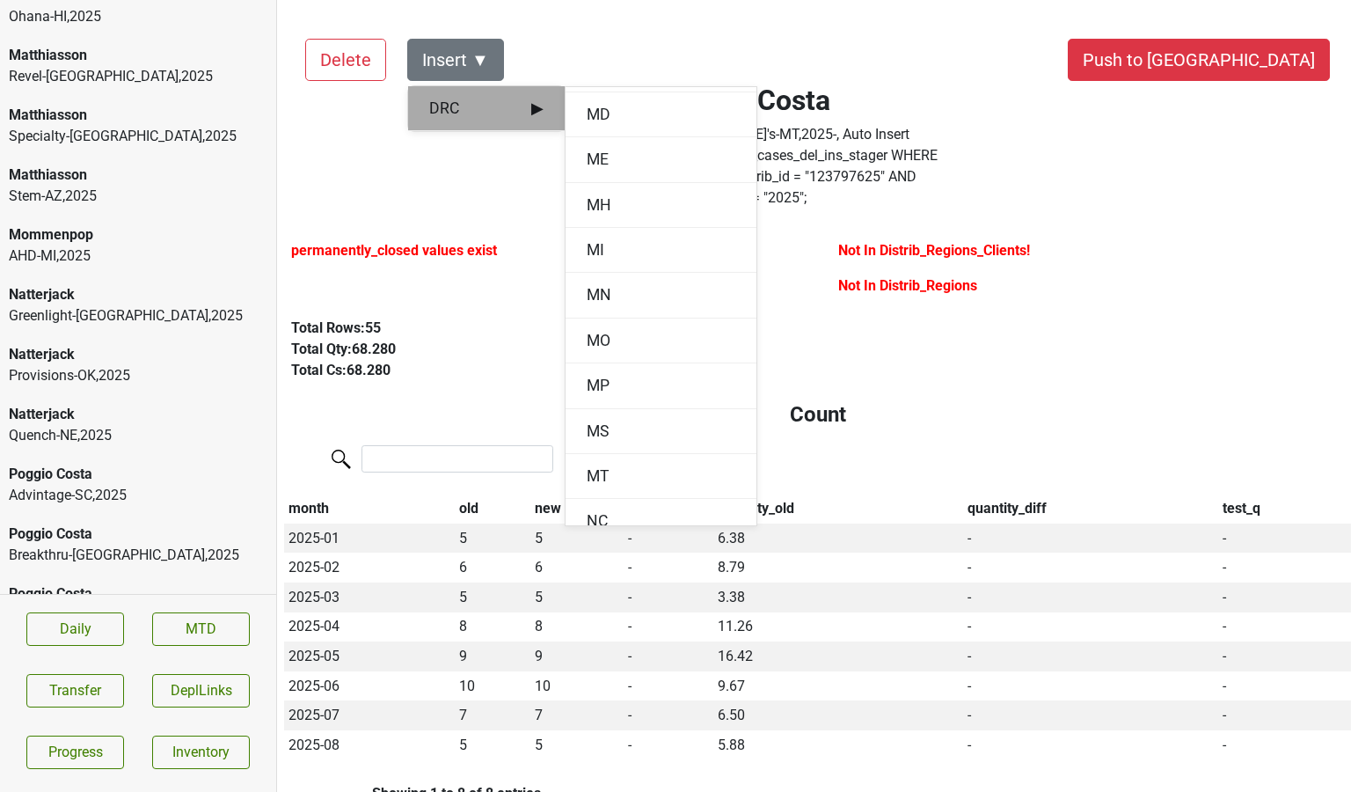
scroll to position [1043, 0]
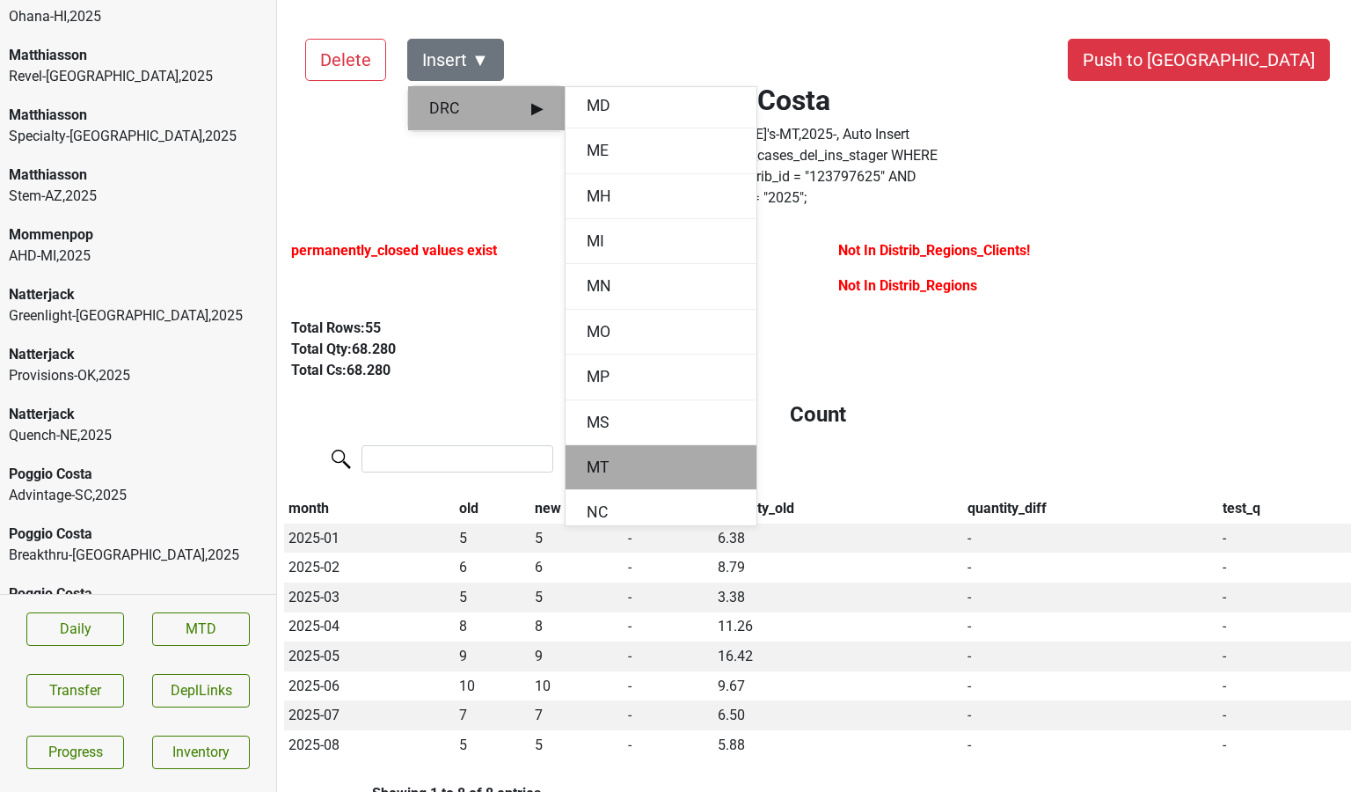
click at [612, 452] on div "MT" at bounding box center [661, 467] width 191 height 45
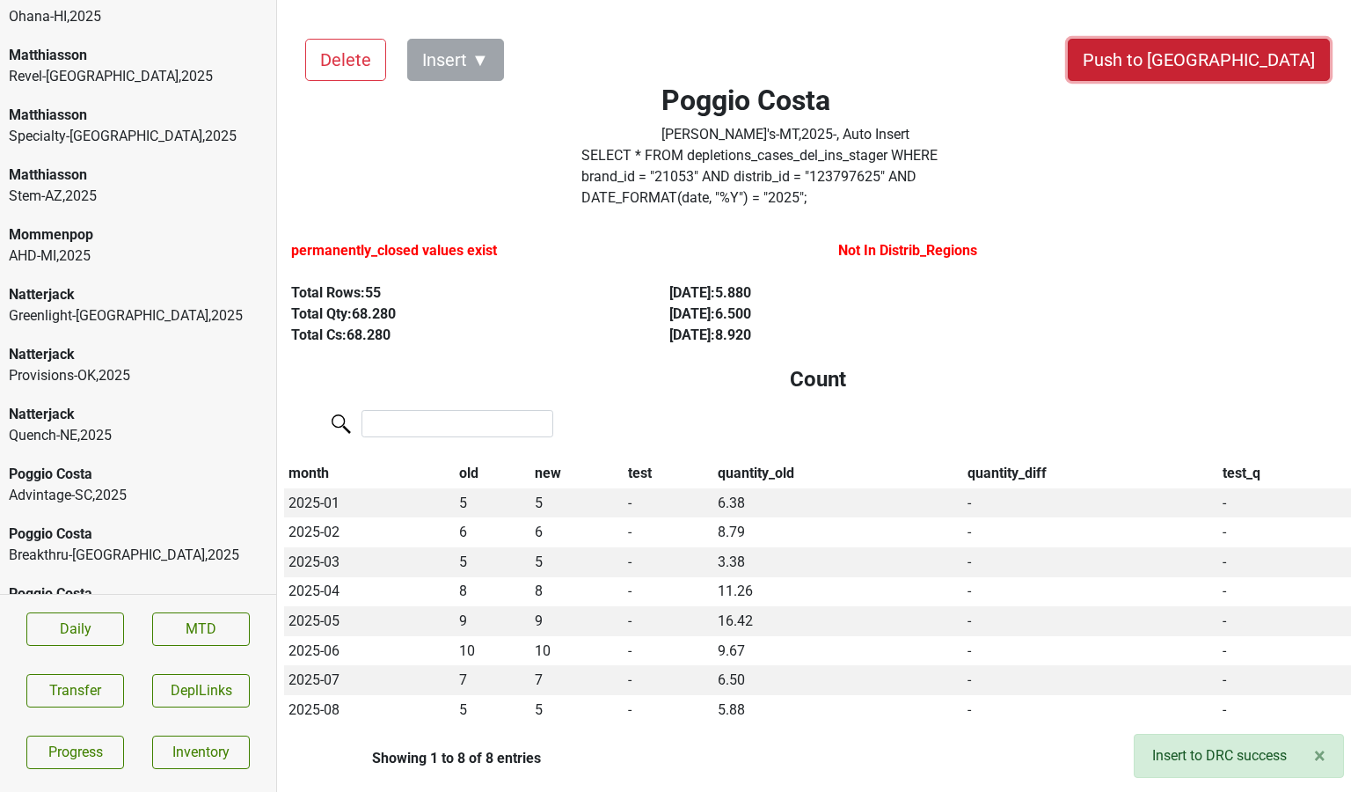
click at [1257, 70] on button "Push to [GEOGRAPHIC_DATA]" at bounding box center [1199, 60] width 262 height 42
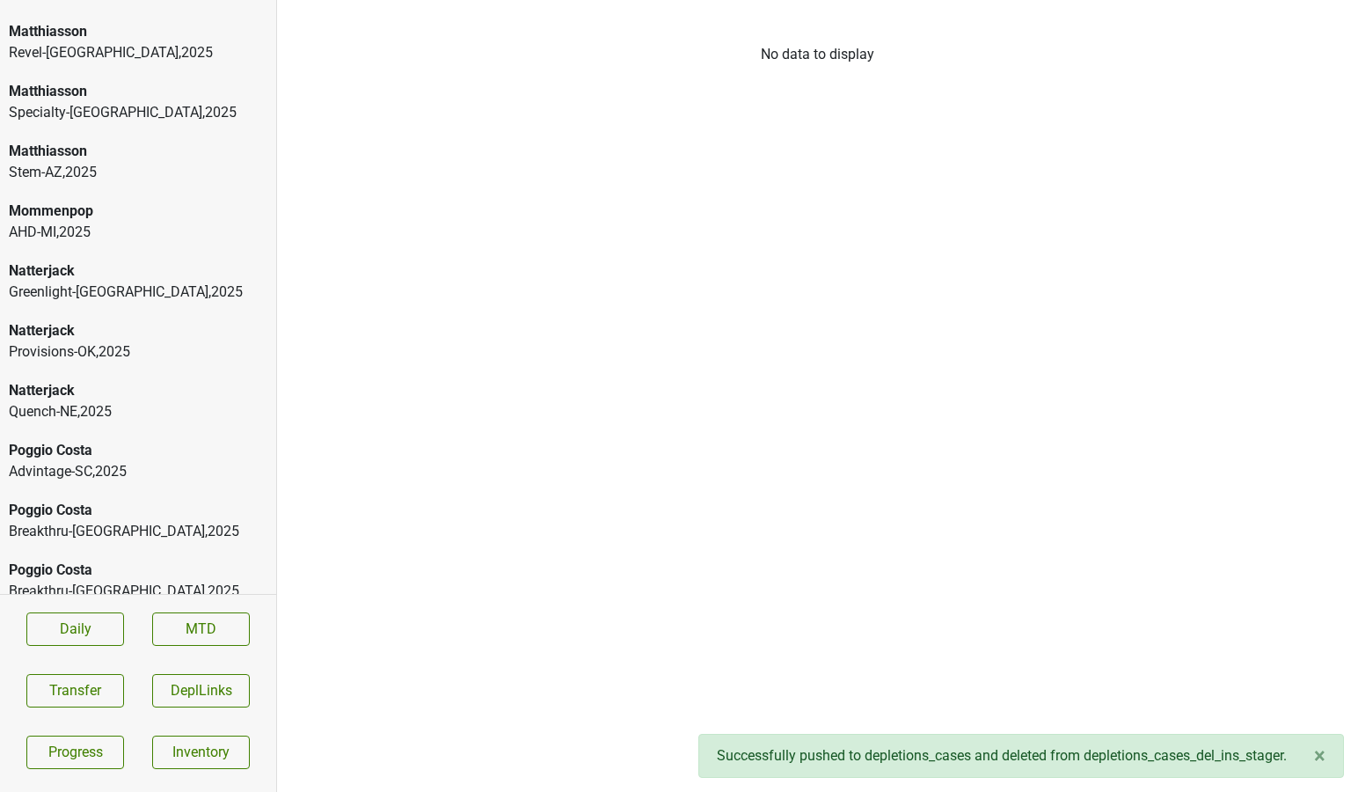
scroll to position [5227, 0]
click at [141, 759] on div "[GEOGRAPHIC_DATA]-[GEOGRAPHIC_DATA] , 2025" at bounding box center [138, 780] width 259 height 42
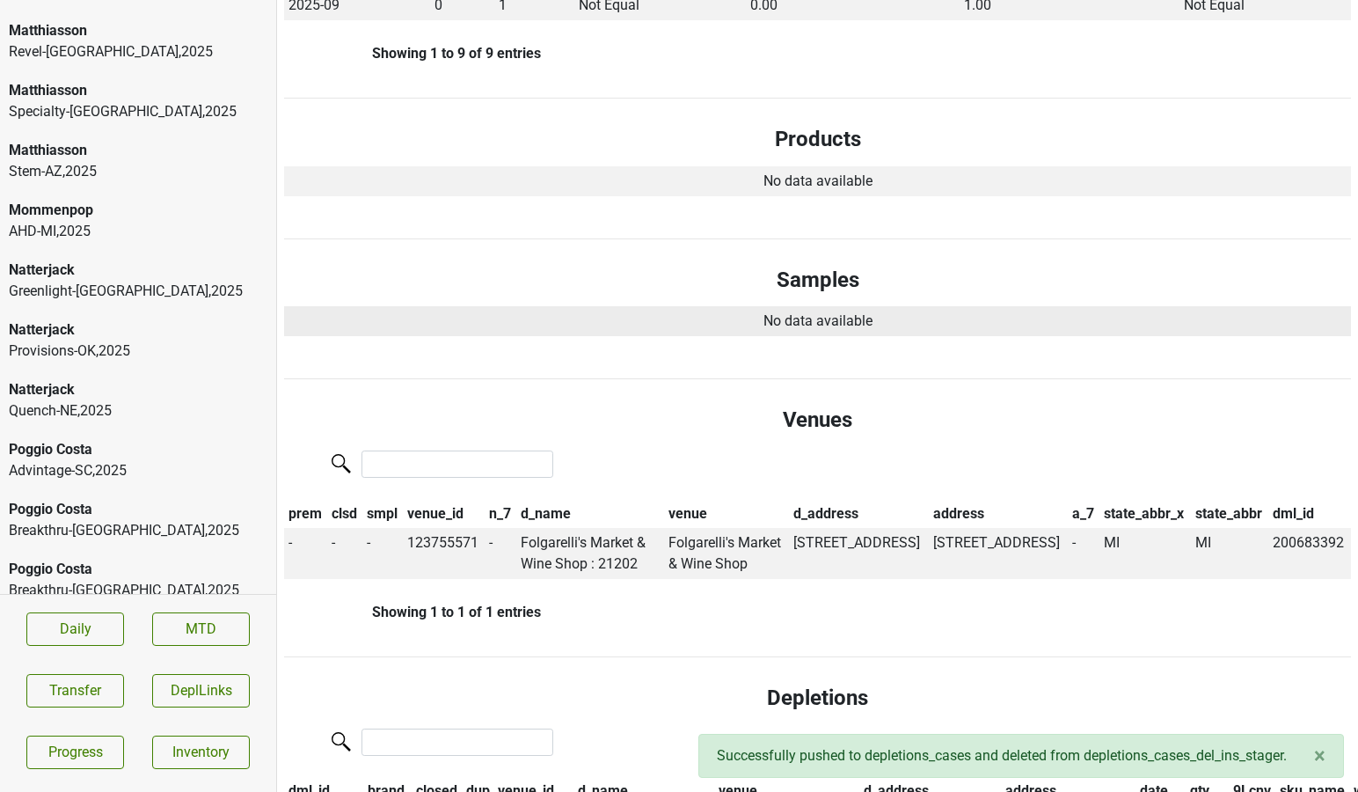
scroll to position [0, 0]
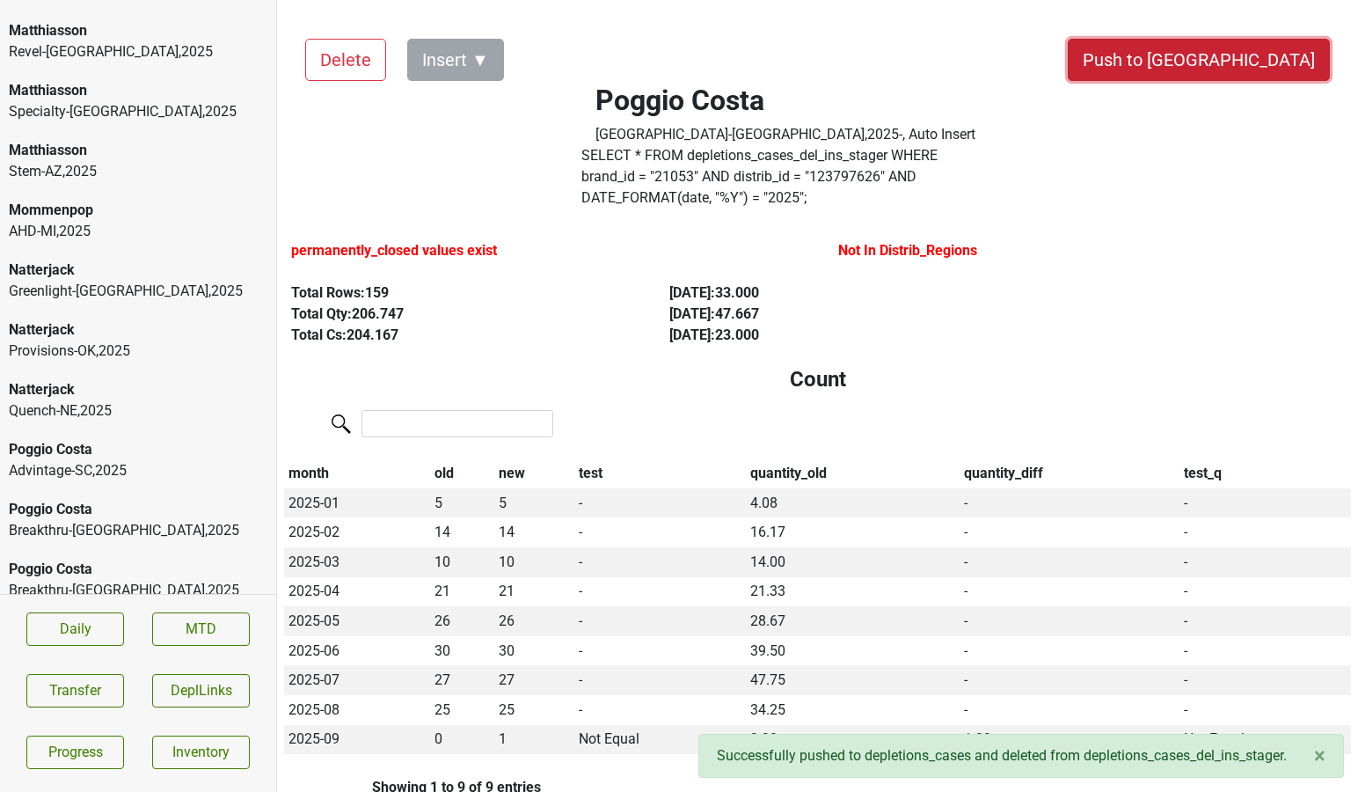
click at [1251, 64] on button "Push to [GEOGRAPHIC_DATA]" at bounding box center [1199, 60] width 262 height 42
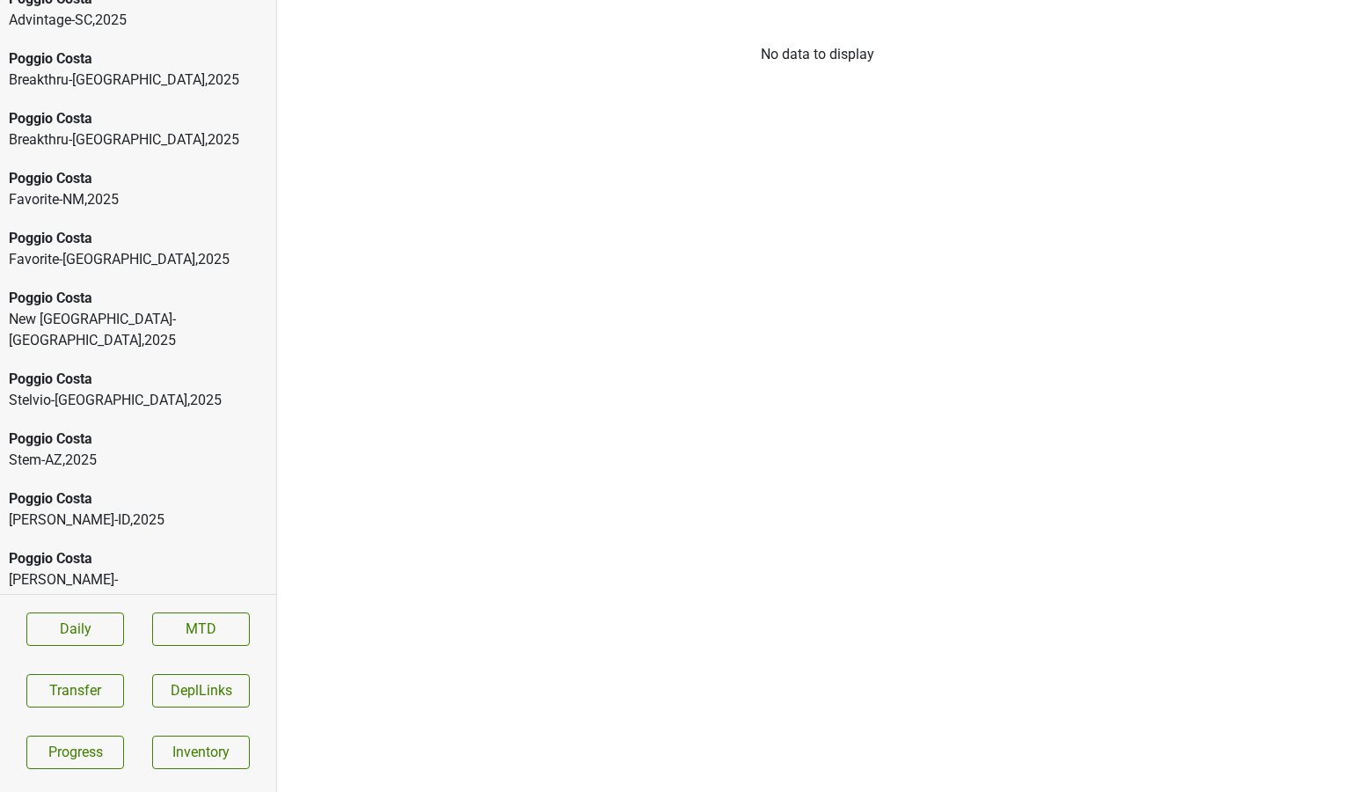
scroll to position [5679, 0]
click at [85, 627] on div "Realm Cellars" at bounding box center [138, 637] width 259 height 21
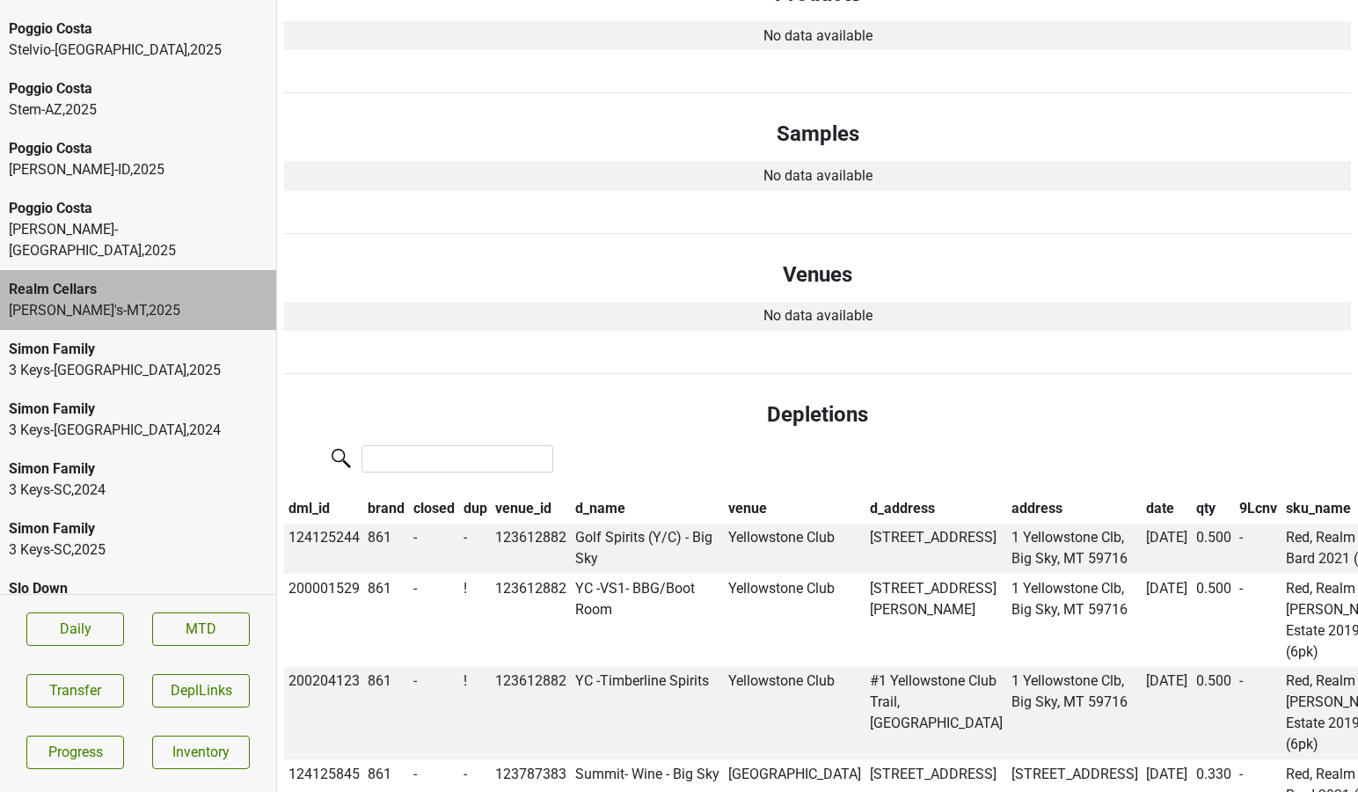
scroll to position [6033, 0]
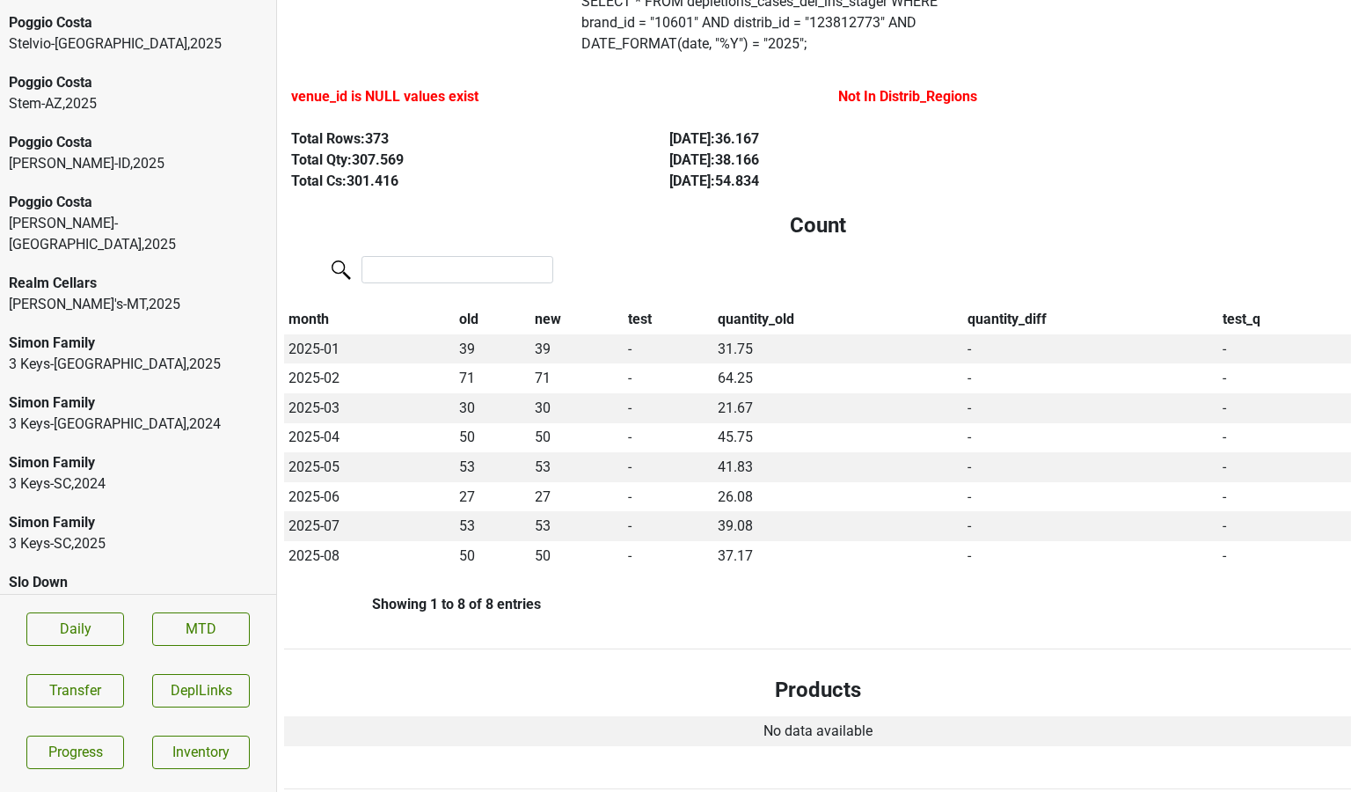
scroll to position [156, 0]
click at [156, 791] on div "Metro-DC_VA , 2025" at bounding box center [138, 803] width 259 height 21
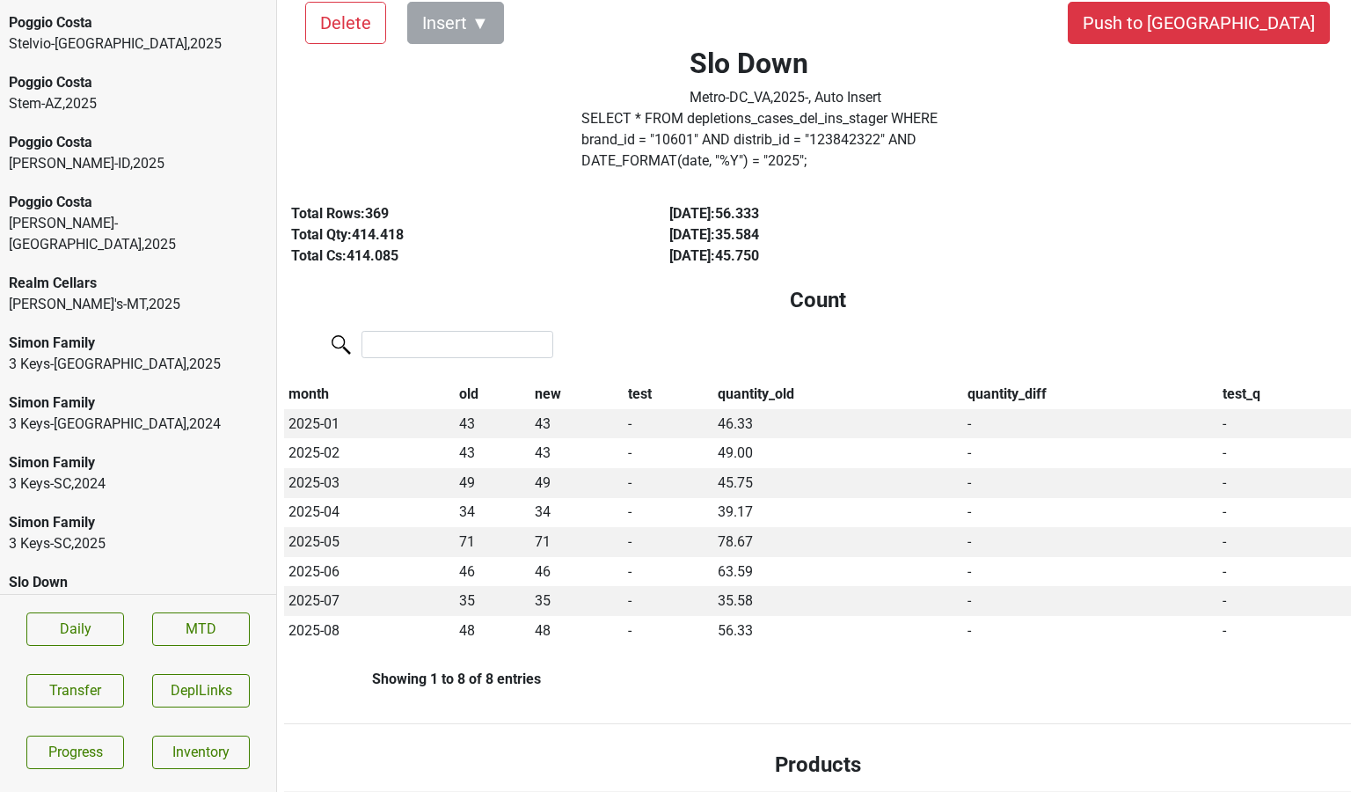
scroll to position [0, 0]
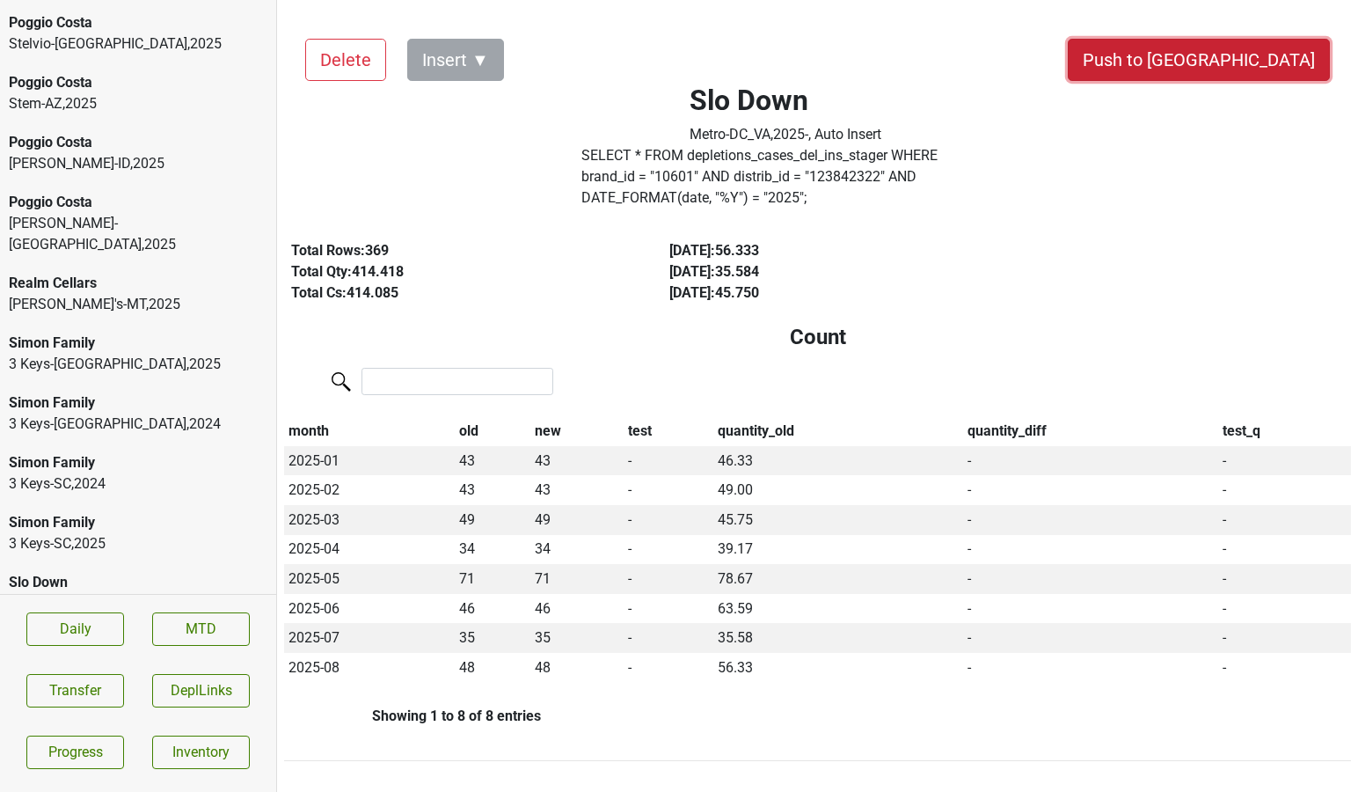
click at [1233, 60] on button "Push to [GEOGRAPHIC_DATA]" at bounding box center [1199, 60] width 262 height 42
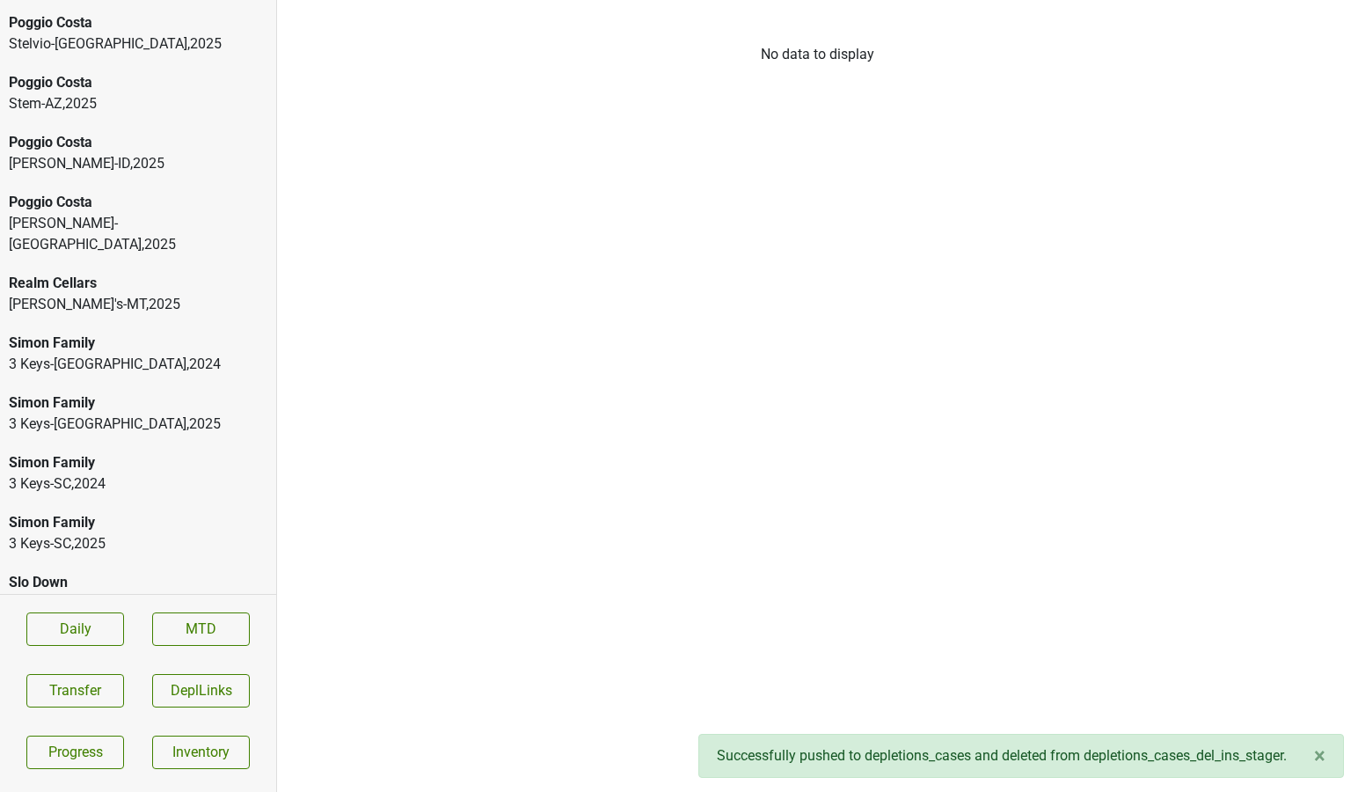
click at [161, 623] on div "Slo Down [GEOGRAPHIC_DATA]-[GEOGRAPHIC_DATA] , 2025" at bounding box center [138, 663] width 276 height 81
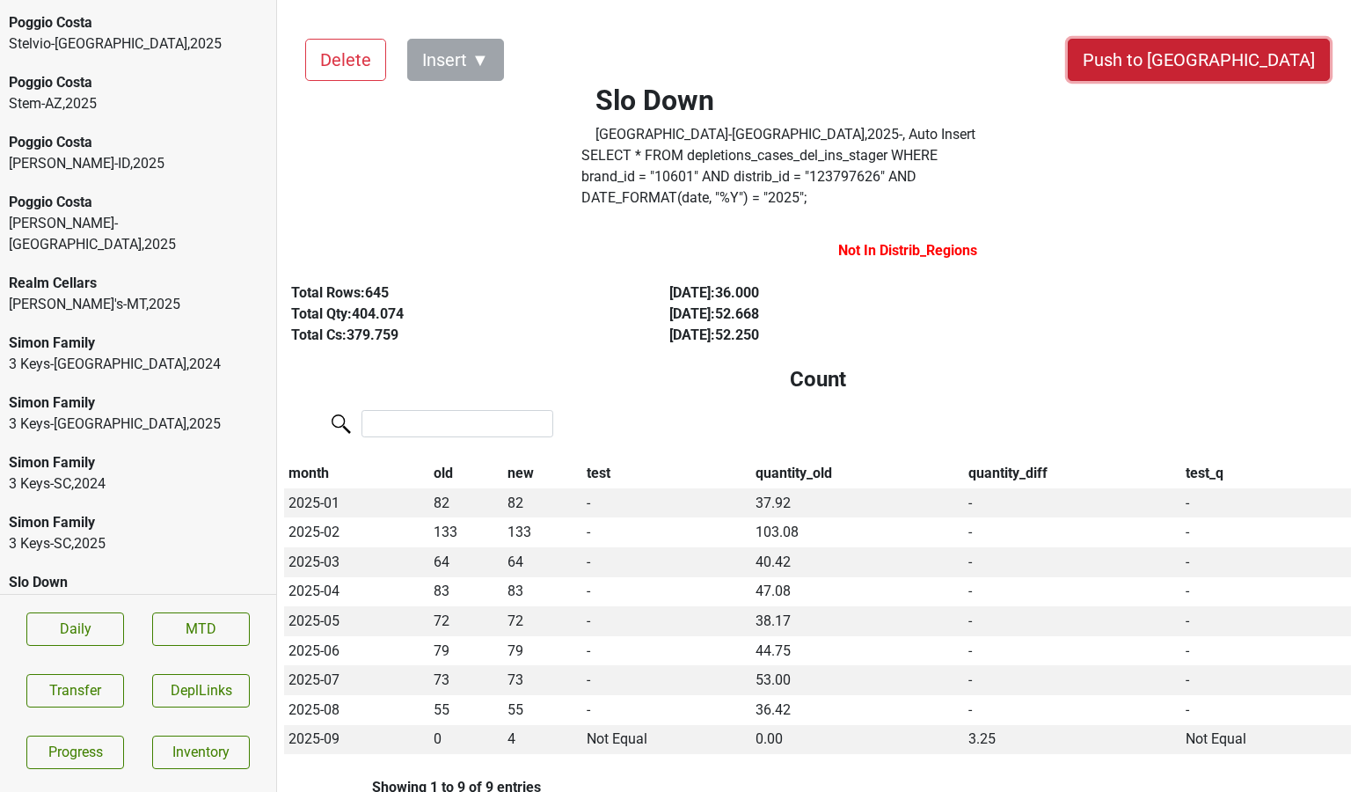
click at [1282, 66] on button "Push to [GEOGRAPHIC_DATA]" at bounding box center [1199, 60] width 262 height 42
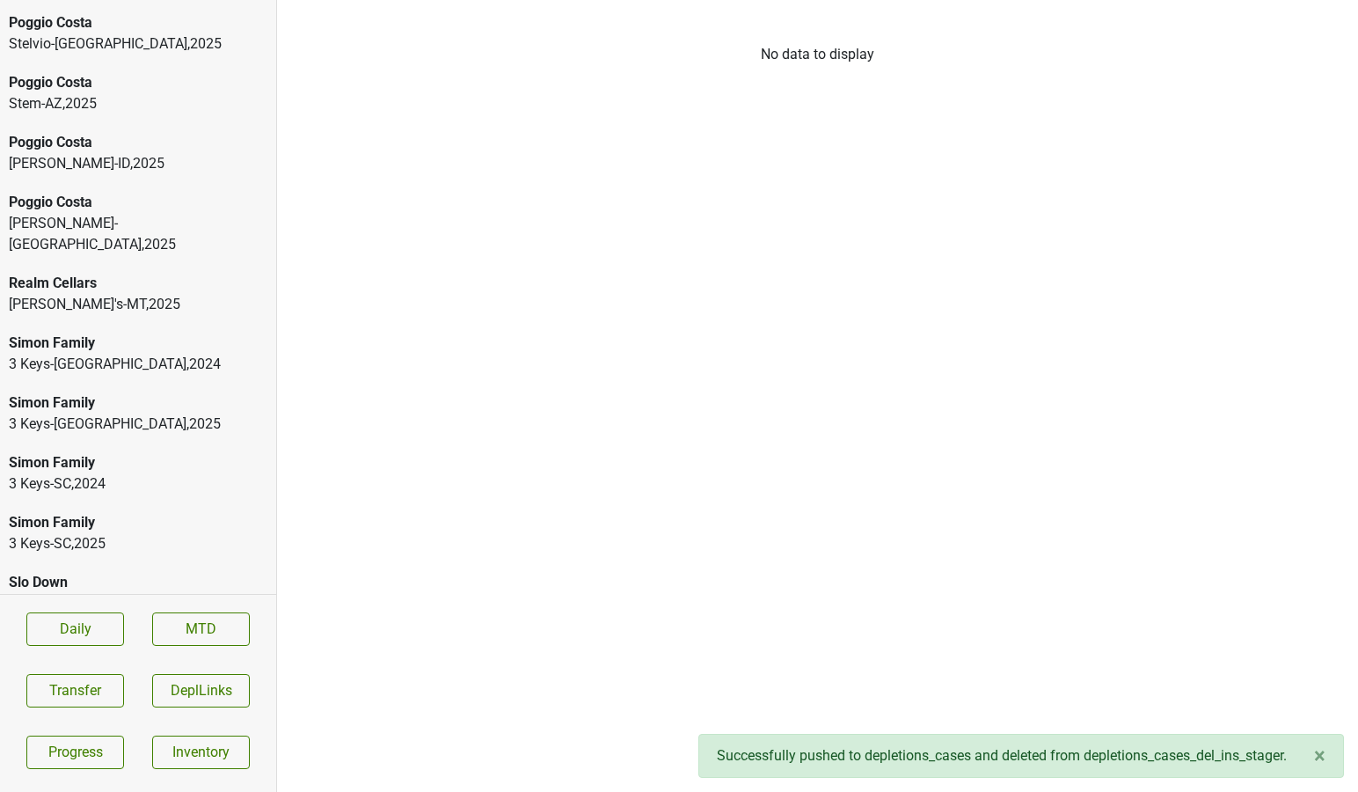
click at [168, 572] on div "Slo Down" at bounding box center [138, 582] width 259 height 21
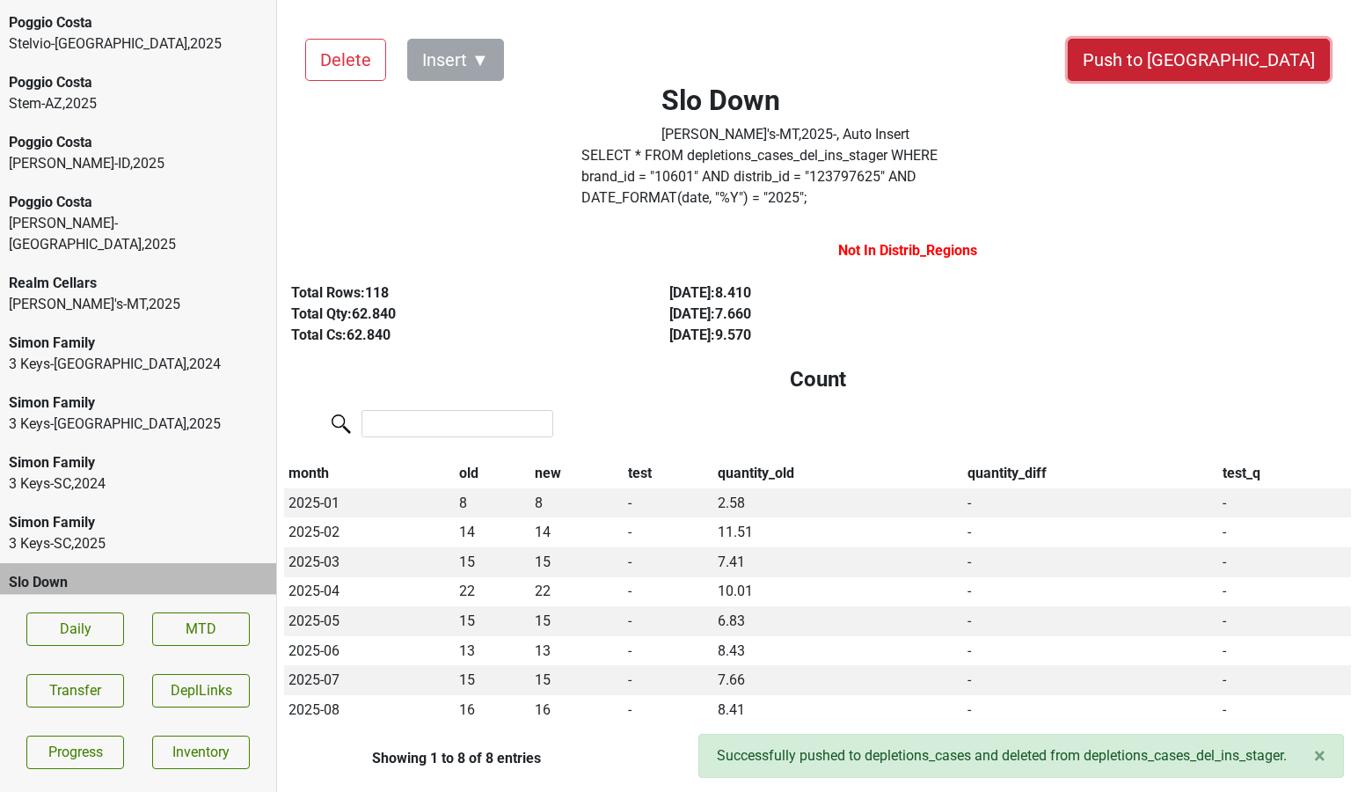
click at [1237, 53] on button "Push to [GEOGRAPHIC_DATA]" at bounding box center [1199, 60] width 262 height 42
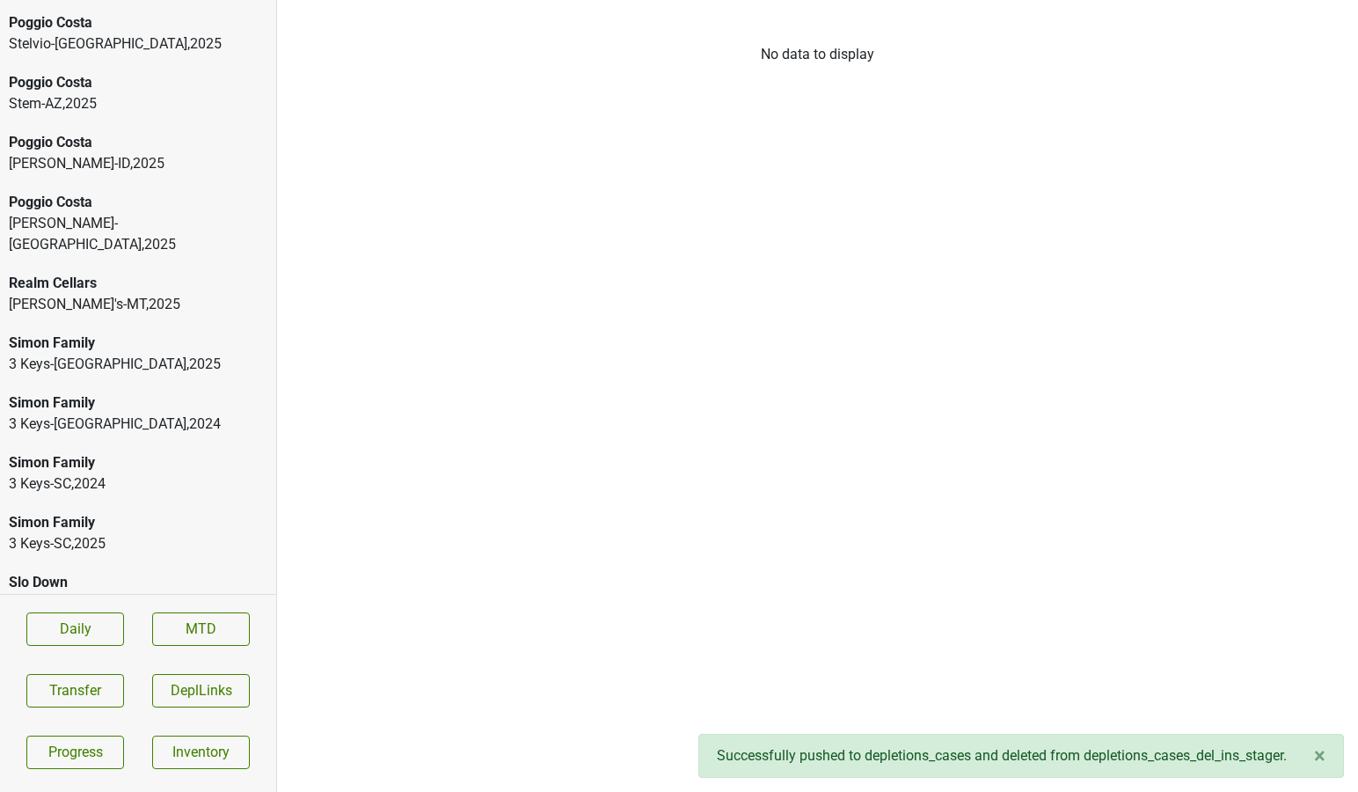
scroll to position [6072, 0]
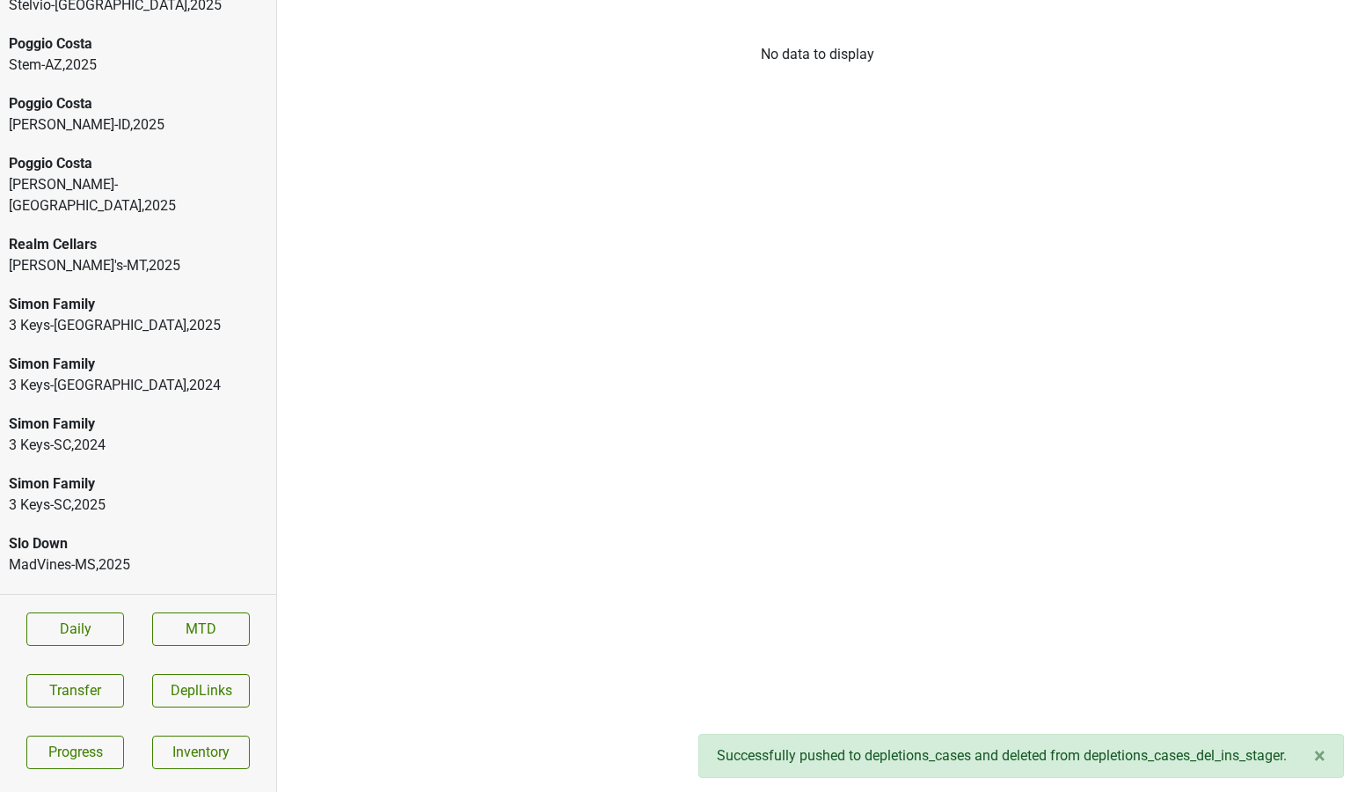
click at [84, 791] on div "Quail-AZ , 2025" at bounding box center [138, 803] width 259 height 21
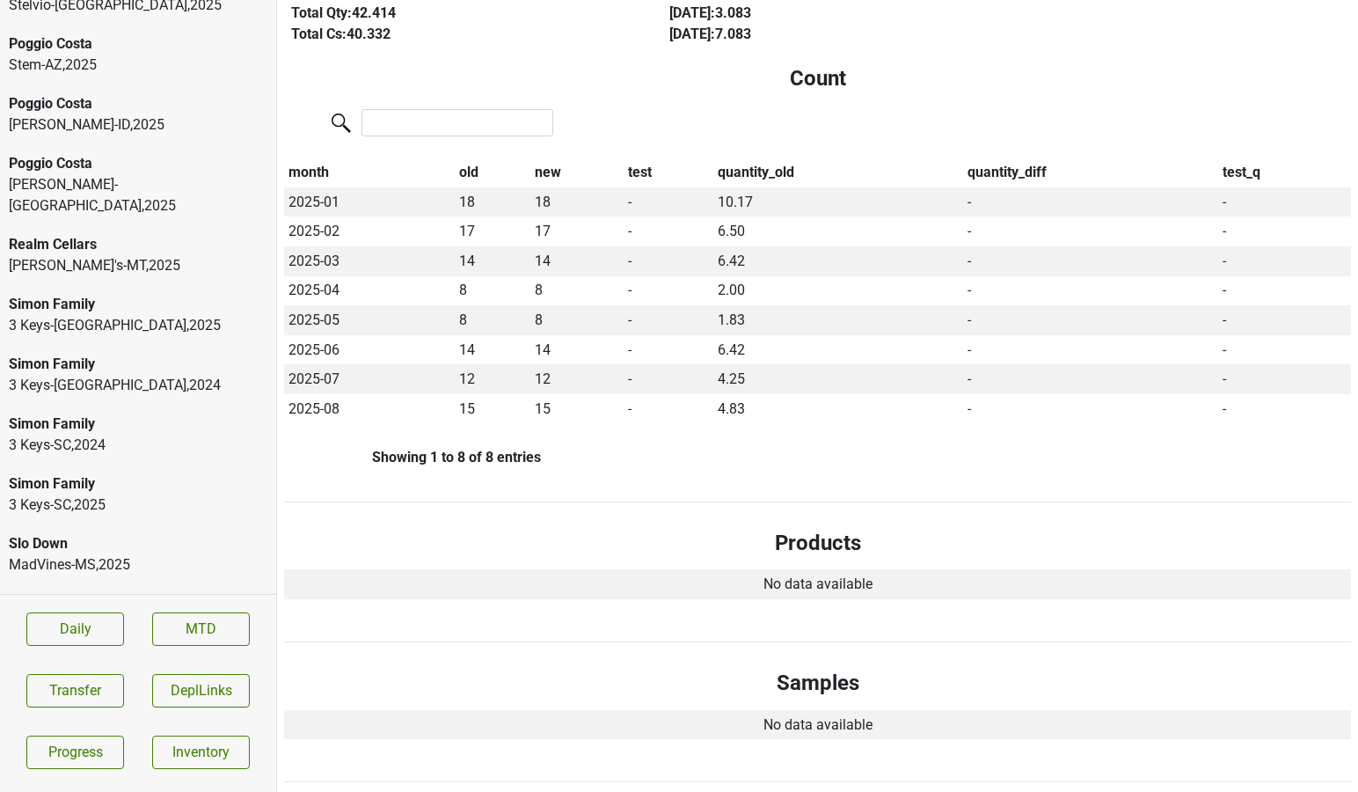
scroll to position [0, 0]
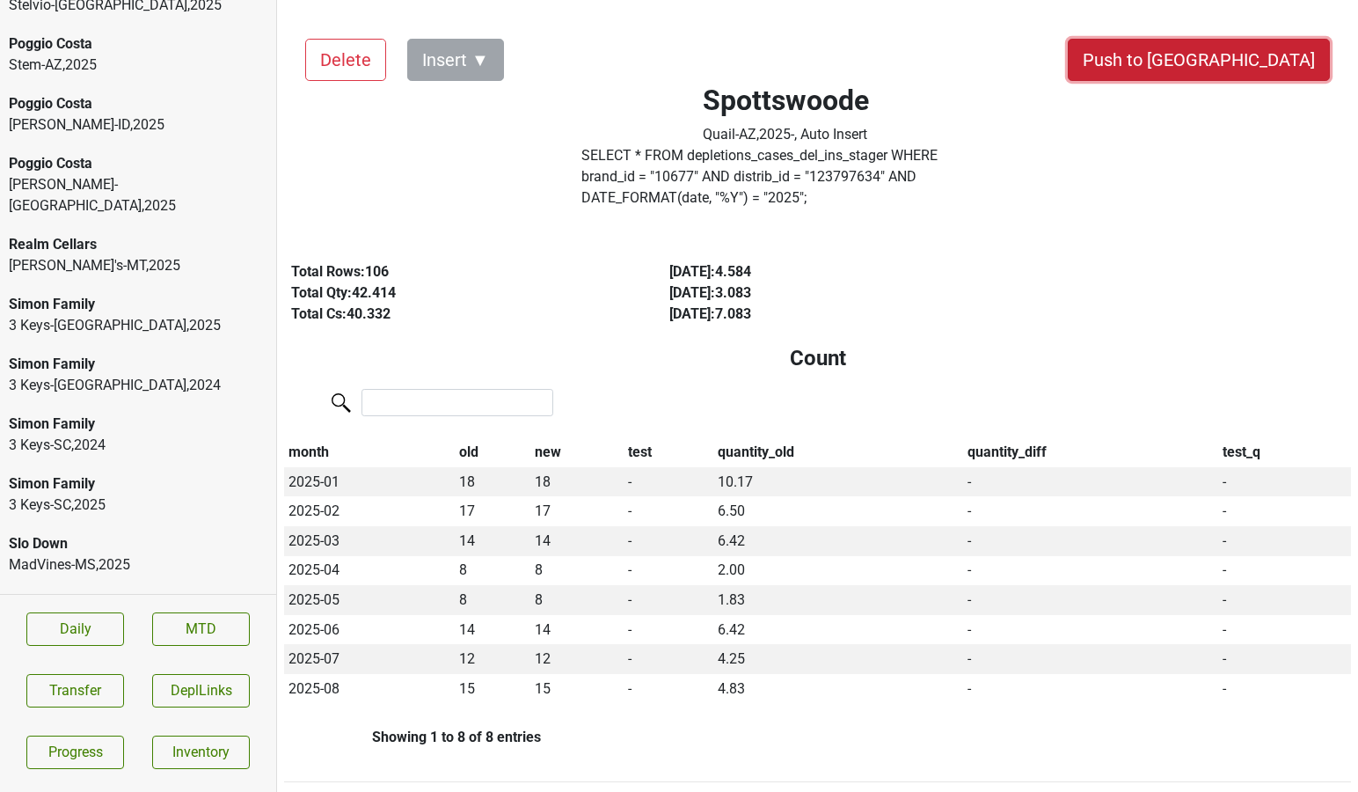
click at [1233, 66] on button "Push to [GEOGRAPHIC_DATA]" at bounding box center [1199, 60] width 262 height 42
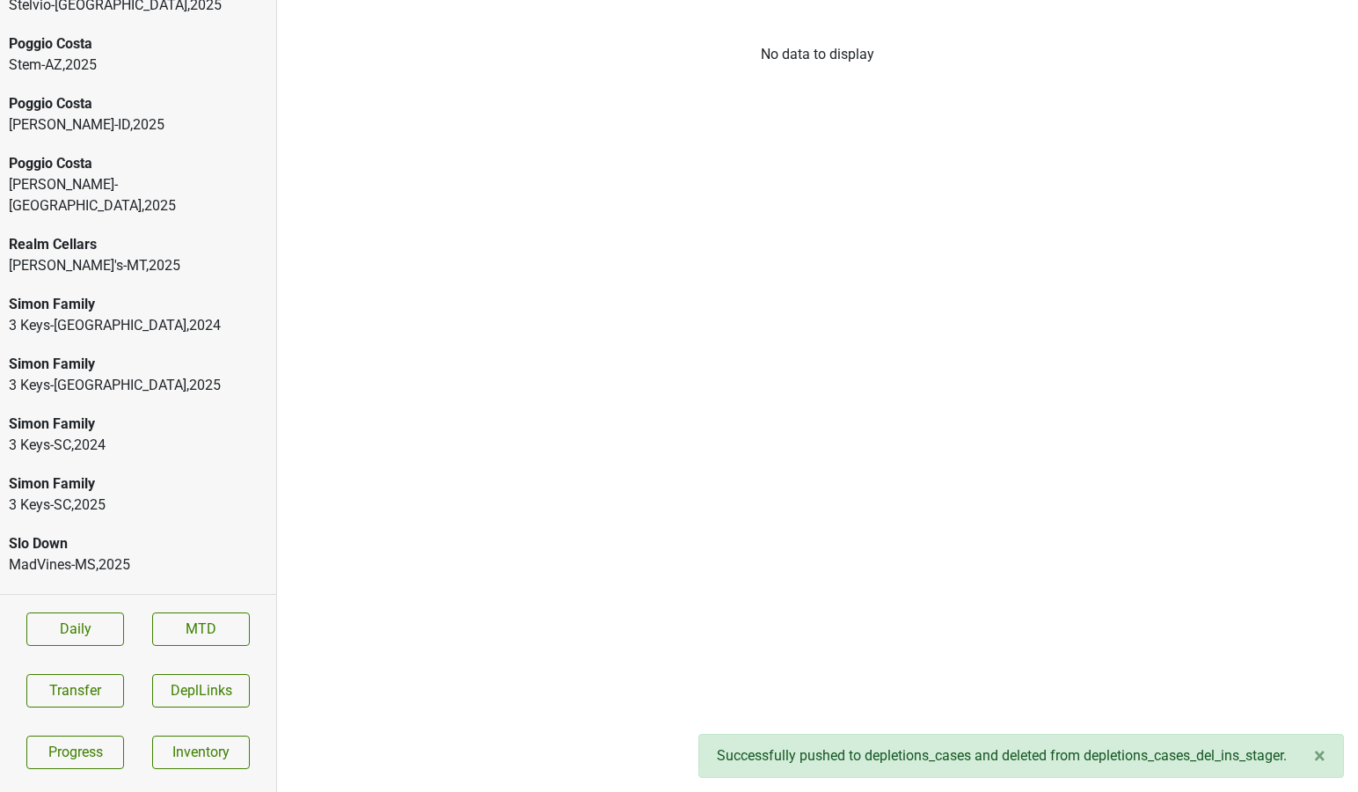
click at [164, 791] on div "Quail-NE , 2025" at bounding box center [138, 803] width 259 height 21
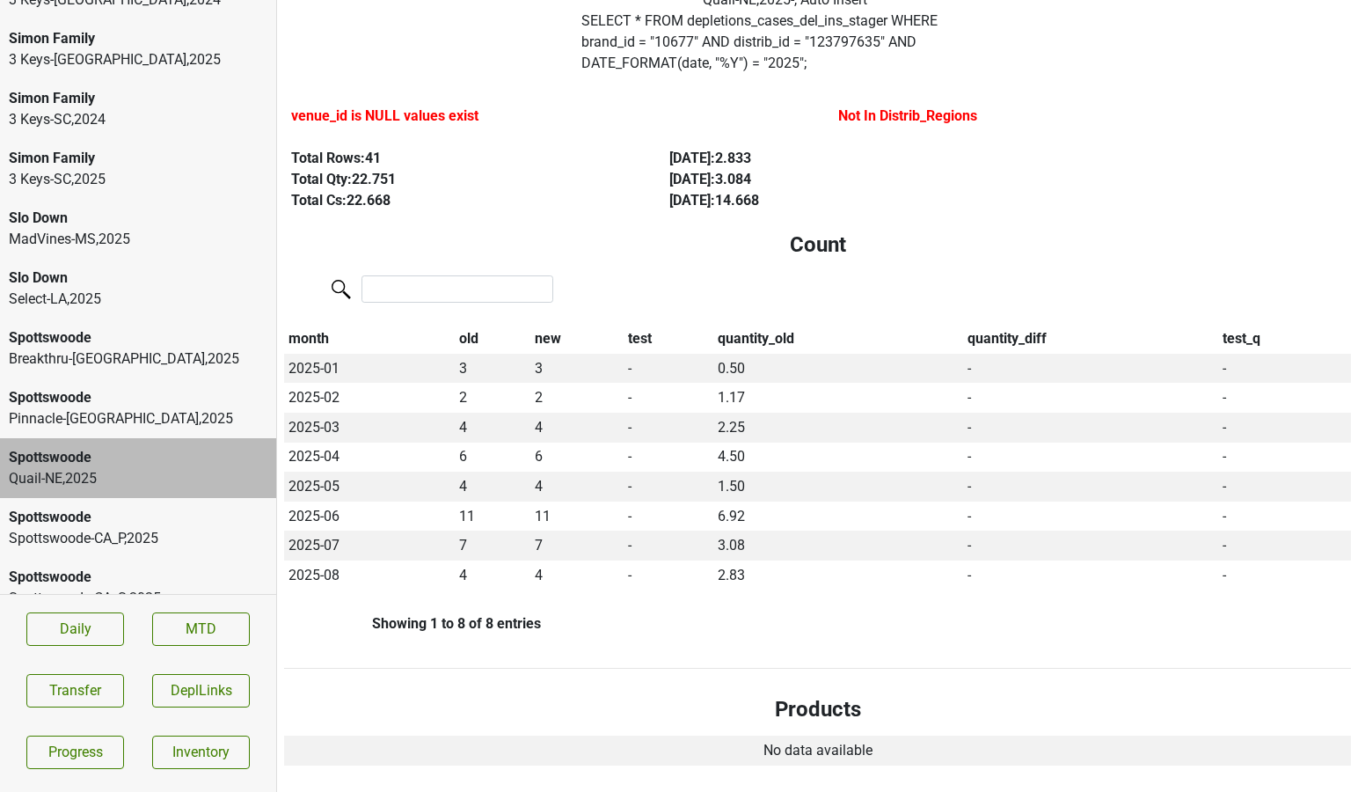
scroll to position [6399, 0]
click at [95, 646] on div "Standard-KS , 2025" at bounding box center [138, 656] width 259 height 21
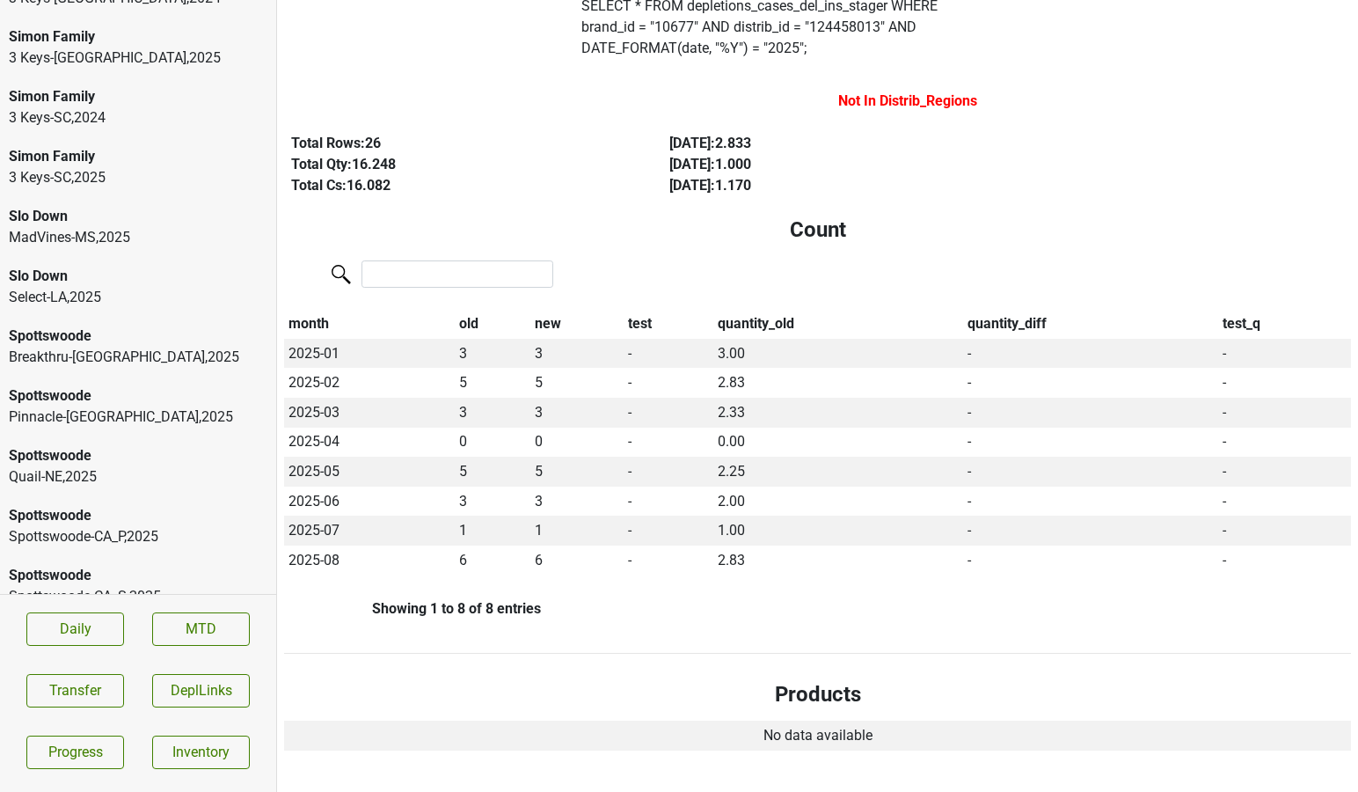
scroll to position [0, 0]
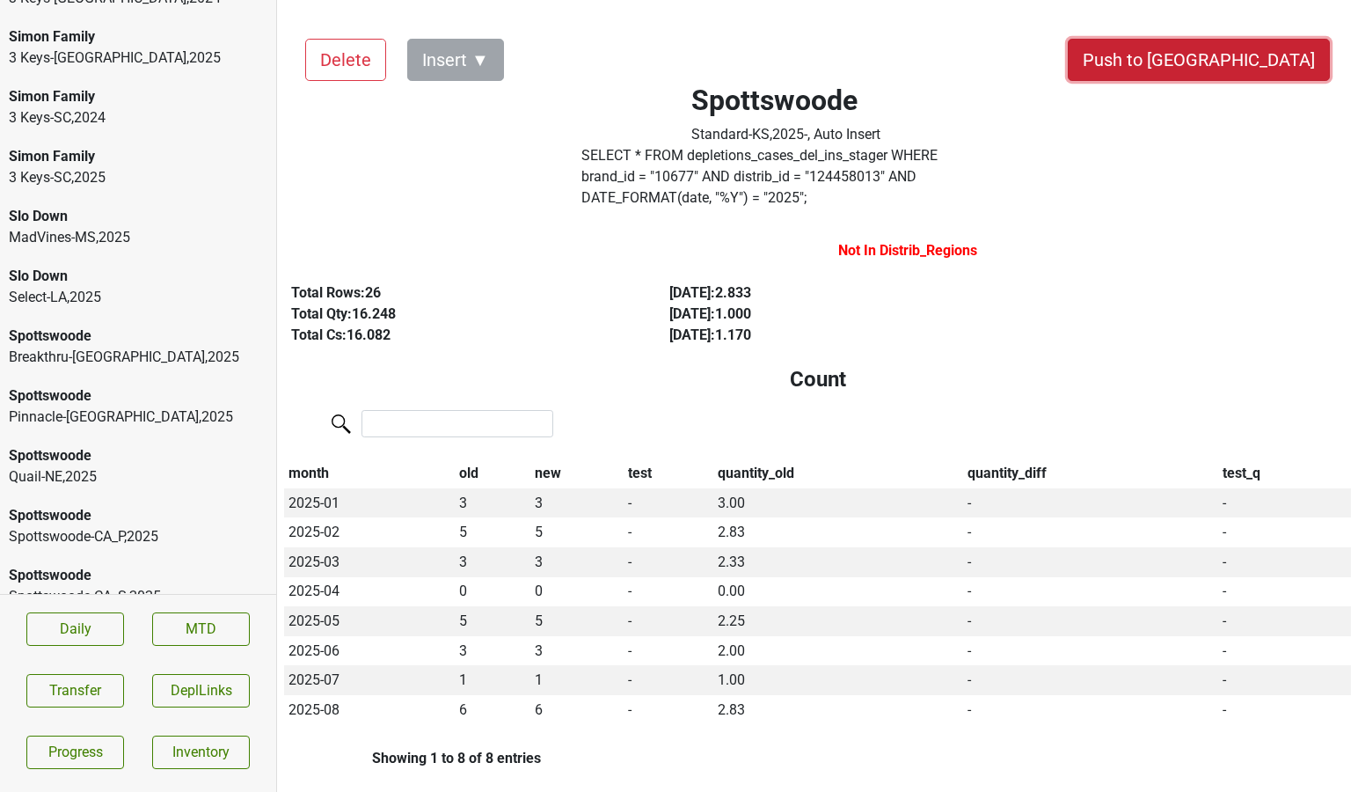
click at [1247, 46] on button "Push to [GEOGRAPHIC_DATA]" at bounding box center [1199, 60] width 262 height 42
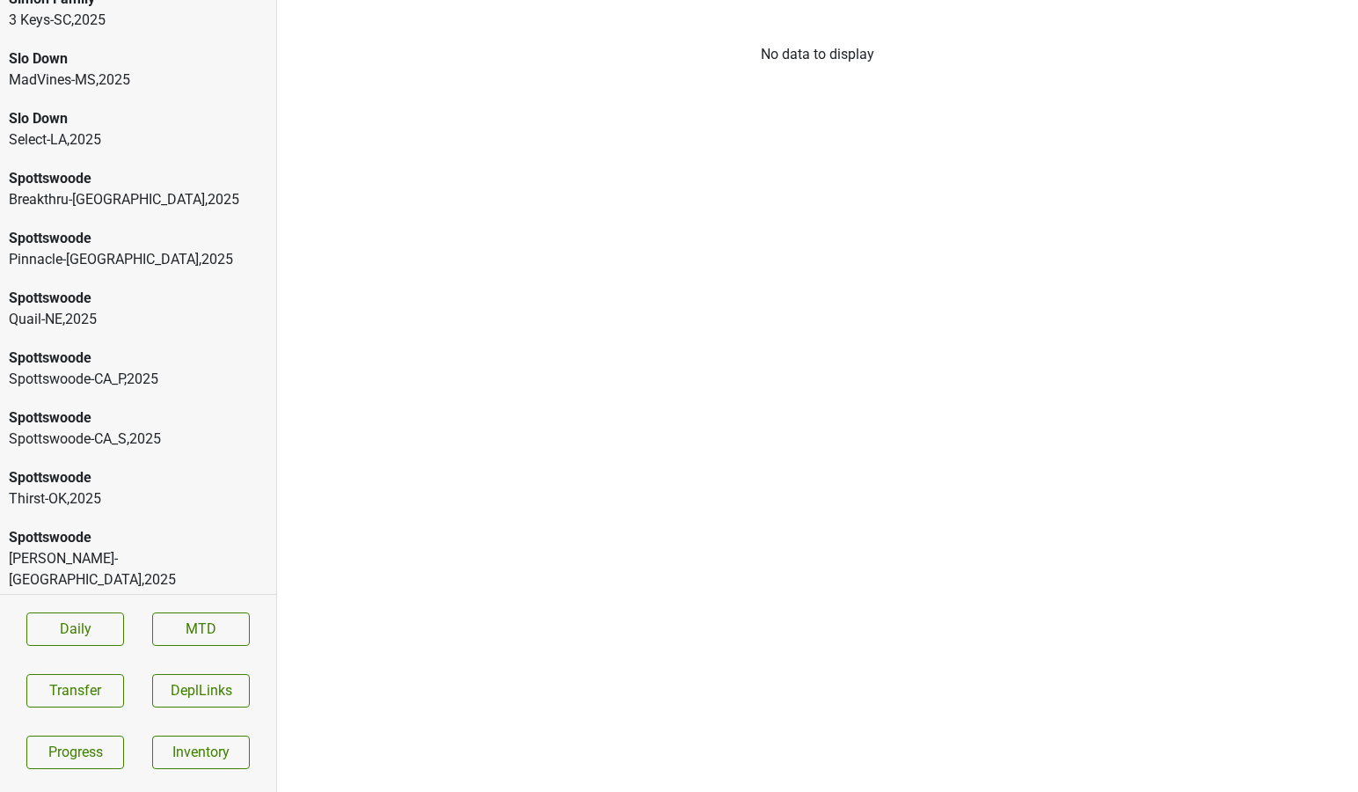
scroll to position [6609, 0]
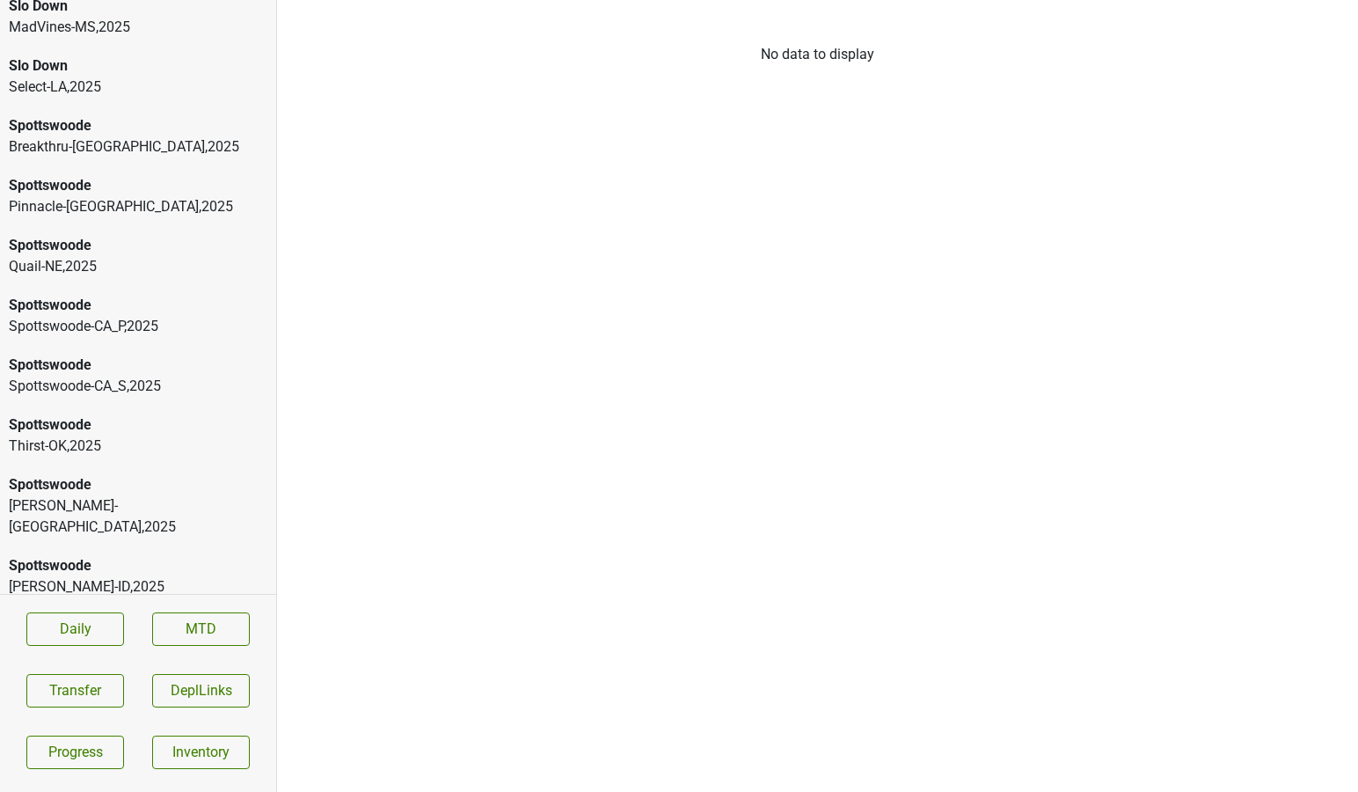
click at [135, 717] on div "Breakthru-[GEOGRAPHIC_DATA] , 2025" at bounding box center [138, 727] width 259 height 21
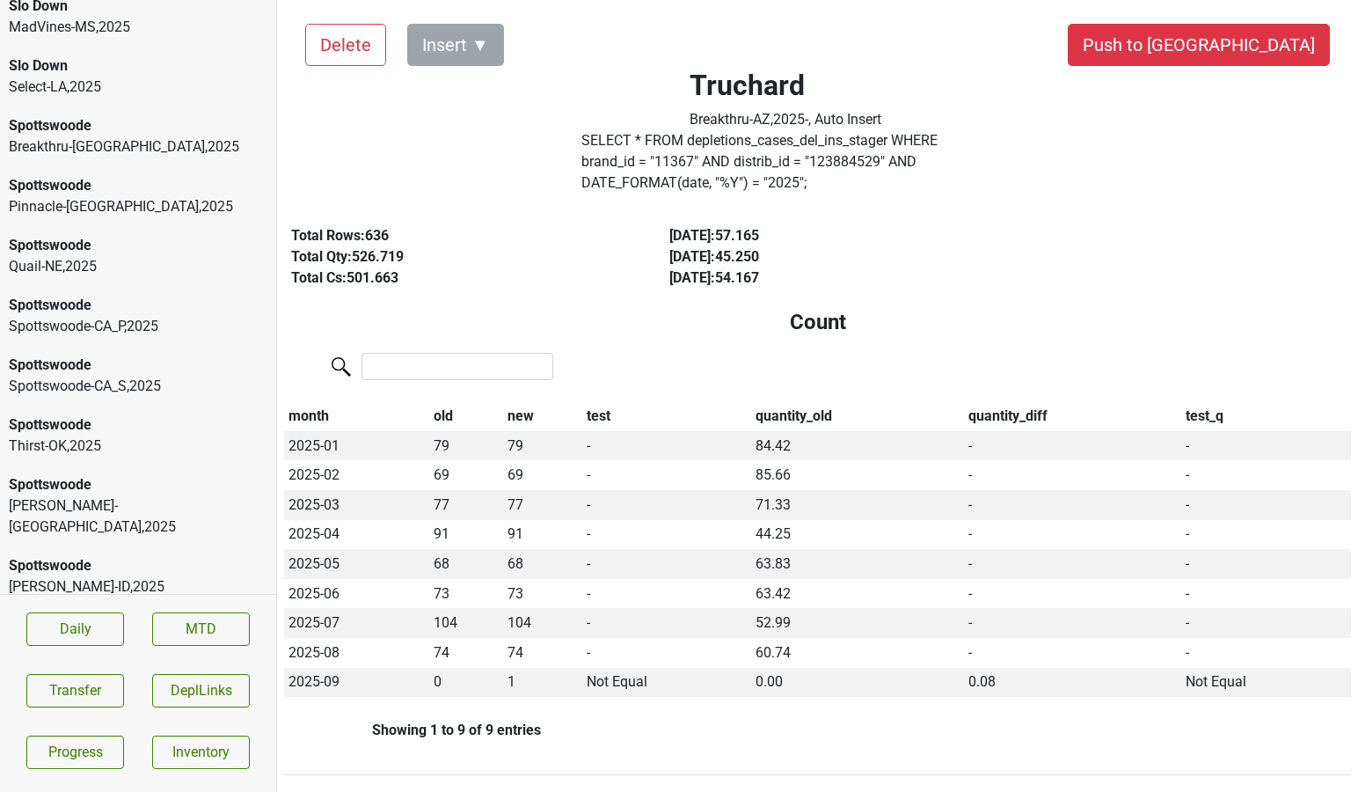
scroll to position [0, 0]
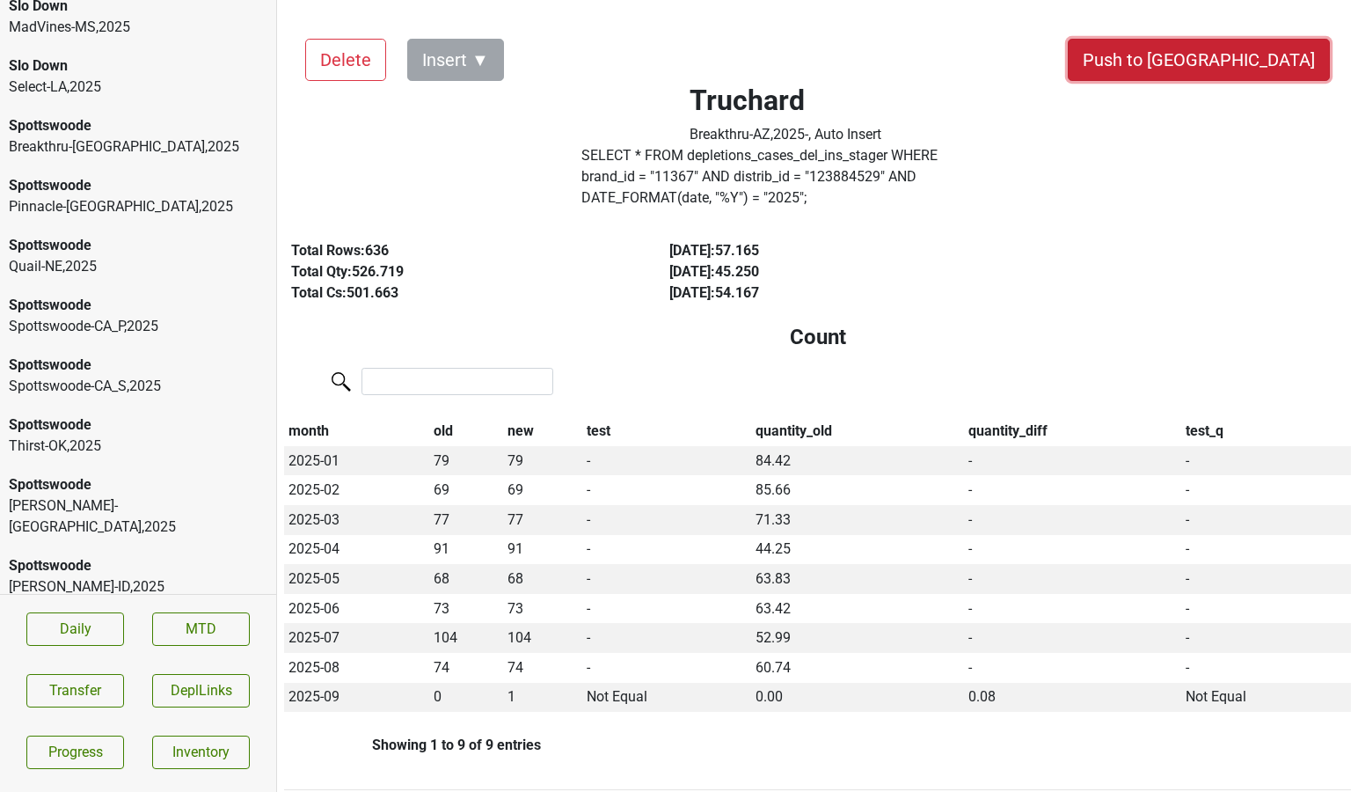
click at [1258, 45] on button "Push to [GEOGRAPHIC_DATA]" at bounding box center [1199, 60] width 262 height 42
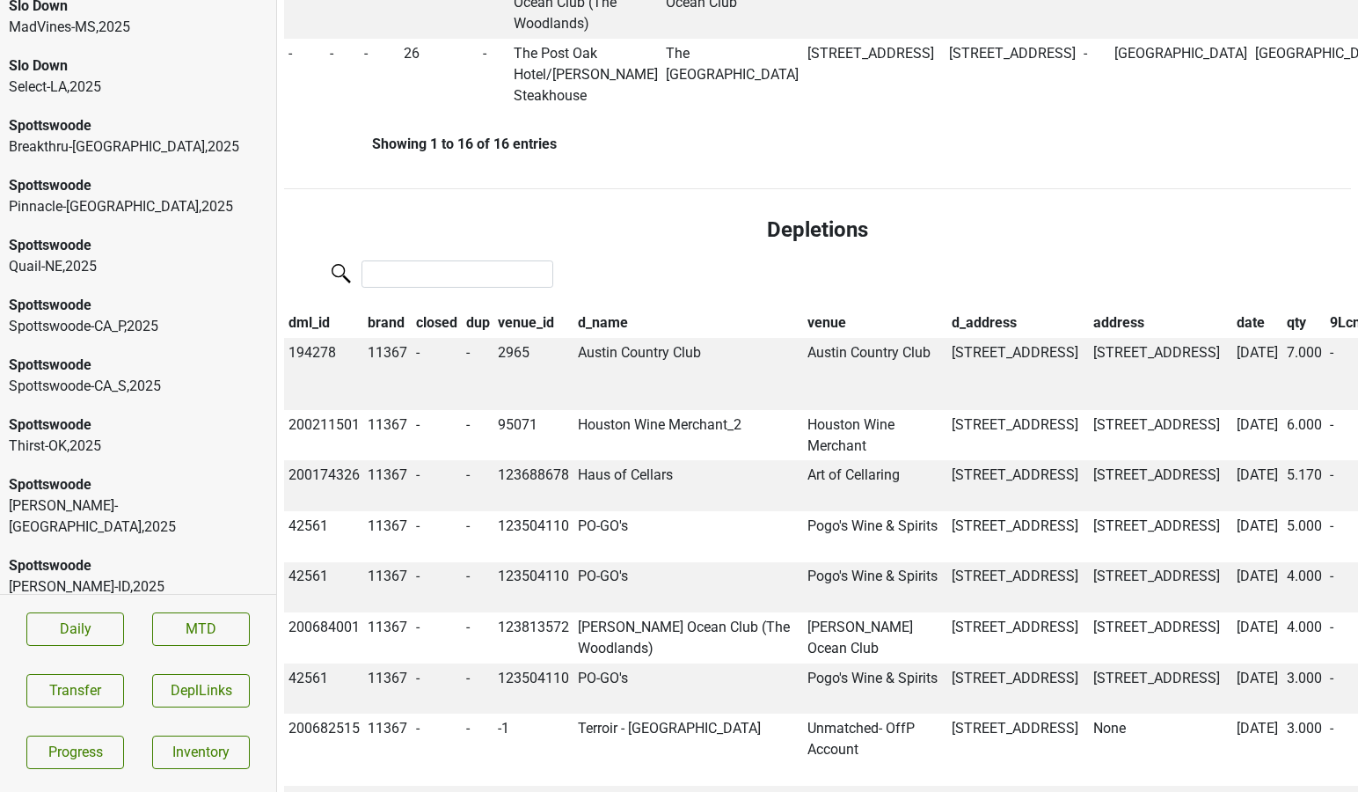
scroll to position [2164, 0]
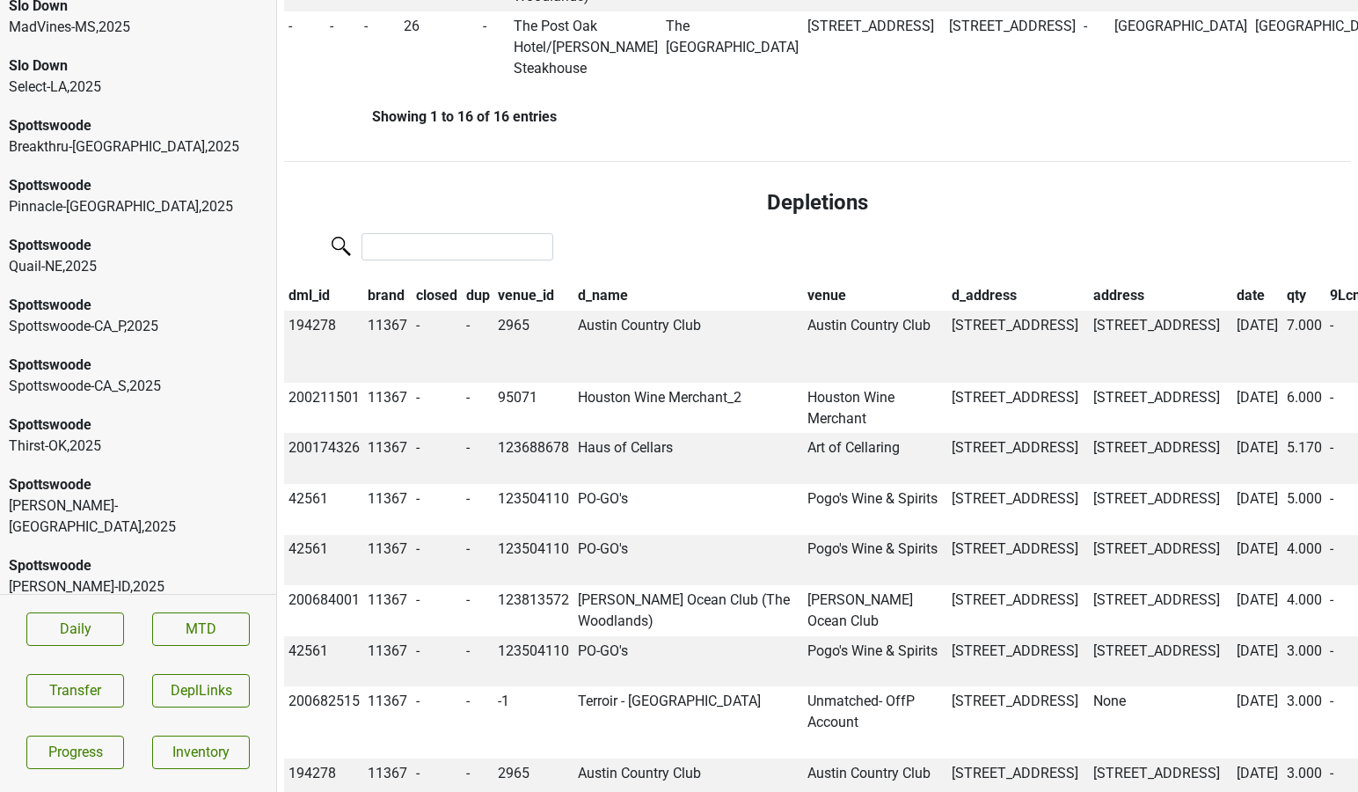
click at [429, 311] on th "closed" at bounding box center [437, 296] width 50 height 30
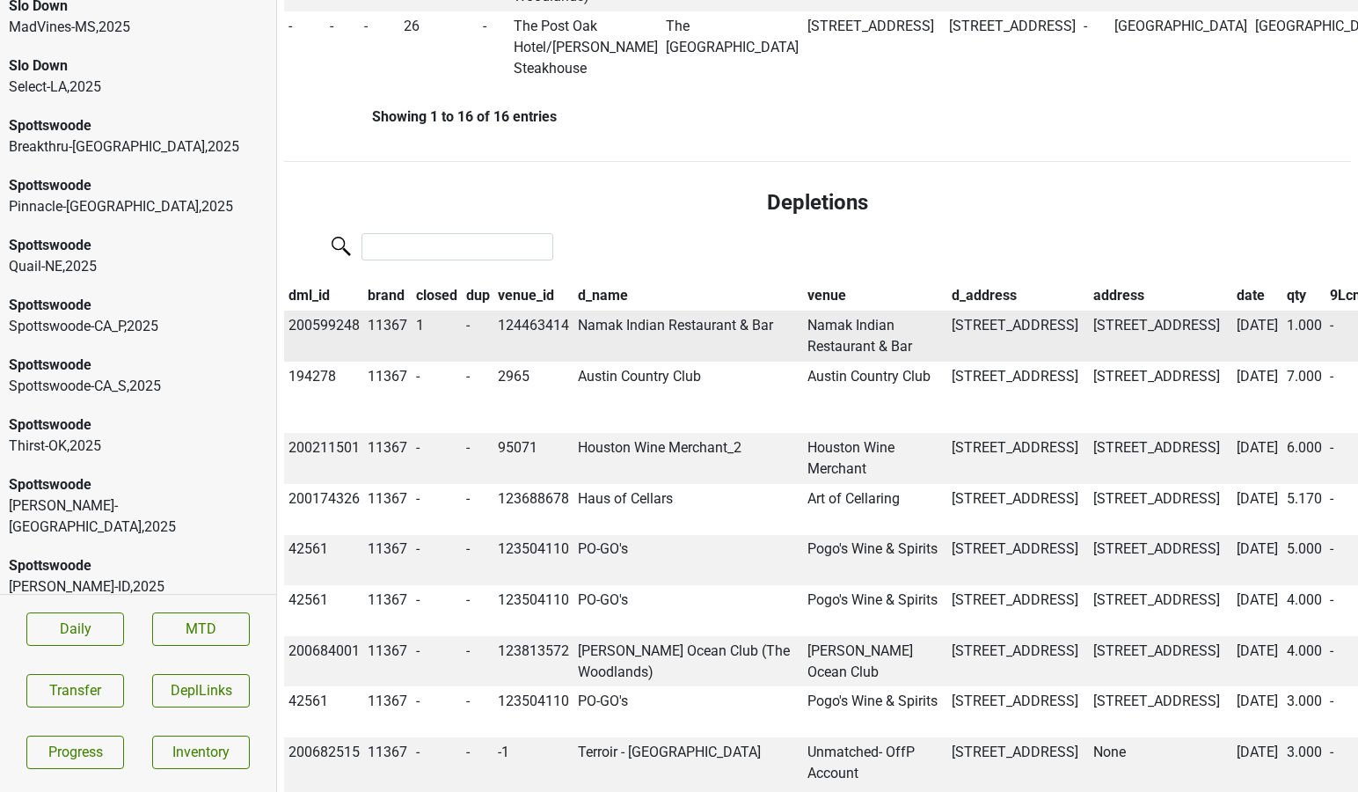
click at [594, 361] on td "Namak Indian Restaurant & Bar" at bounding box center [688, 335] width 230 height 51
click at [417, 361] on td "1" at bounding box center [437, 335] width 50 height 51
click at [420, 361] on td "1" at bounding box center [437, 335] width 50 height 51
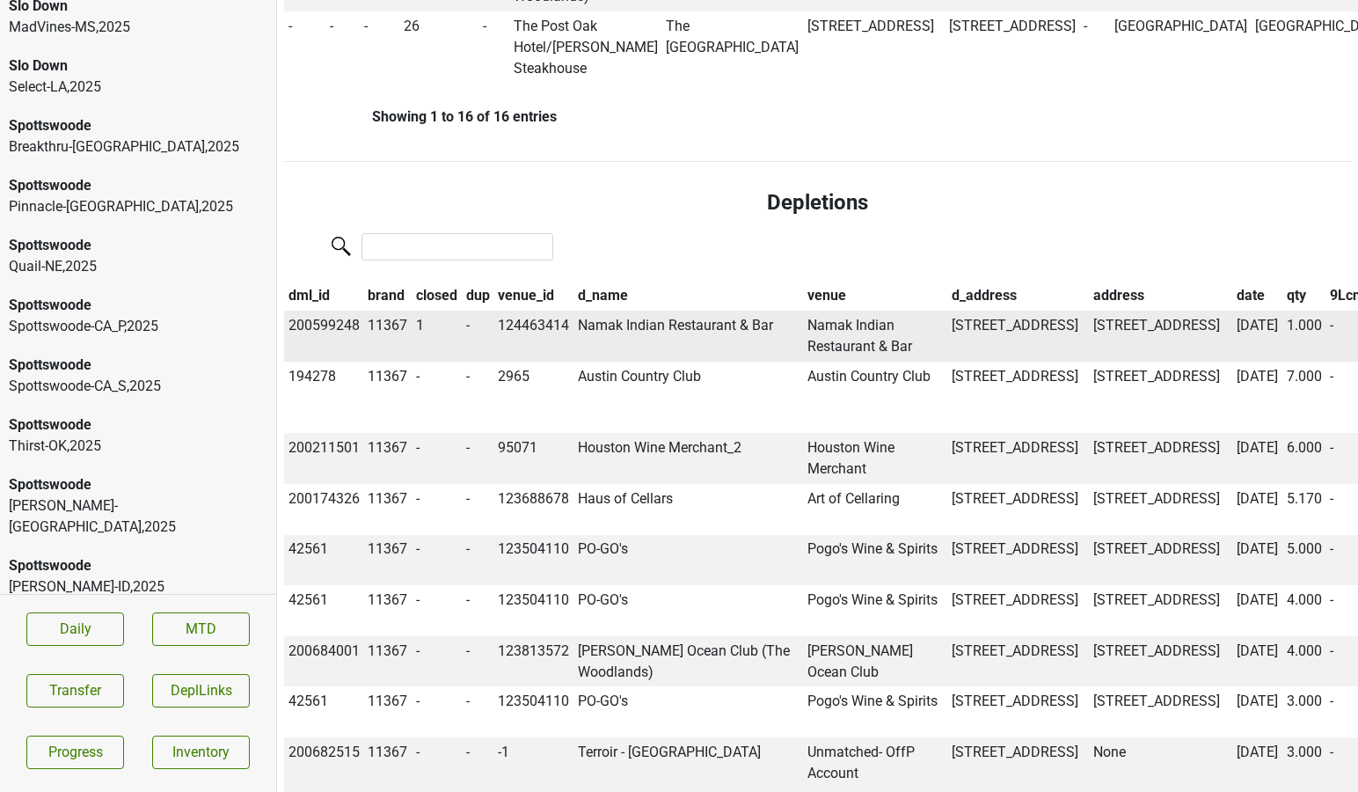
click at [540, 361] on td "124463414" at bounding box center [533, 335] width 80 height 51
copy td "124463414"
click at [87, 687] on button "Transfer" at bounding box center [75, 690] width 98 height 33
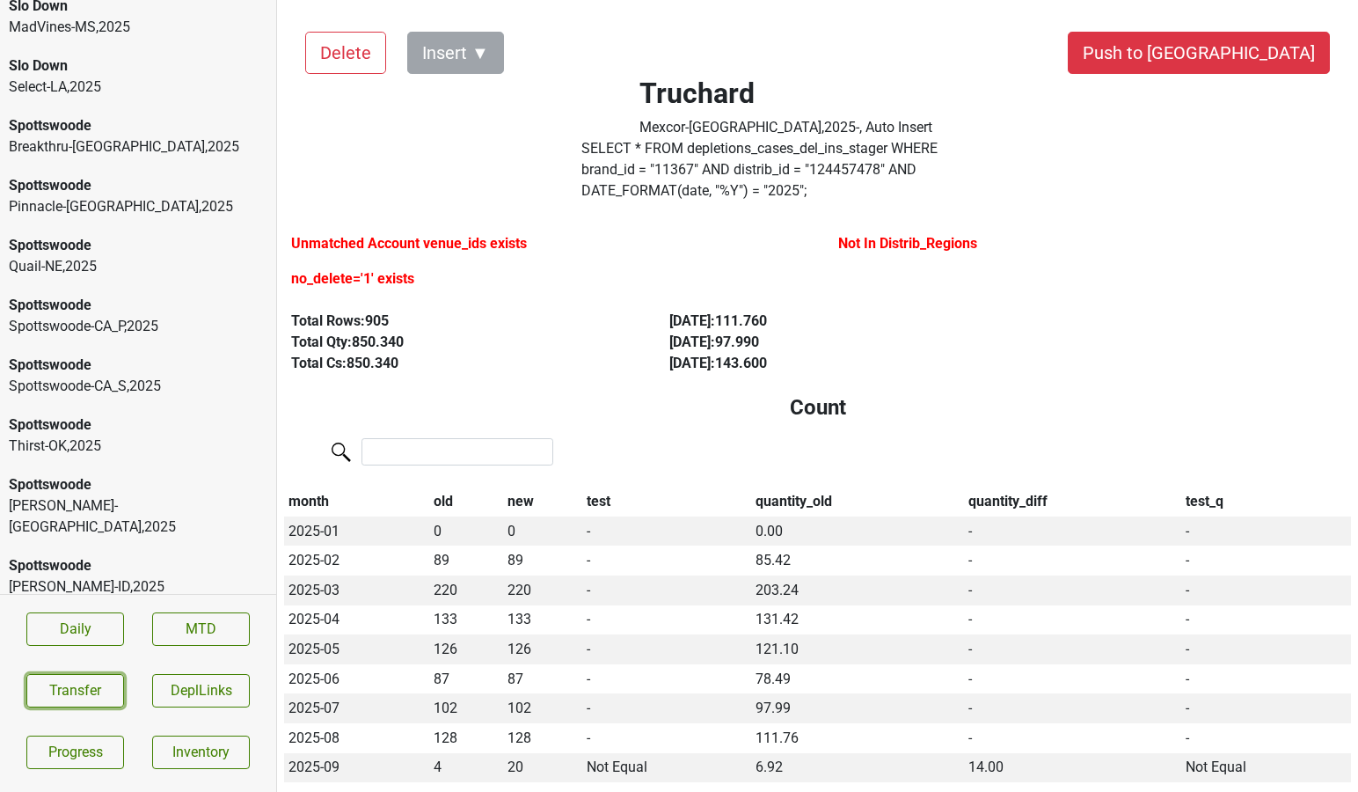
scroll to position [0, 0]
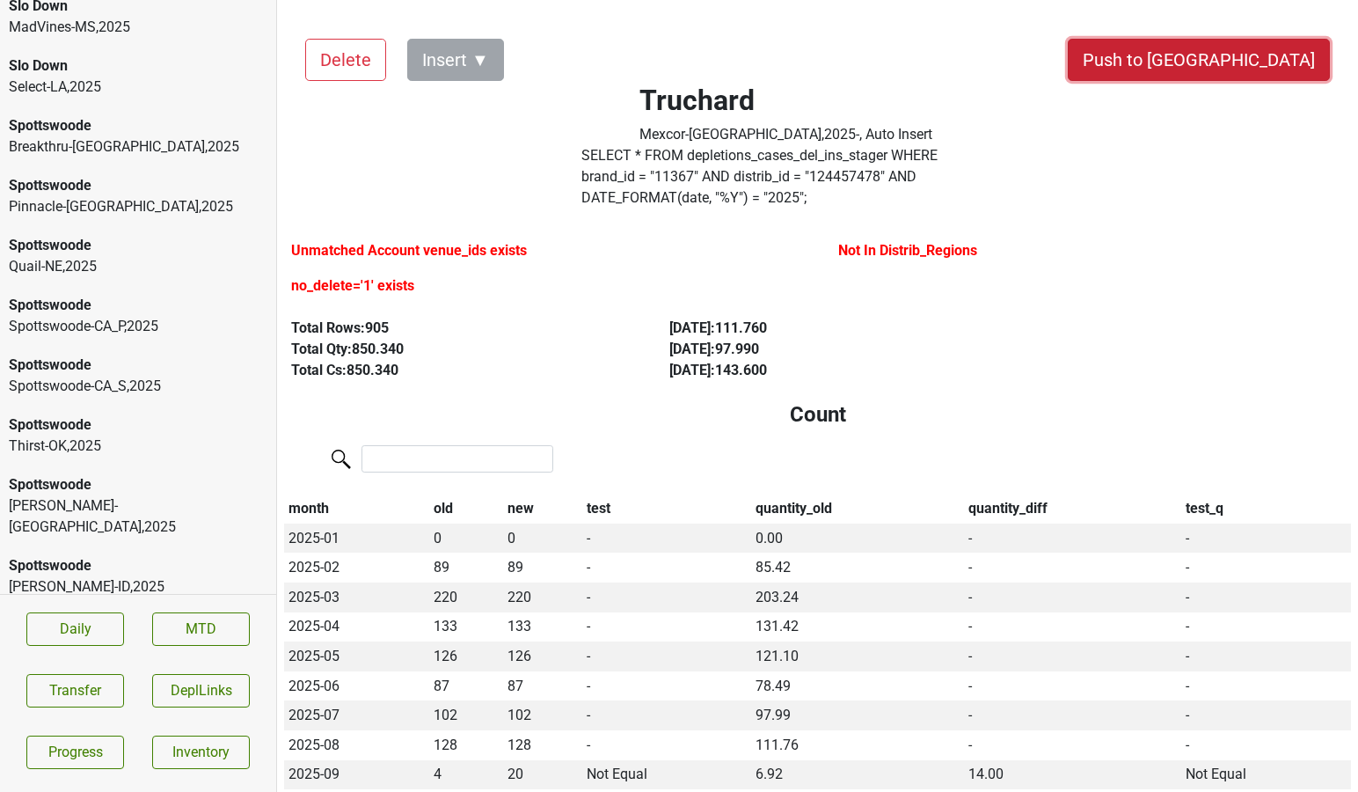
click at [1265, 57] on button "Push to [GEOGRAPHIC_DATA]" at bounding box center [1199, 60] width 262 height 42
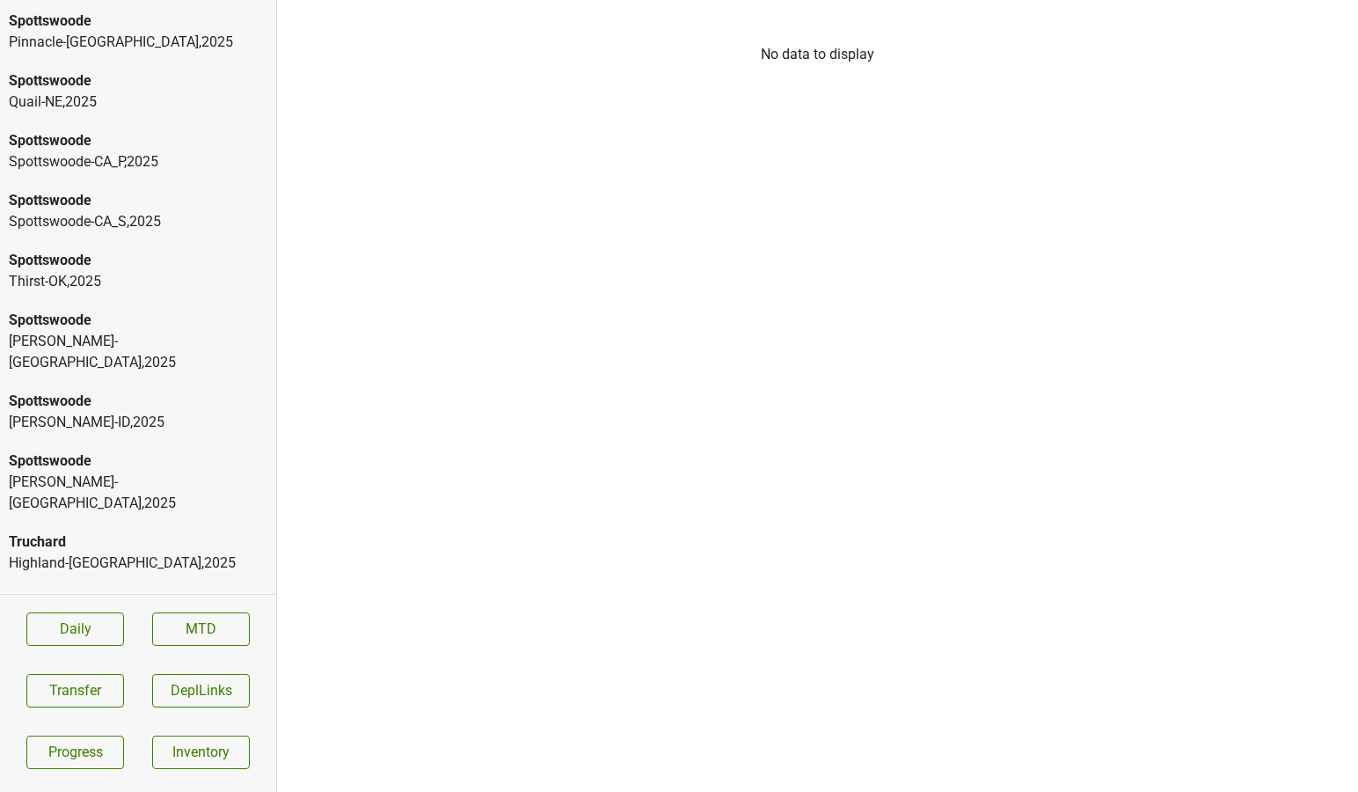
scroll to position [6882, 0]
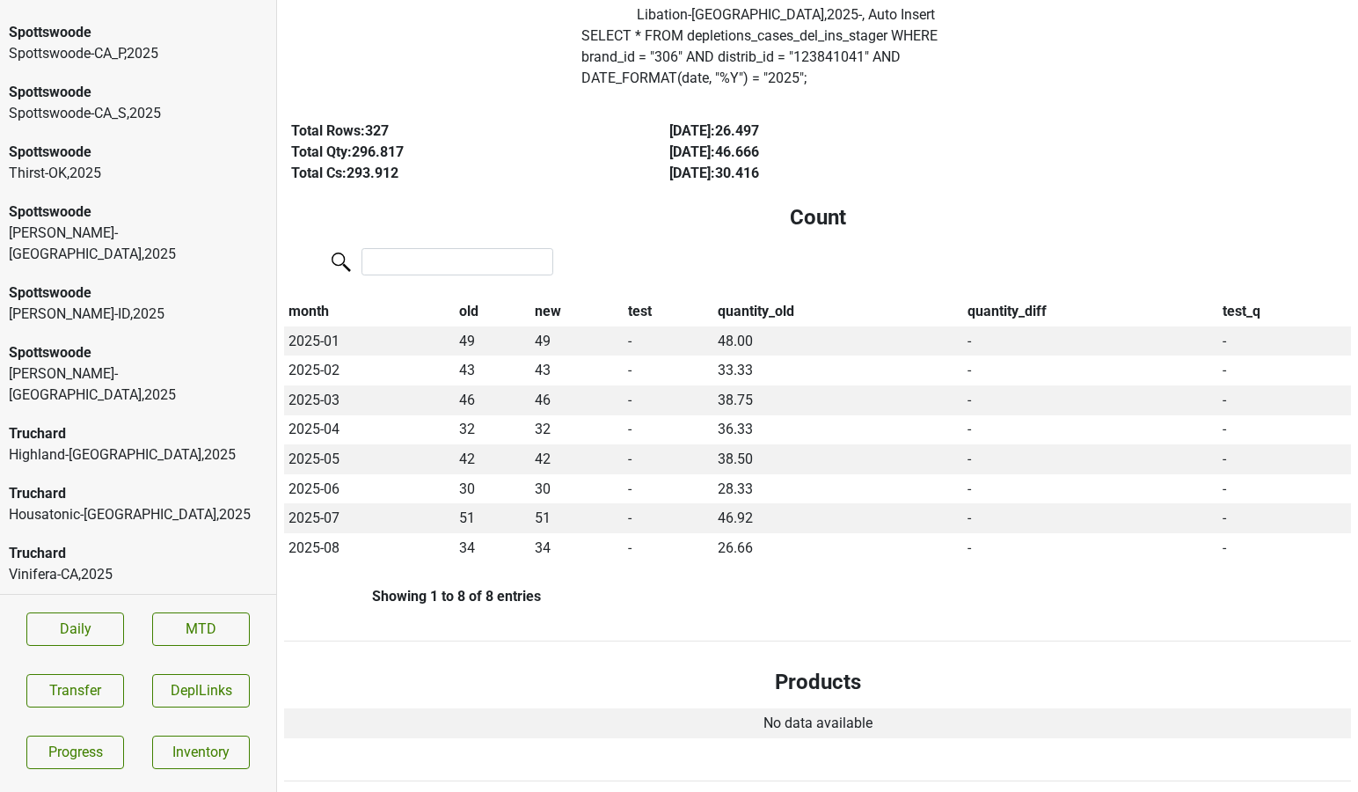
scroll to position [30, 0]
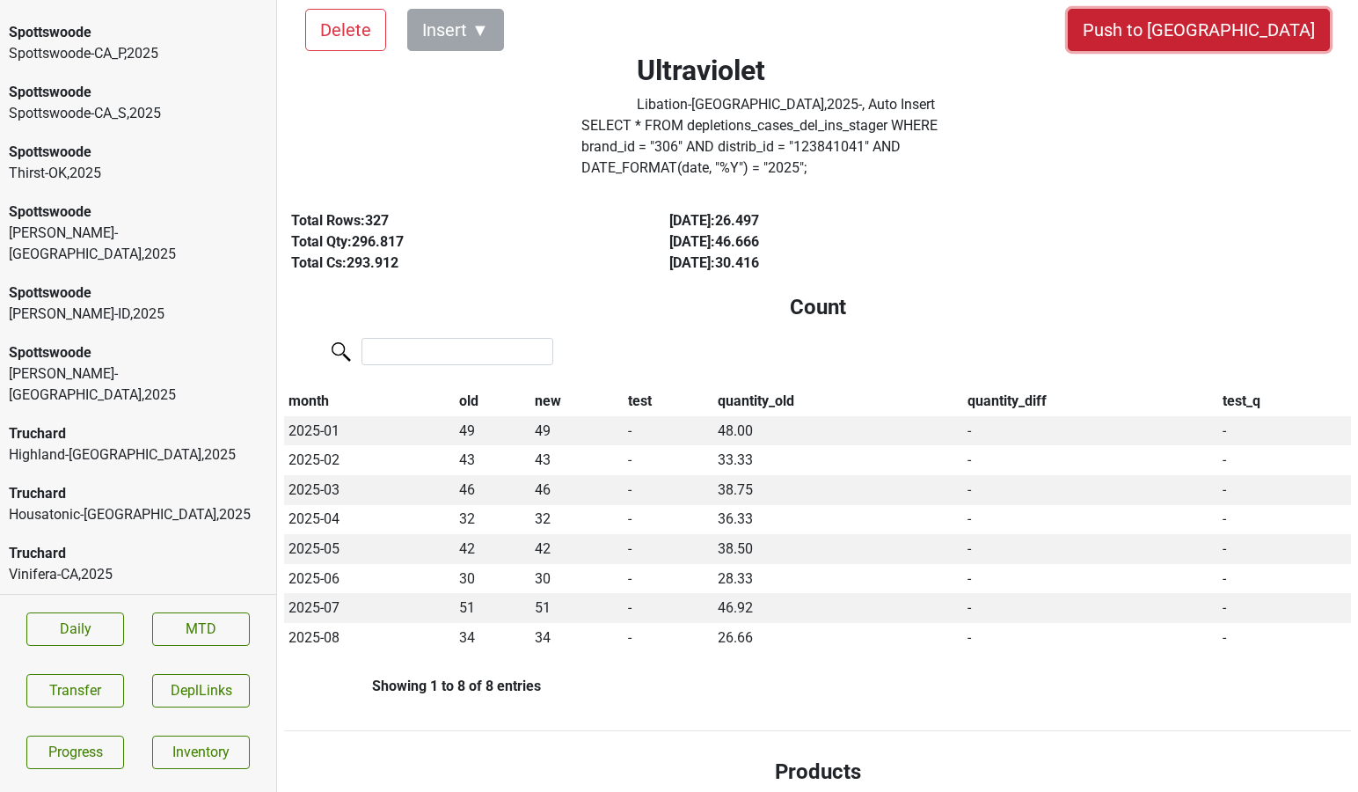
click at [1236, 37] on button "Push to [GEOGRAPHIC_DATA]" at bounding box center [1199, 30] width 262 height 42
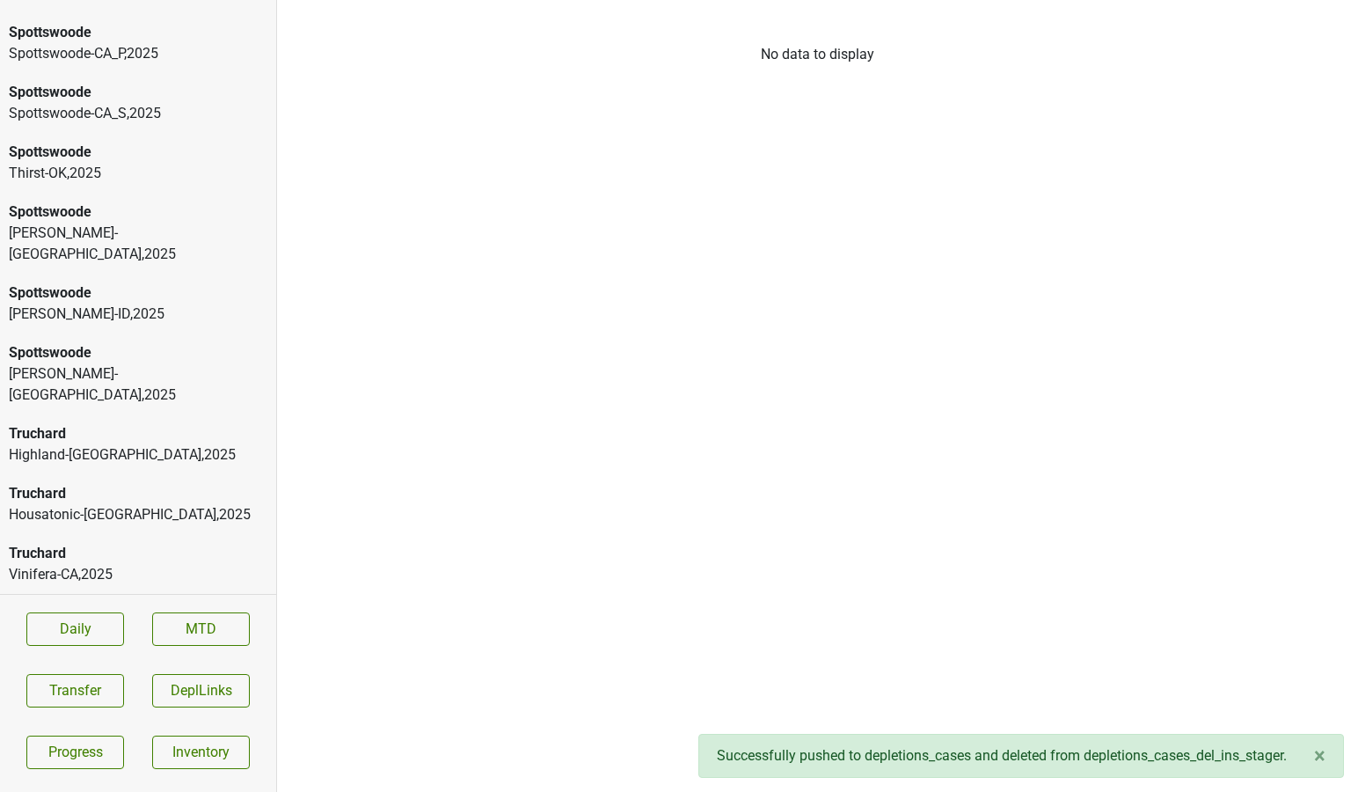
scroll to position [6822, 0]
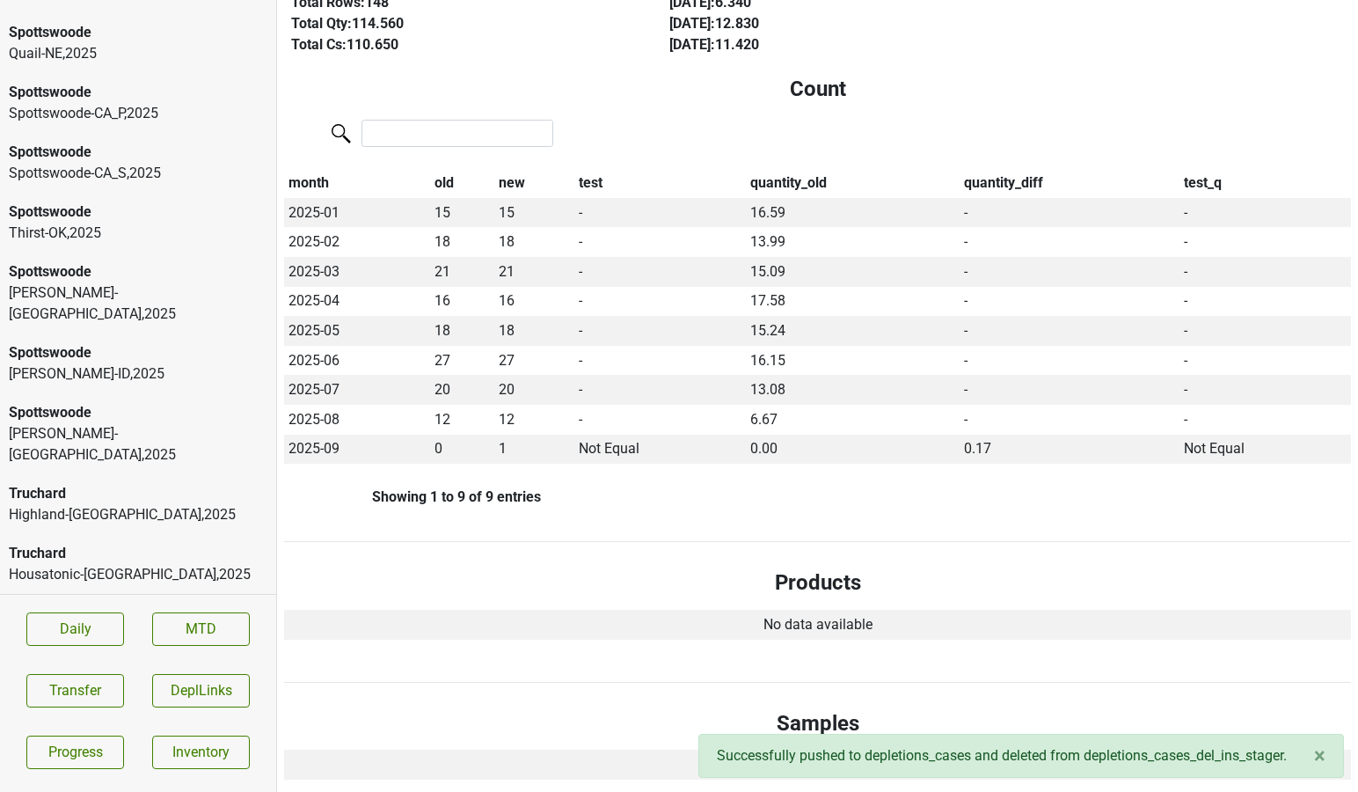
scroll to position [0, 0]
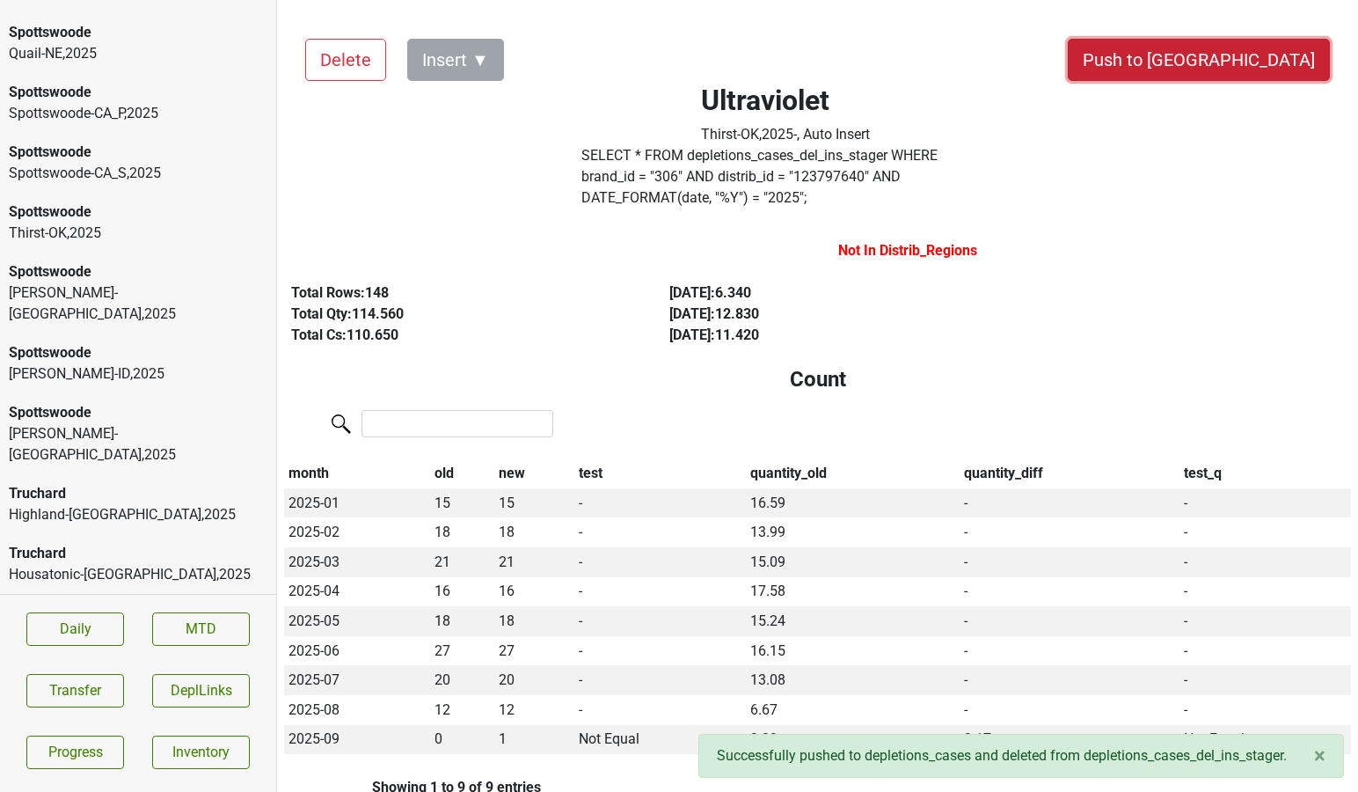
click at [1212, 62] on button "Push to [GEOGRAPHIC_DATA]" at bounding box center [1199, 60] width 262 height 42
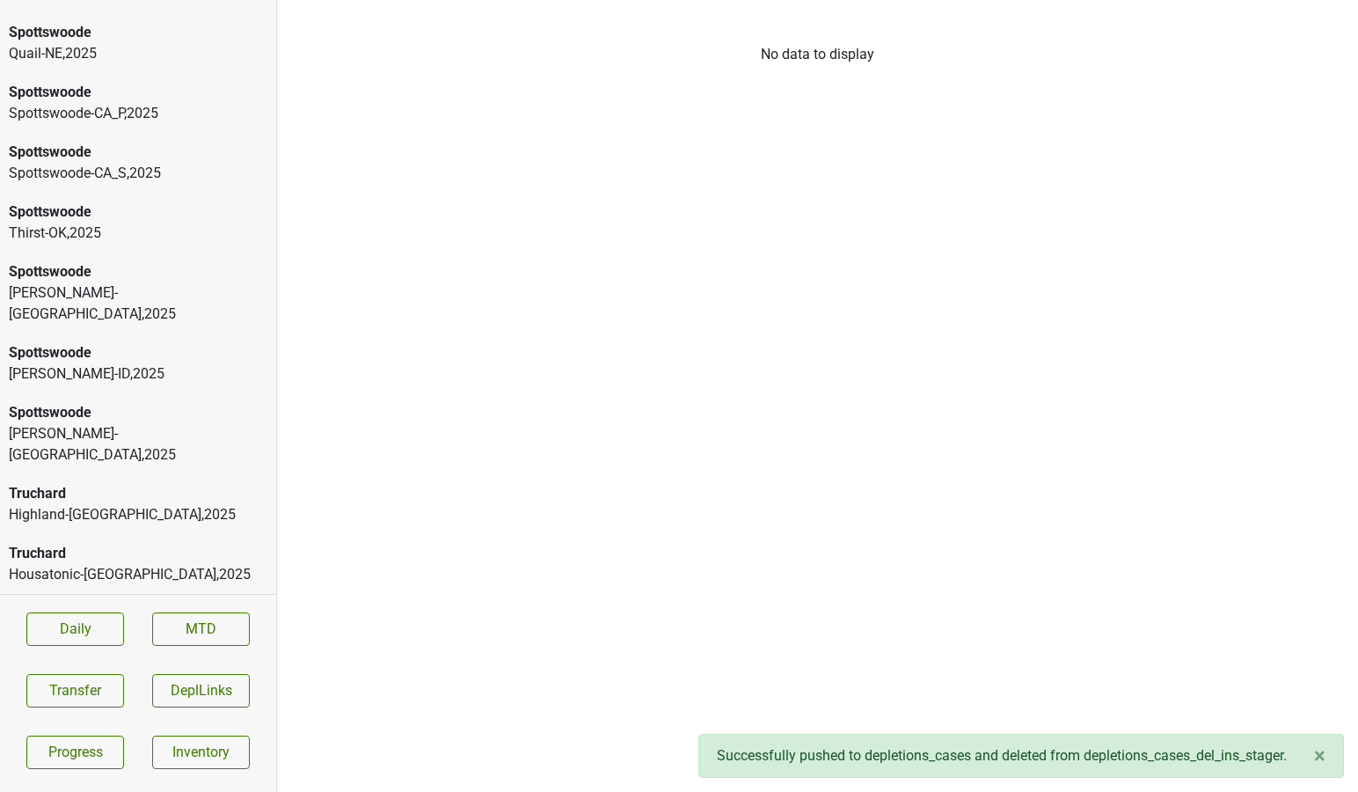
scroll to position [6762, 0]
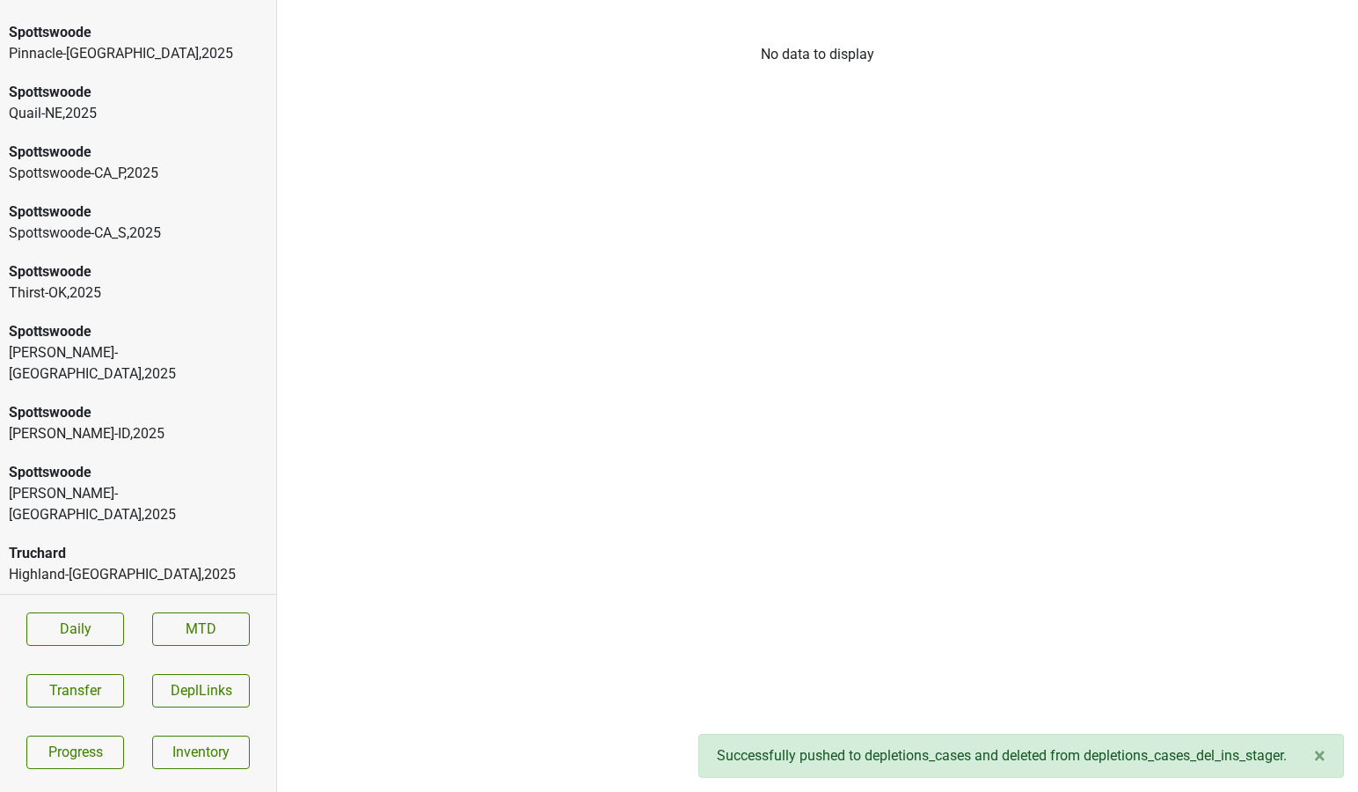
click at [141, 782] on div "Ultraviolet" at bounding box center [138, 792] width 259 height 21
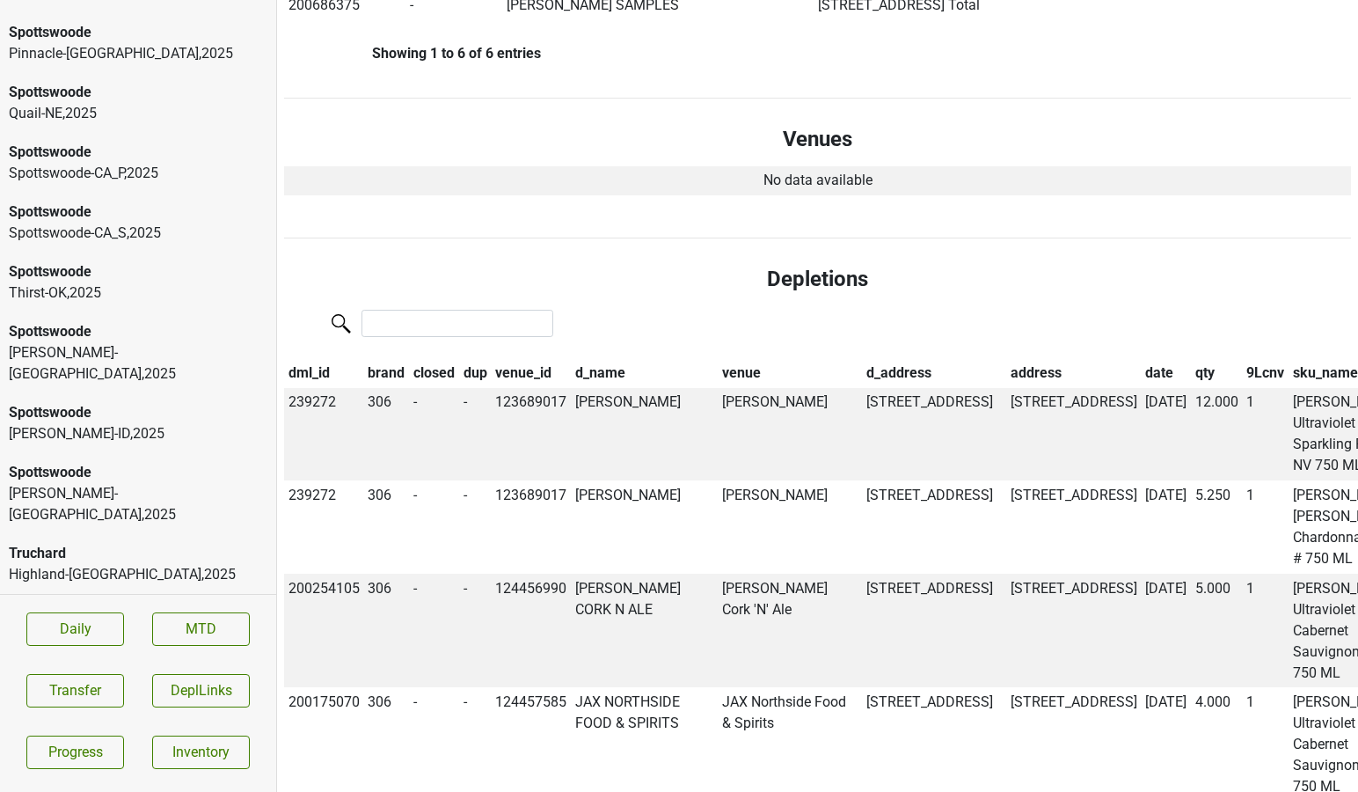
scroll to position [0, 0]
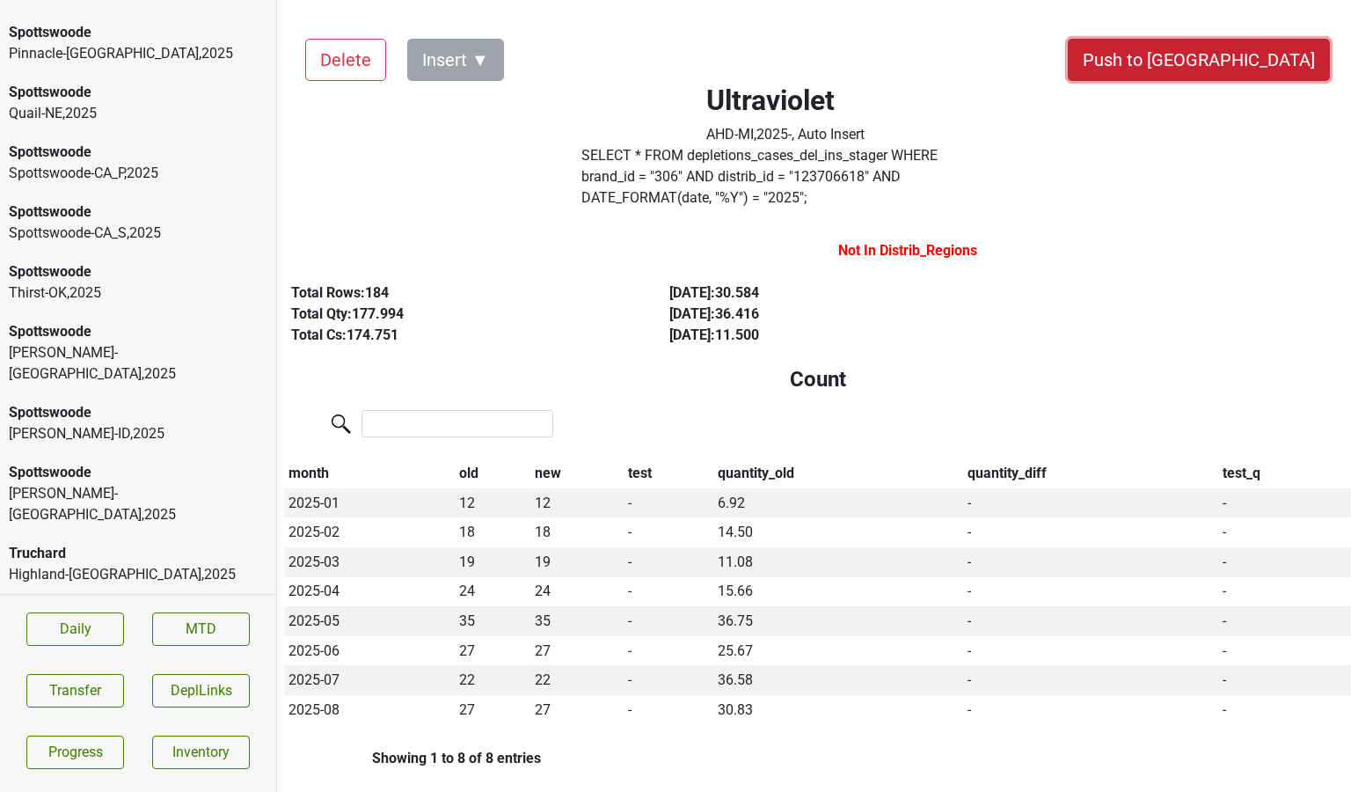
click at [1242, 66] on button "Push to [GEOGRAPHIC_DATA]" at bounding box center [1199, 60] width 262 height 42
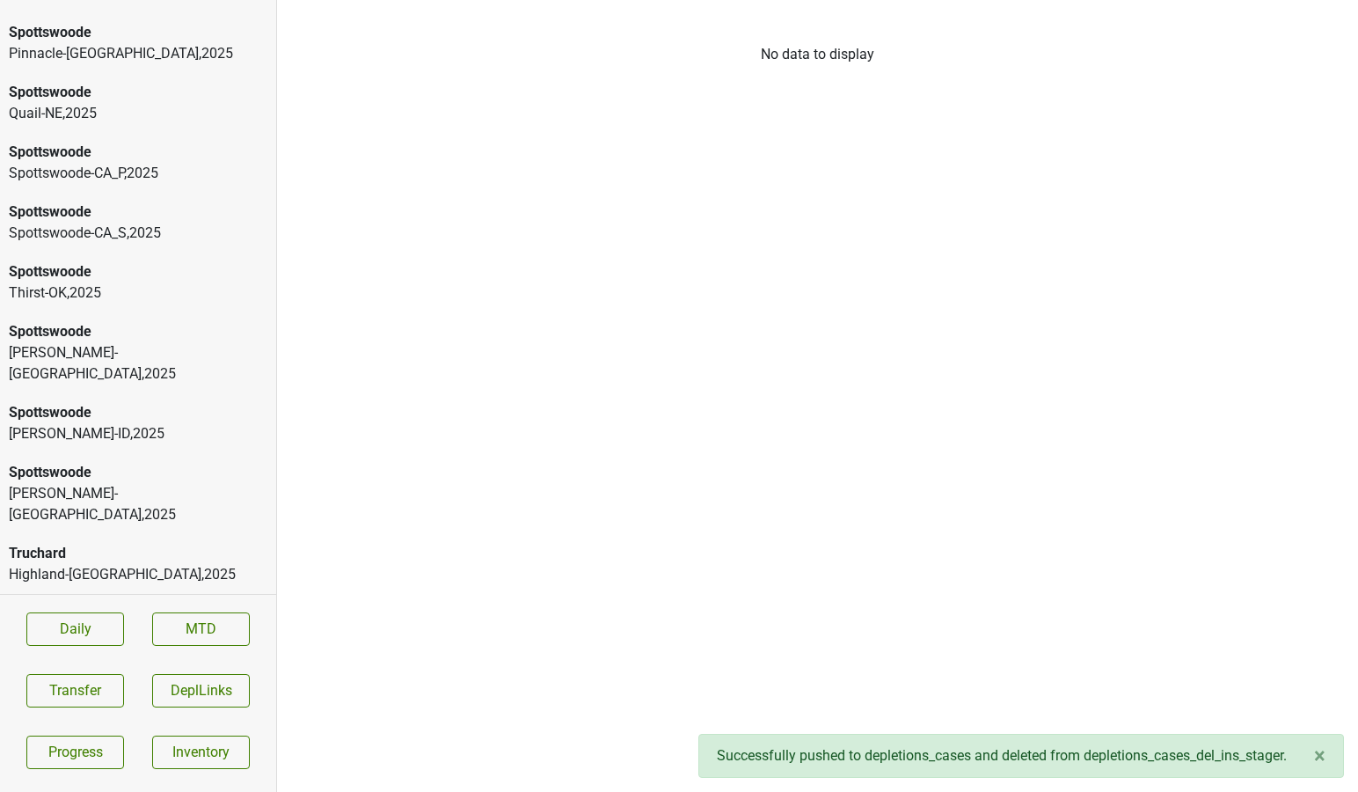
scroll to position [6702, 0]
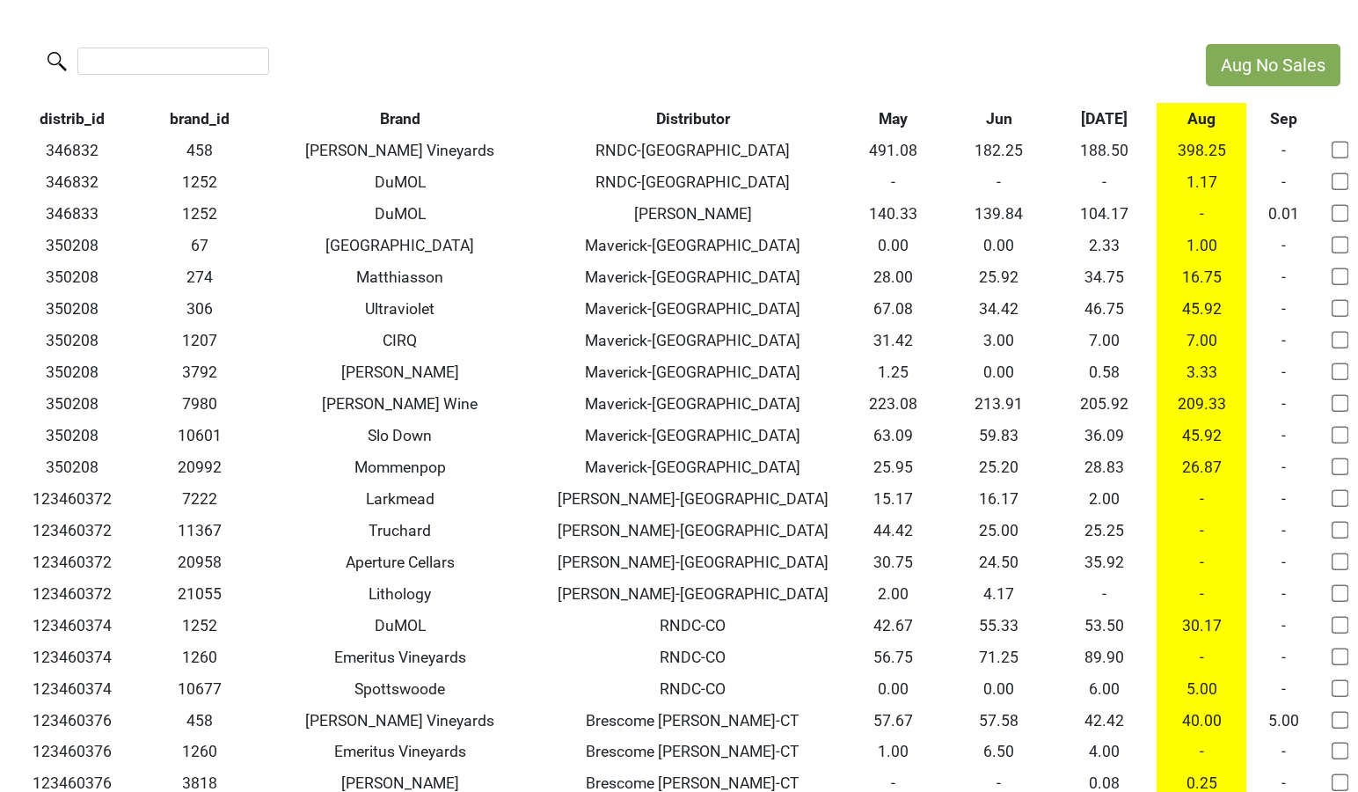
click at [214, 62] on input "search" at bounding box center [173, 60] width 192 height 27
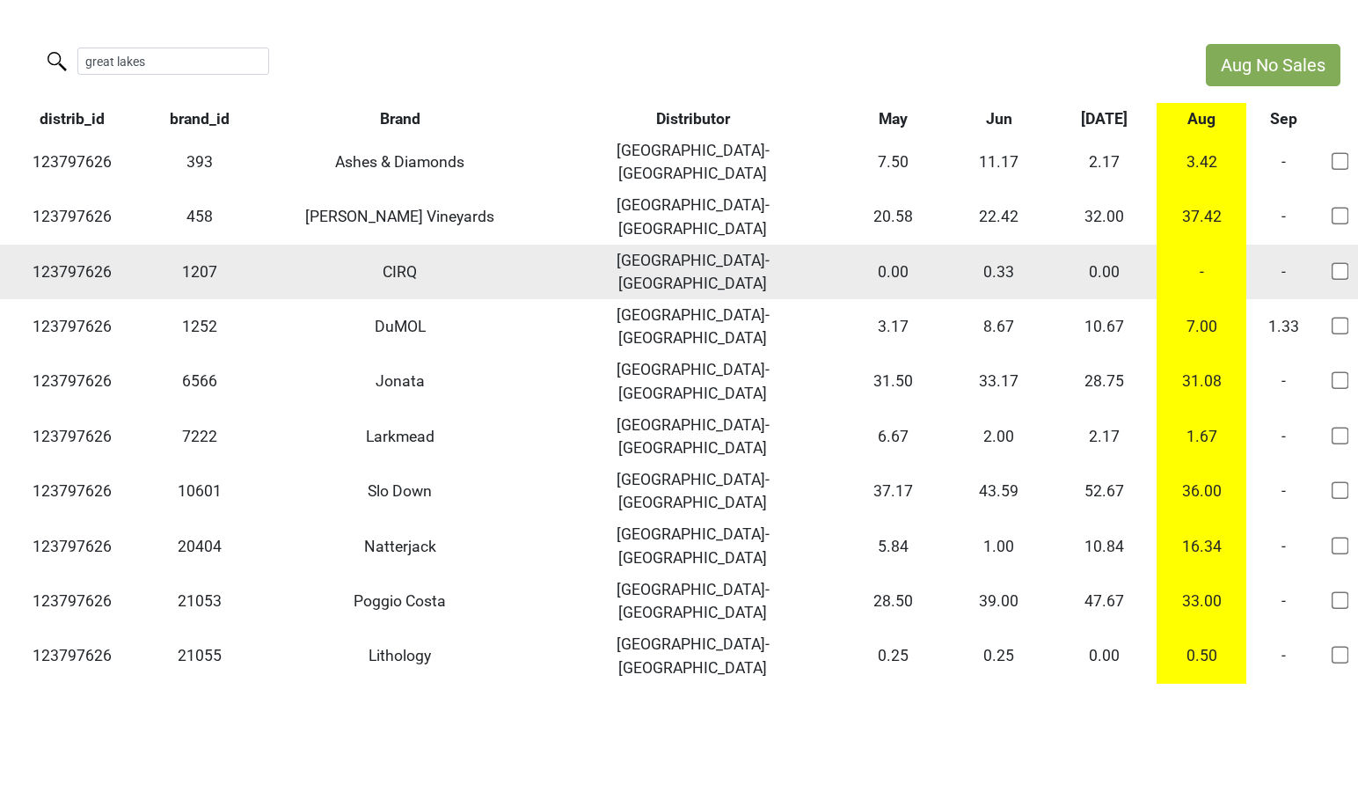
type input "great lakes"
click at [1342, 262] on input "checkbox" at bounding box center [1340, 271] width 18 height 18
checkbox input "true"
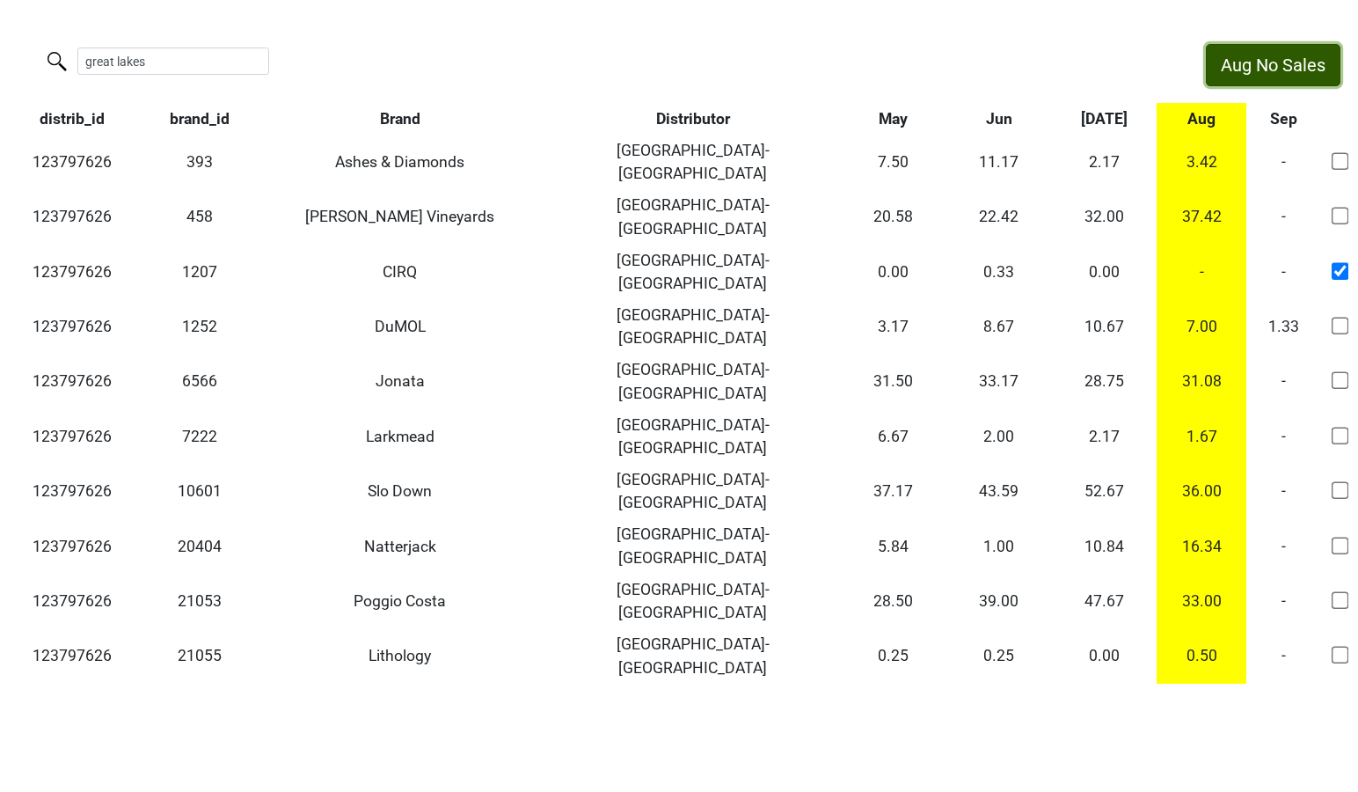
click at [1273, 69] on button "Aug No Sales" at bounding box center [1273, 65] width 135 height 42
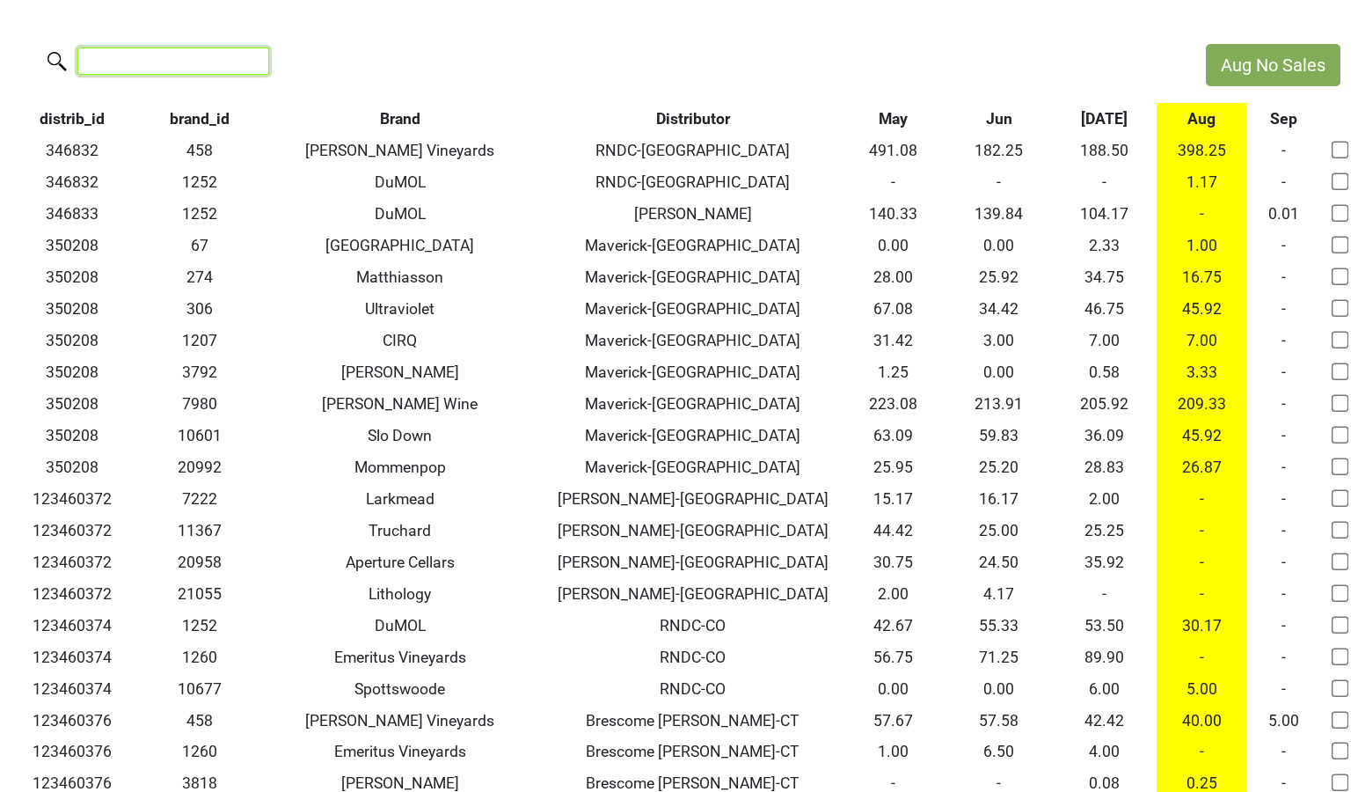
click at [214, 62] on input "search" at bounding box center [173, 60] width 192 height 27
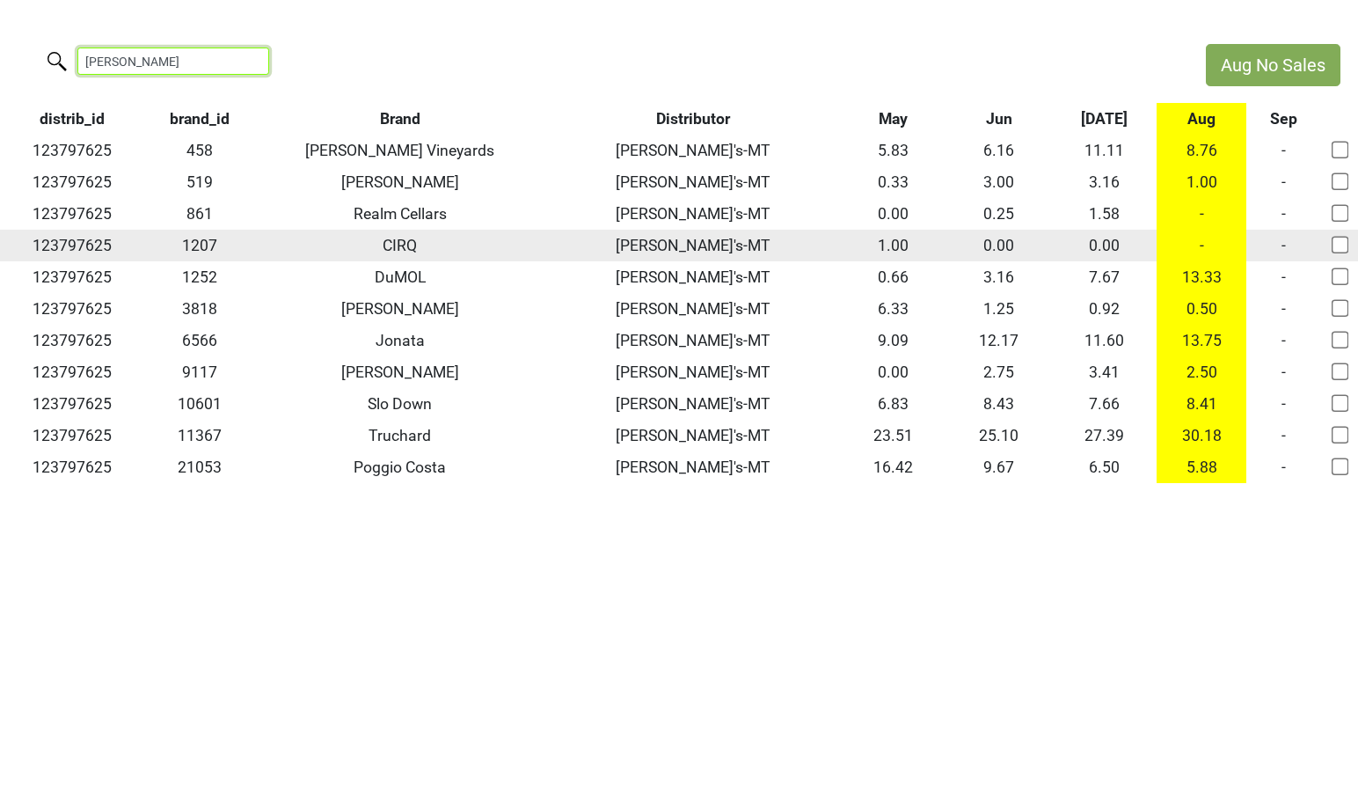
type input "george"
click at [1336, 249] on input "checkbox" at bounding box center [1340, 245] width 18 height 18
checkbox input "true"
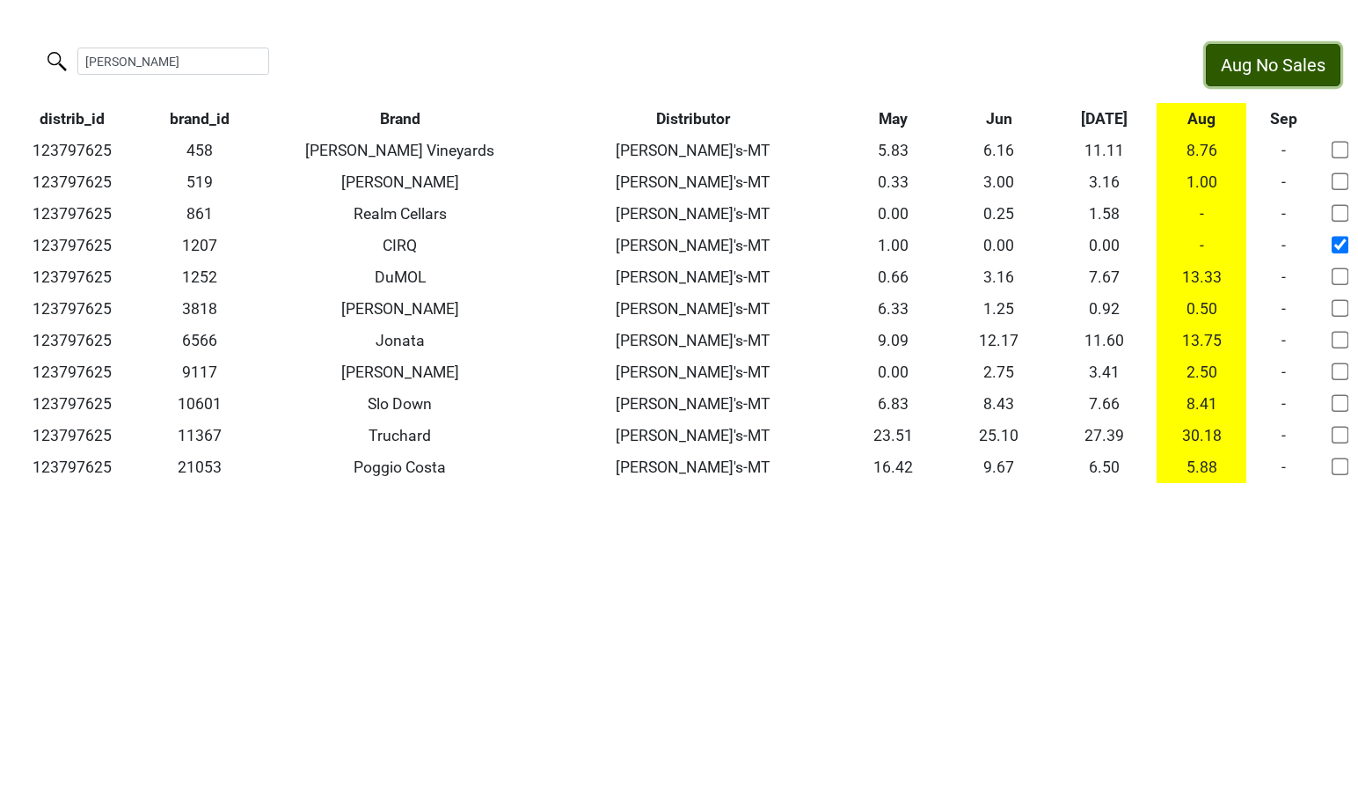
click at [1273, 71] on button "Aug No Sales" at bounding box center [1273, 65] width 135 height 42
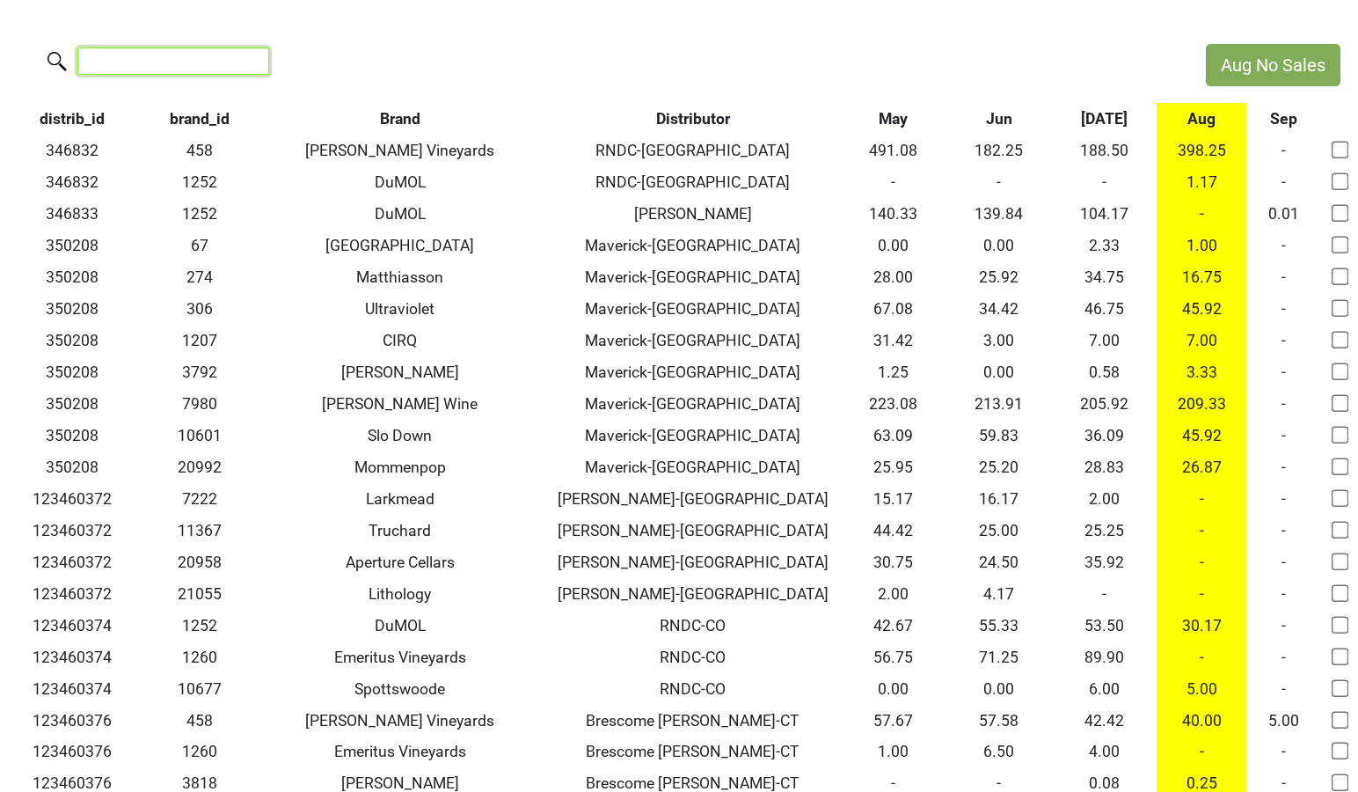
click at [167, 56] on input "search" at bounding box center [173, 60] width 192 height 27
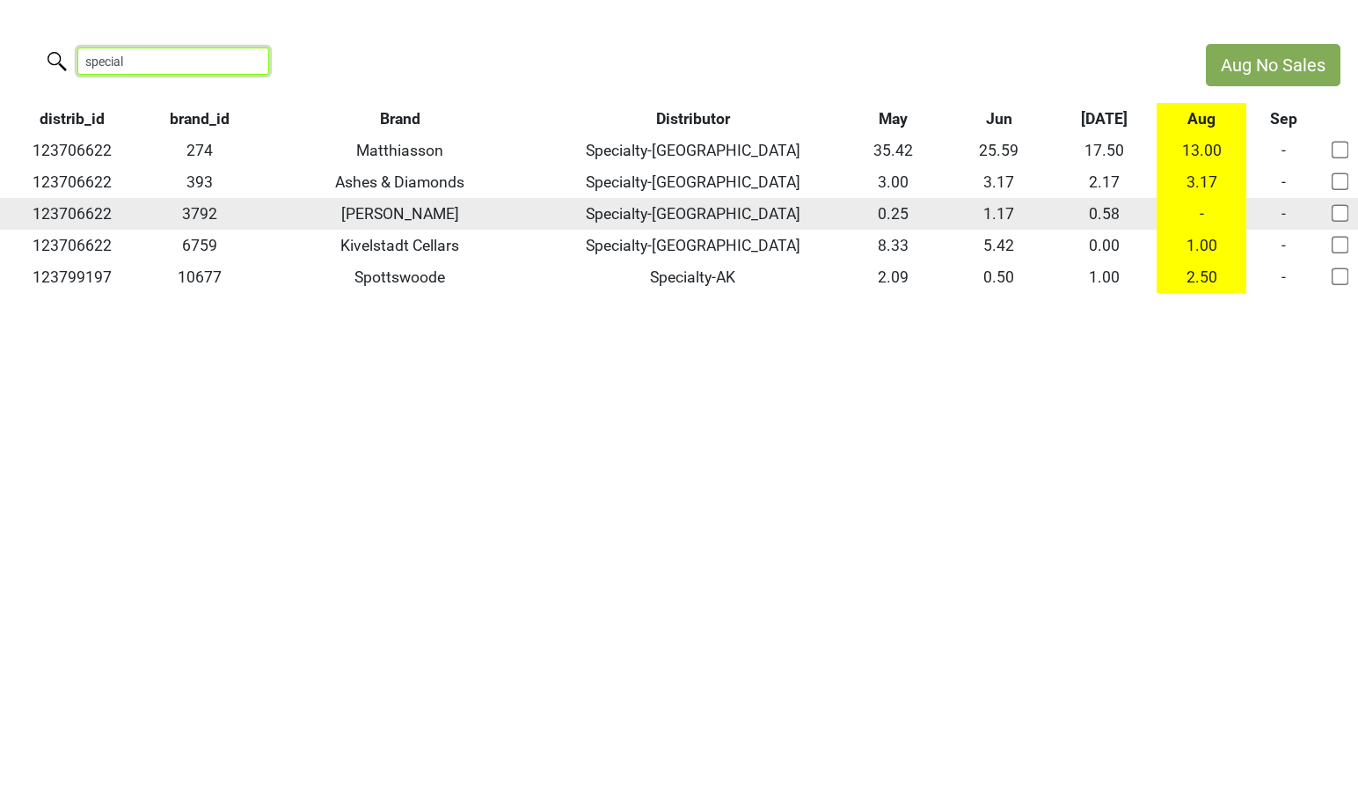
type input "special"
click at [1338, 208] on input "checkbox" at bounding box center [1340, 213] width 18 height 18
checkbox input "true"
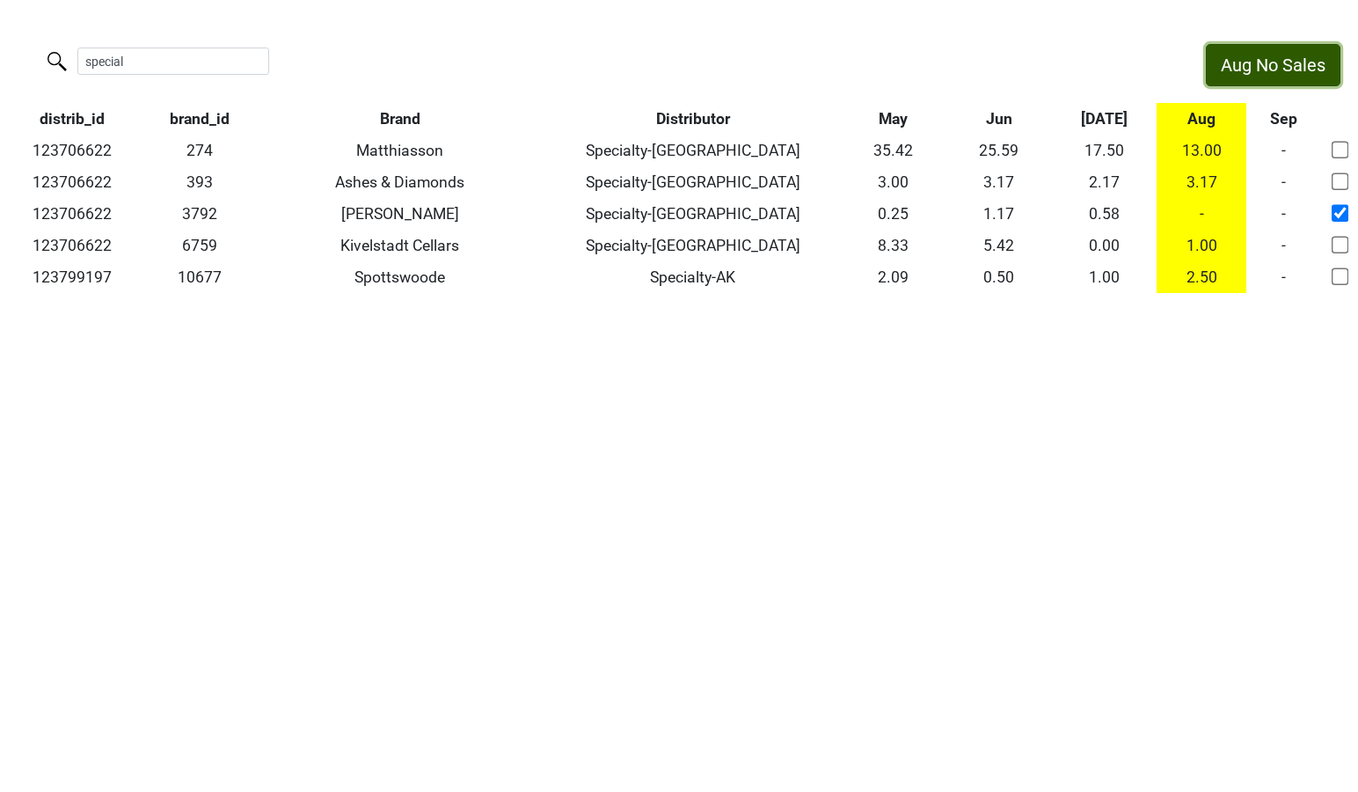
click at [1258, 77] on button "Aug No Sales" at bounding box center [1273, 65] width 135 height 42
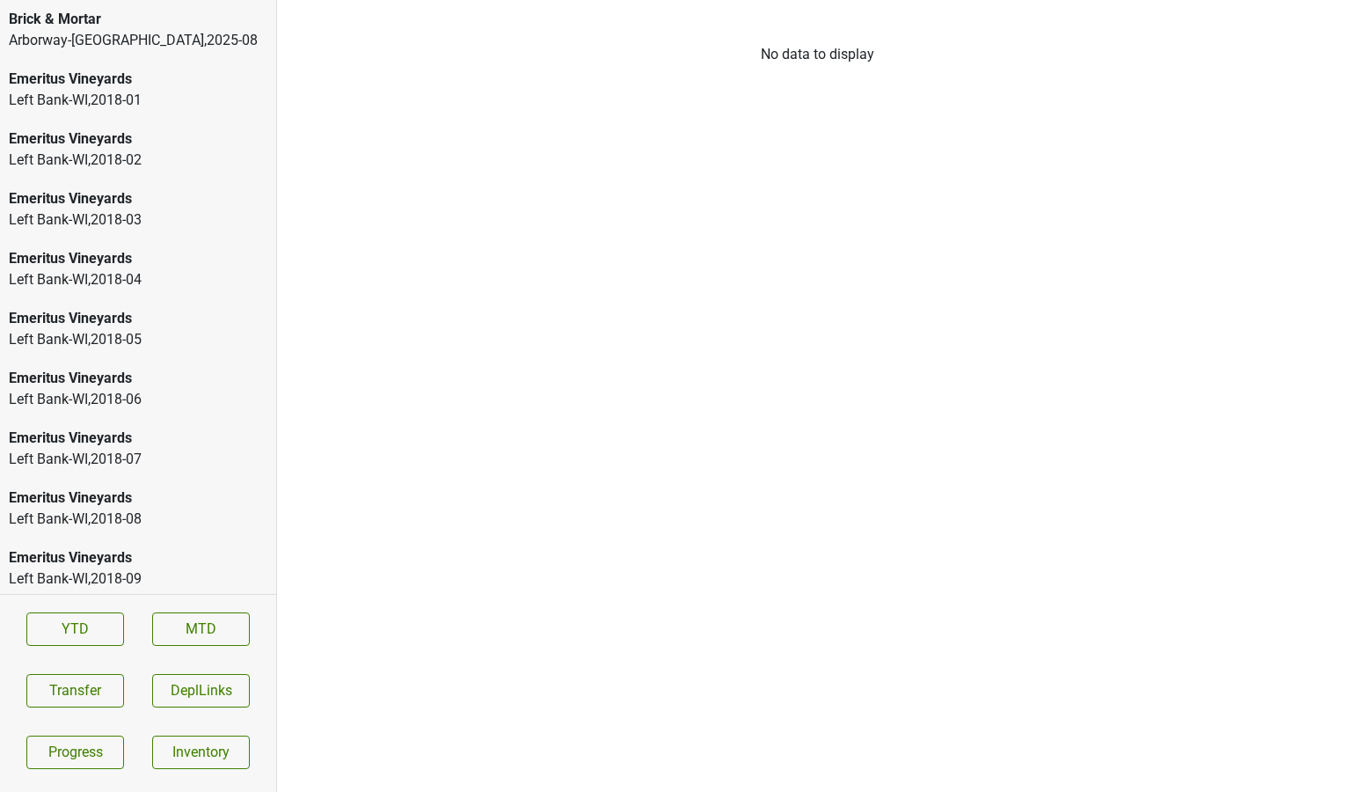
click at [105, 27] on div "Brick & Mortar" at bounding box center [138, 19] width 259 height 21
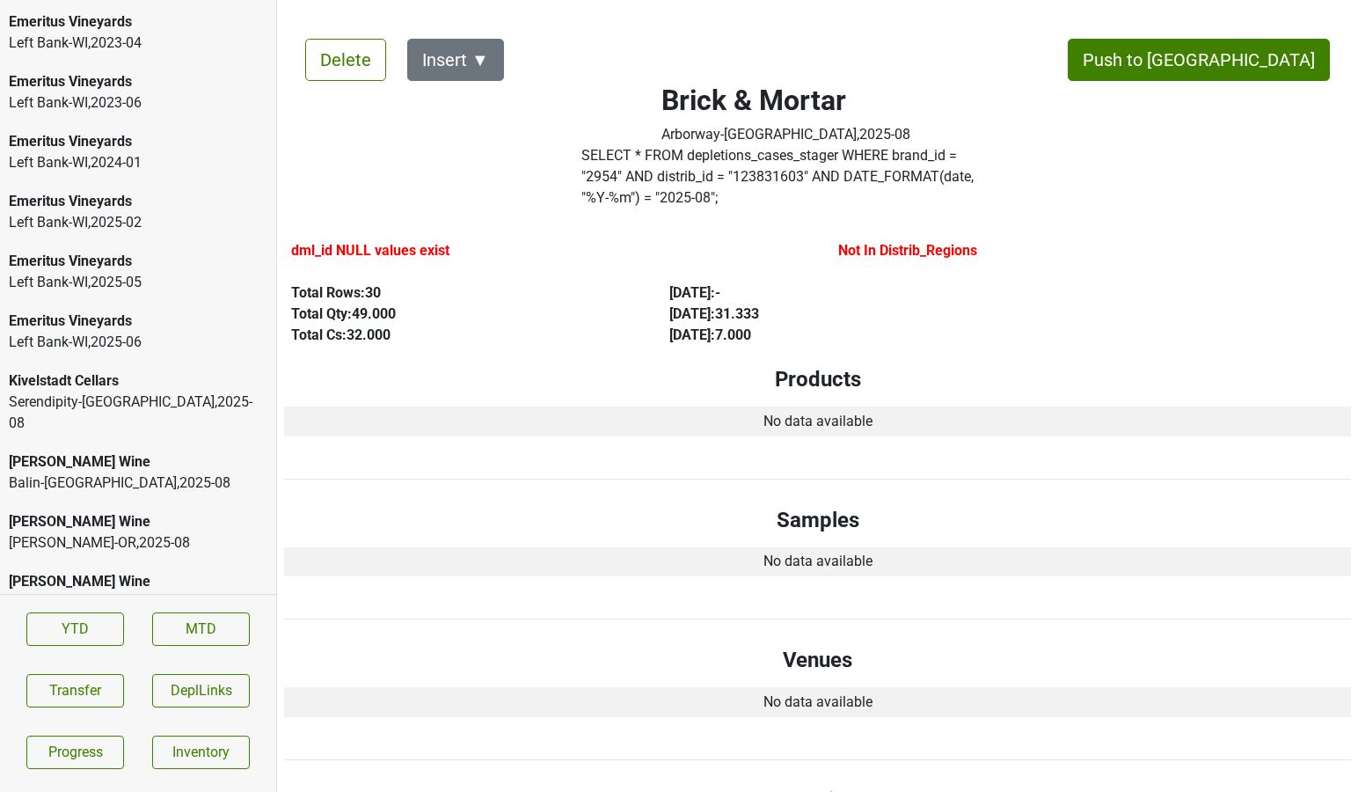
scroll to position [4071, 0]
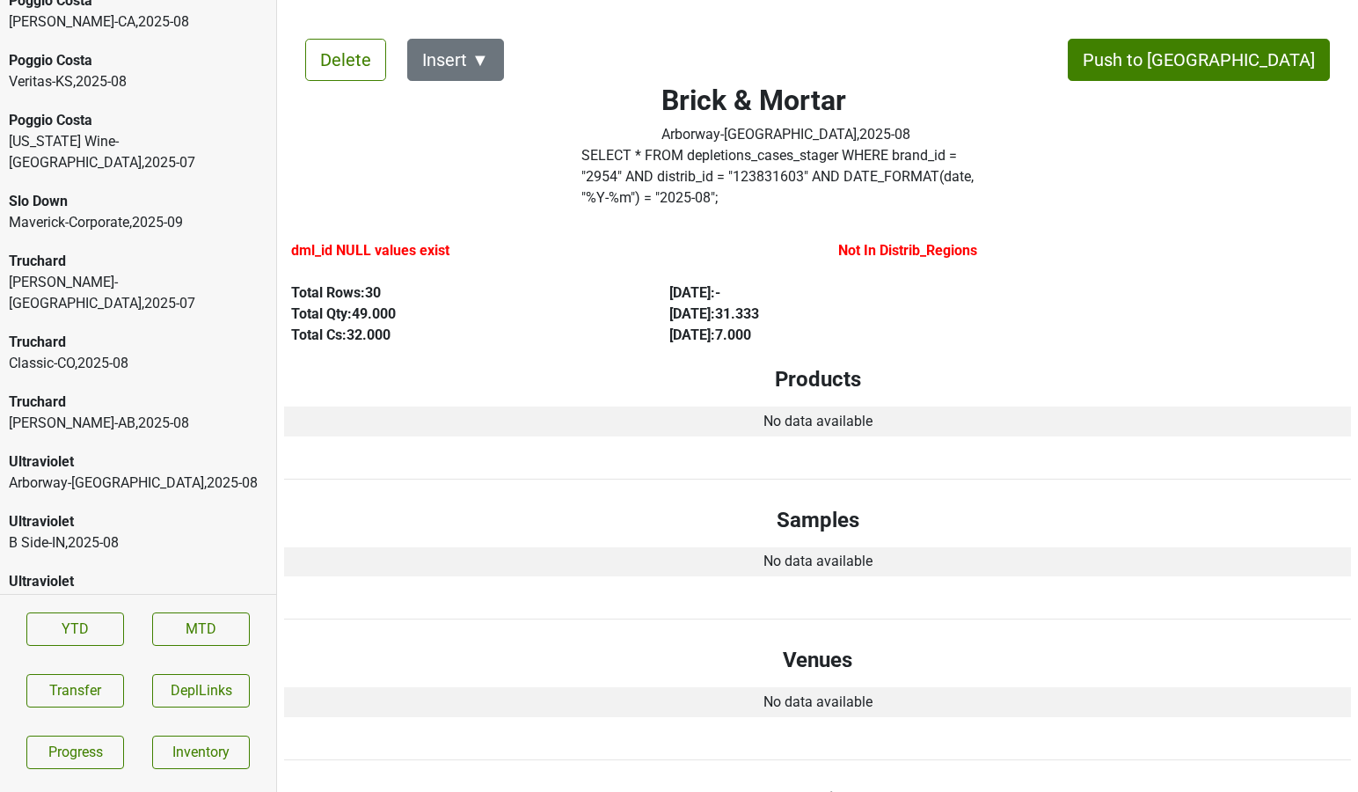
click at [208, 690] on div "Ultraviolet" at bounding box center [138, 700] width 259 height 21
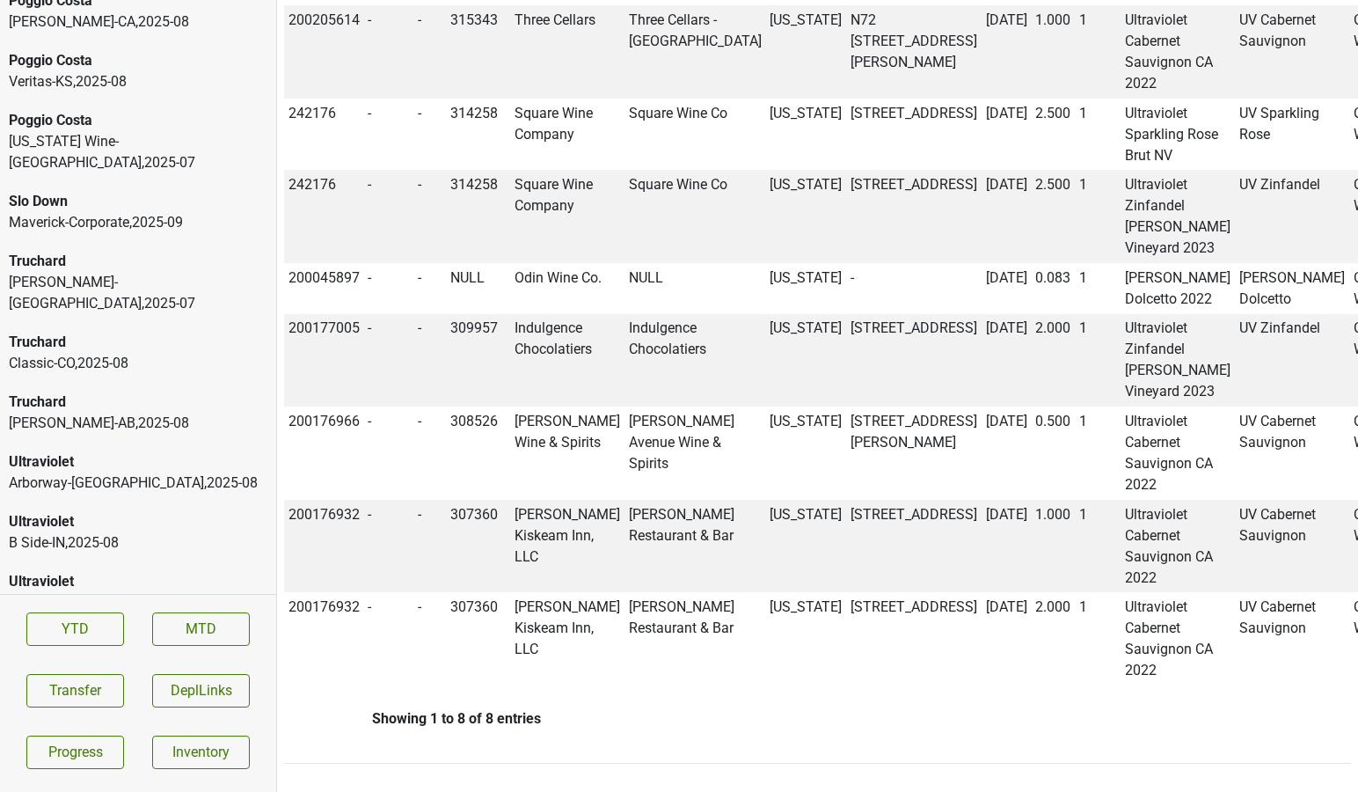
scroll to position [0, 0]
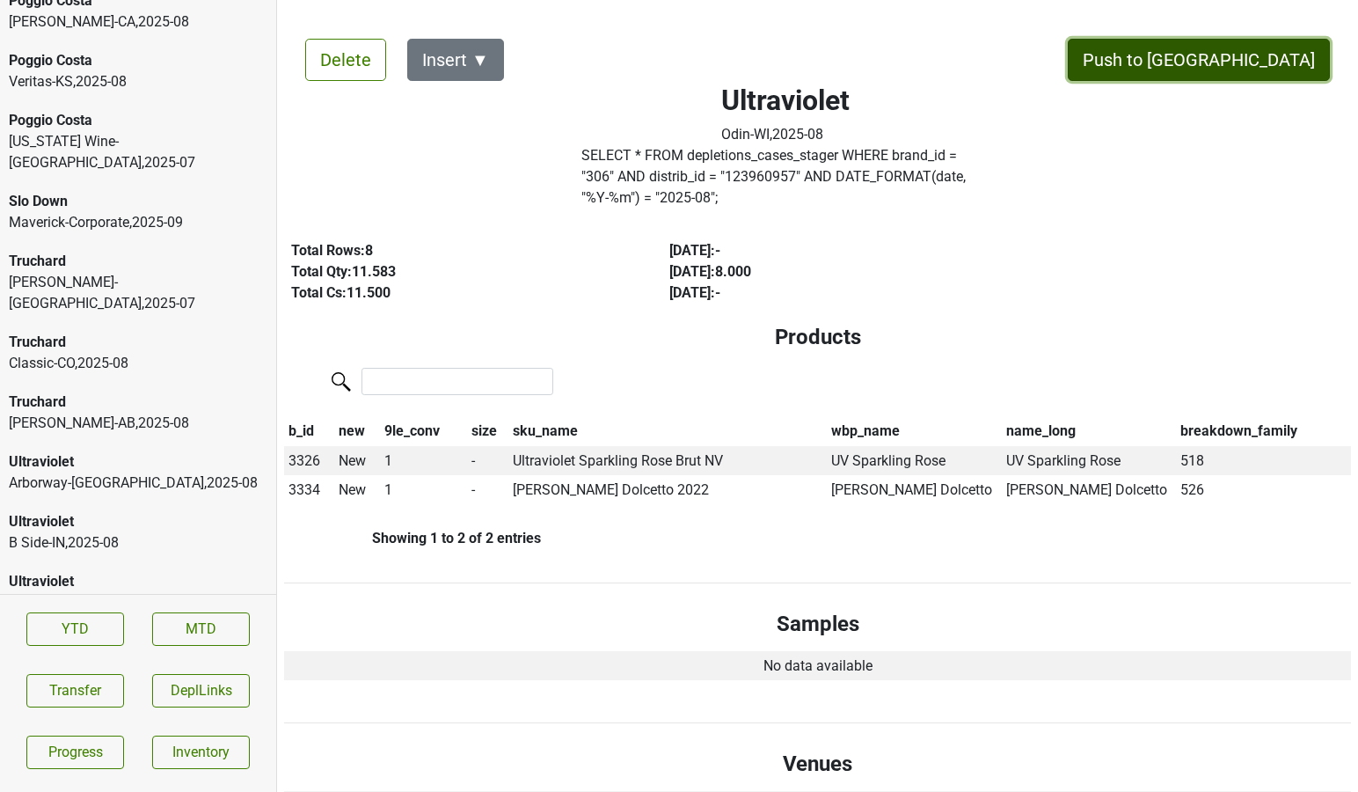
click at [1242, 57] on button "Push to [GEOGRAPHIC_DATA]" at bounding box center [1199, 60] width 262 height 42
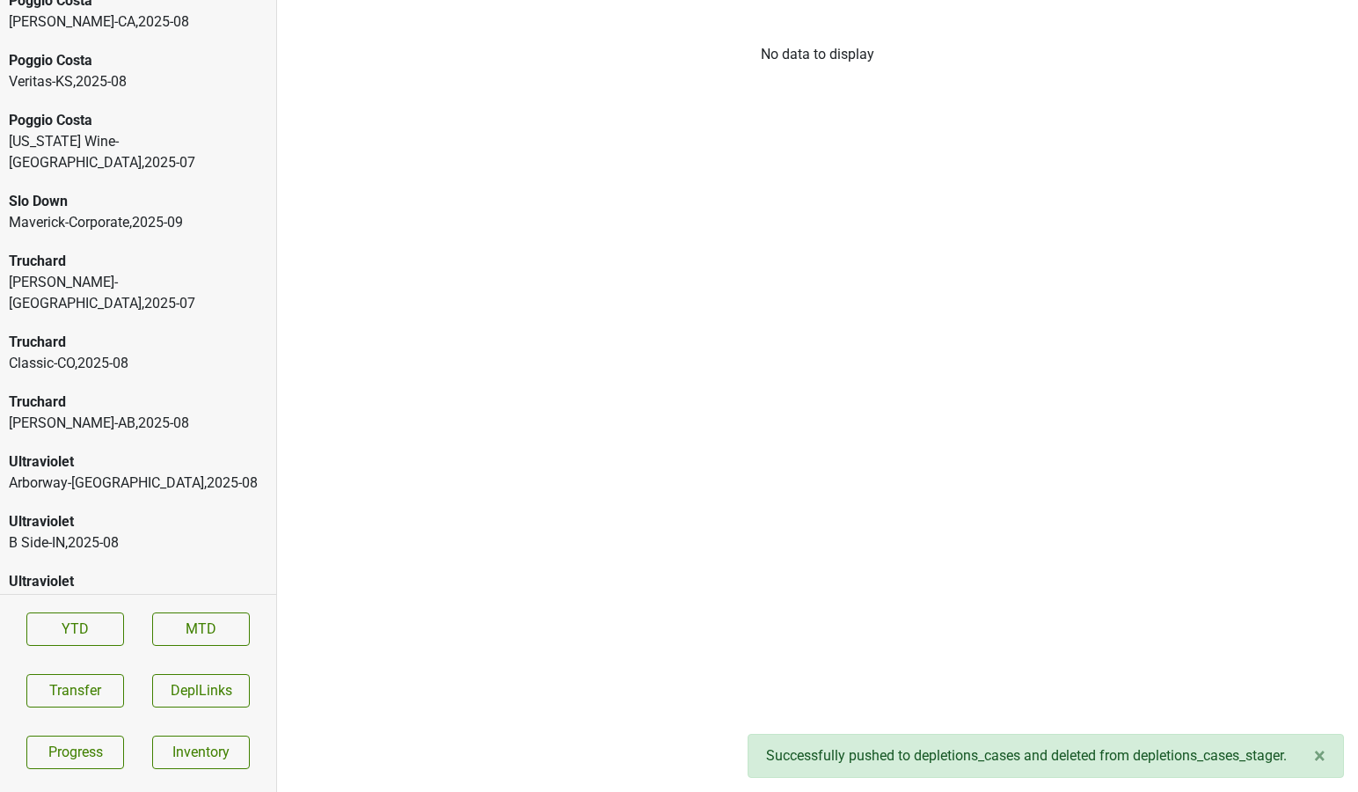
scroll to position [4011, 0]
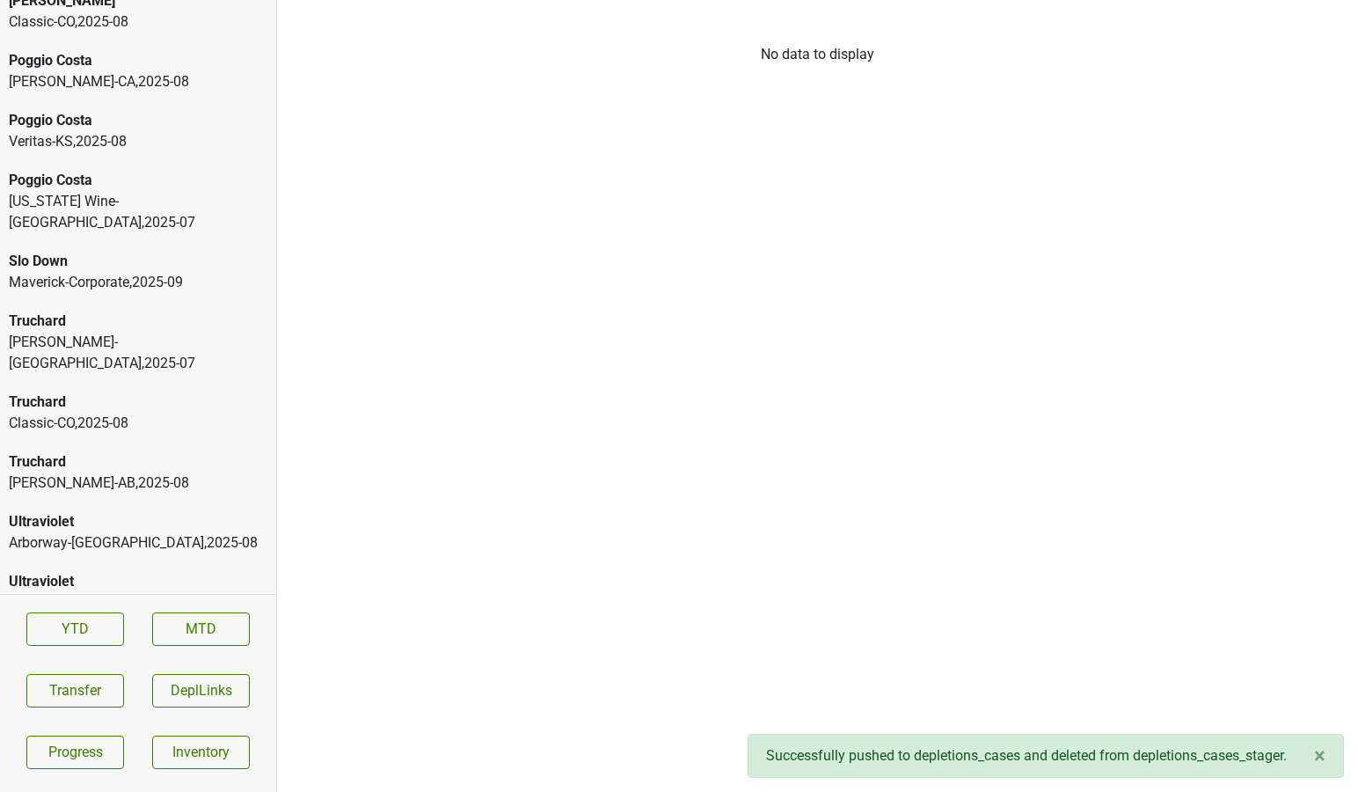
click at [108, 631] on div "Ultraviolet" at bounding box center [138, 641] width 259 height 21
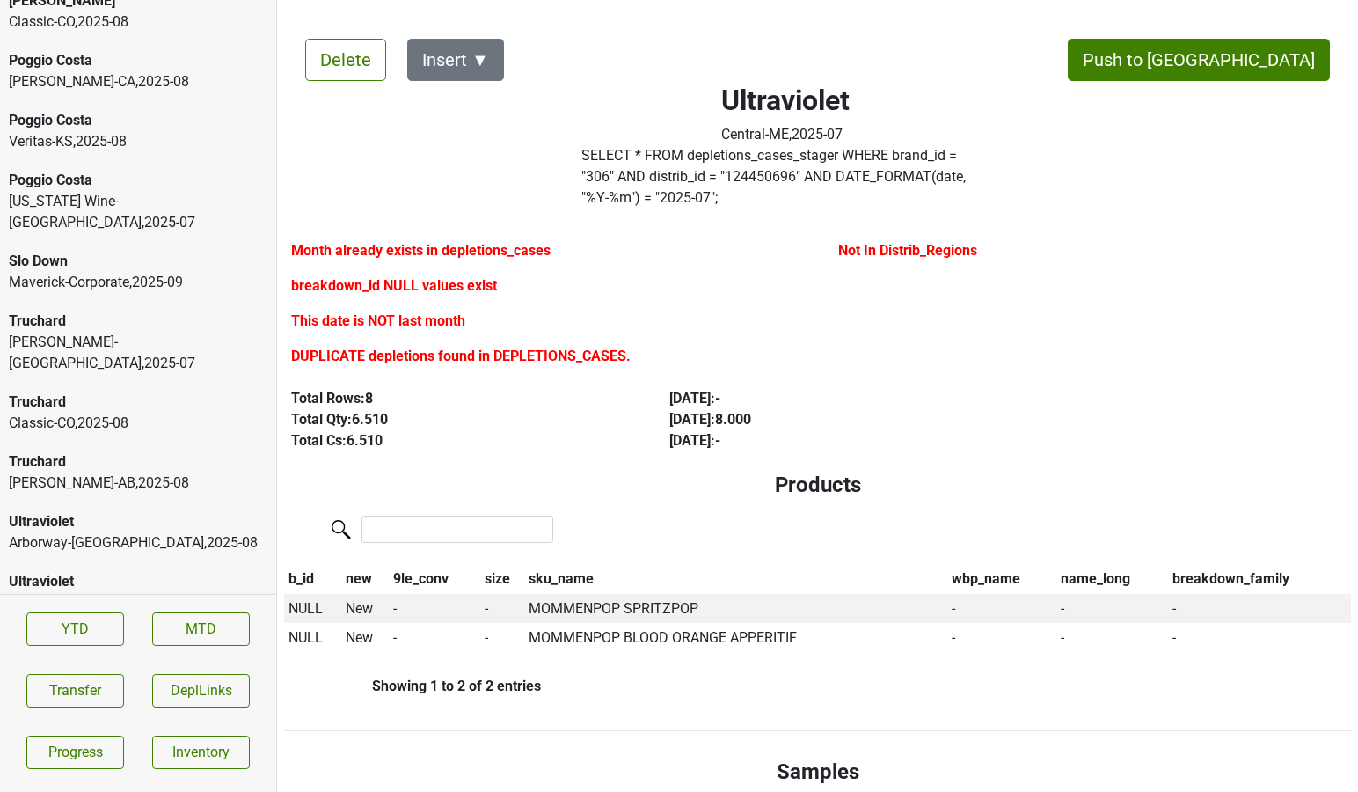
click at [168, 502] on div "Ultraviolet Arborway-MA , 2025 - 08" at bounding box center [138, 532] width 276 height 60
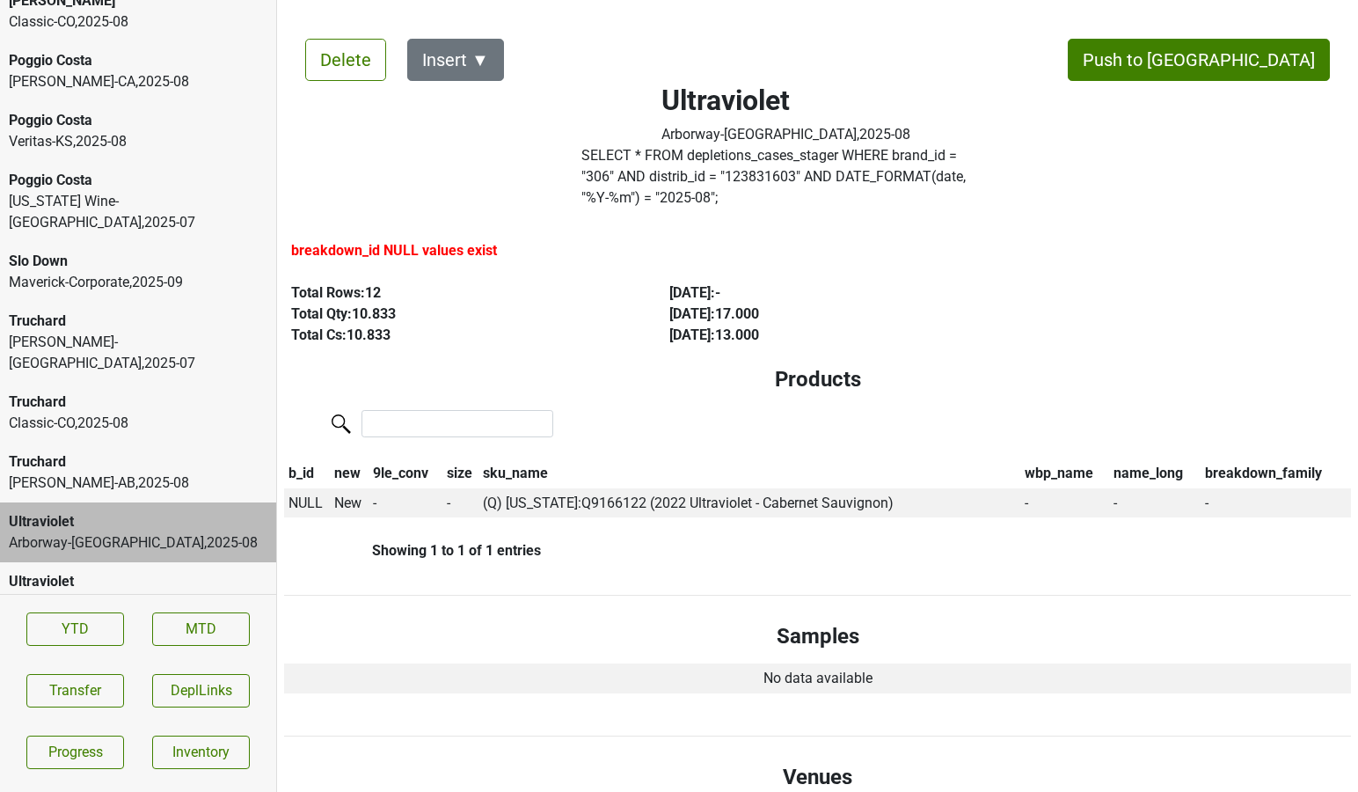
click at [164, 451] on div "Truchard" at bounding box center [138, 461] width 259 height 21
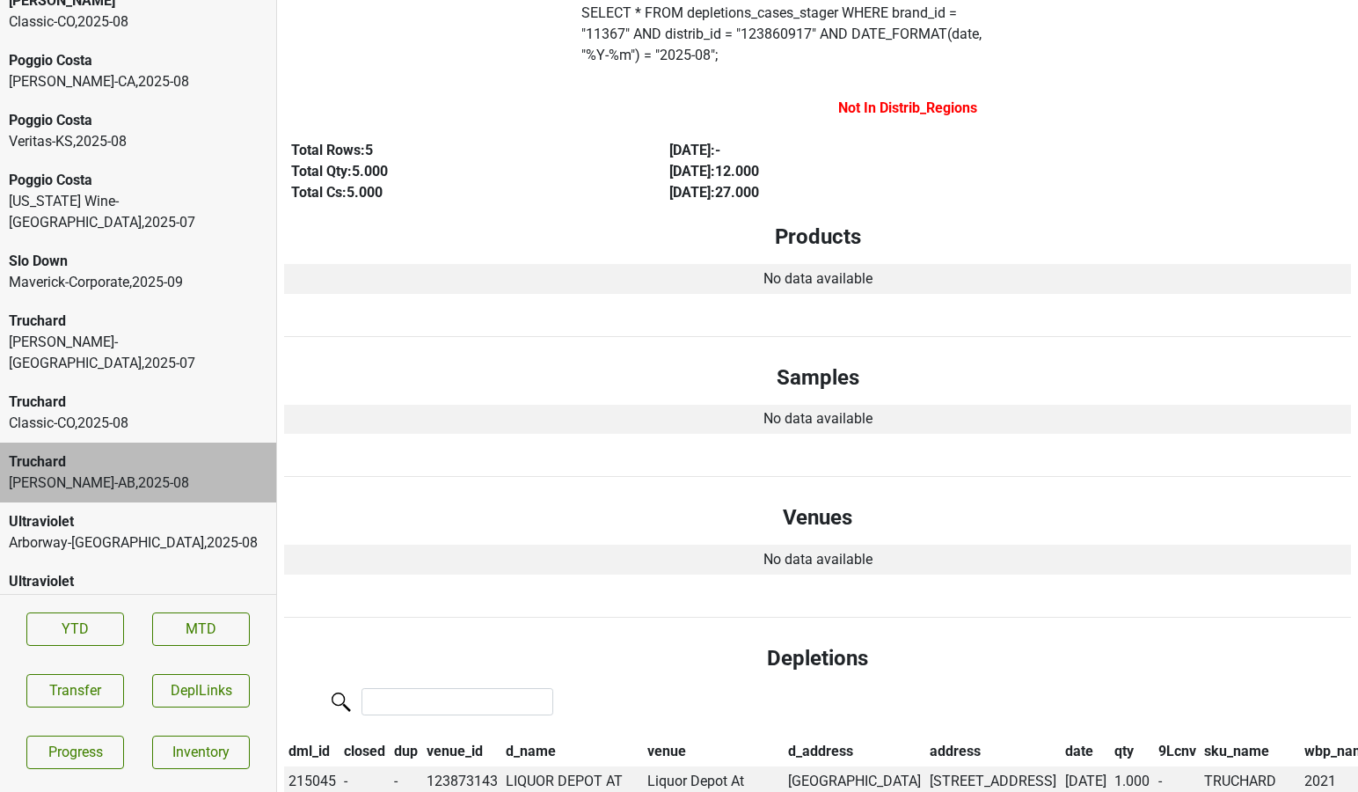
scroll to position [0, 0]
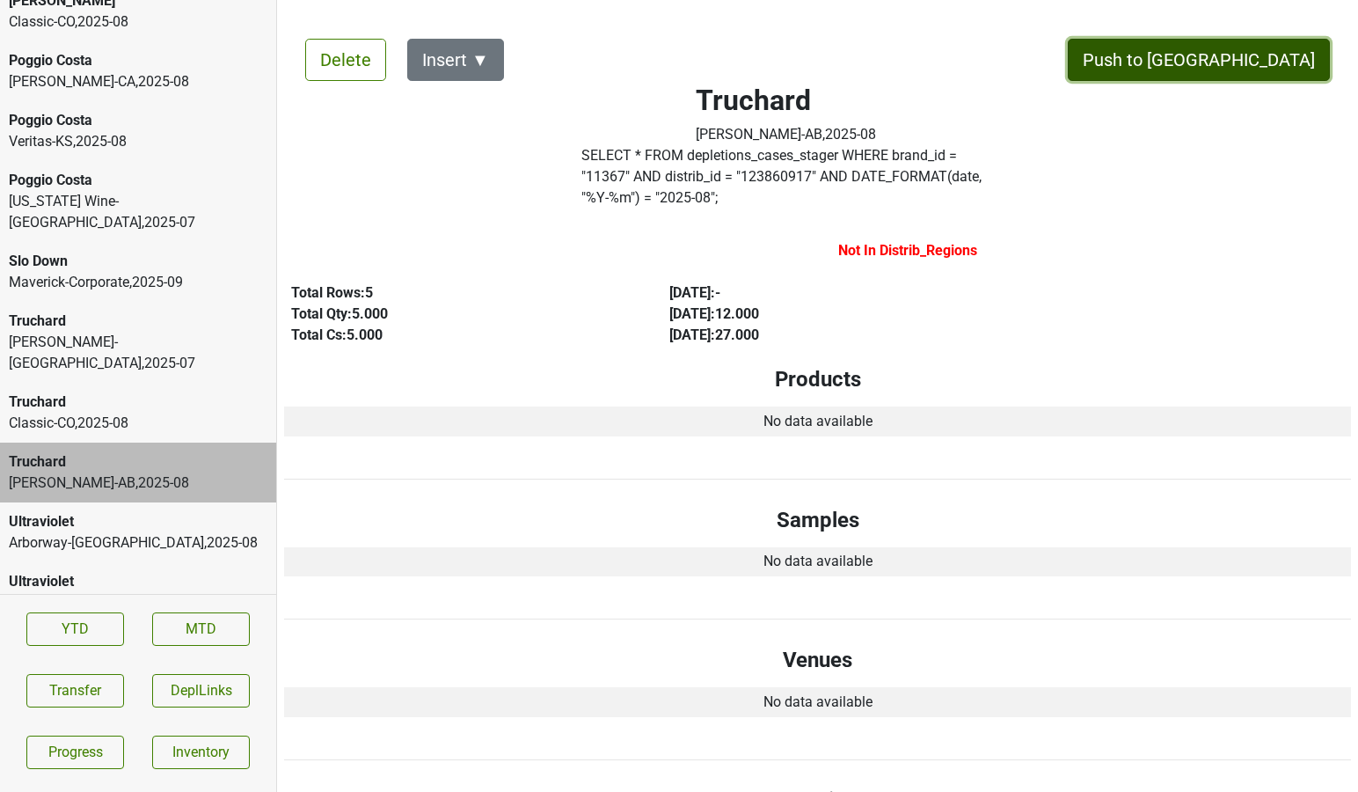
click at [1233, 55] on button "Push to [GEOGRAPHIC_DATA]" at bounding box center [1199, 60] width 262 height 42
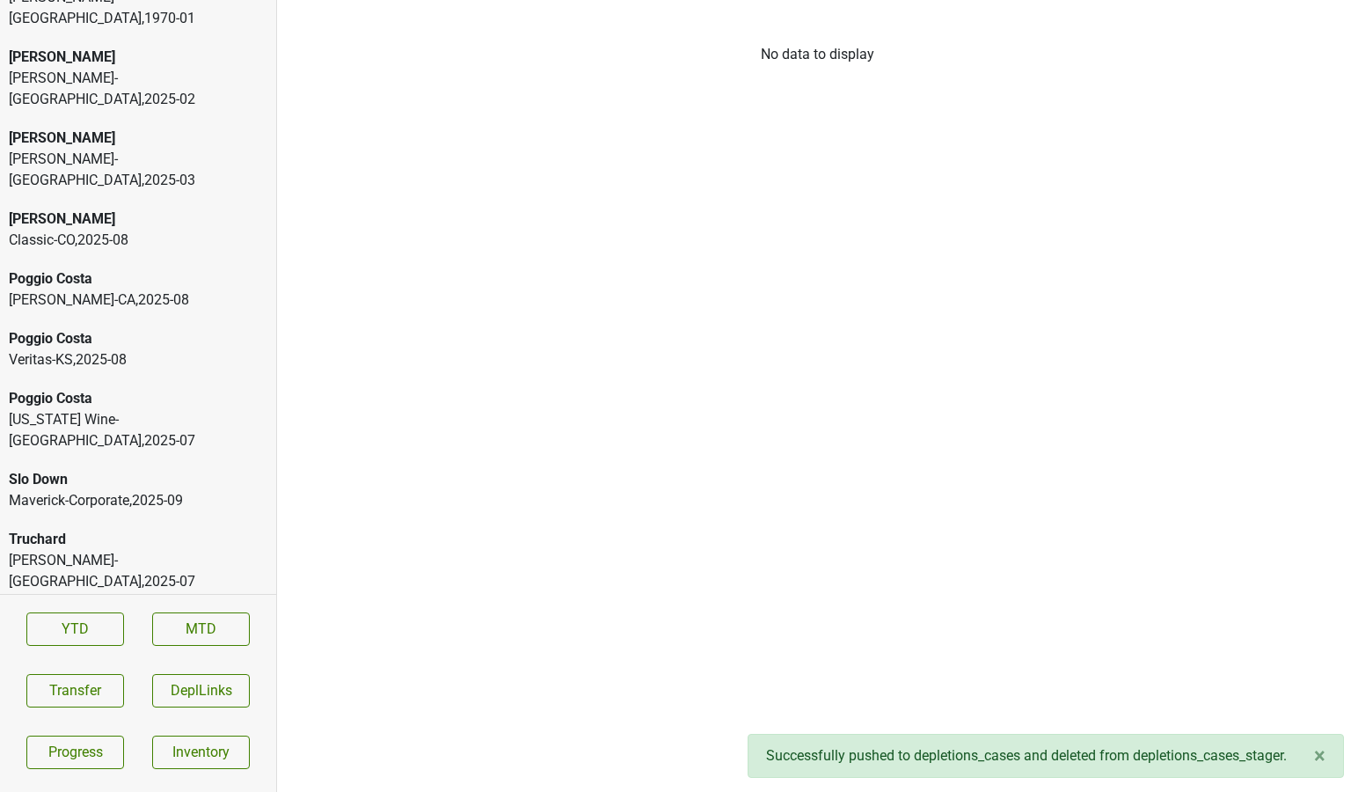
scroll to position [3784, 0]
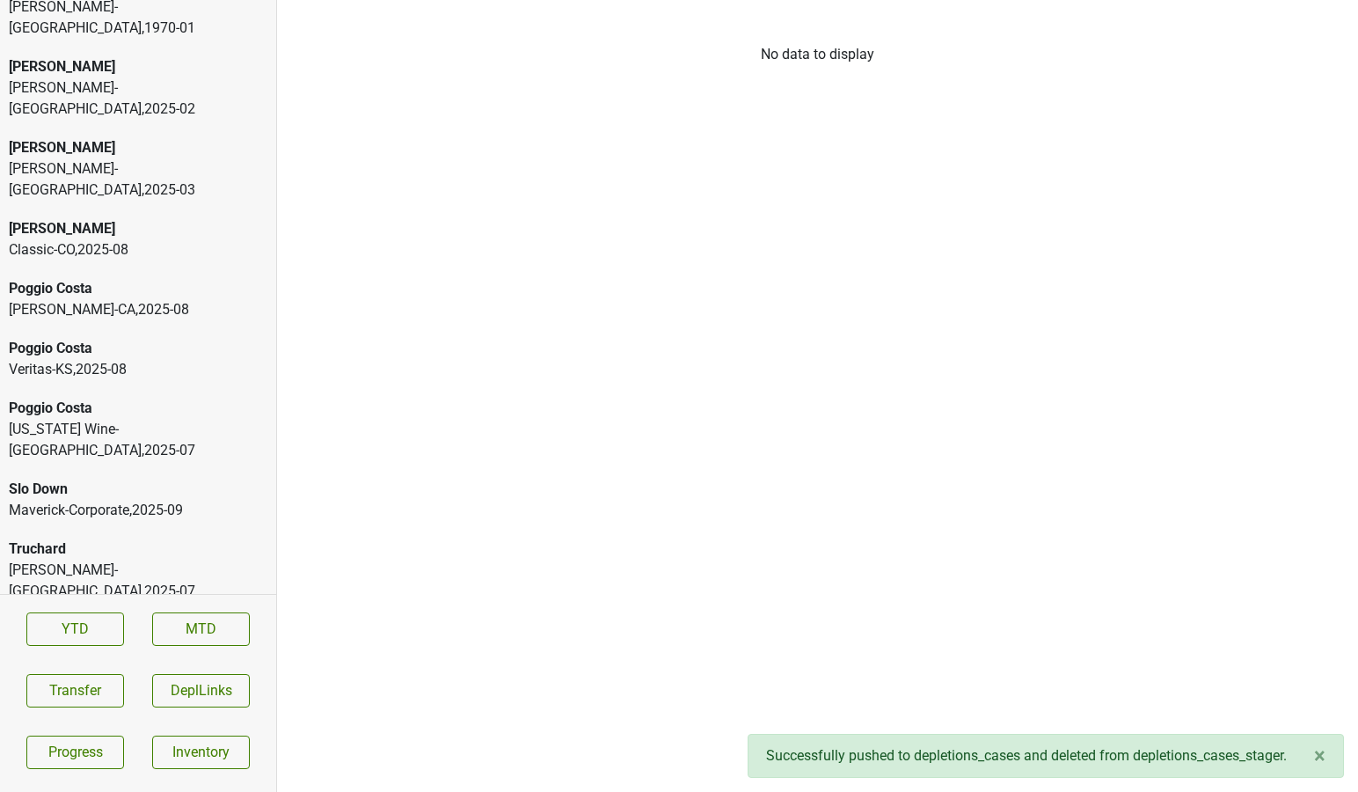
click at [142, 338] on div "Poggio Costa" at bounding box center [138, 348] width 259 height 21
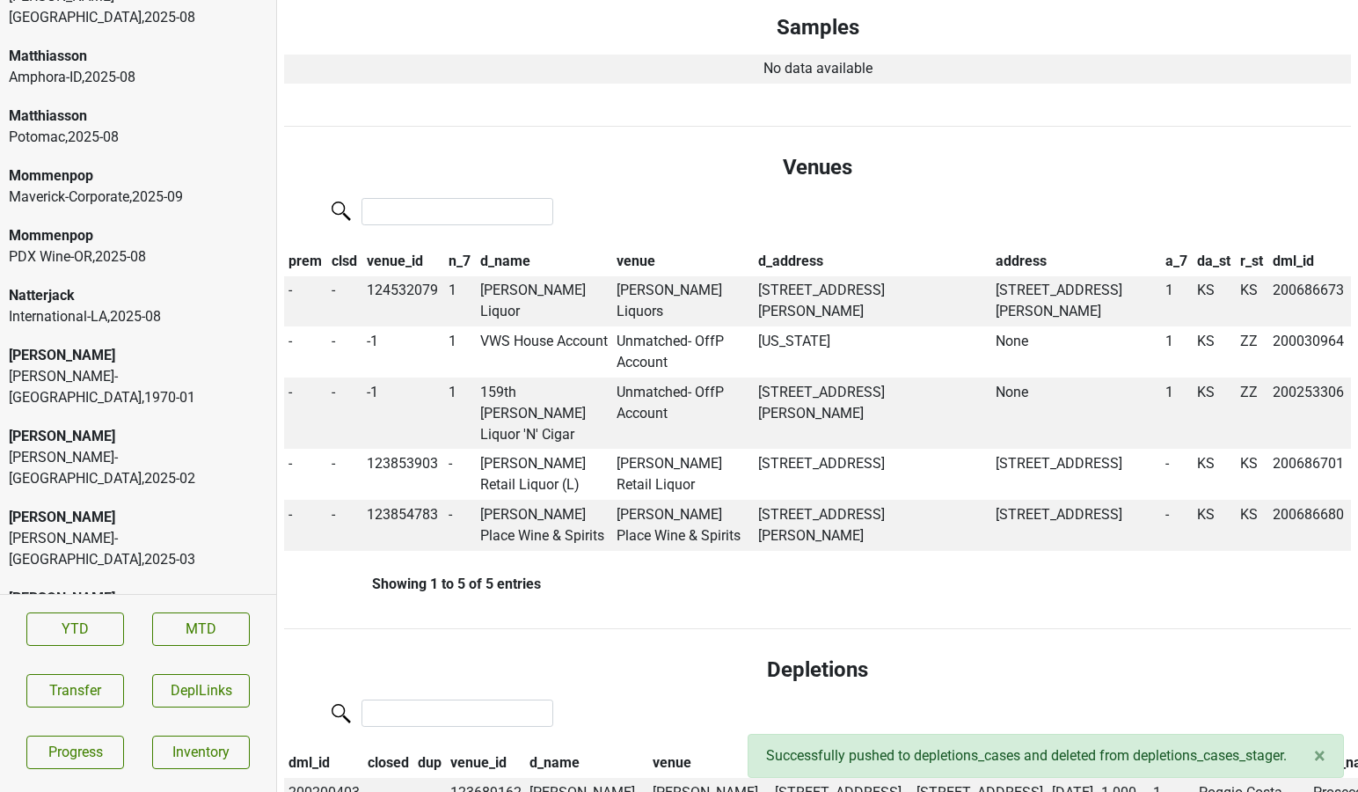
scroll to position [3411, 0]
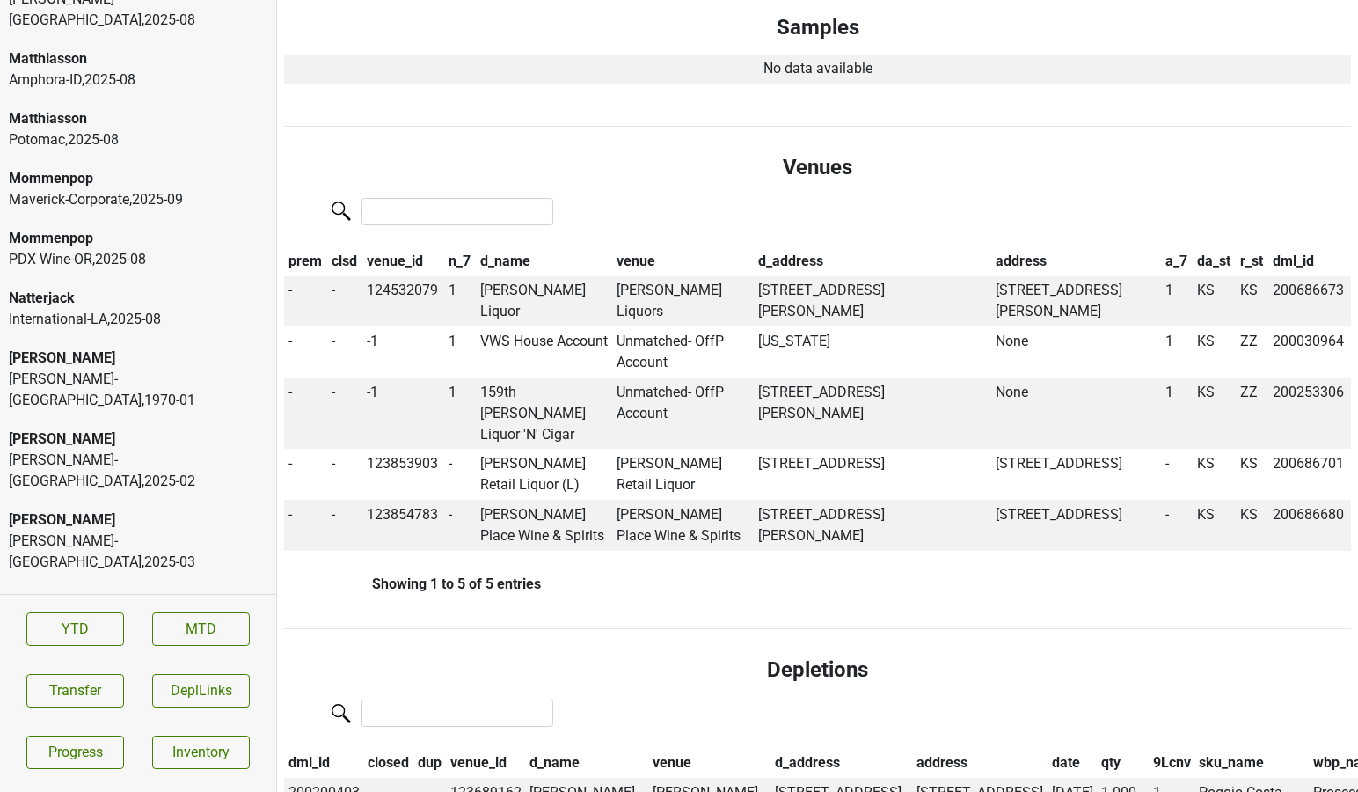
click at [113, 309] on div "International-LA , 2025 - 08" at bounding box center [138, 319] width 259 height 21
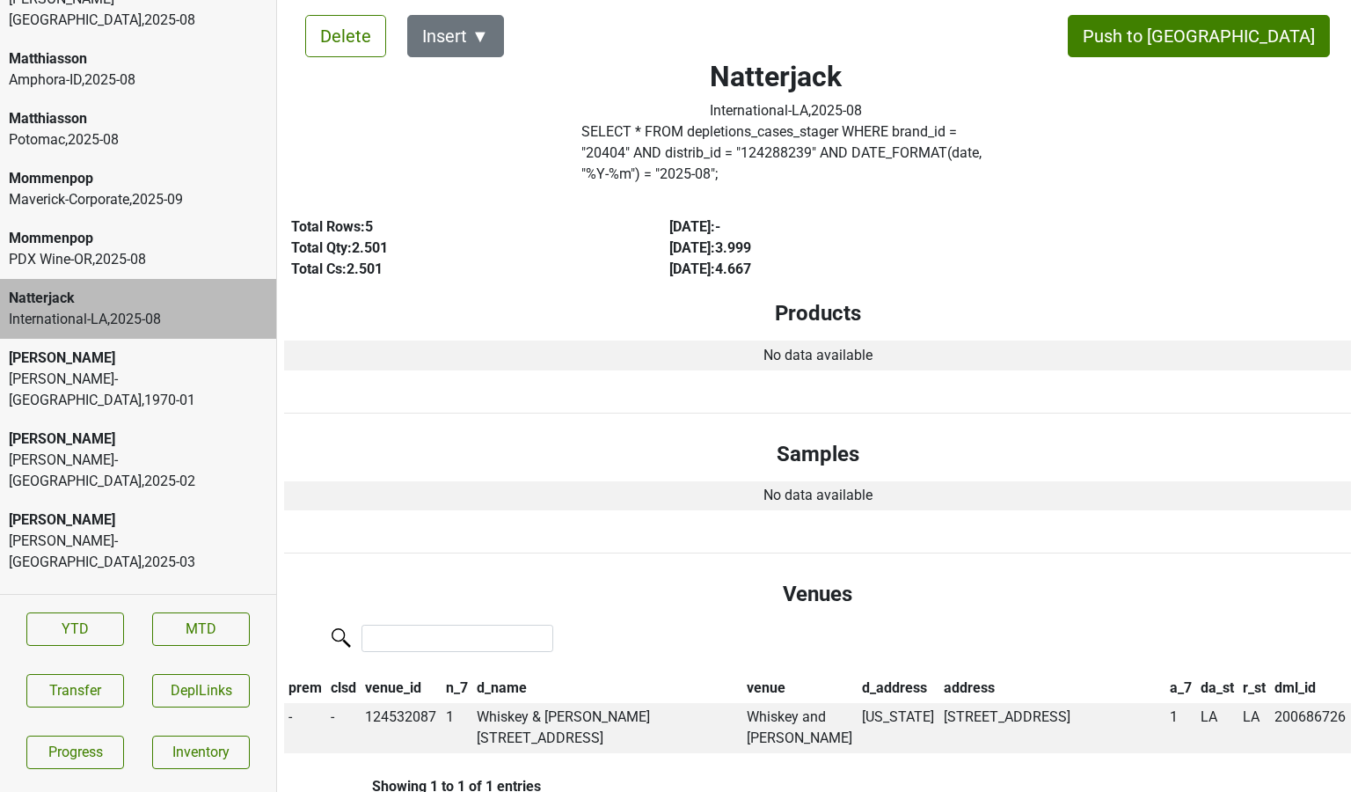
scroll to position [0, 0]
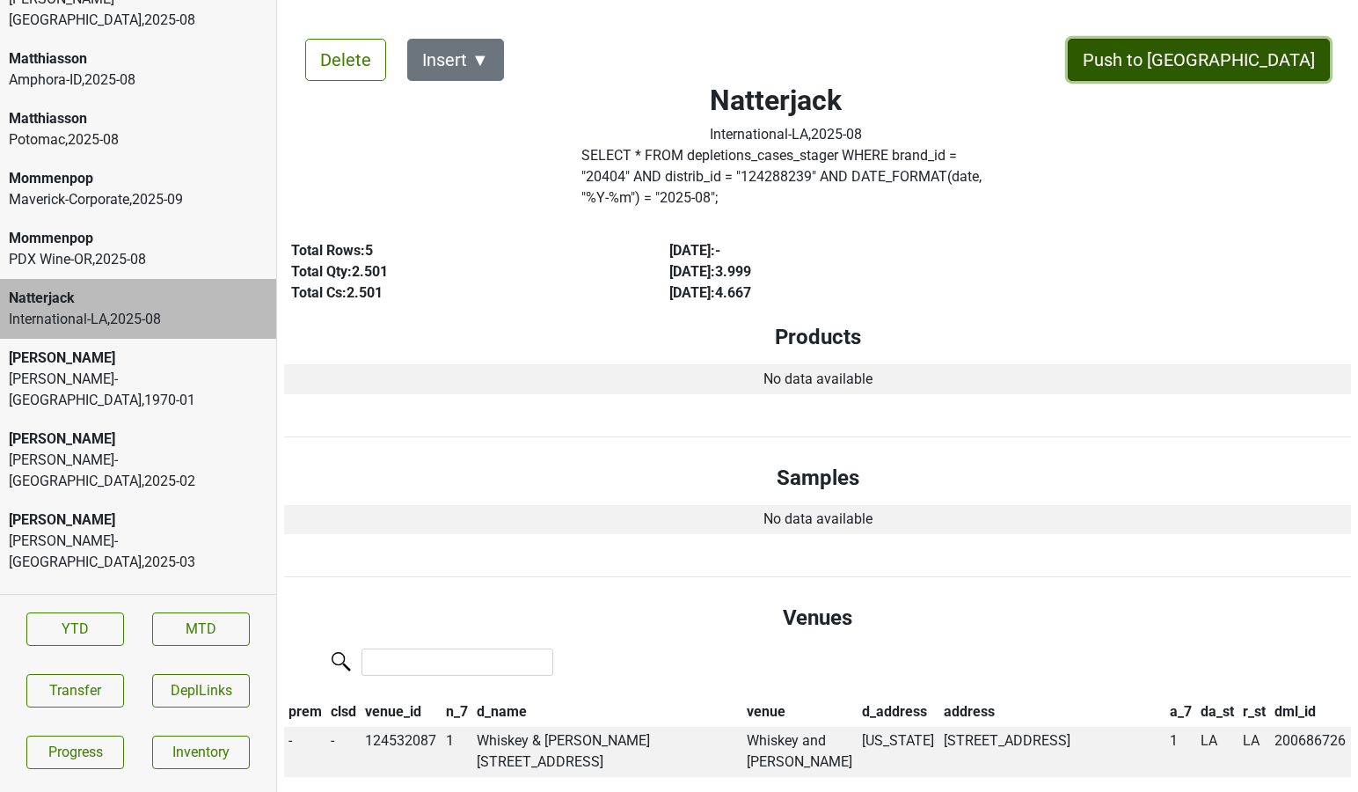
click at [1242, 56] on button "Push to [GEOGRAPHIC_DATA]" at bounding box center [1199, 60] width 262 height 42
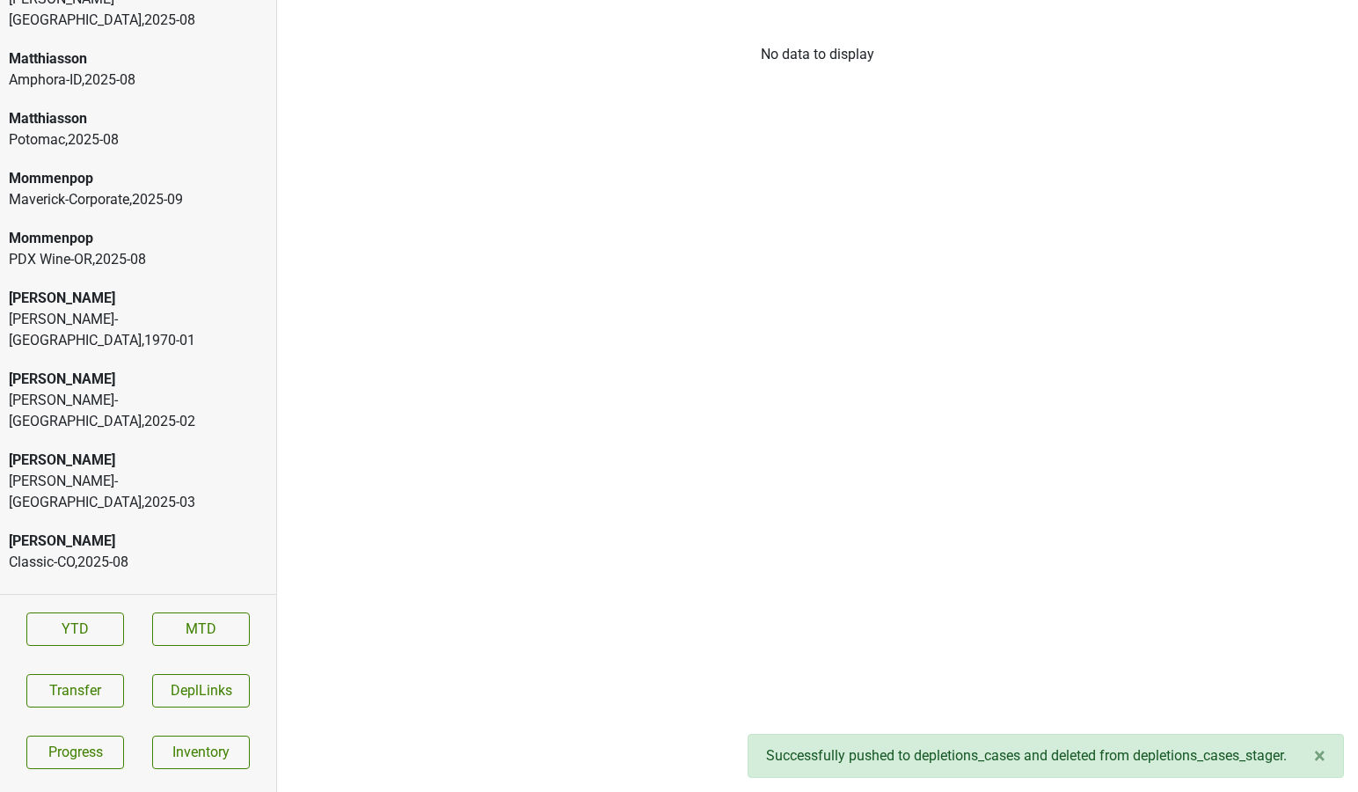
click at [90, 228] on div "Mommenpop" at bounding box center [138, 238] width 259 height 21
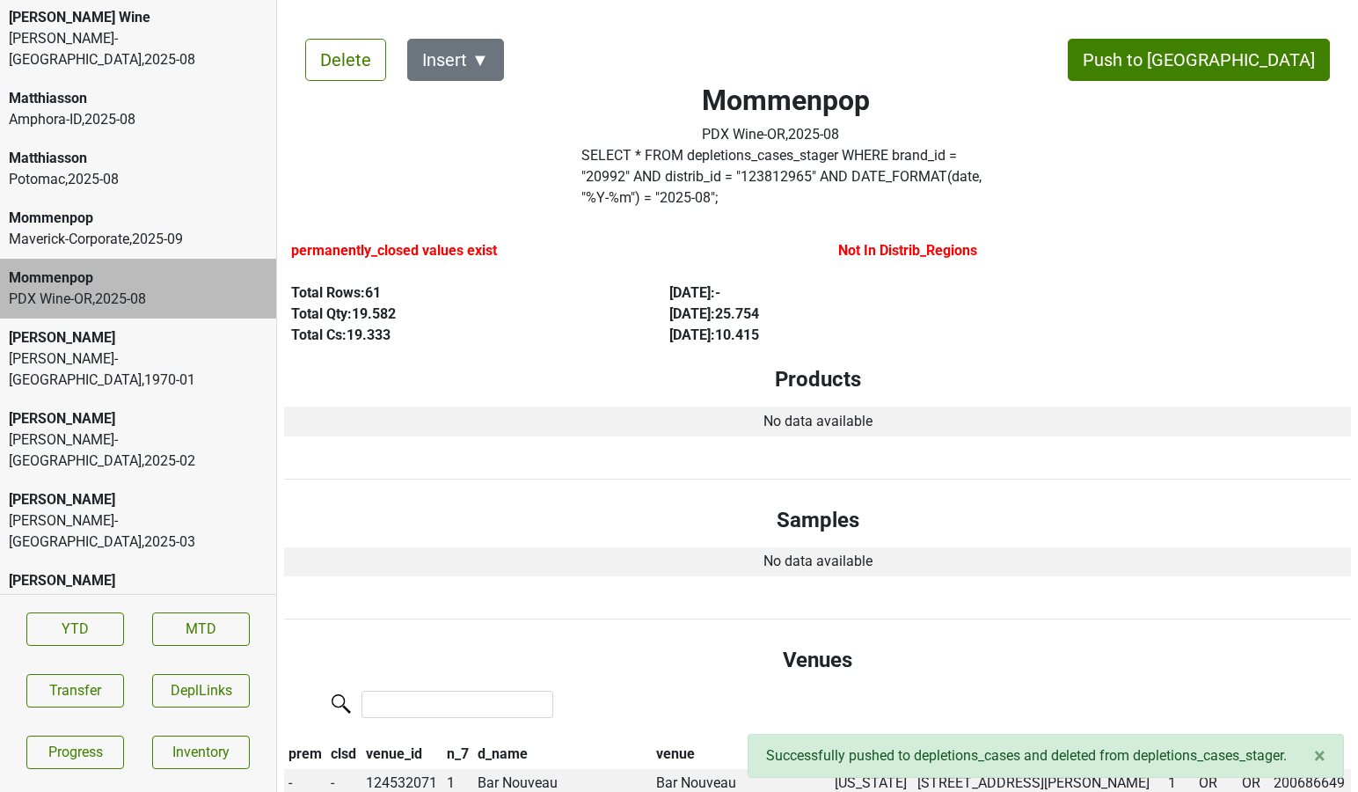
scroll to position [3366, 0]
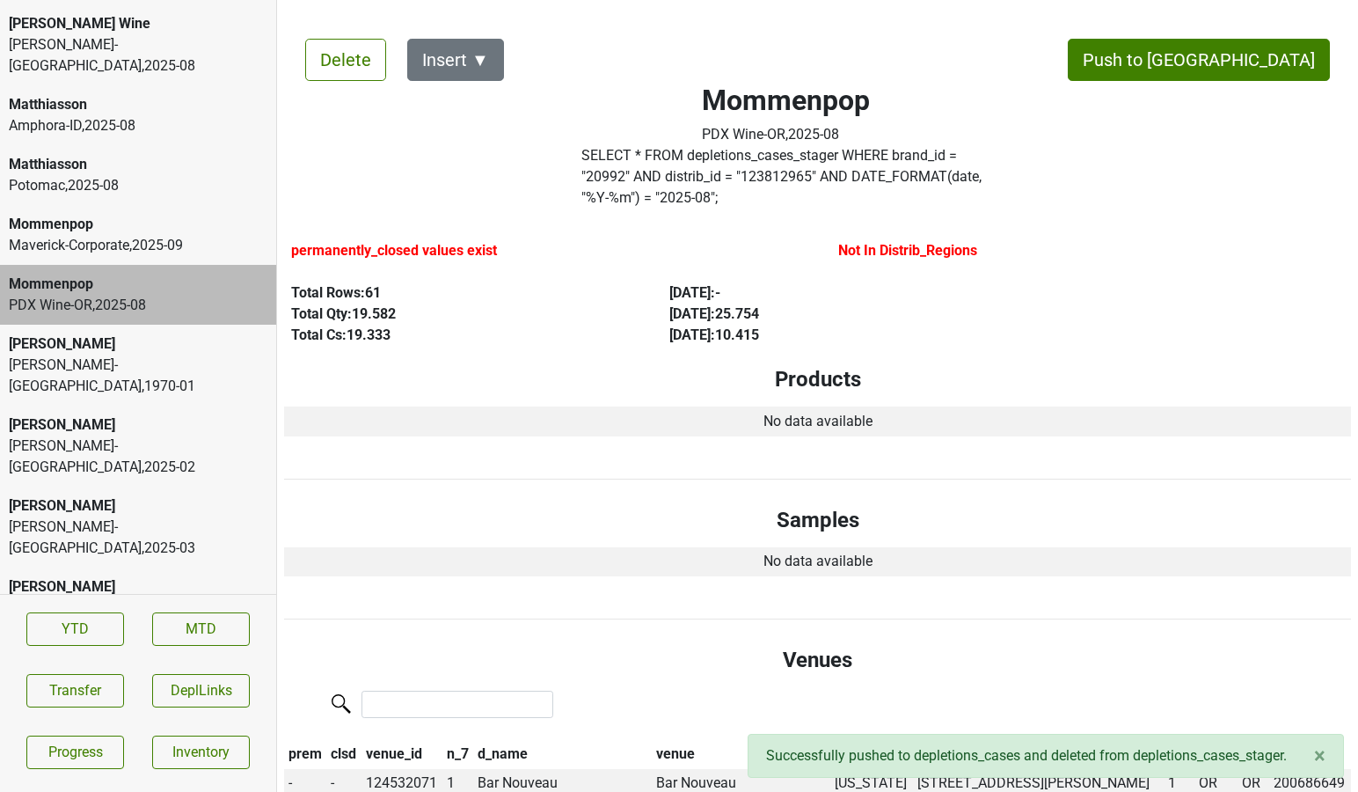
click at [100, 154] on div "Matthiasson" at bounding box center [138, 164] width 259 height 21
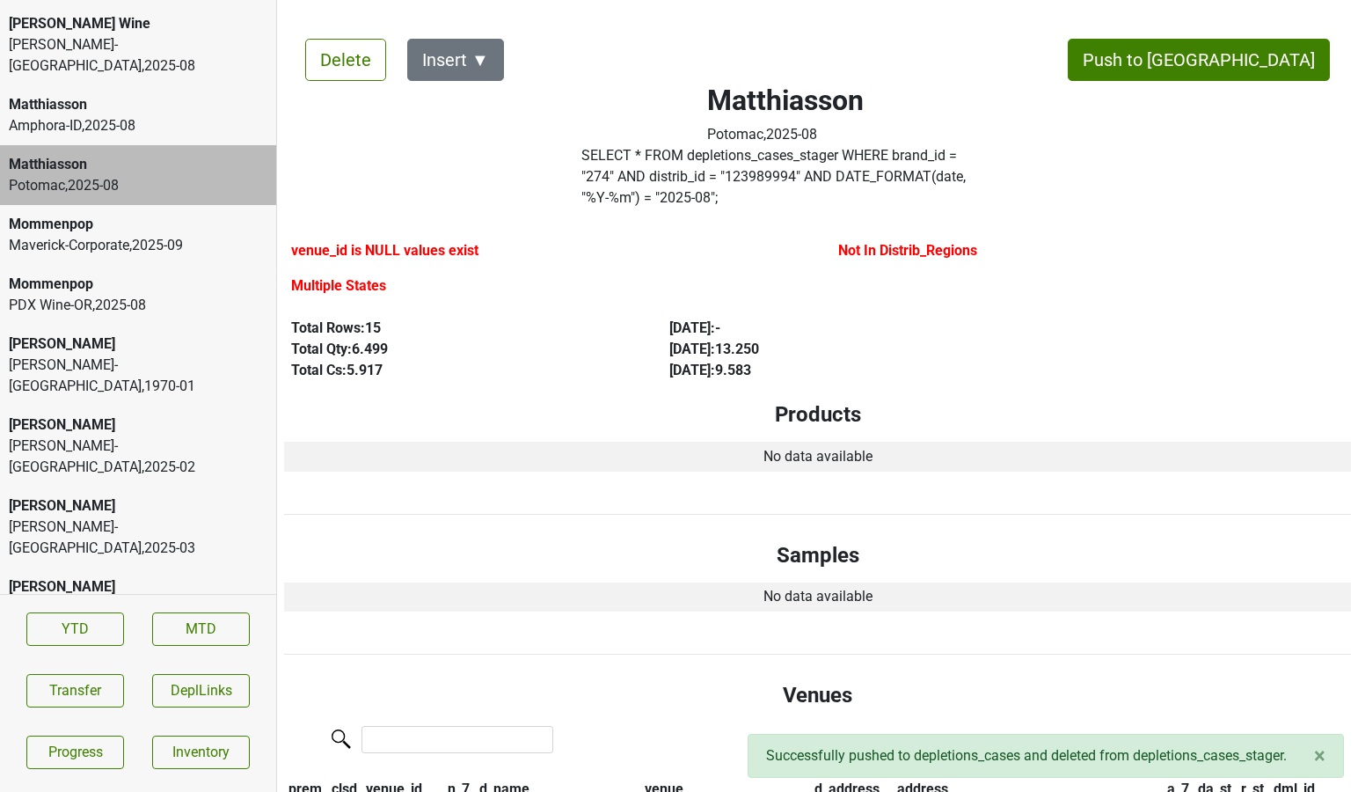
click at [106, 99] on div "Matthiasson Amphora-ID , 2025 - 08" at bounding box center [138, 115] width 276 height 60
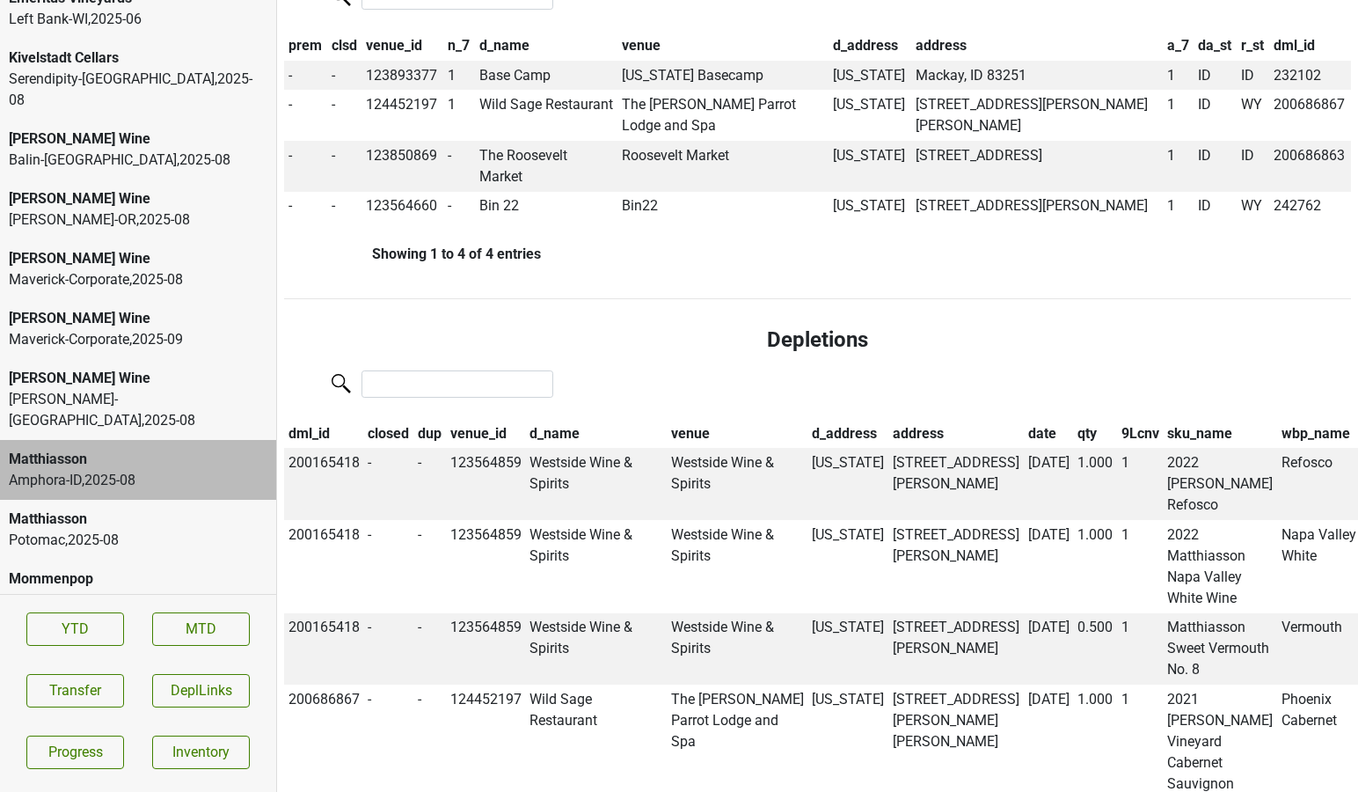
scroll to position [3001, 0]
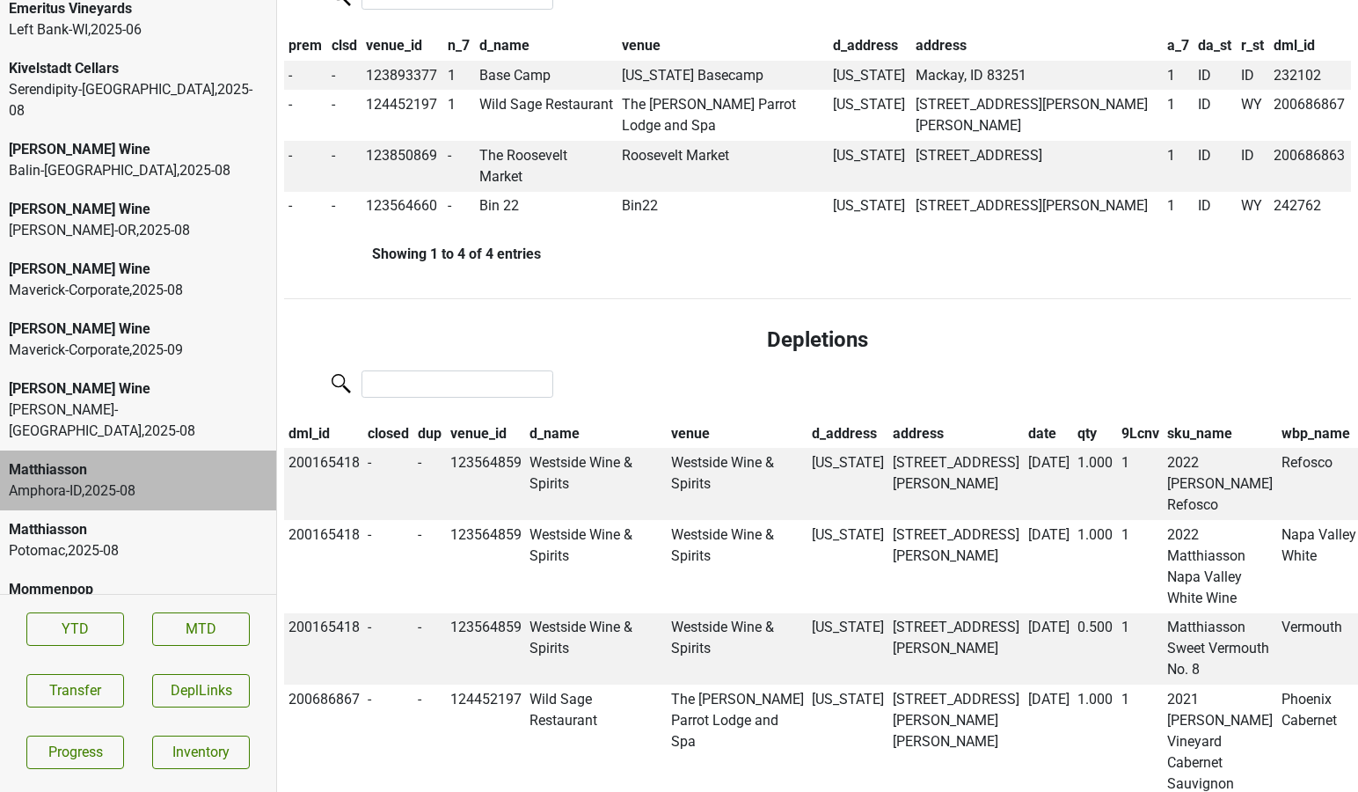
click at [198, 91] on div "Serendipity-CA , 2025 - 08" at bounding box center [138, 100] width 259 height 42
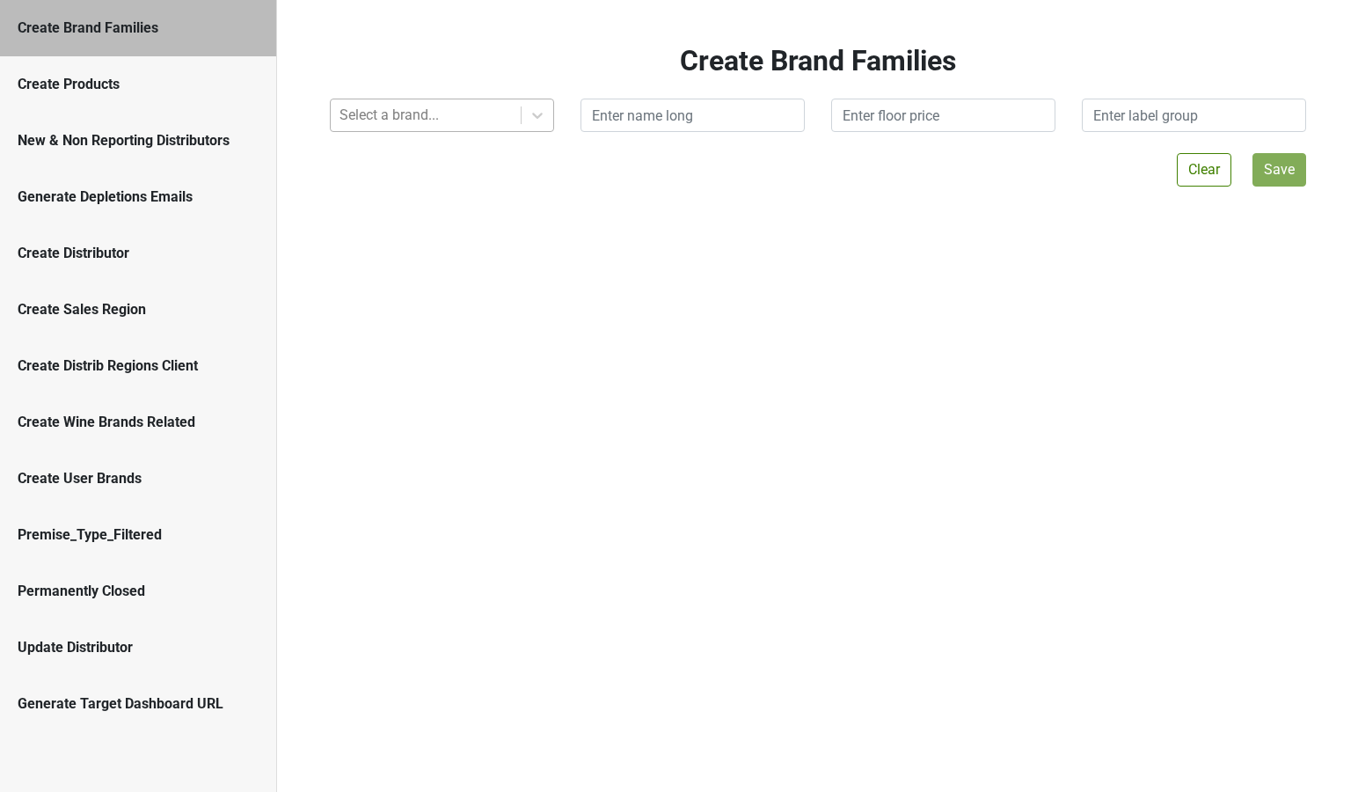
click at [482, 118] on div at bounding box center [425, 115] width 172 height 25
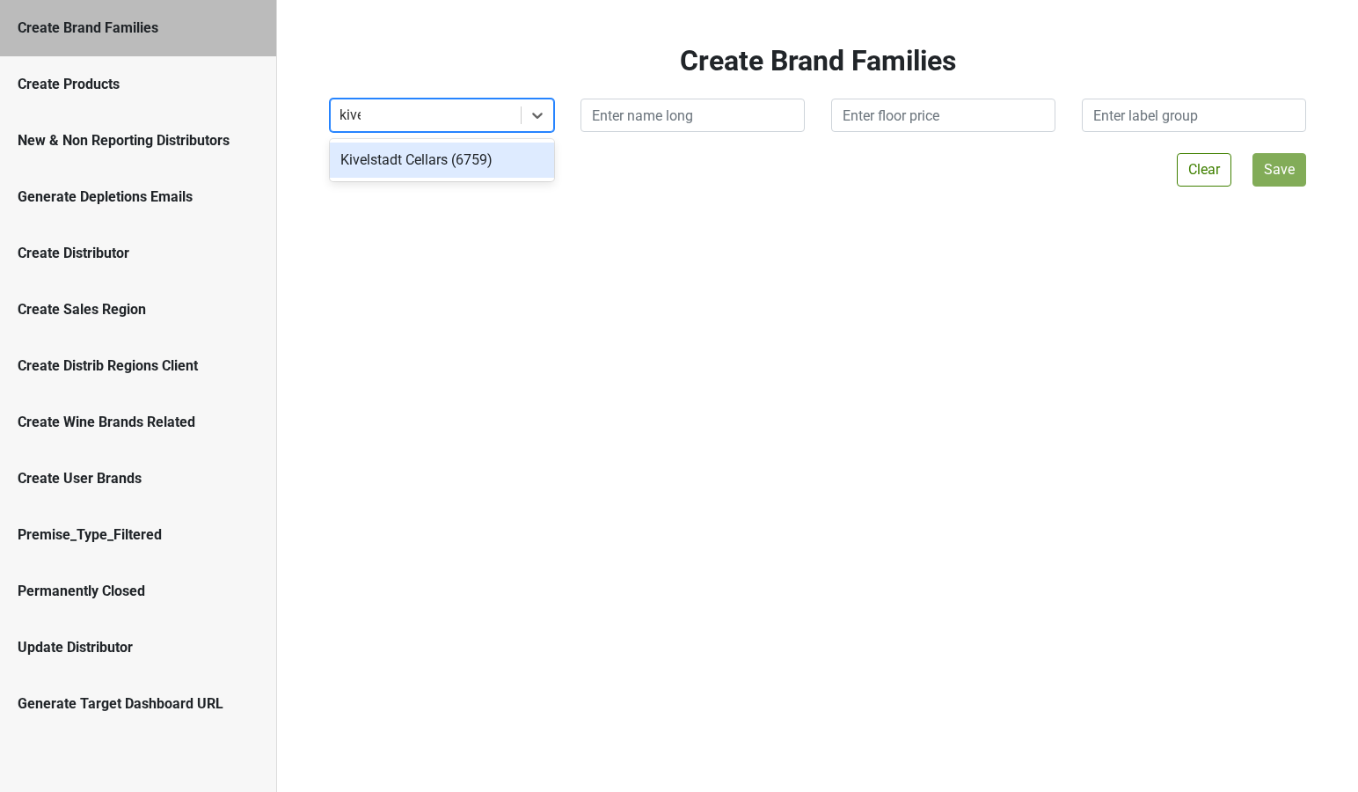
type input "kivel"
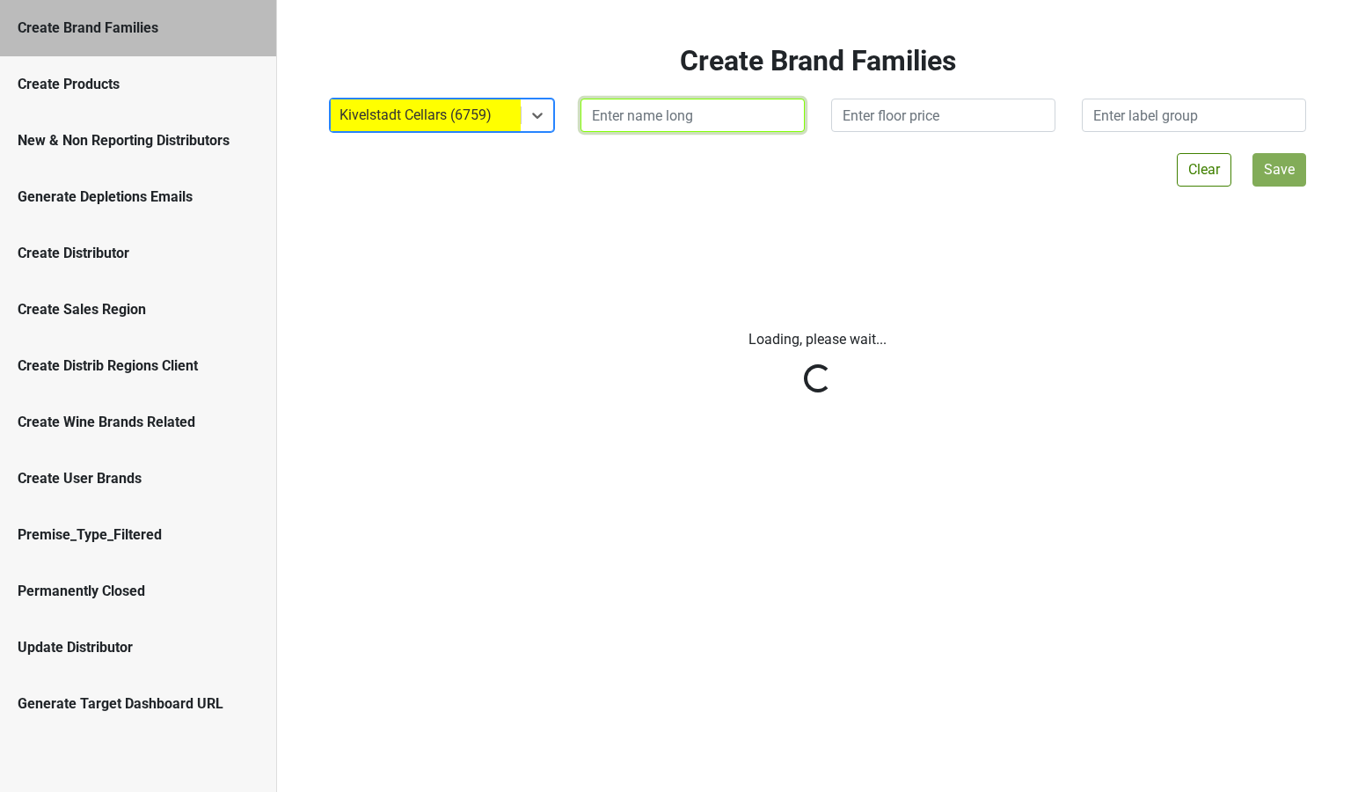
click at [631, 115] on input "text" at bounding box center [692, 115] width 224 height 33
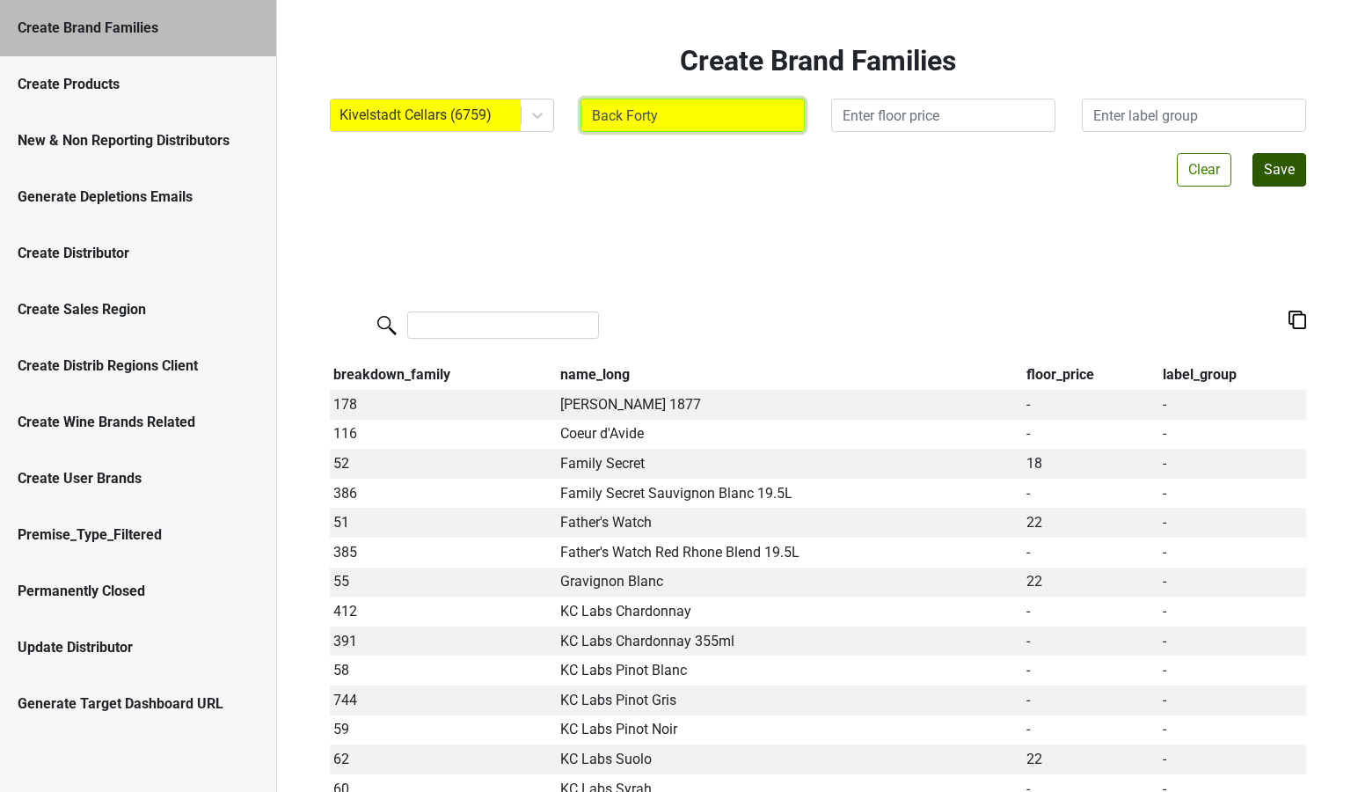
type input "Back Forty"
click at [1273, 171] on button "Save" at bounding box center [1279, 169] width 54 height 33
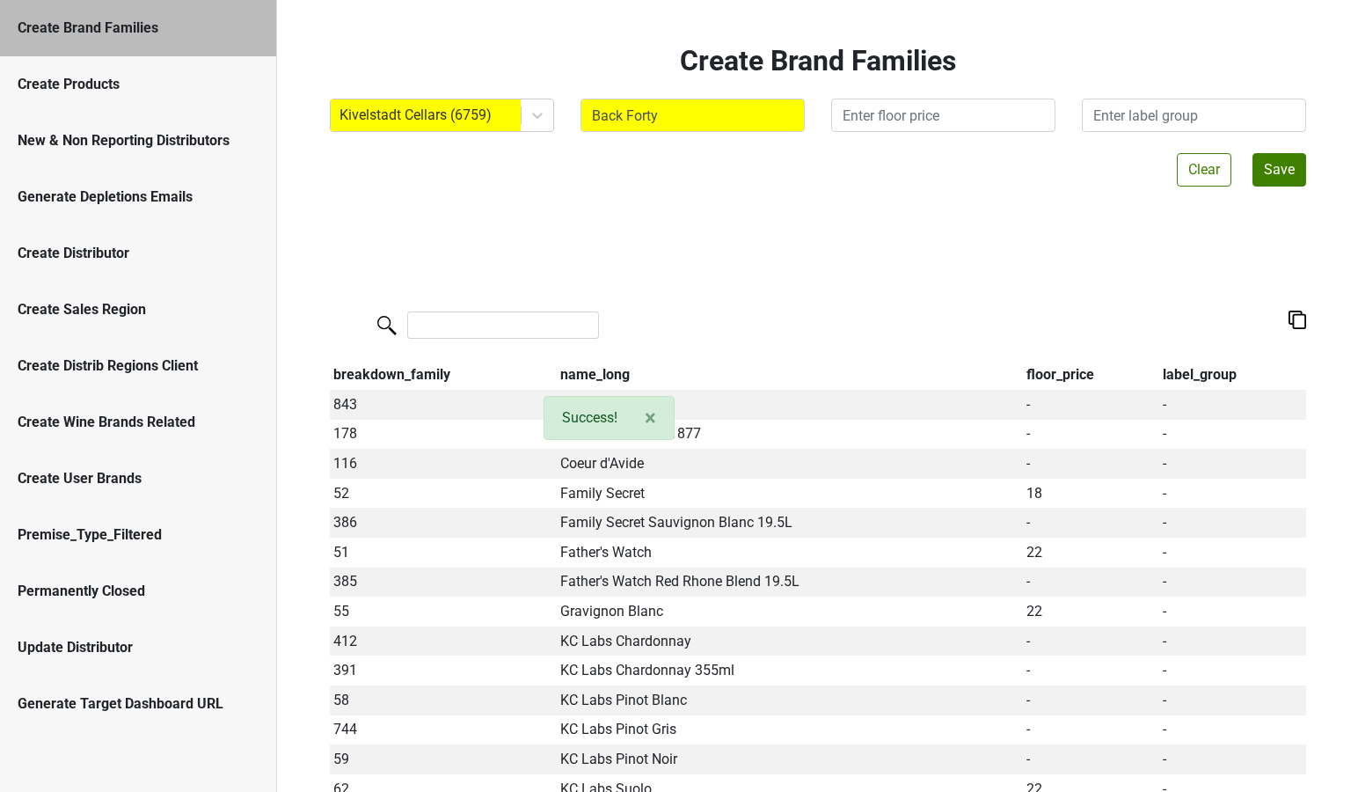
click at [139, 81] on div "Create Products" at bounding box center [138, 84] width 241 height 21
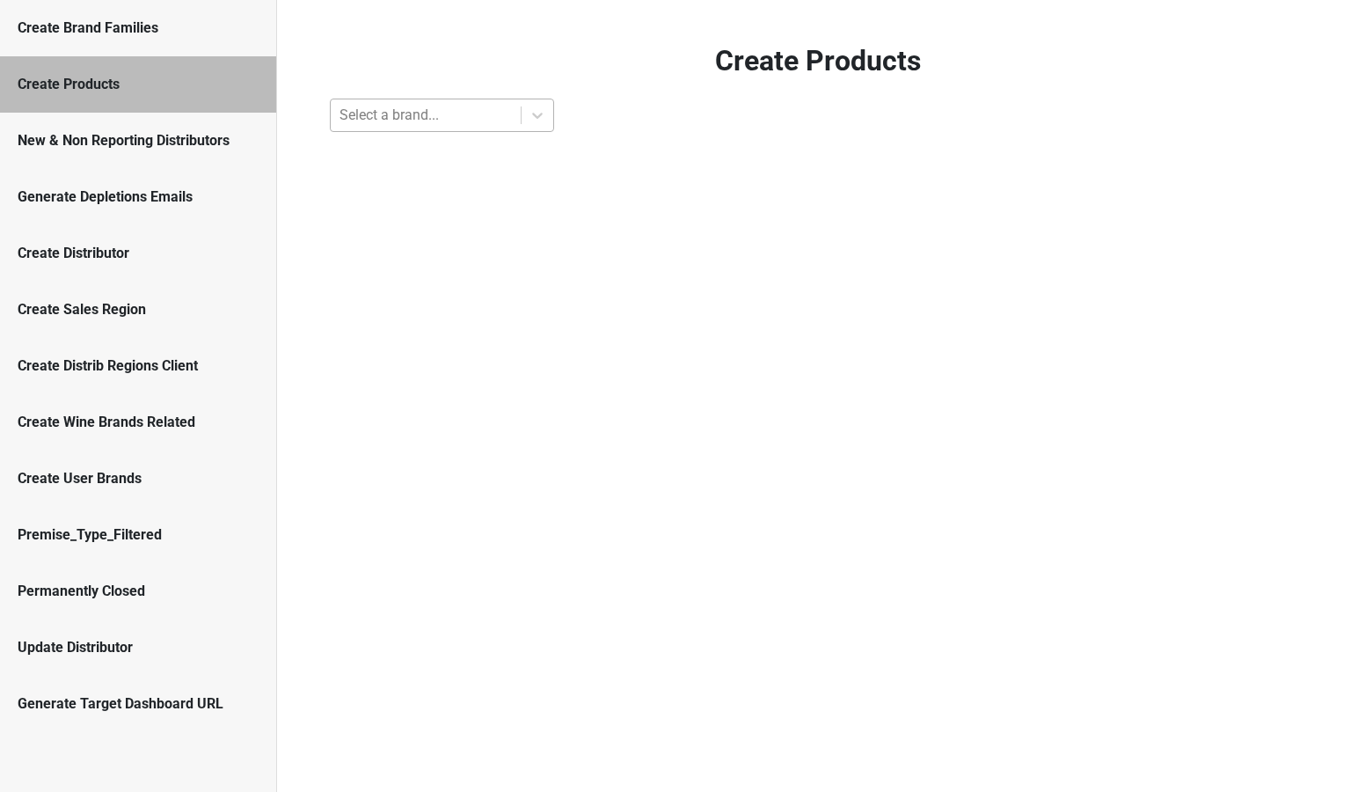
click at [414, 106] on div at bounding box center [425, 115] width 172 height 25
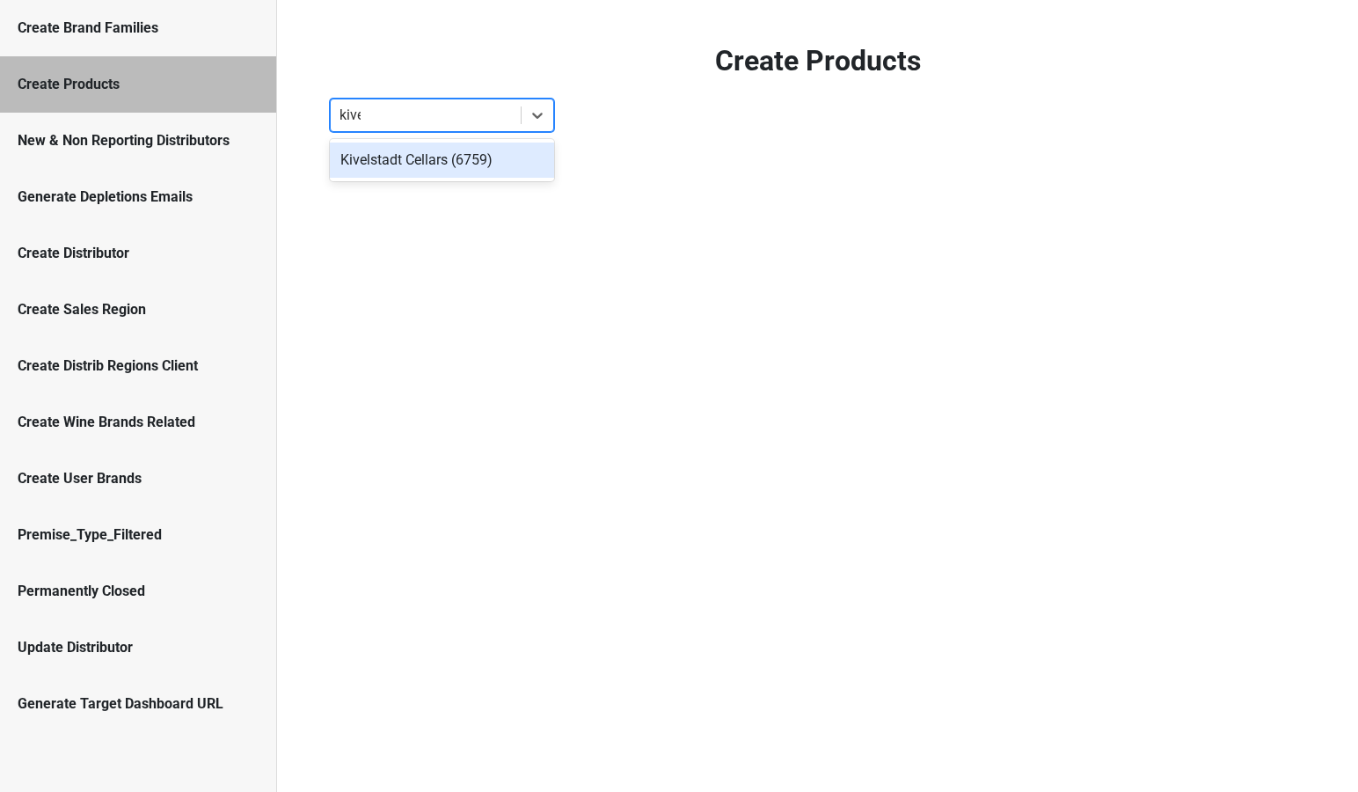
type input "kivel"
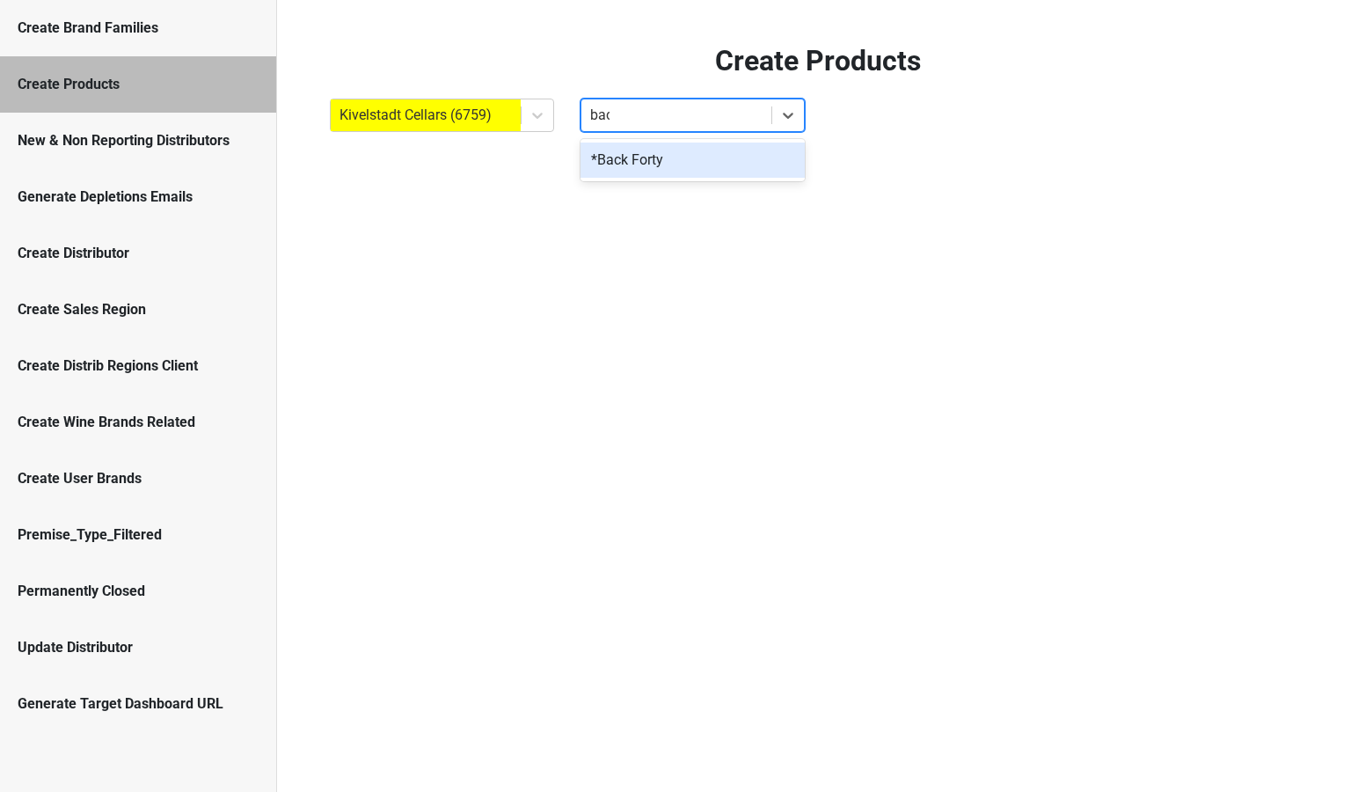
type input "back"
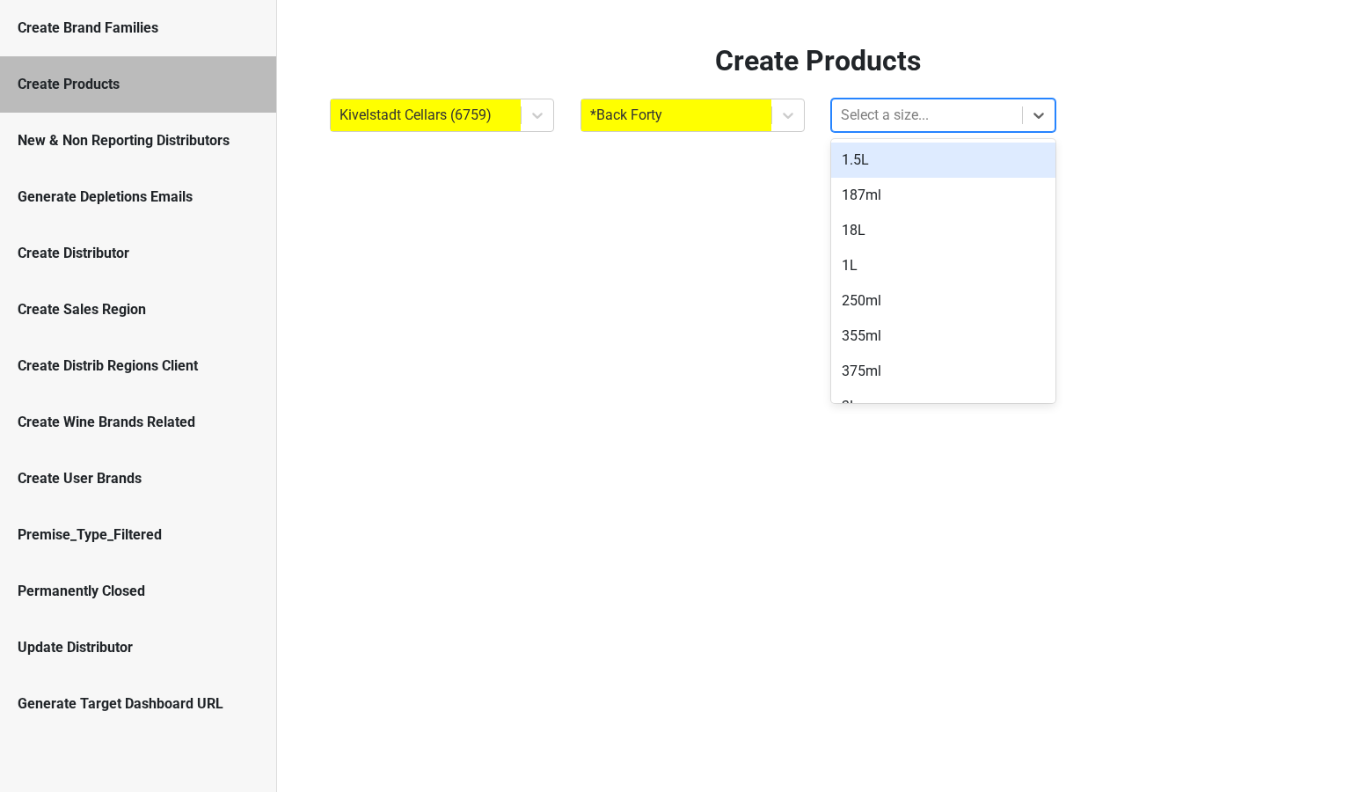
click at [845, 119] on div at bounding box center [927, 115] width 172 height 25
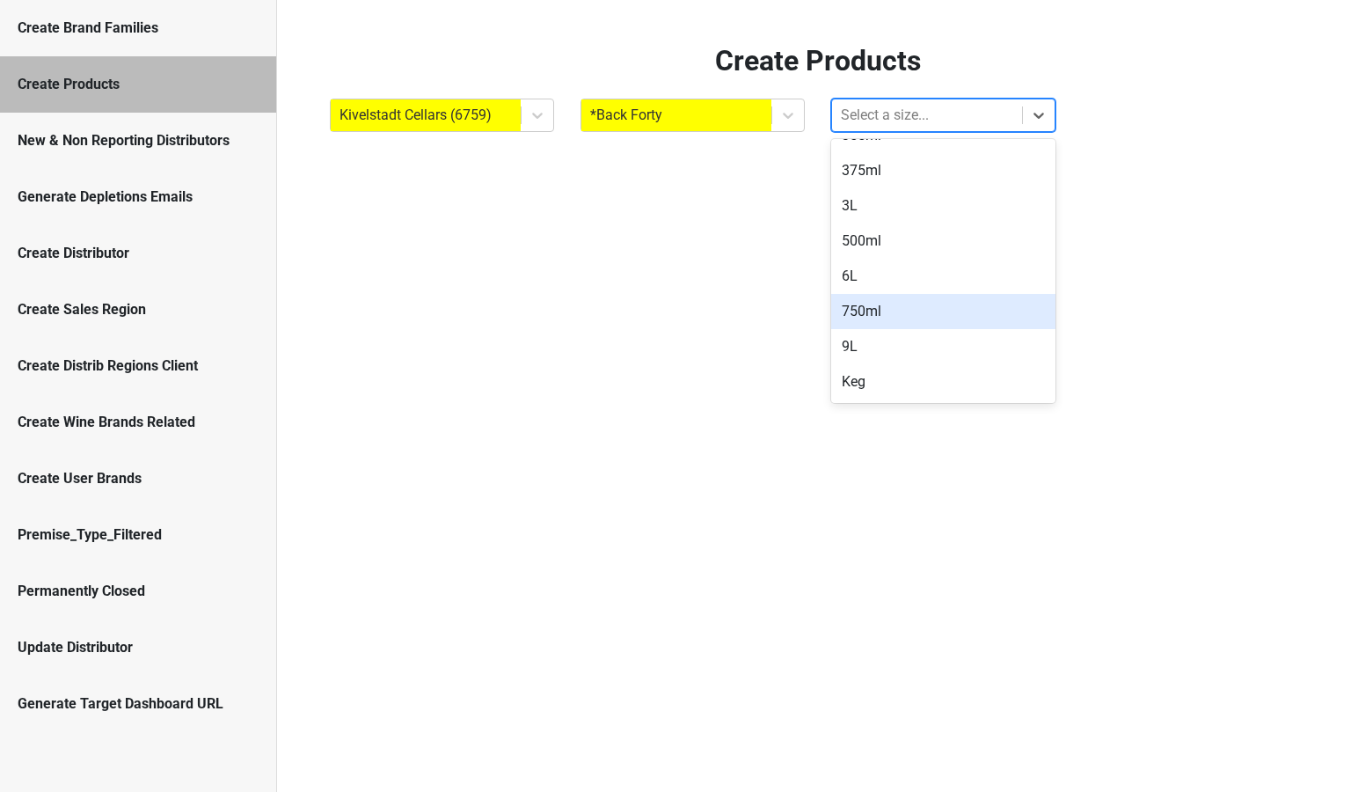
click at [868, 311] on div "750ml" at bounding box center [943, 311] width 224 height 35
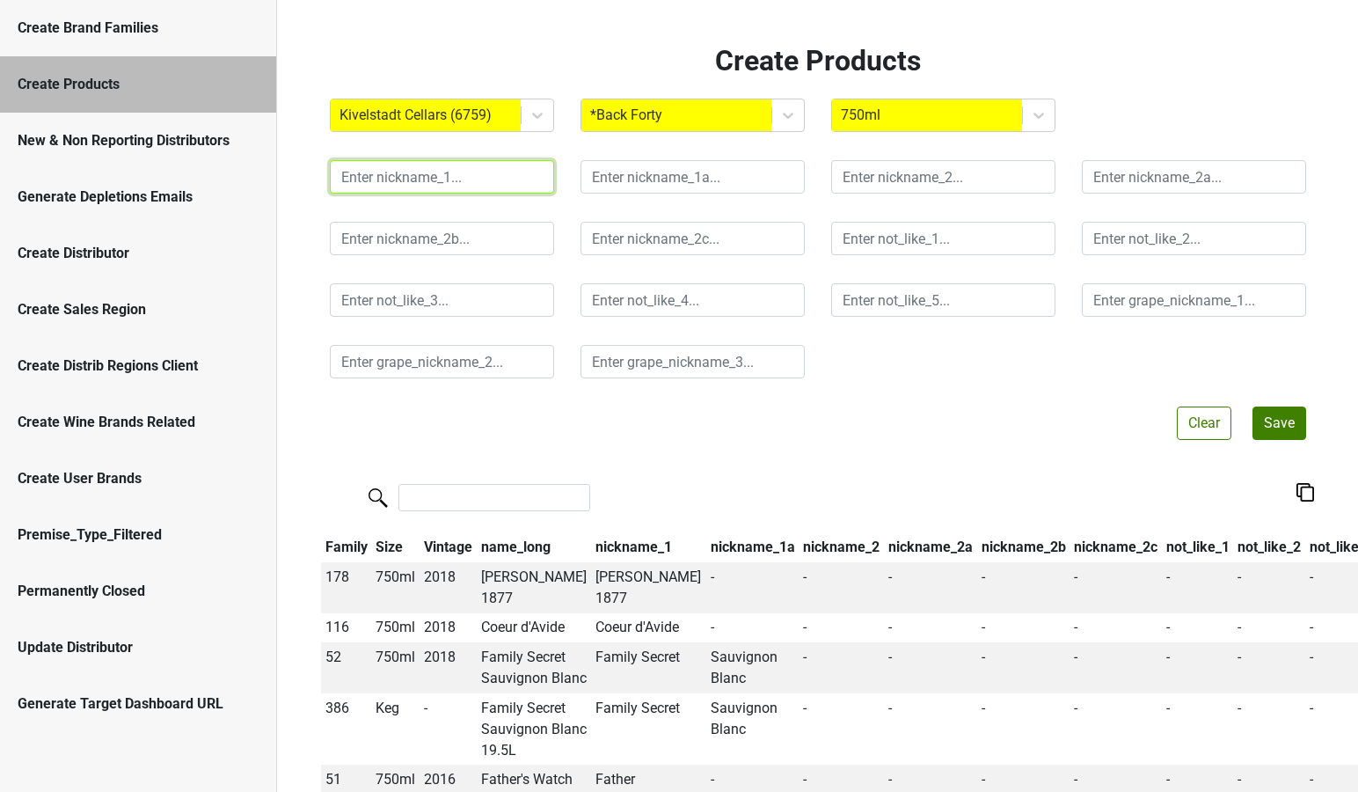
click at [367, 173] on input "text" at bounding box center [442, 176] width 224 height 33
type input "Back Forty"
click at [1272, 427] on button "Save" at bounding box center [1279, 422] width 54 height 33
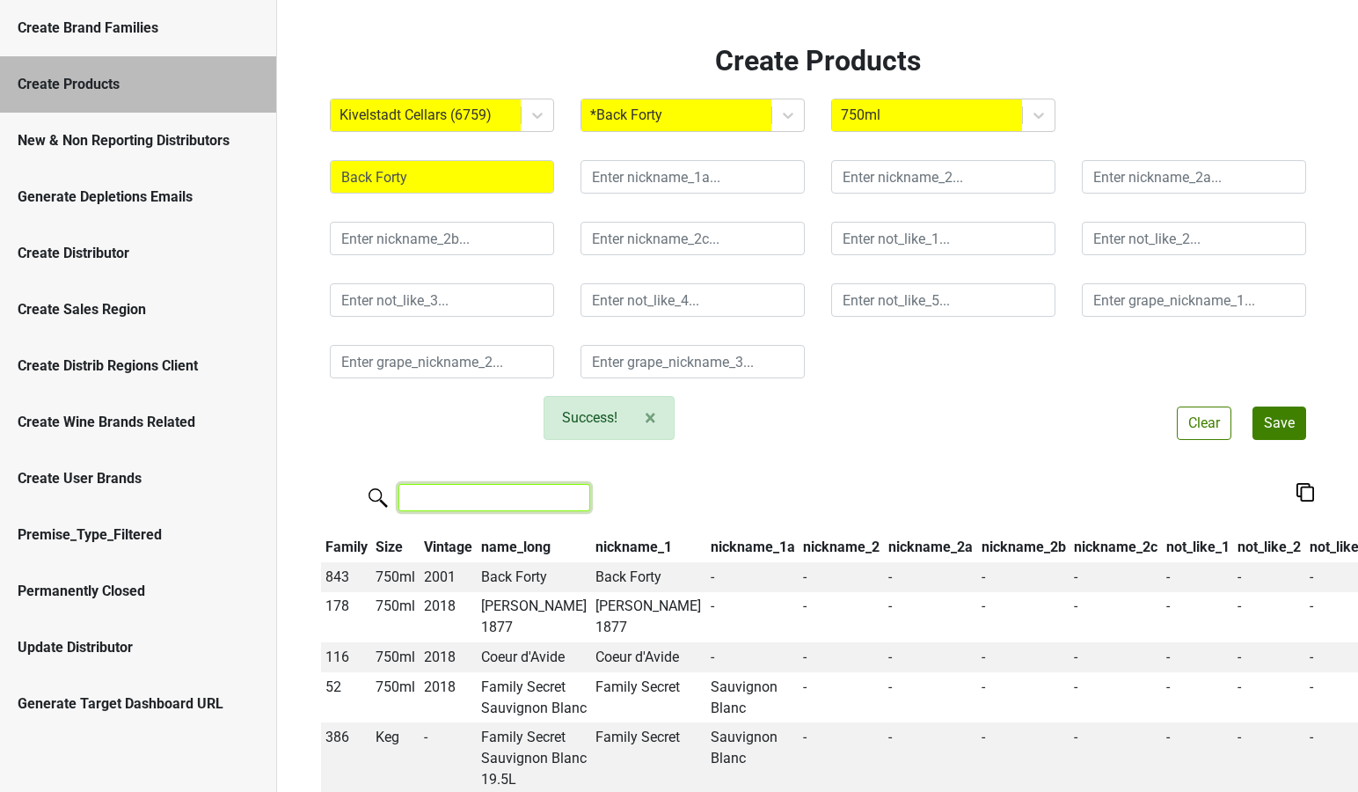
click at [491, 507] on input "search" at bounding box center [494, 497] width 192 height 27
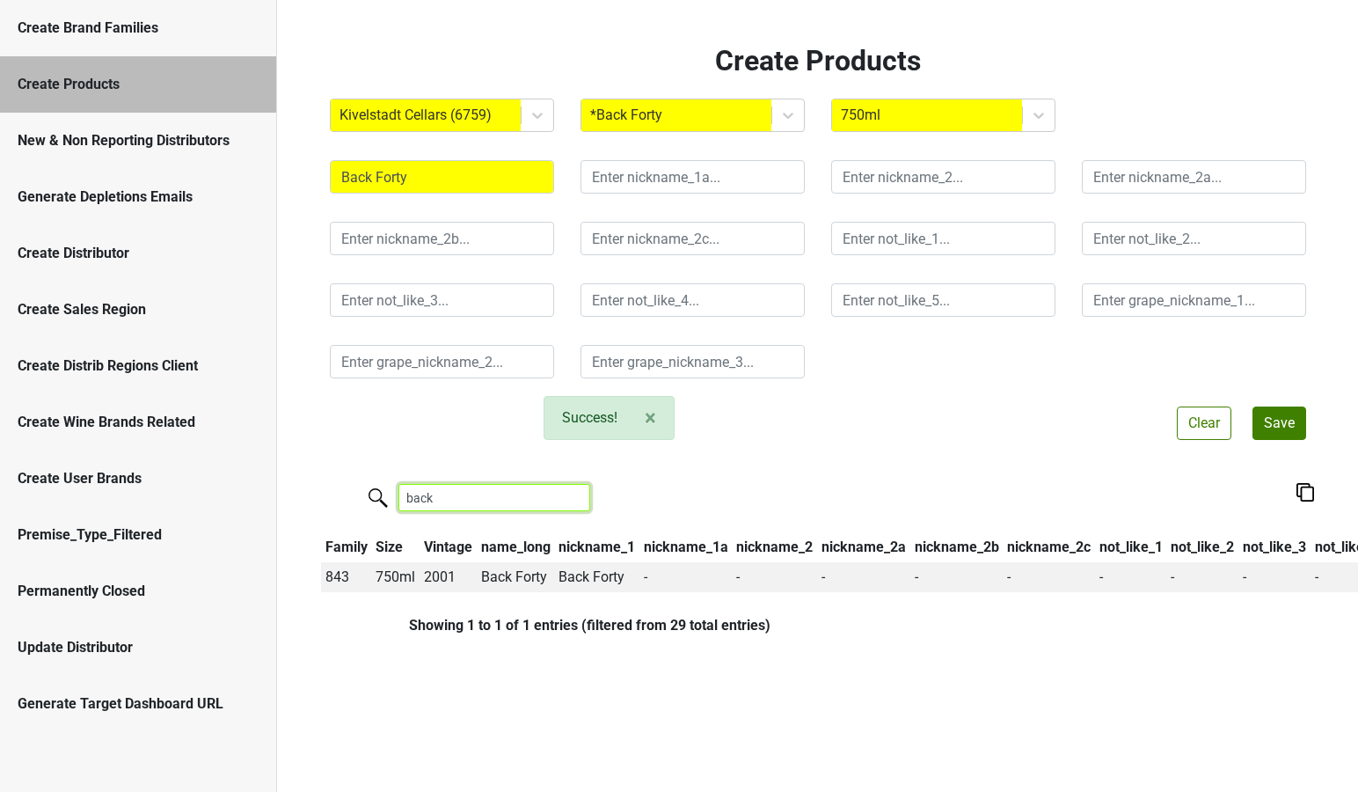
type input "back"
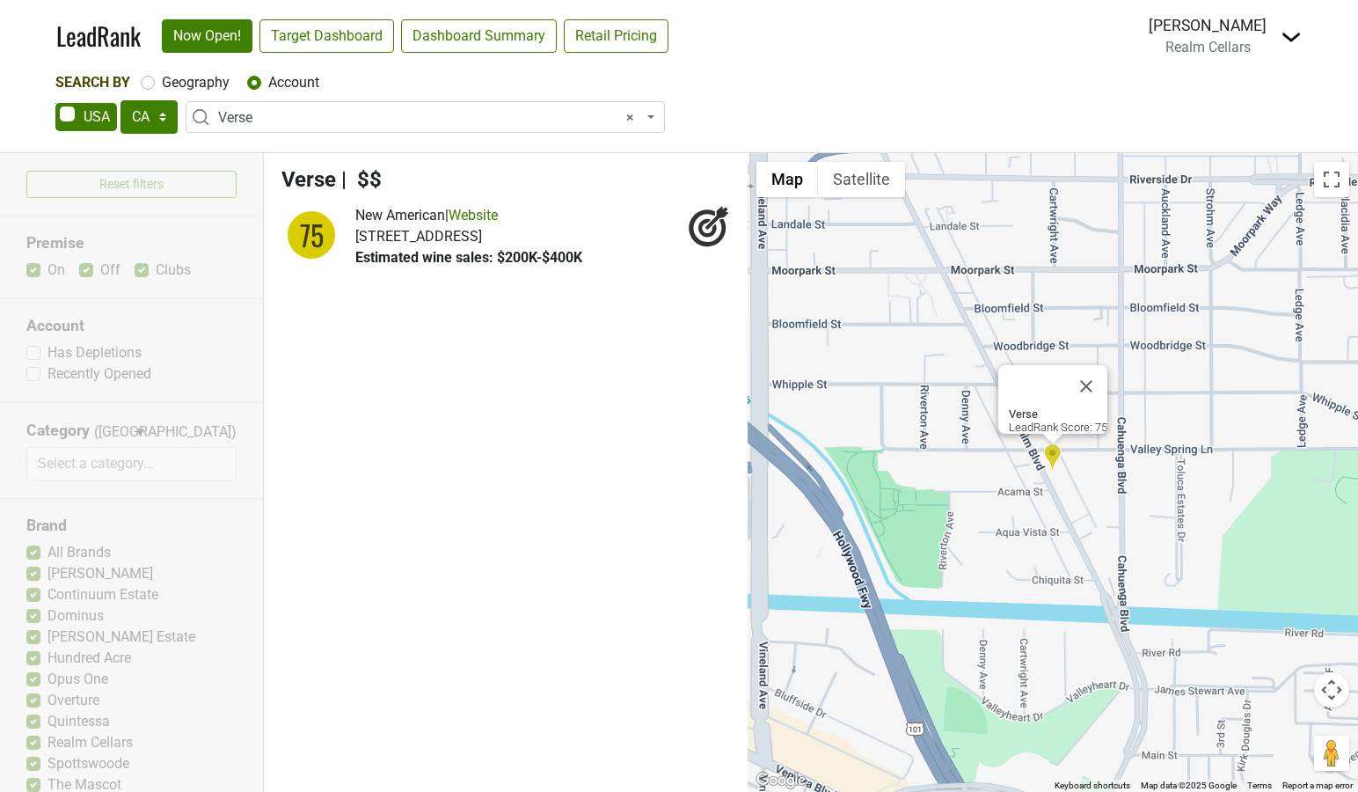
select select "CA"
select select "124450093"
select select
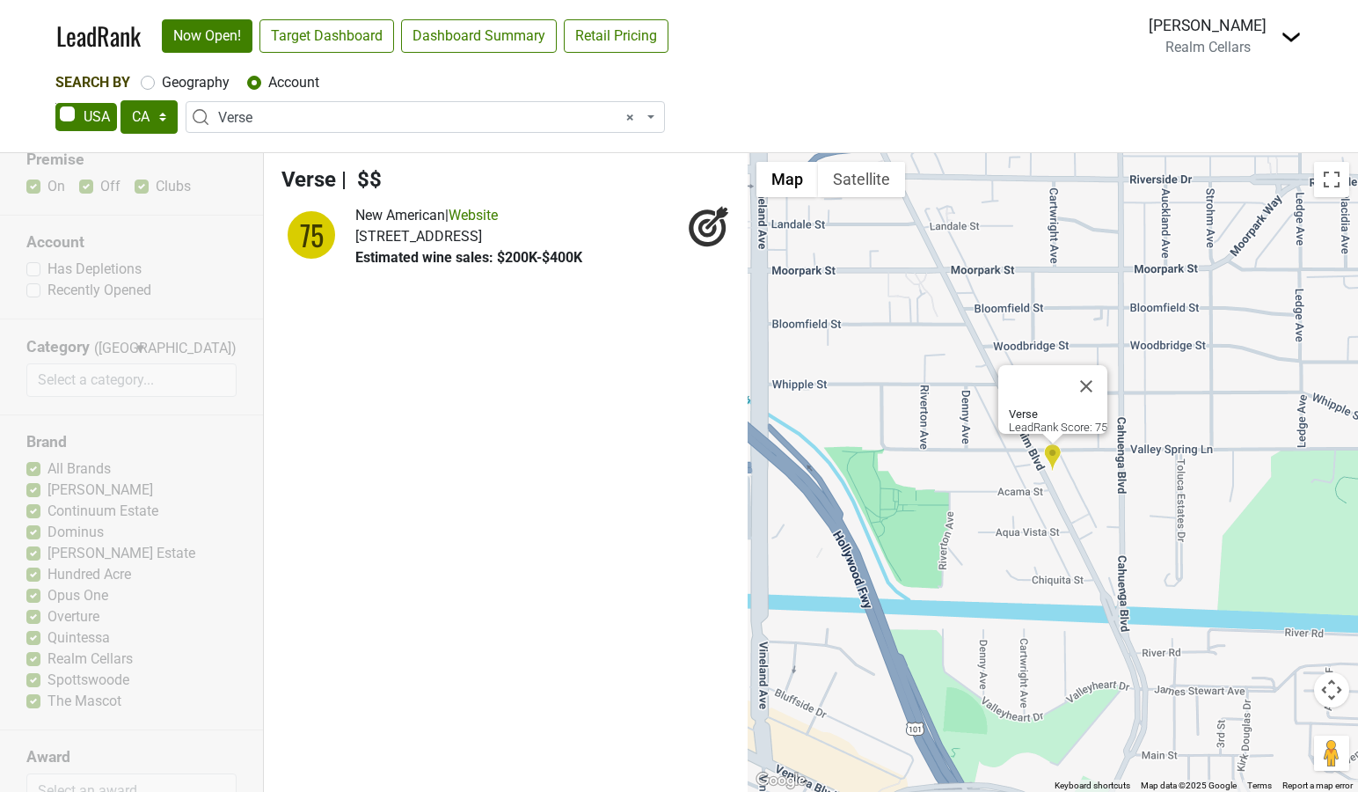
click at [162, 85] on label "Geography" at bounding box center [196, 82] width 68 height 21
click at [144, 85] on input "Geography" at bounding box center [148, 81] width 14 height 18
radio input "true"
select select
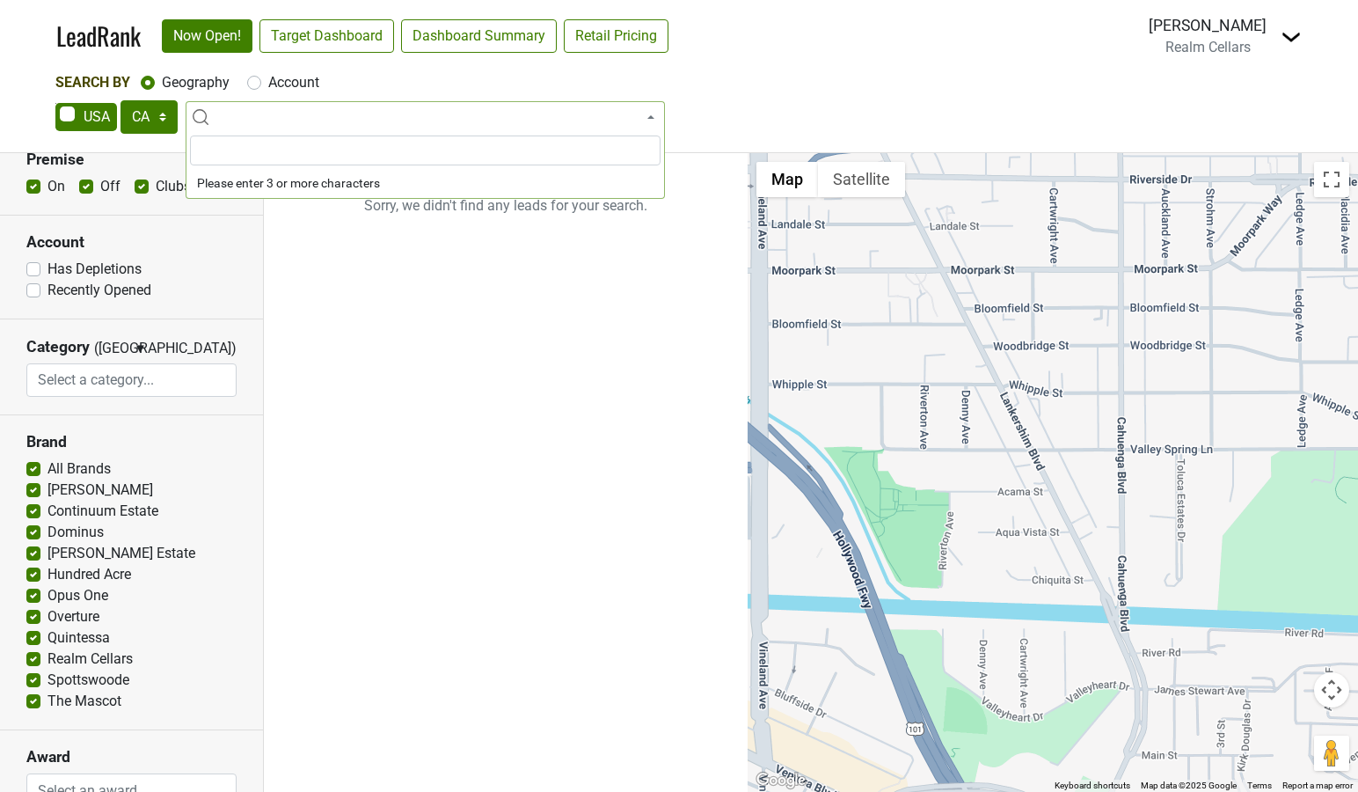
click at [268, 82] on label "Account" at bounding box center [293, 82] width 51 height 21
click at [257, 82] on input "Account" at bounding box center [254, 81] width 14 height 18
radio input "true"
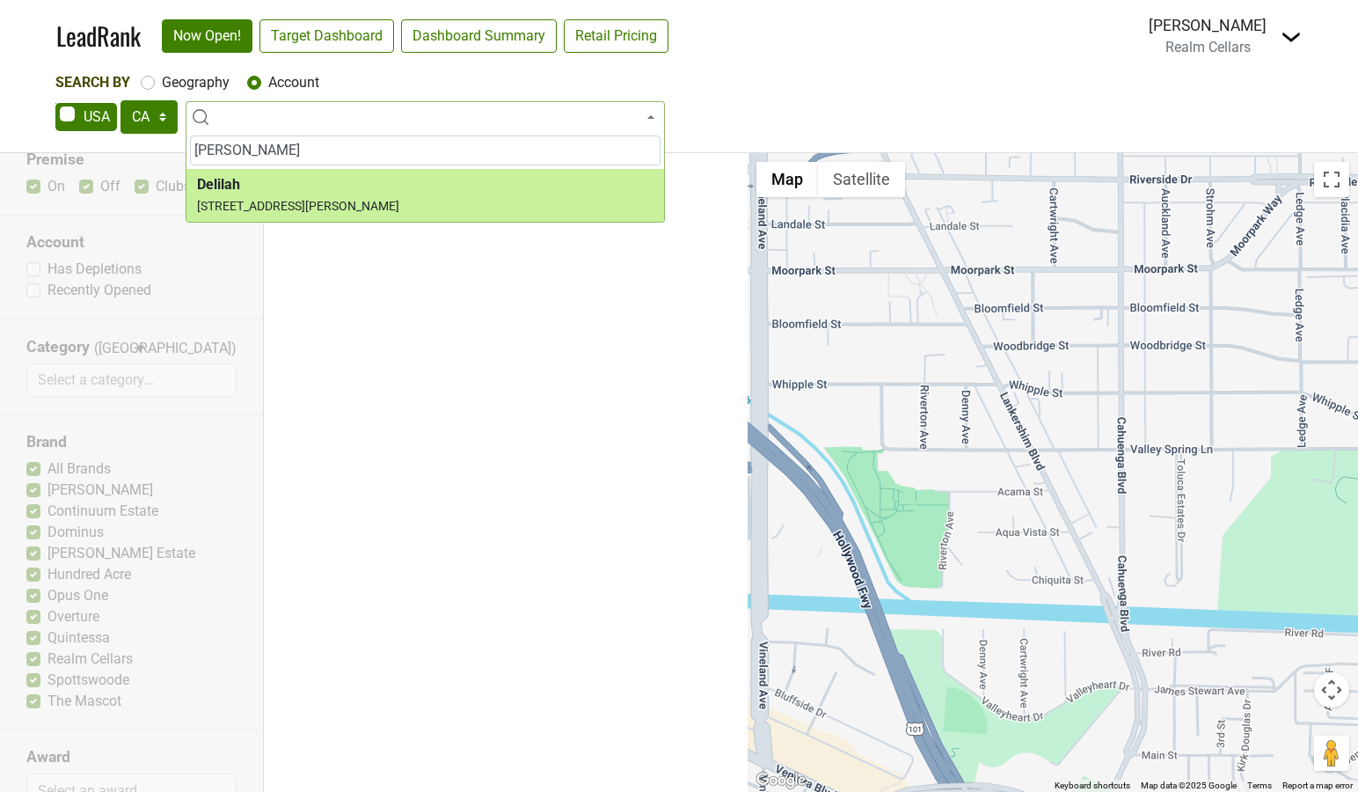
type input "[PERSON_NAME]"
select select "62497"
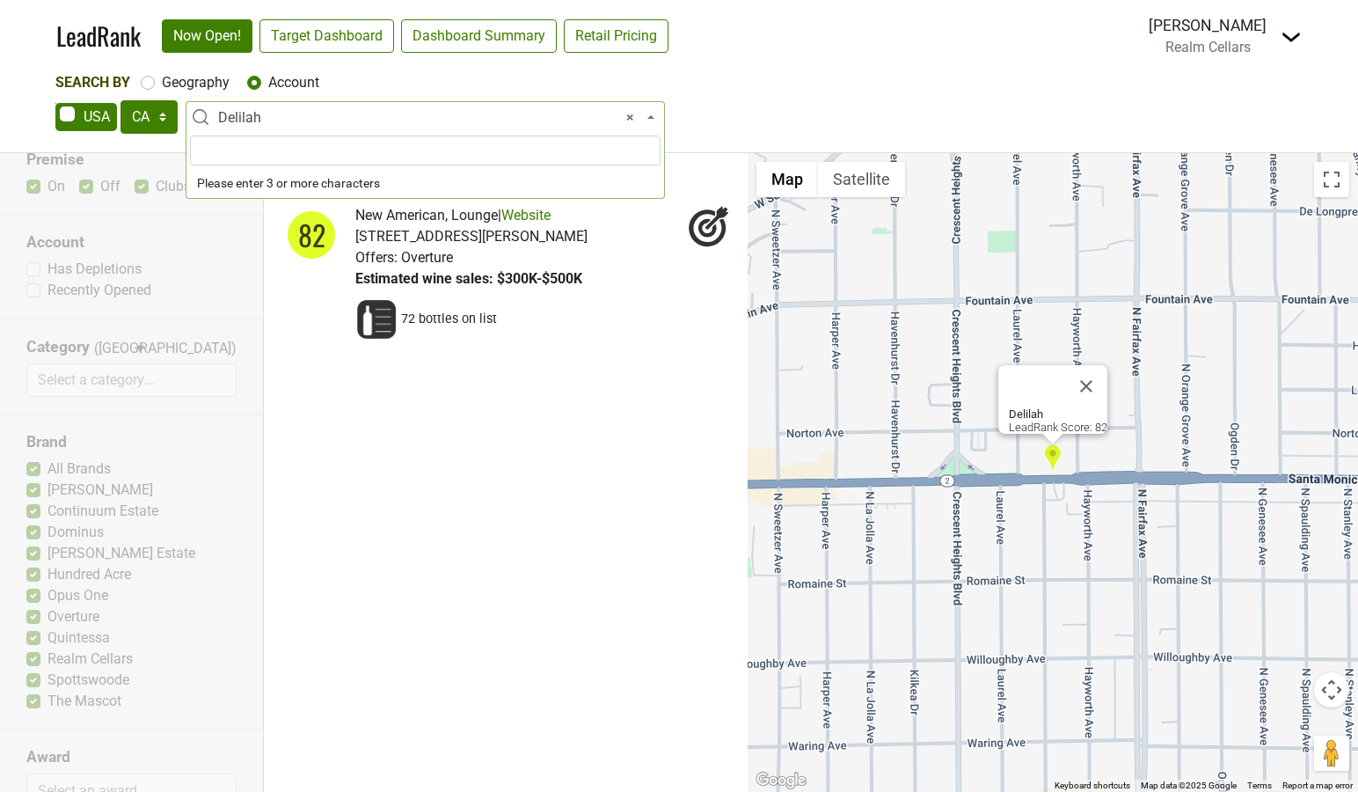
click at [248, 118] on span "× Delilah" at bounding box center [430, 117] width 425 height 21
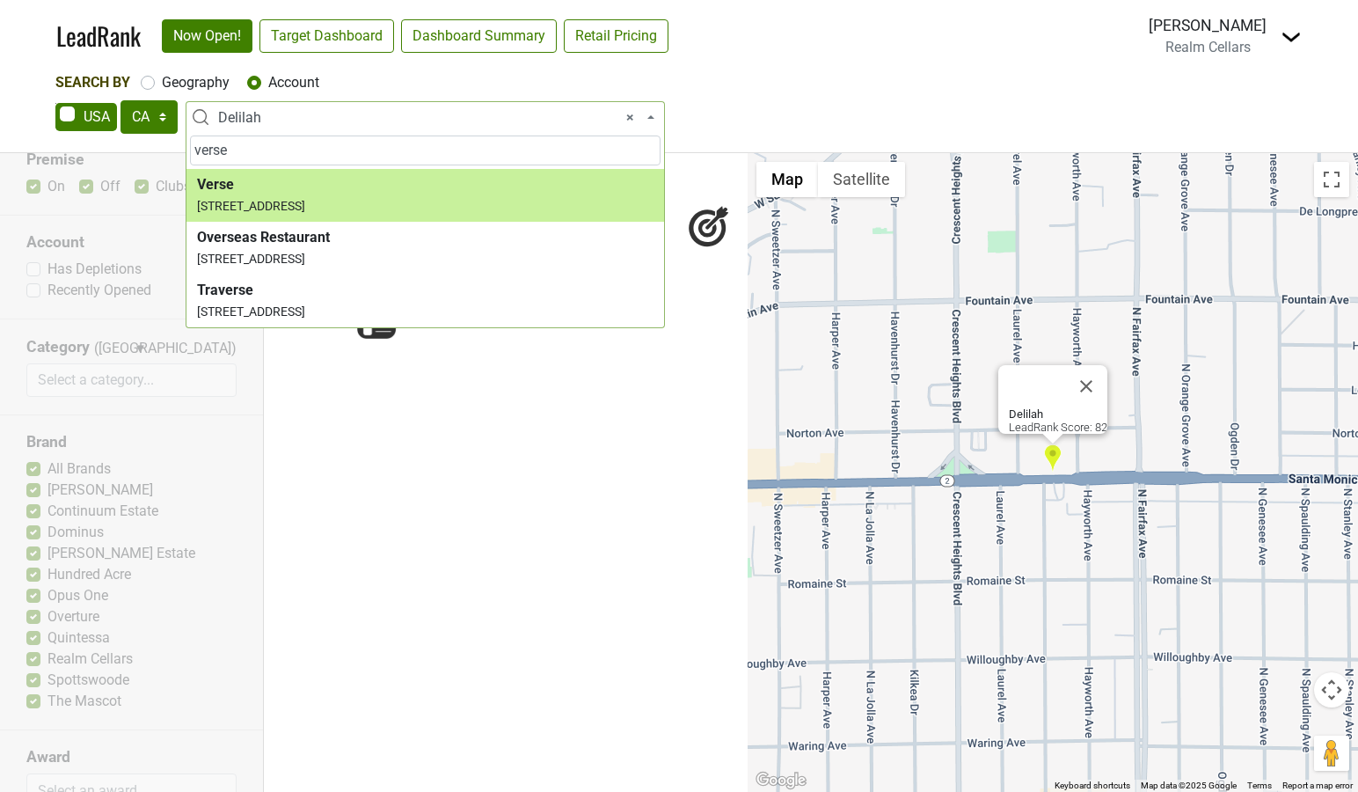
type input "verse"
select select "124450093"
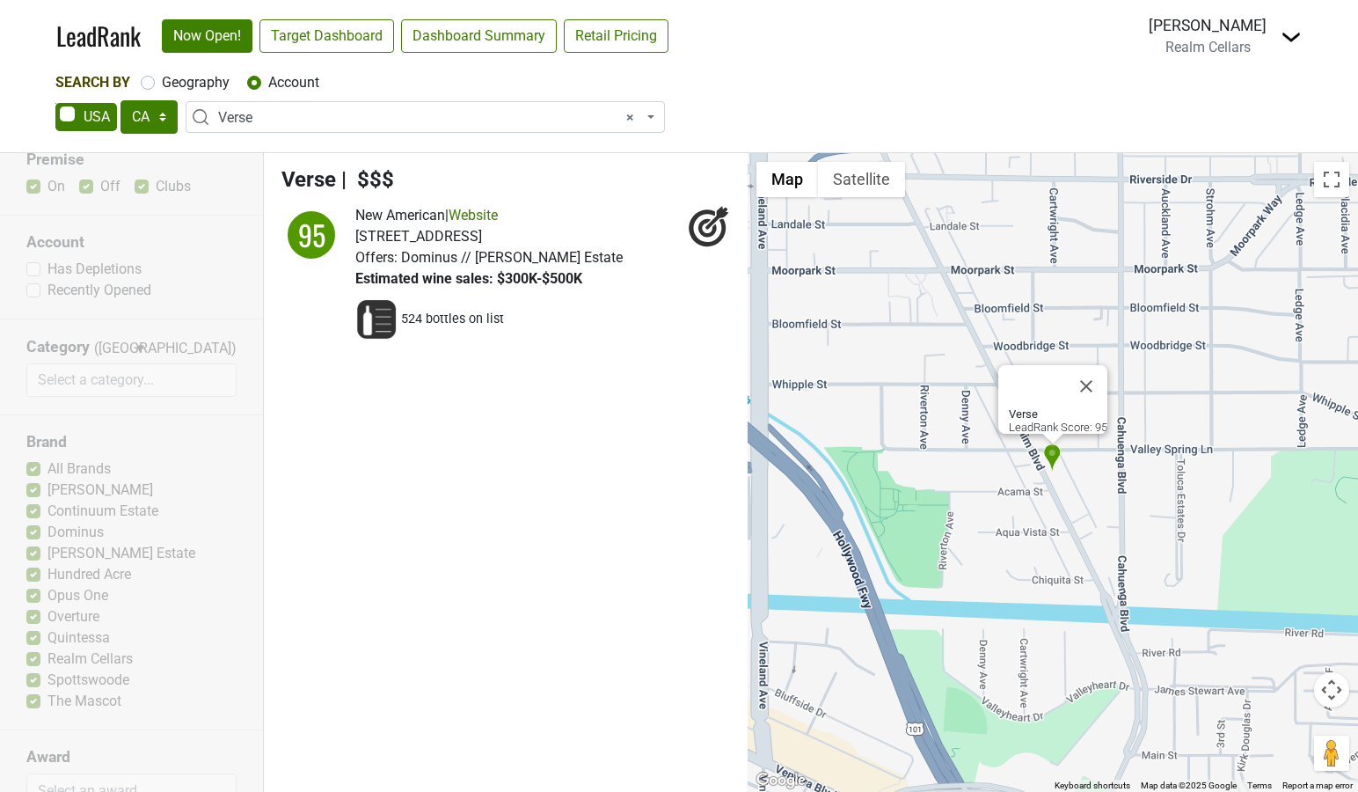
click at [376, 324] on img at bounding box center [376, 319] width 42 height 42
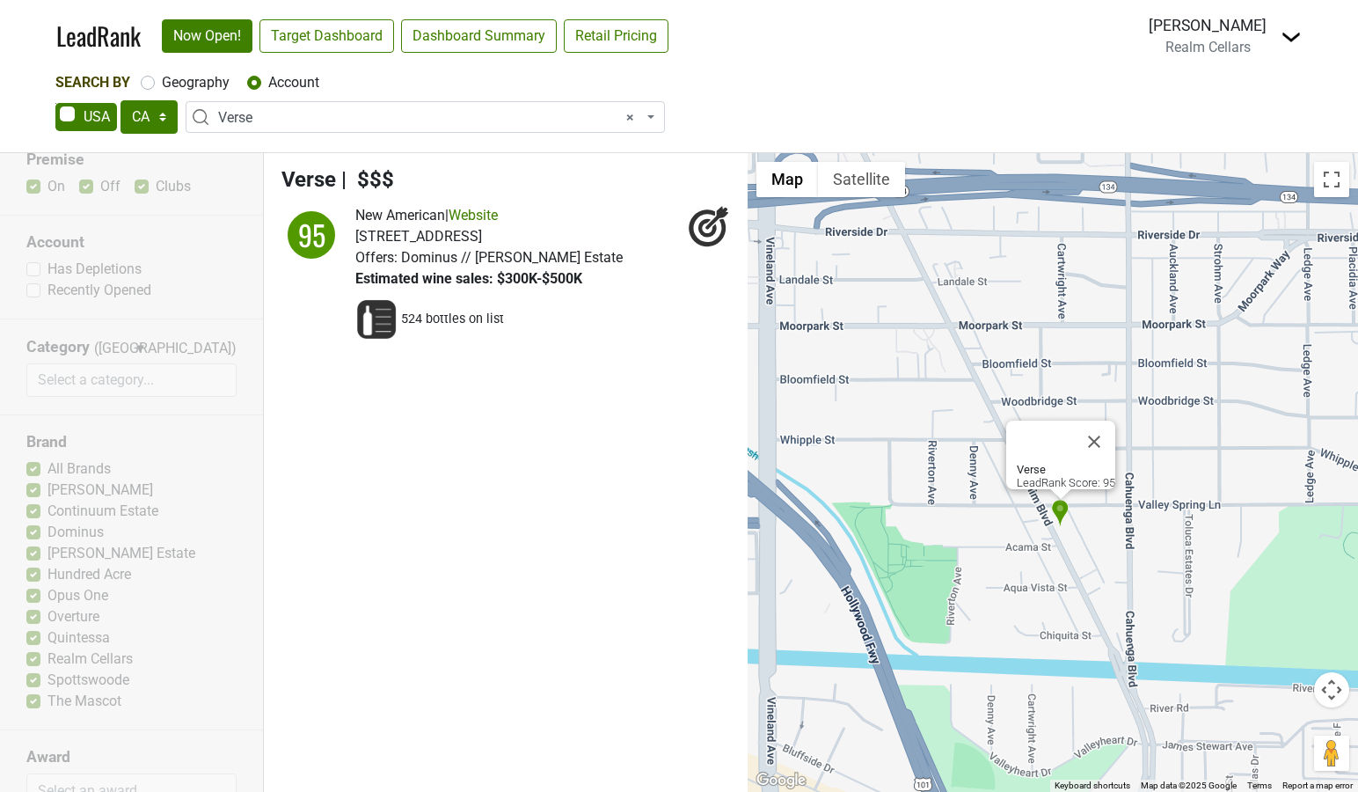
drag, startPoint x: 799, startPoint y: 281, endPoint x: 808, endPoint y: 337, distance: 56.2
click at [808, 337] on div "Verse LeadRank Score: 95" at bounding box center [1053, 472] width 610 height 639
click at [1092, 435] on button "Close" at bounding box center [1094, 441] width 42 height 42
